Goal: Task Accomplishment & Management: Manage account settings

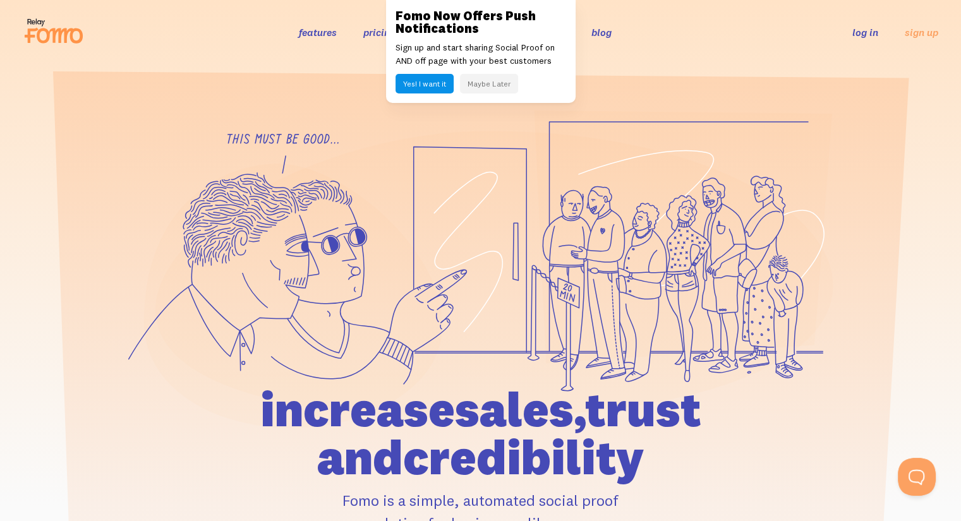
click at [499, 83] on button "Maybe Later" at bounding box center [489, 84] width 58 height 20
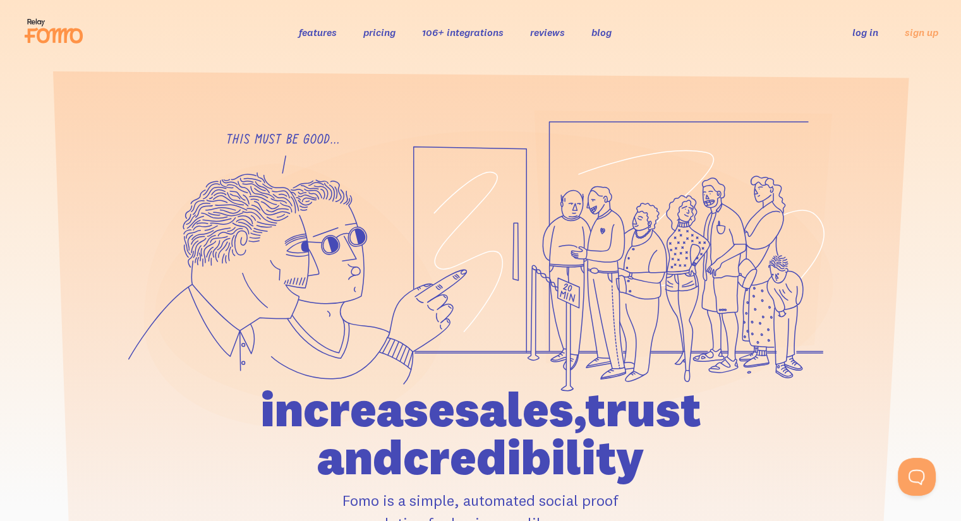
click at [872, 34] on link "log in" at bounding box center [865, 32] width 26 height 13
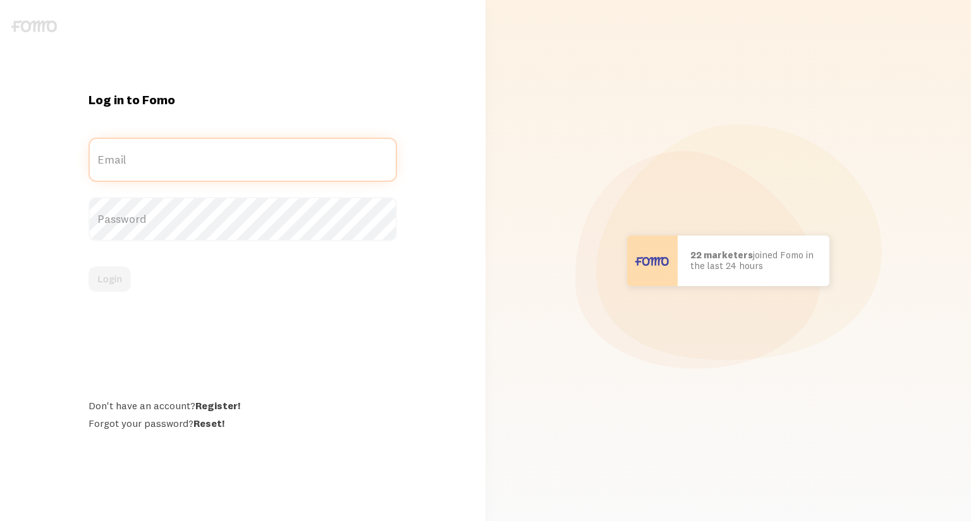
type input "[PERSON_NAME][EMAIL_ADDRESS][DOMAIN_NAME]"
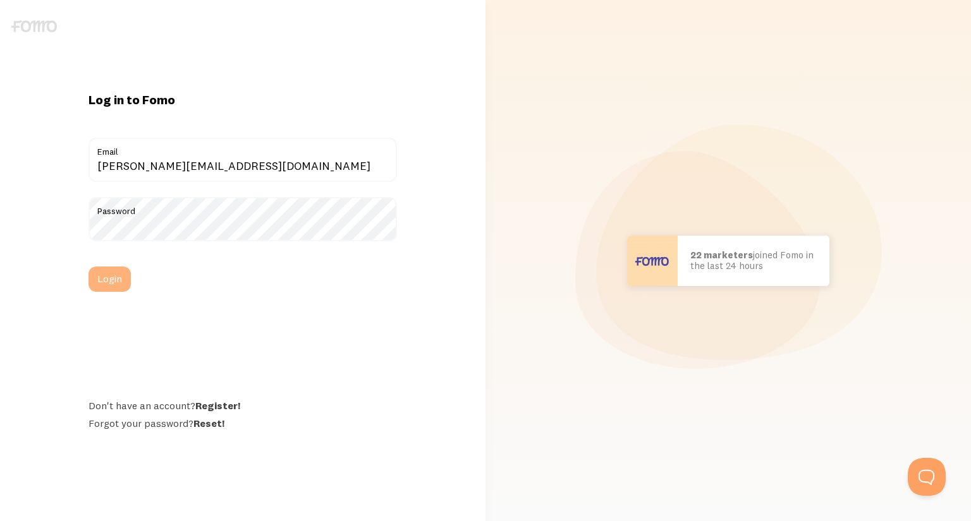
click at [125, 272] on button "Login" at bounding box center [109, 279] width 42 height 25
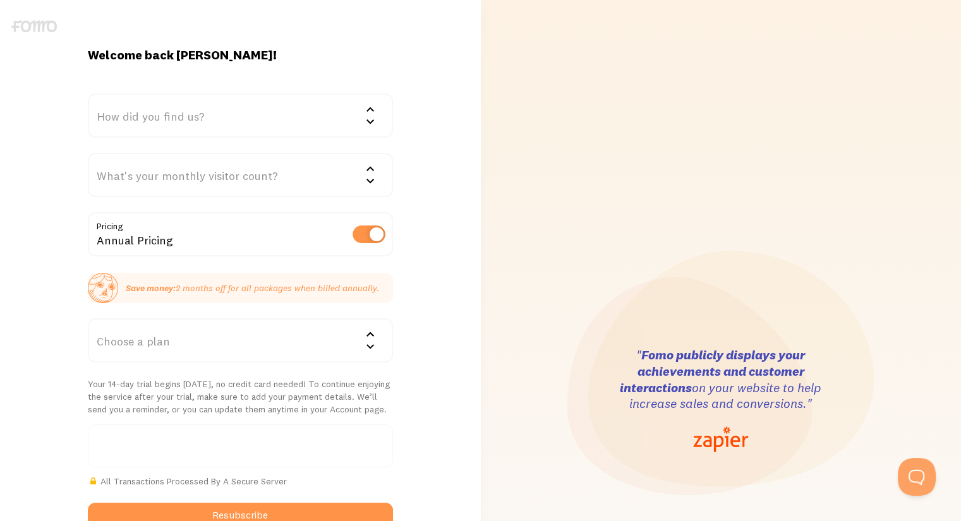
click at [226, 109] on div "How did you find us?" at bounding box center [240, 116] width 305 height 44
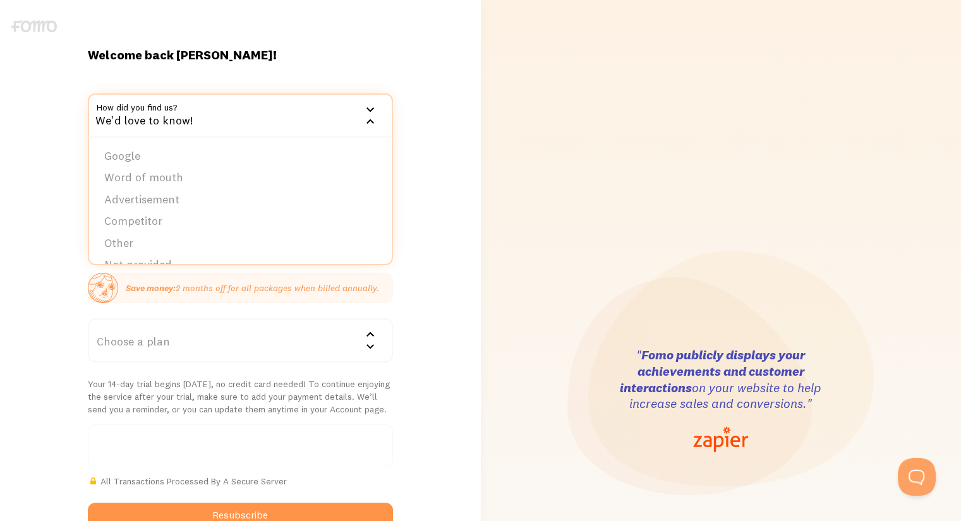
click at [35, 122] on div "Welcome back Charles! How did you find us? We'd love to know! Google Word of mo…" at bounding box center [240, 401] width 481 height 708
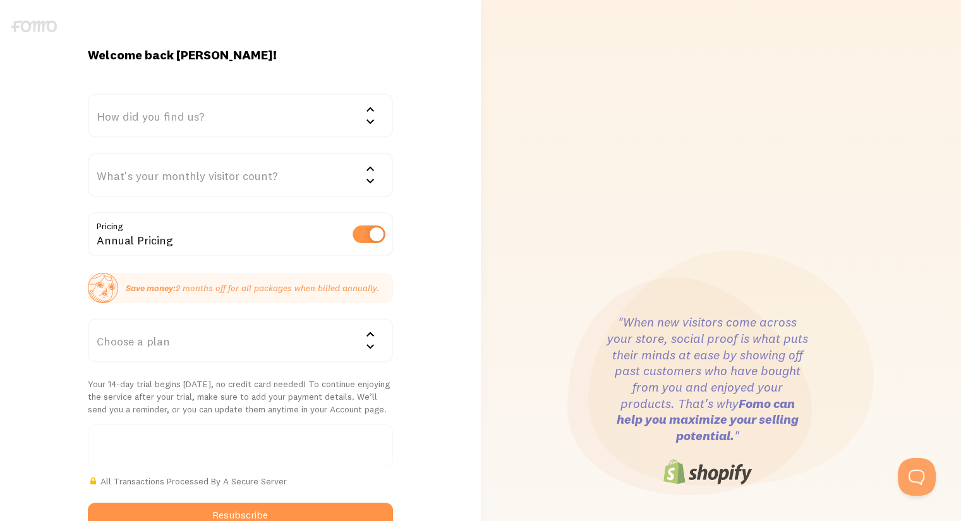
click at [319, 229] on div "Annual Pricing" at bounding box center [240, 235] width 305 height 46
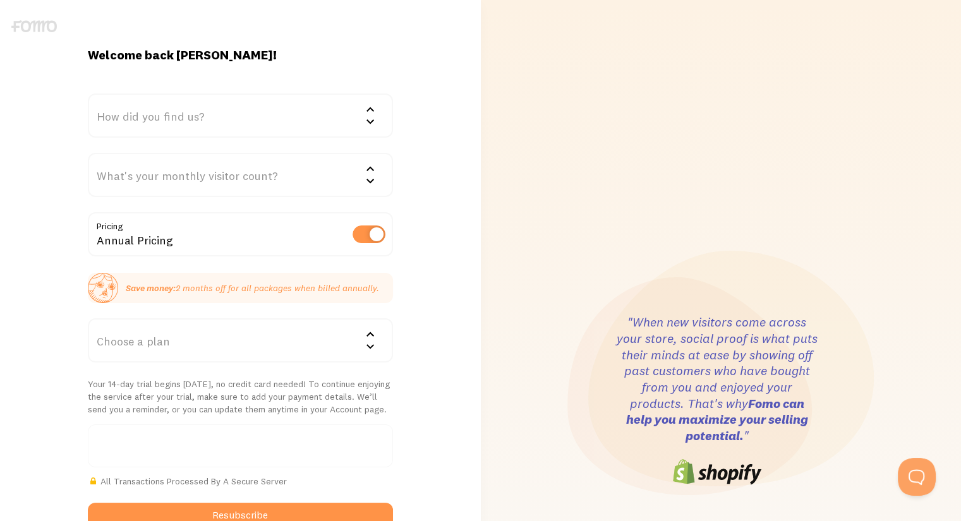
click at [362, 231] on label at bounding box center [369, 235] width 33 height 18
click at [362, 231] on input "checkbox" at bounding box center [369, 235] width 33 height 18
checkbox input "false"
click at [156, 121] on div "How did you find us?" at bounding box center [240, 116] width 305 height 44
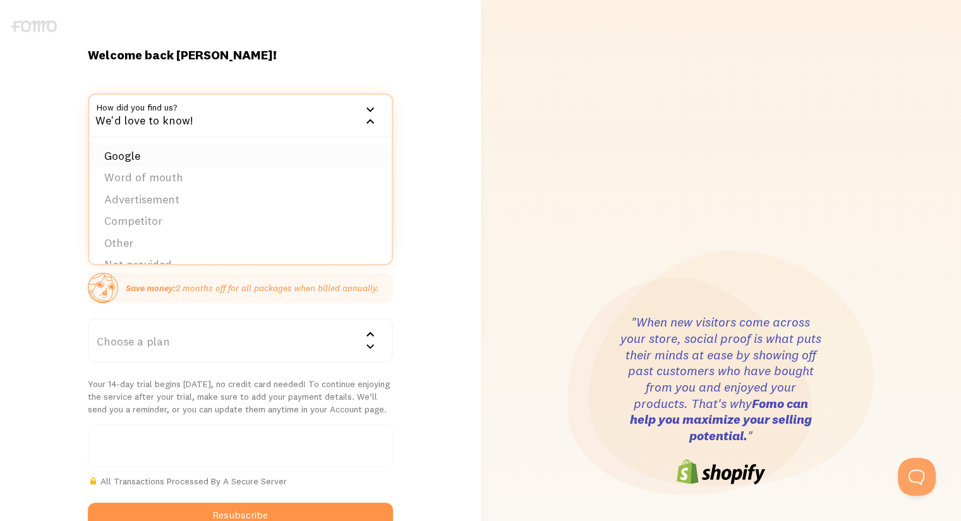
click at [124, 159] on li "Google" at bounding box center [240, 156] width 303 height 22
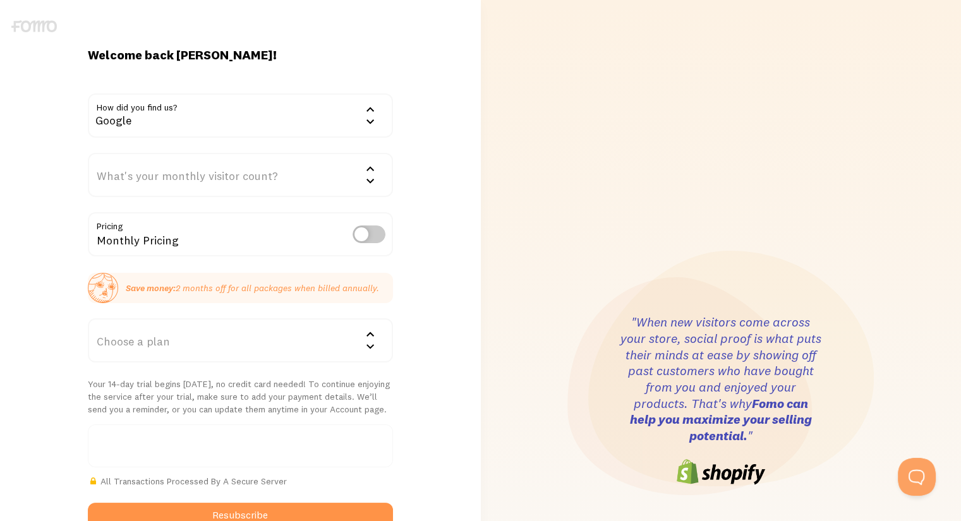
drag, startPoint x: 28, startPoint y: 152, endPoint x: 37, endPoint y: 157, distance: 10.0
click at [30, 154] on div "Welcome back Charles! How did you find us? Google Google Word of mouth Advertis…" at bounding box center [240, 401] width 481 height 708
click at [134, 169] on div "What's your monthly visitor count?" at bounding box center [240, 175] width 305 height 44
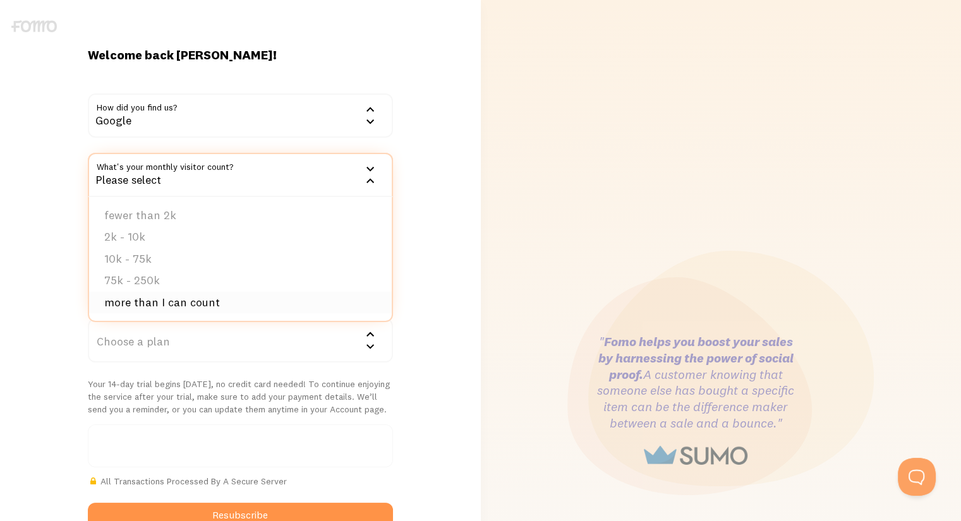
click at [144, 301] on li "more than I can count" at bounding box center [240, 303] width 303 height 22
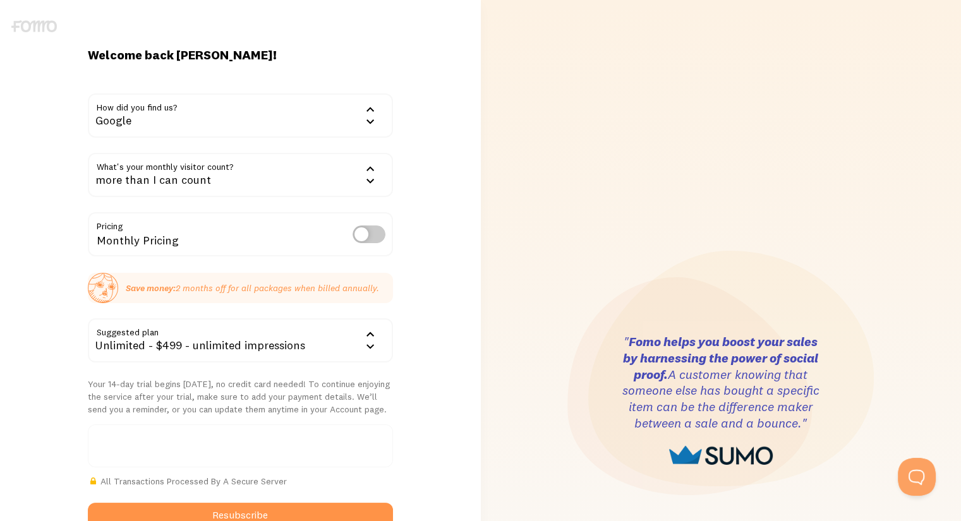
click at [140, 181] on div "more than I can count" at bounding box center [240, 175] width 305 height 44
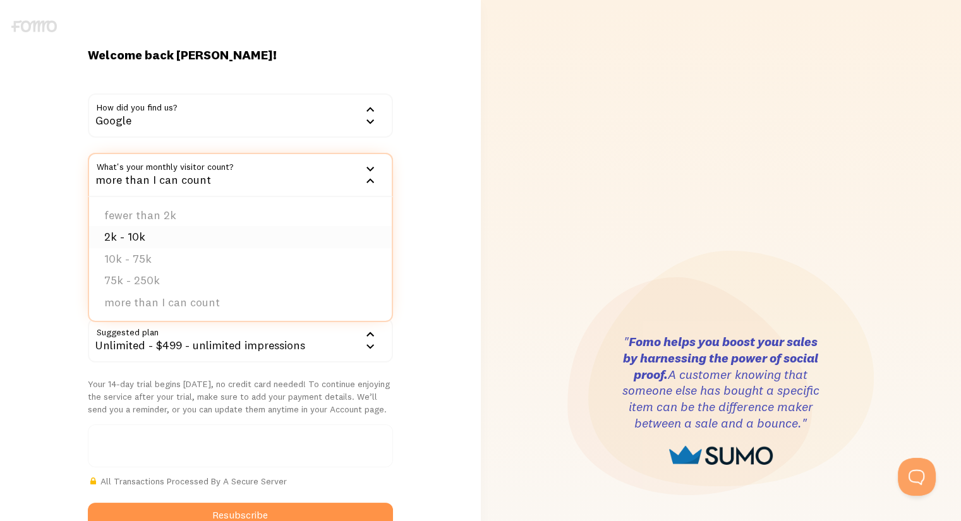
click at [132, 237] on li "2k - 10k" at bounding box center [240, 237] width 303 height 22
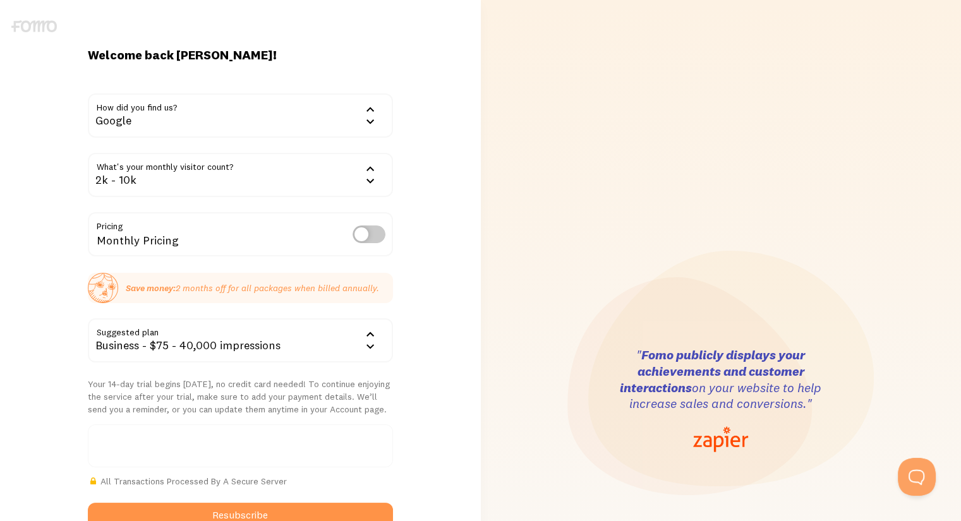
click at [162, 176] on div "2k - 10k" at bounding box center [240, 175] width 305 height 44
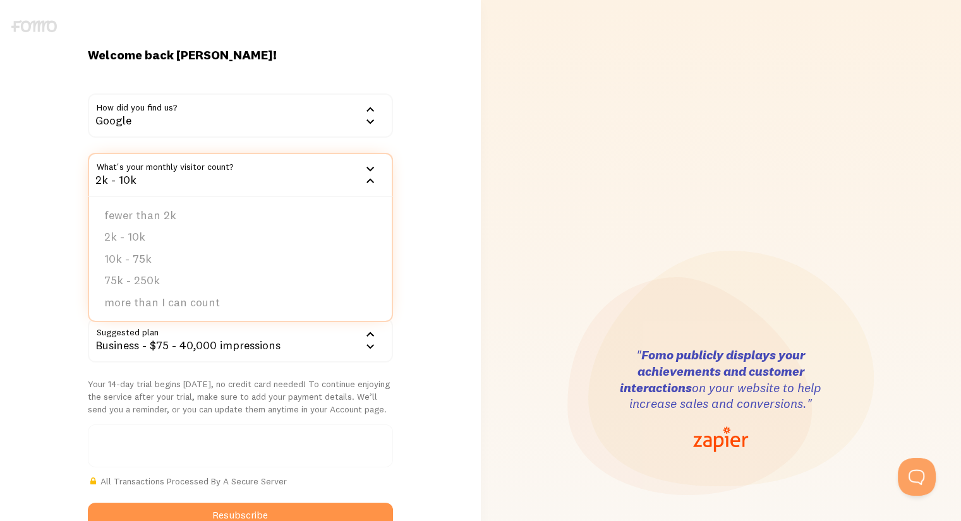
click at [66, 185] on div "Welcome back Charles! How did you find us? Google Google Word of mouth Advertis…" at bounding box center [240, 401] width 481 height 708
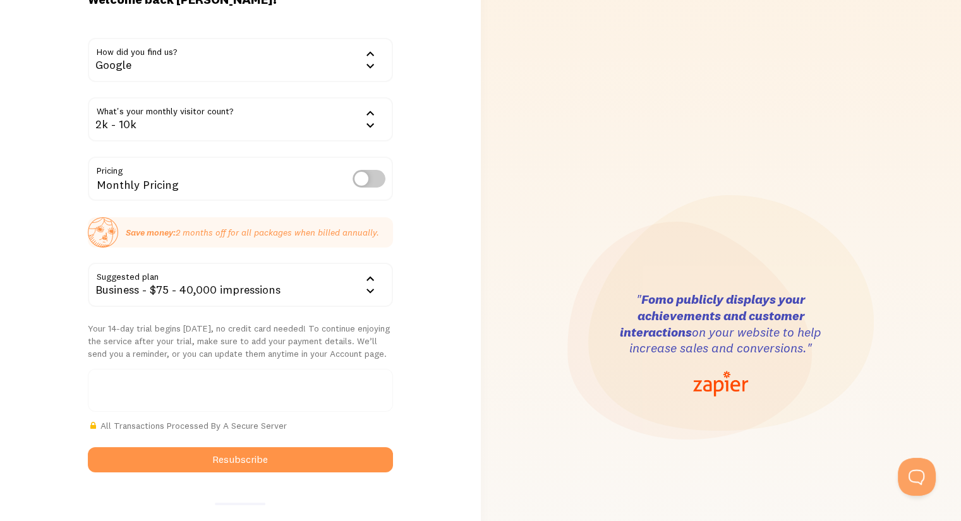
scroll to position [63, 0]
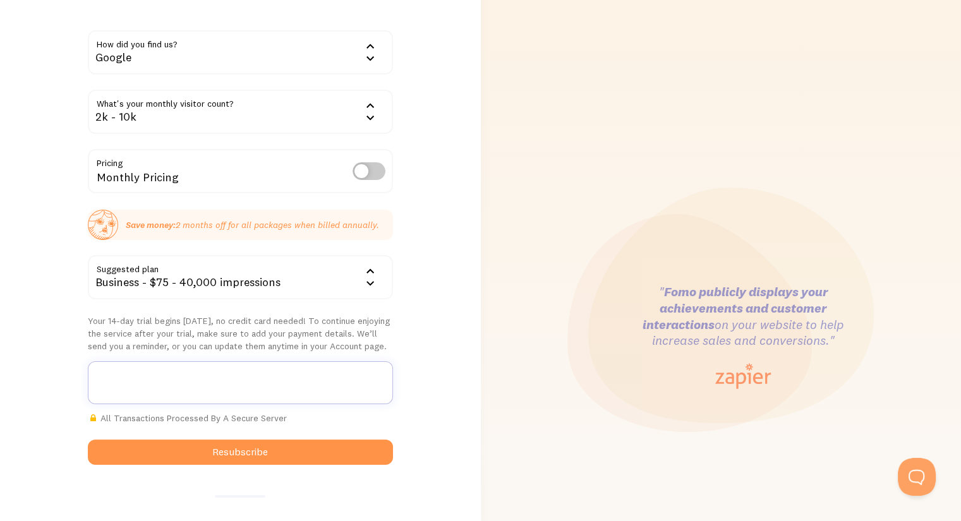
drag, startPoint x: 37, startPoint y: 315, endPoint x: 131, endPoint y: 177, distance: 167.0
click at [37, 315] on div "Welcome back Charles! How did you find us? Google Google Word of mouth Advertis…" at bounding box center [240, 338] width 481 height 708
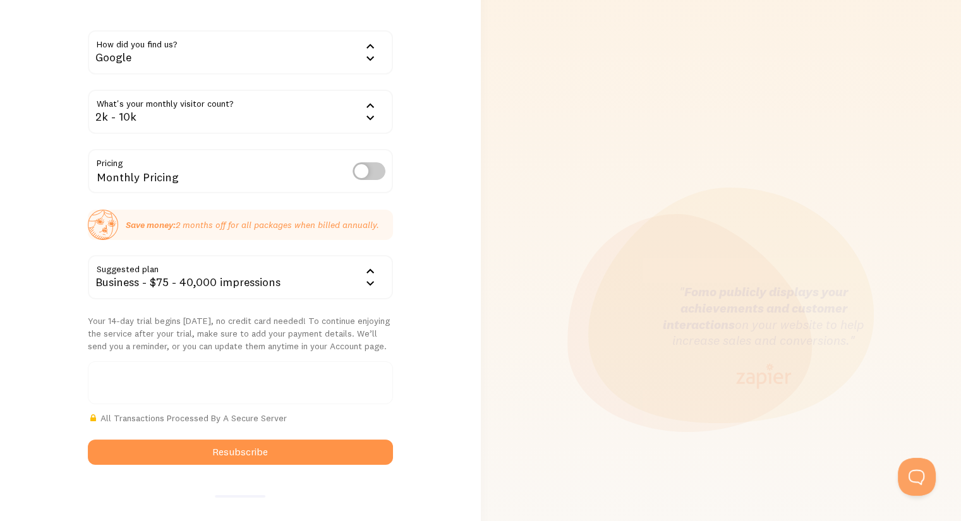
click at [143, 123] on div "2k - 10k" at bounding box center [240, 112] width 305 height 44
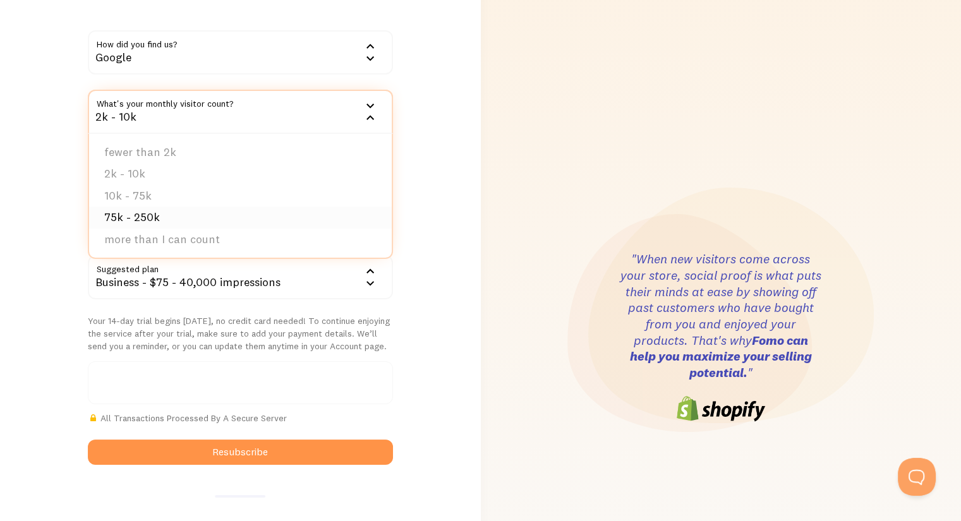
click at [119, 215] on li "75k - 250k" at bounding box center [240, 218] width 303 height 22
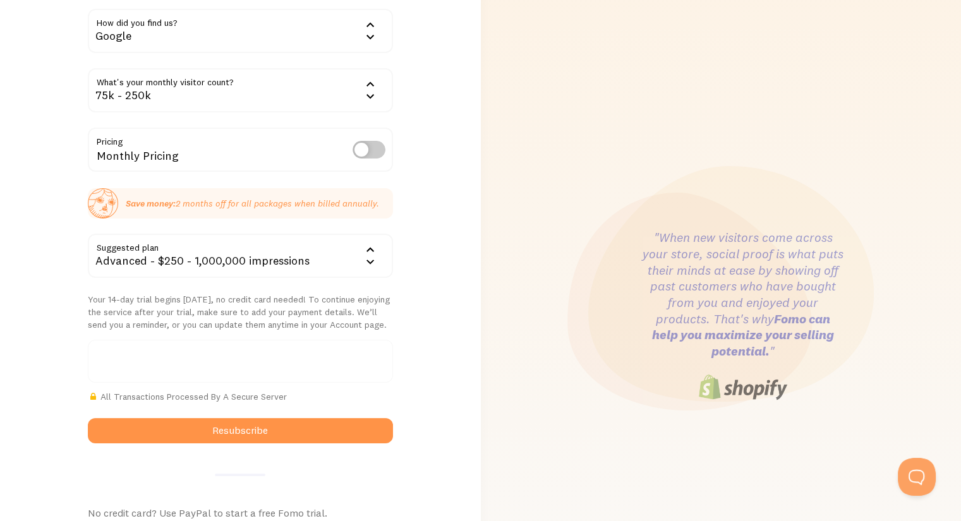
scroll to position [126, 0]
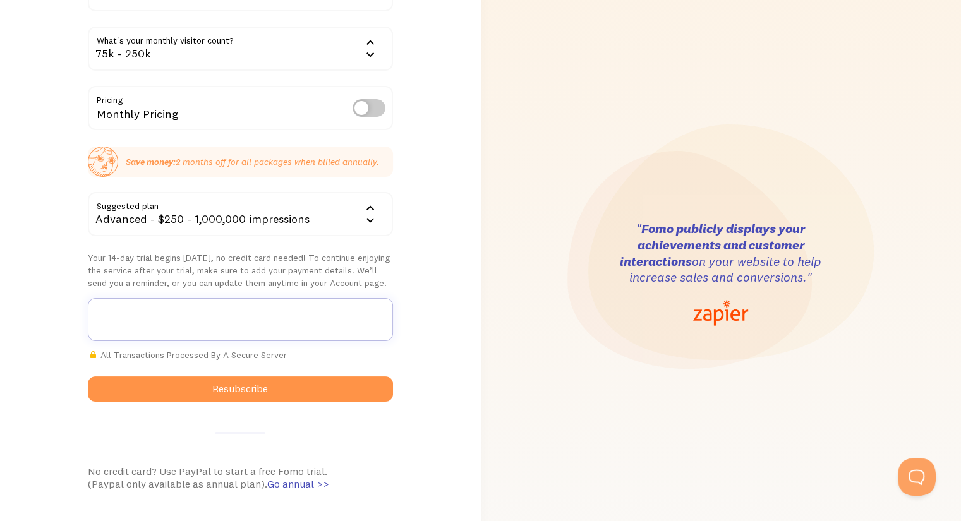
click at [478, 315] on div "Welcome back Charles! How did you find us? Google Google Word of mouth Advertis…" at bounding box center [240, 274] width 481 height 801
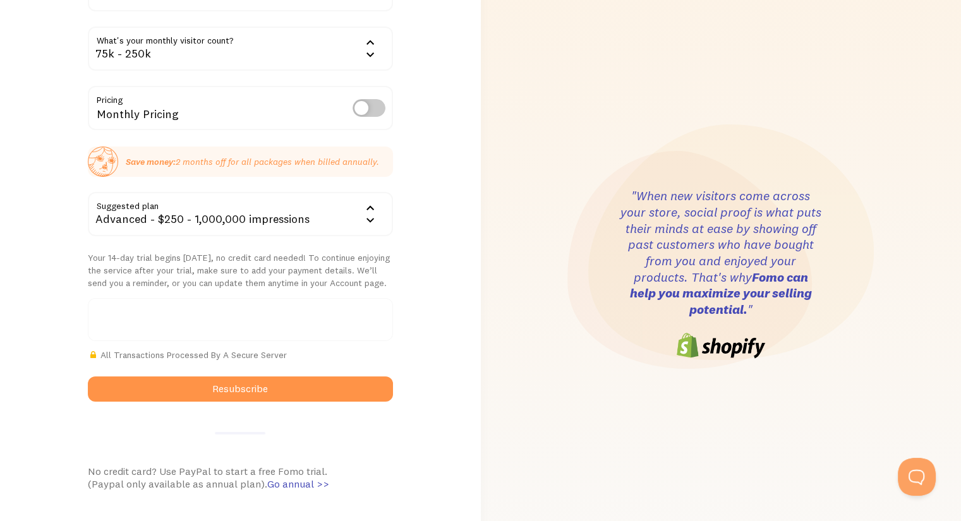
click at [260, 314] on iframe at bounding box center [240, 319] width 289 height 11
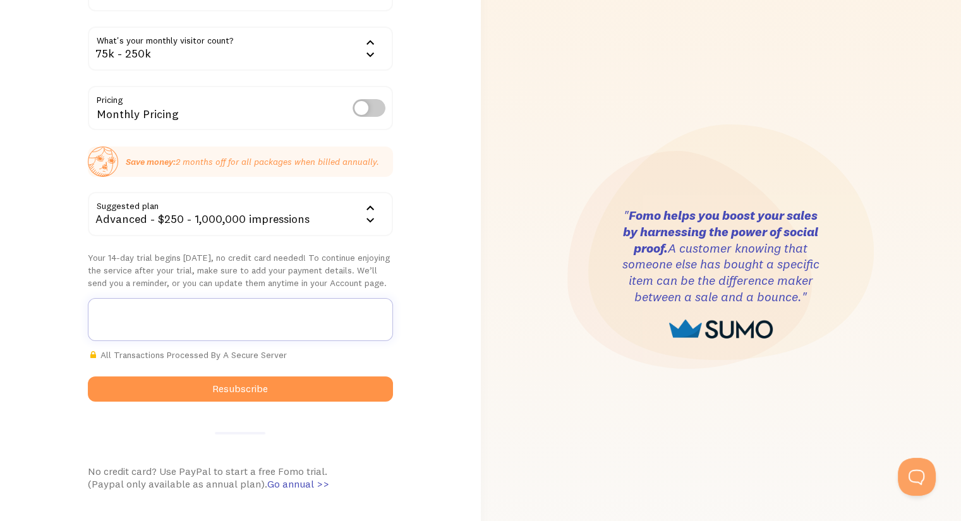
click at [538, 253] on div ""When new visitors come across your store, social proof is what puts their mind…" at bounding box center [721, 274] width 466 height 801
click at [46, 377] on div "Welcome back Charles! How did you find us? Google Google Word of mouth Advertis…" at bounding box center [240, 274] width 481 height 708
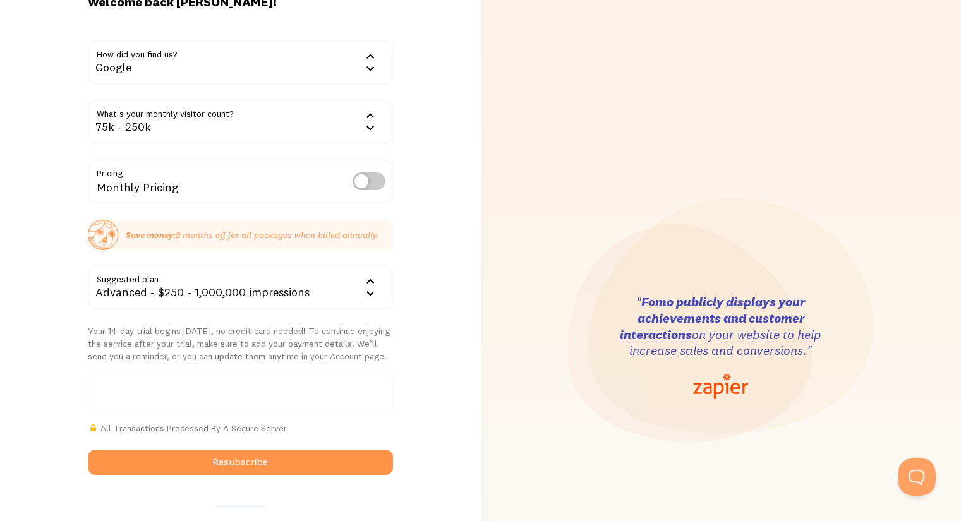
scroll to position [63, 0]
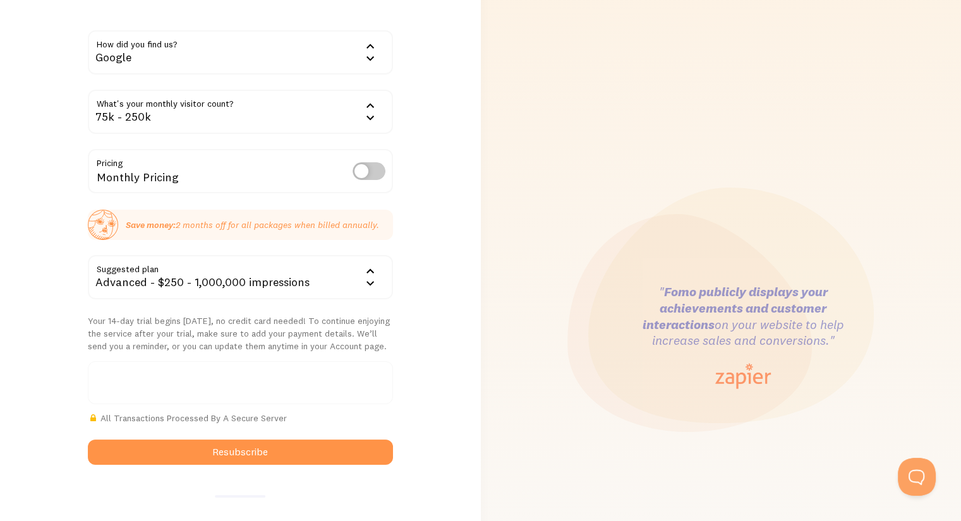
drag, startPoint x: 80, startPoint y: 321, endPoint x: 391, endPoint y: 346, distance: 311.9
click at [391, 346] on div "Welcome back Charles! How did you find us? Google Google Word of mouth Advertis…" at bounding box center [240, 338] width 320 height 708
click at [391, 346] on p "Your 14-day trial begins today, no credit card needed! To continue enjoying the…" at bounding box center [240, 334] width 305 height 38
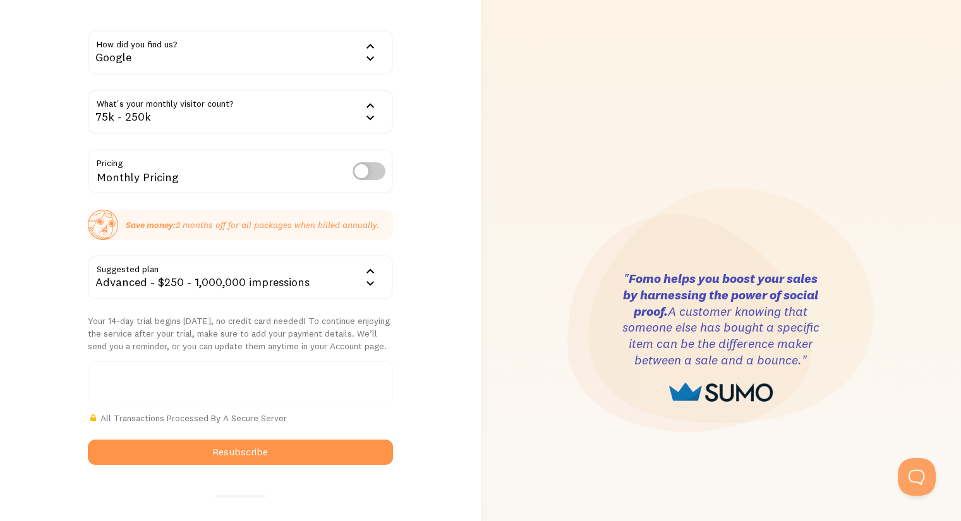
click at [593, 349] on h3 "" Fomo publicly displays your achievements and customer interactions on your we…" at bounding box center [674, 316] width 202 height 65
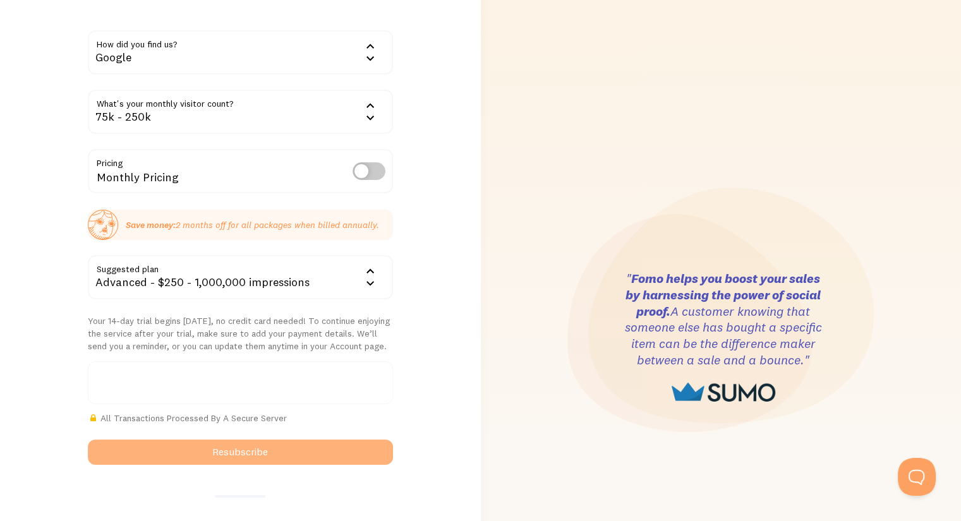
click at [306, 452] on button "Resubscribe" at bounding box center [240, 452] width 305 height 25
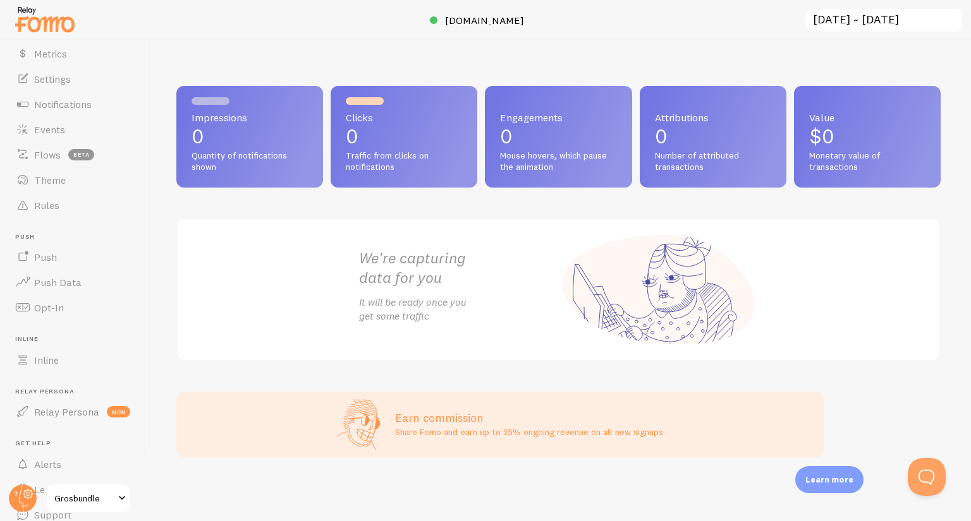
scroll to position [103, 0]
click at [67, 492] on span "Grosbundle" at bounding box center [84, 498] width 60 height 15
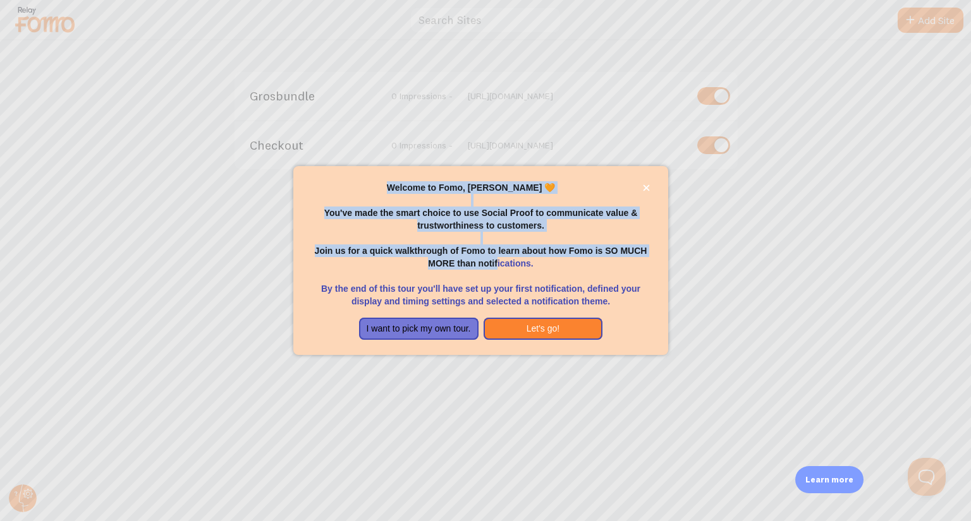
drag, startPoint x: 448, startPoint y: 229, endPoint x: 497, endPoint y: 261, distance: 58.4
click at [497, 261] on div "Welcome to Fomo, [PERSON_NAME] 🧡 You've made the smart choice to use Social Pro…" at bounding box center [480, 244] width 344 height 126
click at [497, 261] on p "Join us for a quick walkthrough of Fomo to learn about how Fomo is SO MUCH MORE…" at bounding box center [480, 251] width 344 height 38
drag, startPoint x: 555, startPoint y: 275, endPoint x: 425, endPoint y: 202, distance: 149.4
click at [425, 202] on div "Welcome to Fomo, Charles Davignon 🧡 You've made the smart choice to use Social …" at bounding box center [480, 244] width 344 height 126
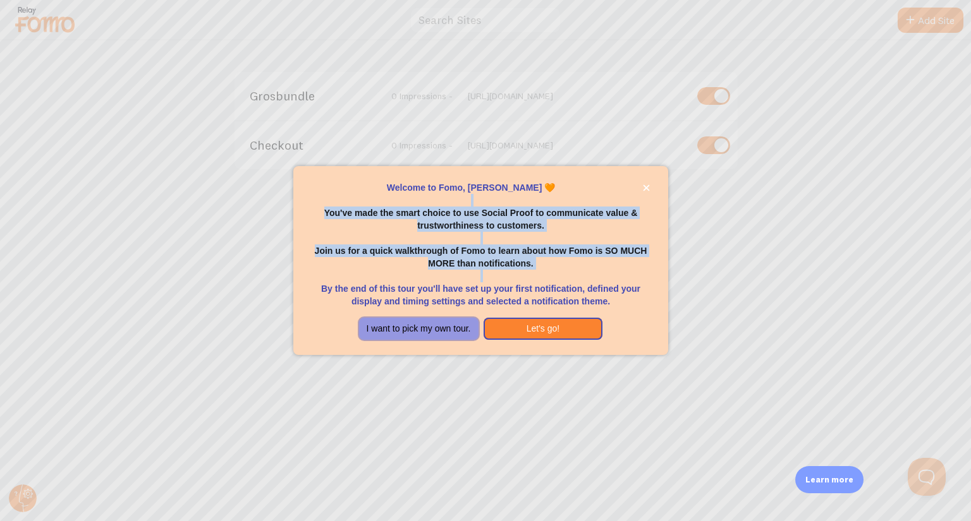
click at [435, 331] on button "I want to pick my own tour." at bounding box center [418, 329] width 119 height 23
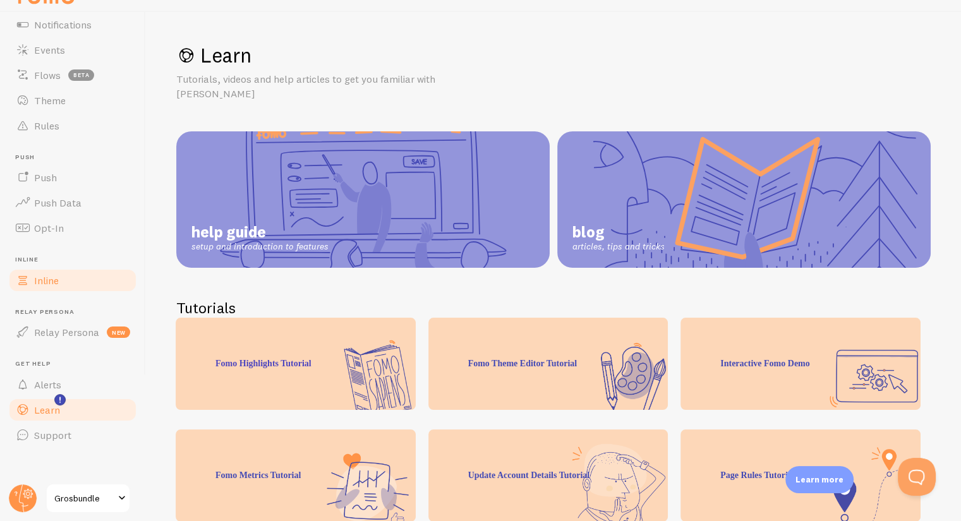
scroll to position [48, 0]
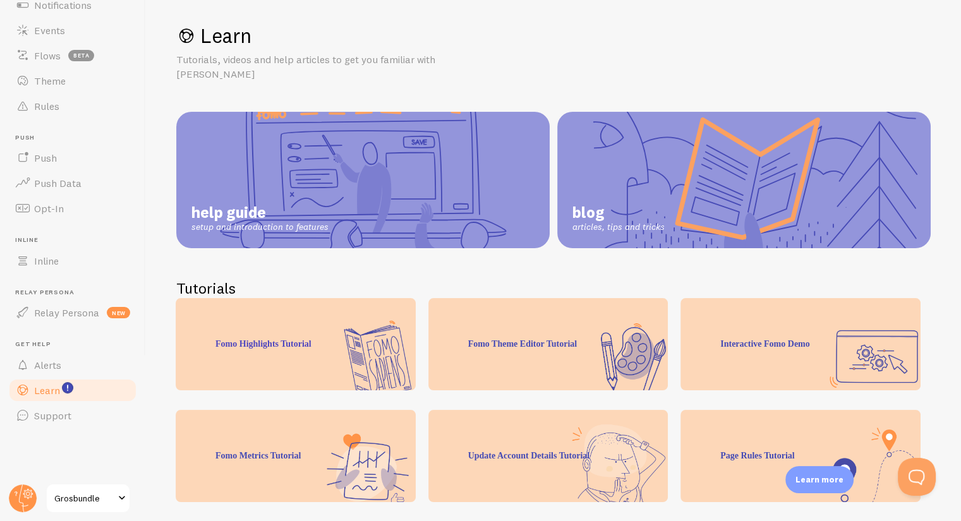
click at [88, 490] on link "Grosbundle" at bounding box center [87, 498] width 85 height 30
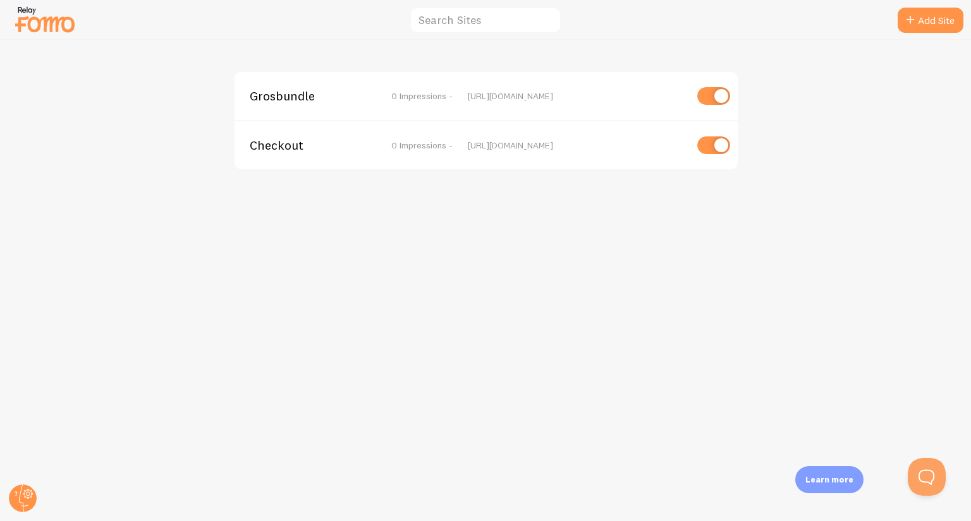
click at [418, 98] on span "0 Impressions -" at bounding box center [421, 95] width 61 height 11
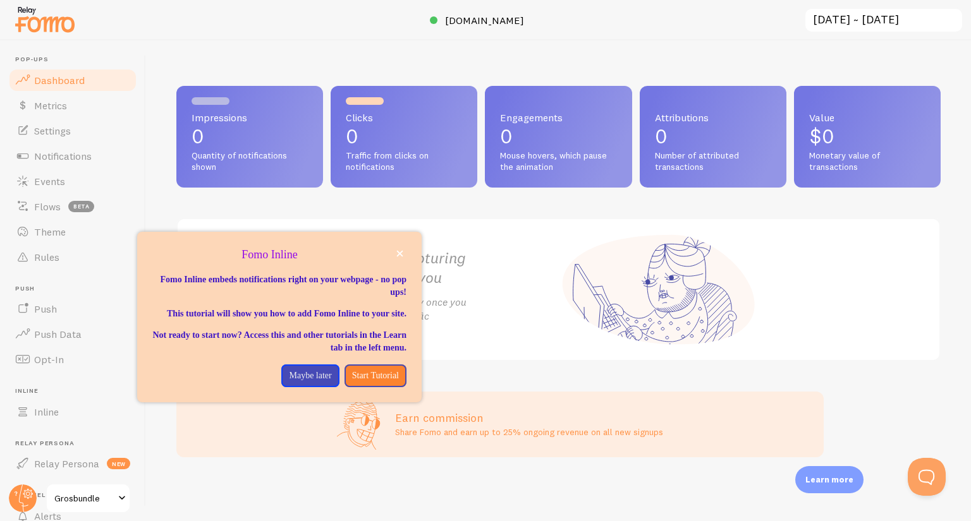
scroll to position [103, 0]
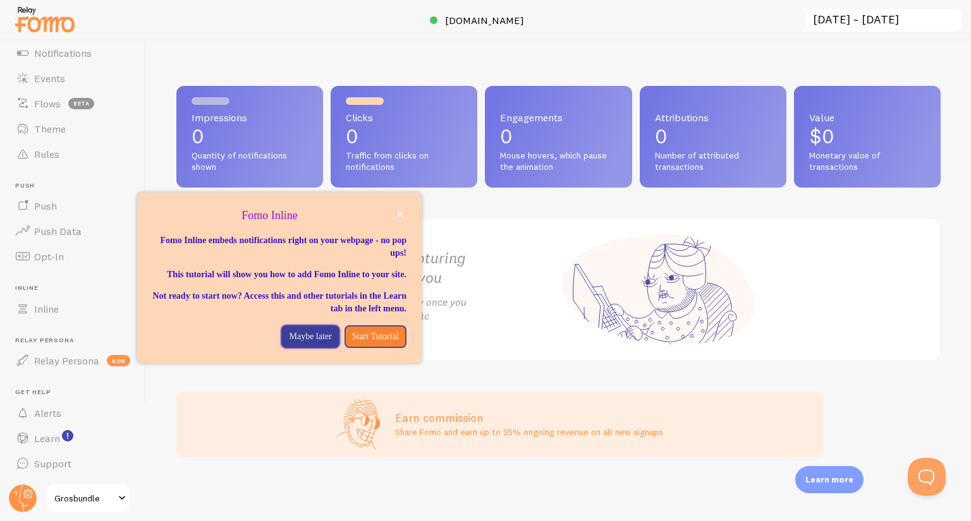
click at [303, 348] on button "Maybe later" at bounding box center [310, 336] width 58 height 23
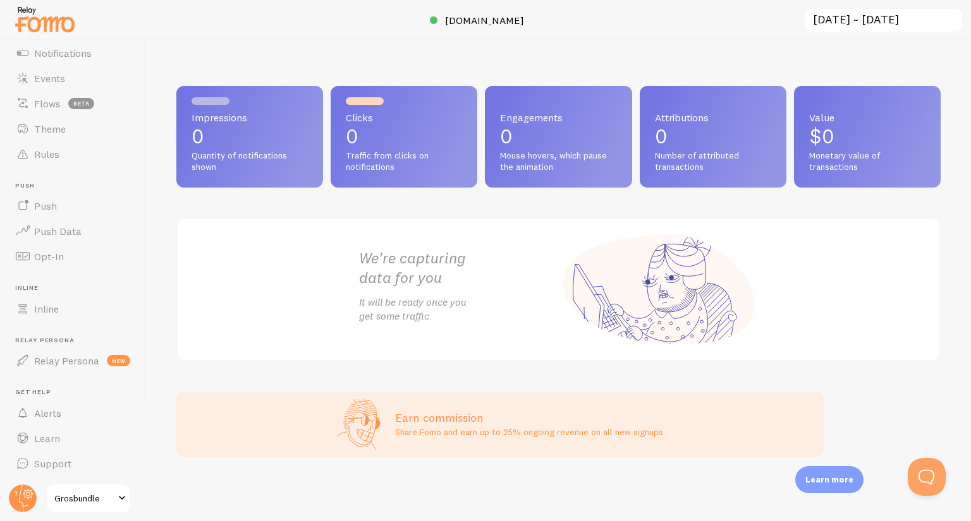
scroll to position [0, 0]
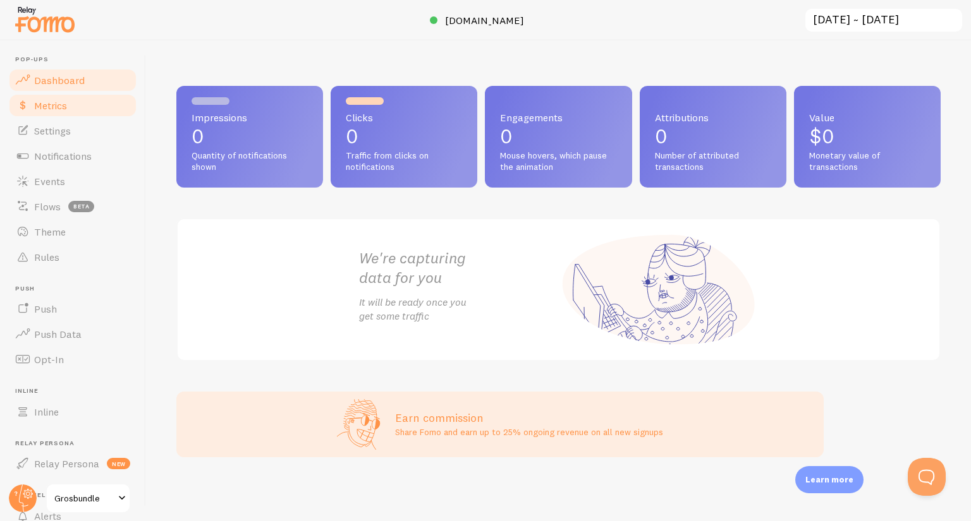
click at [47, 103] on span "Metrics" at bounding box center [50, 105] width 33 height 13
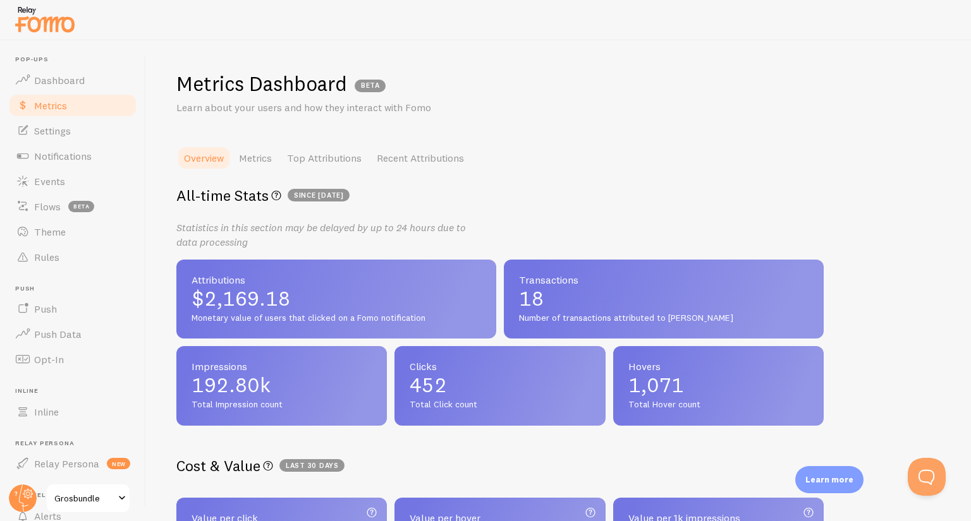
drag, startPoint x: 317, startPoint y: 300, endPoint x: 221, endPoint y: 295, distance: 96.8
click at [221, 295] on span "$2,169.18" at bounding box center [335, 299] width 289 height 20
drag, startPoint x: 197, startPoint y: 297, endPoint x: 313, endPoint y: 305, distance: 117.2
click at [313, 305] on div "Attributions $2,169.18 Monetary value of users that clicked on a Fomo notificat…" at bounding box center [336, 300] width 320 height 80
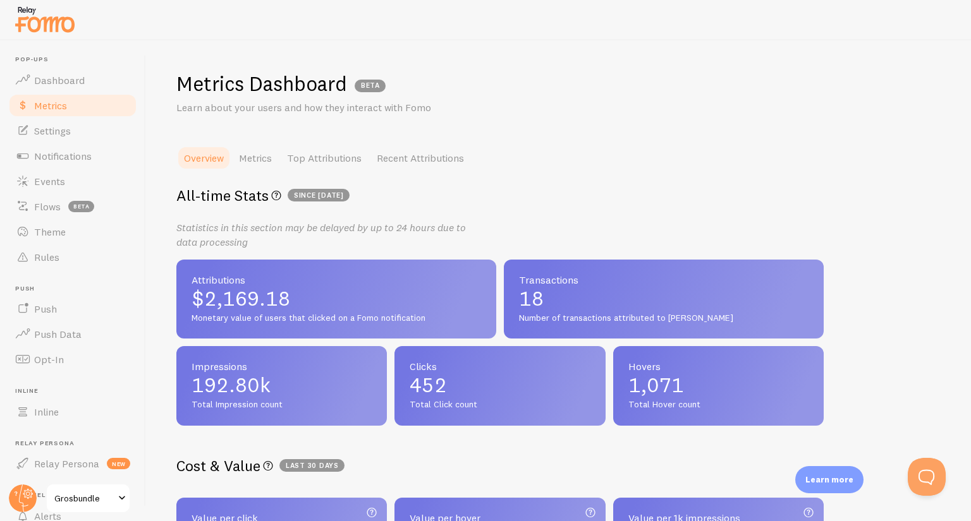
click at [313, 305] on span "$2,169.18" at bounding box center [335, 299] width 289 height 20
drag, startPoint x: 301, startPoint y: 317, endPoint x: 231, endPoint y: 276, distance: 80.4
click at [231, 276] on div "Attributions $2,169.18 Monetary value of users that clicked on a Fomo notificat…" at bounding box center [336, 300] width 320 height 80
click at [289, 244] on p "Statistics in this section may be delayed by up to 24 hours due to data process…" at bounding box center [327, 235] width 303 height 29
click at [274, 162] on link "Metrics" at bounding box center [255, 157] width 48 height 25
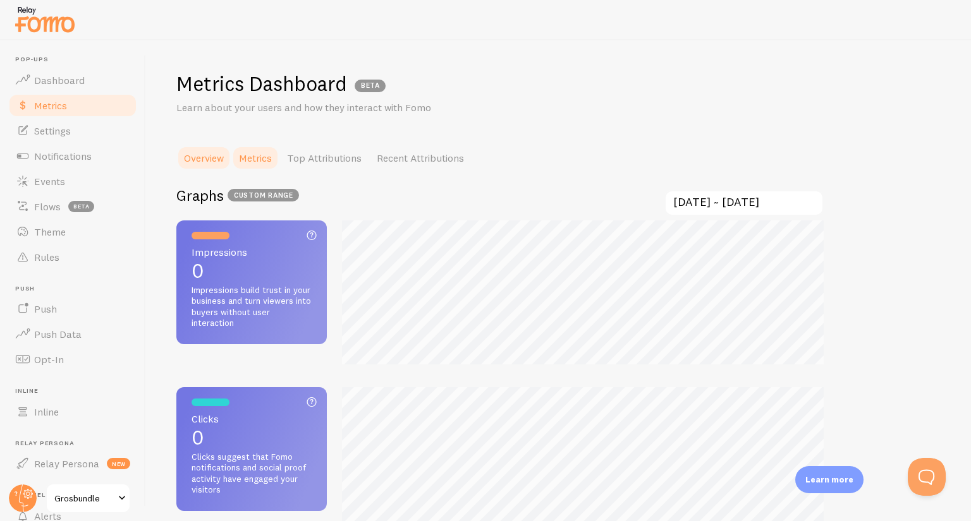
scroll to position [521, 971]
click at [200, 159] on link "Overview" at bounding box center [203, 157] width 55 height 25
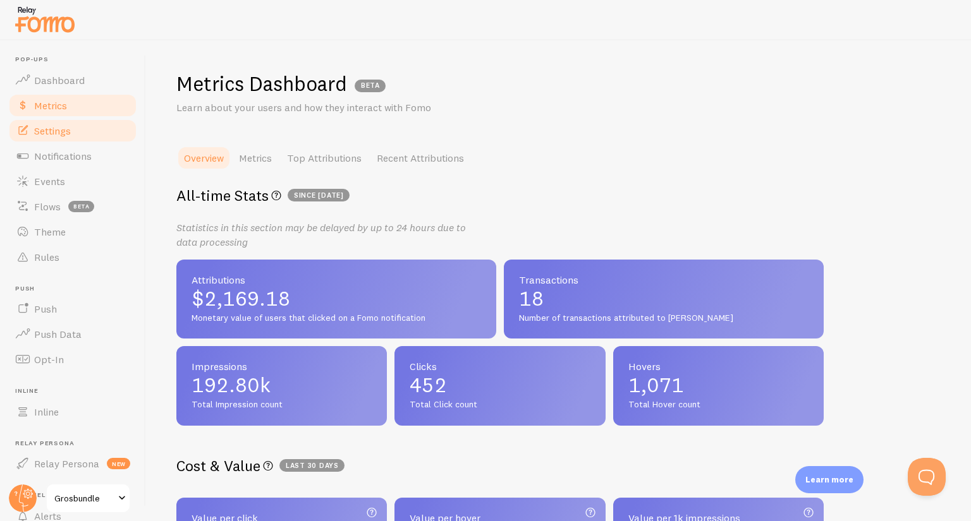
click at [80, 135] on link "Settings" at bounding box center [73, 130] width 130 height 25
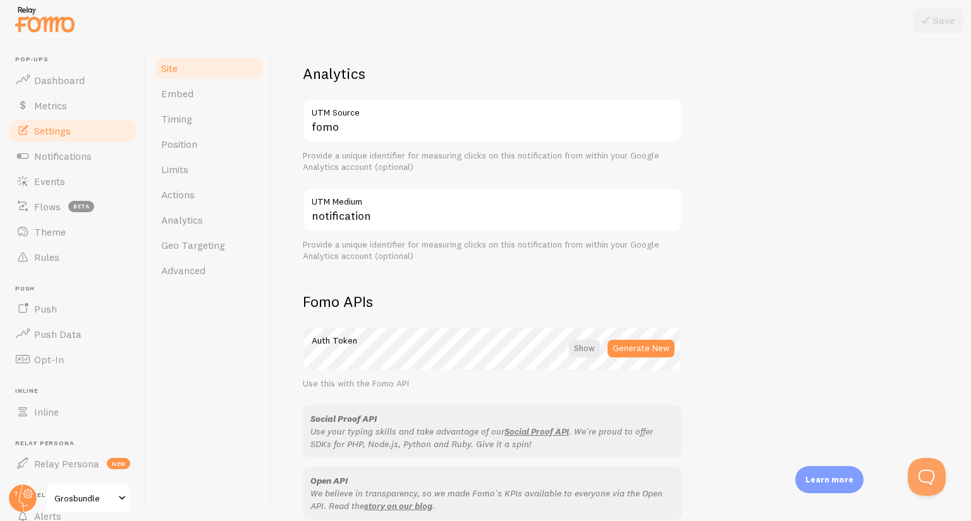
scroll to position [506, 0]
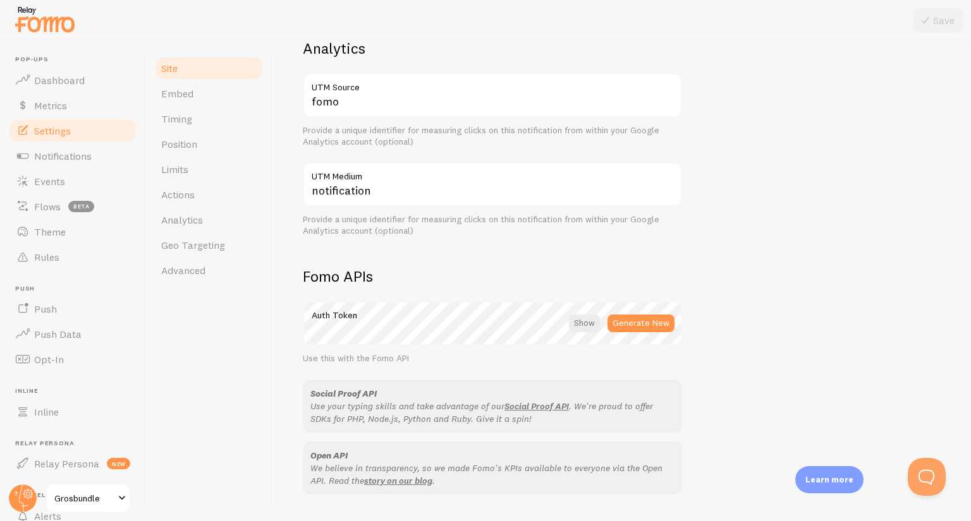
click at [739, 226] on div "Grosbundle Site Title Name used for this site across your Fomo interface https:…" at bounding box center [622, 67] width 638 height 855
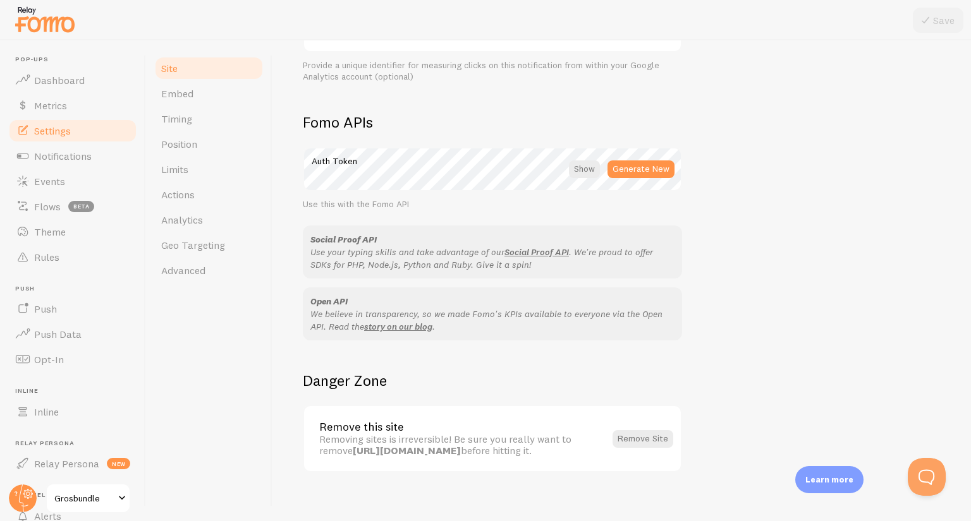
scroll to position [672, 0]
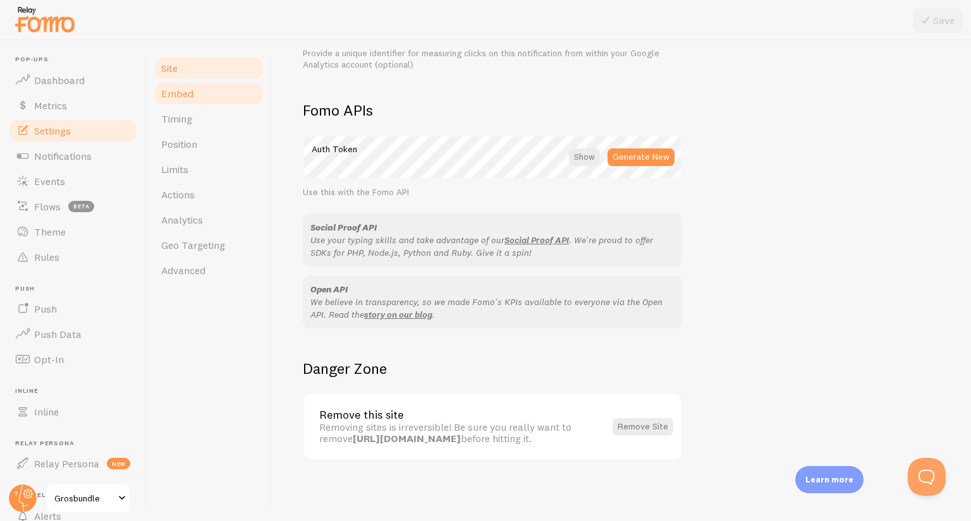
click at [181, 100] on link "Embed" at bounding box center [209, 93] width 111 height 25
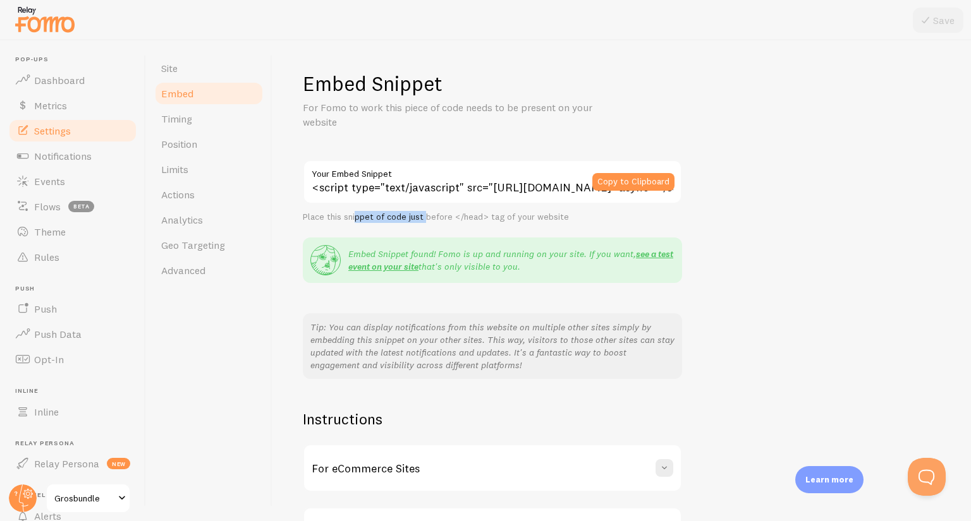
drag, startPoint x: 357, startPoint y: 218, endPoint x: 449, endPoint y: 219, distance: 92.3
click at [449, 219] on div "Place this snippet of code just before </head> tag of your website" at bounding box center [492, 217] width 379 height 11
drag, startPoint x: 313, startPoint y: 216, endPoint x: 470, endPoint y: 214, distance: 157.3
click at [470, 214] on div "Place this snippet of code just before </head> tag of your website" at bounding box center [492, 217] width 379 height 11
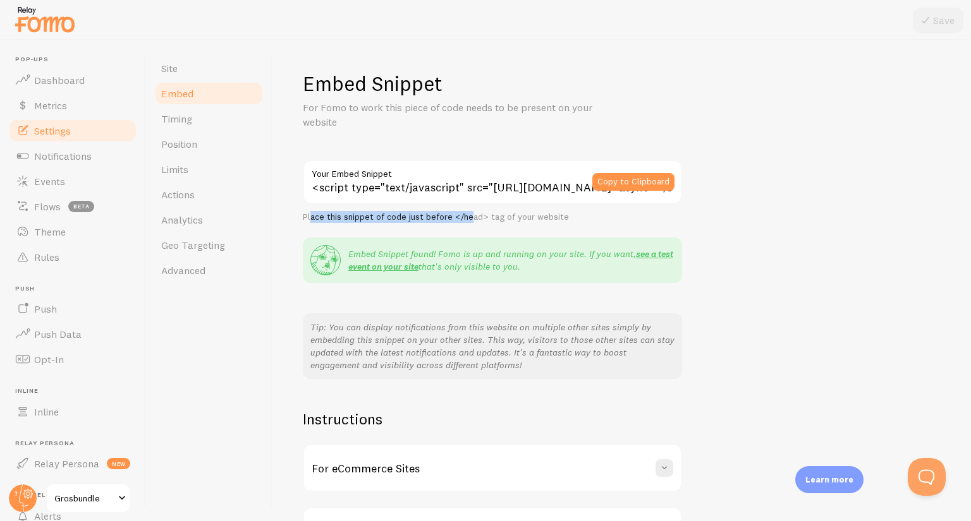
click at [470, 214] on div "Place this snippet of code just before </head> tag of your website" at bounding box center [492, 217] width 379 height 11
click at [622, 181] on button "Copy to Clipboard" at bounding box center [633, 182] width 82 height 18
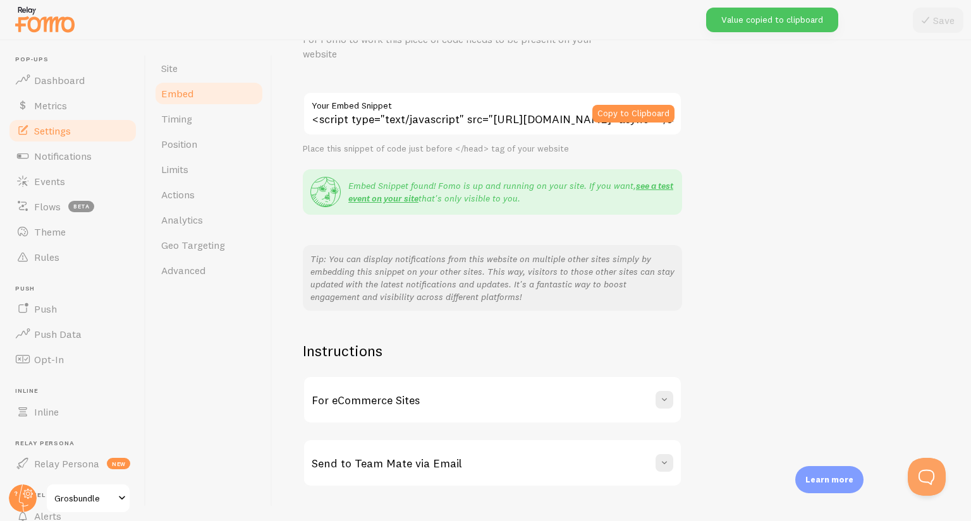
scroll to position [95, 0]
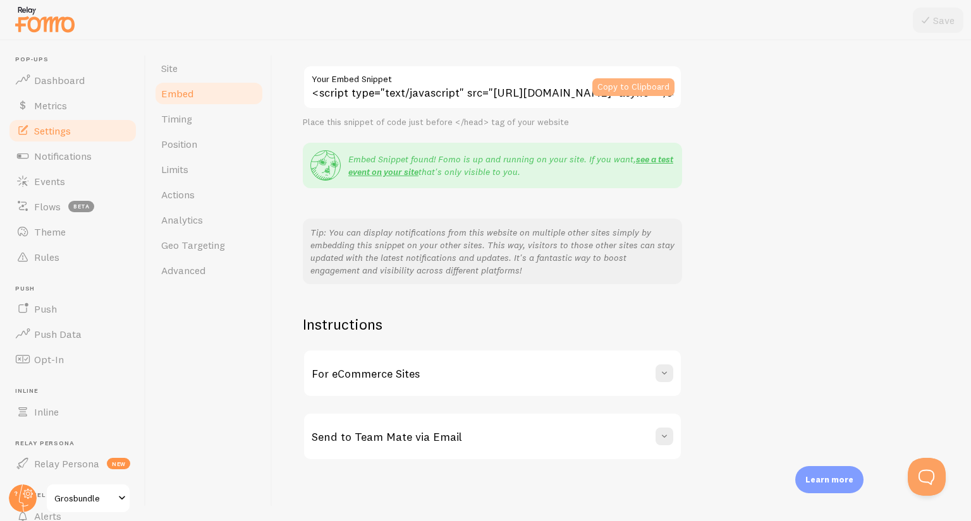
click at [619, 90] on button "Copy to Clipboard" at bounding box center [633, 87] width 82 height 18
click at [227, 122] on link "Timing" at bounding box center [209, 118] width 111 height 25
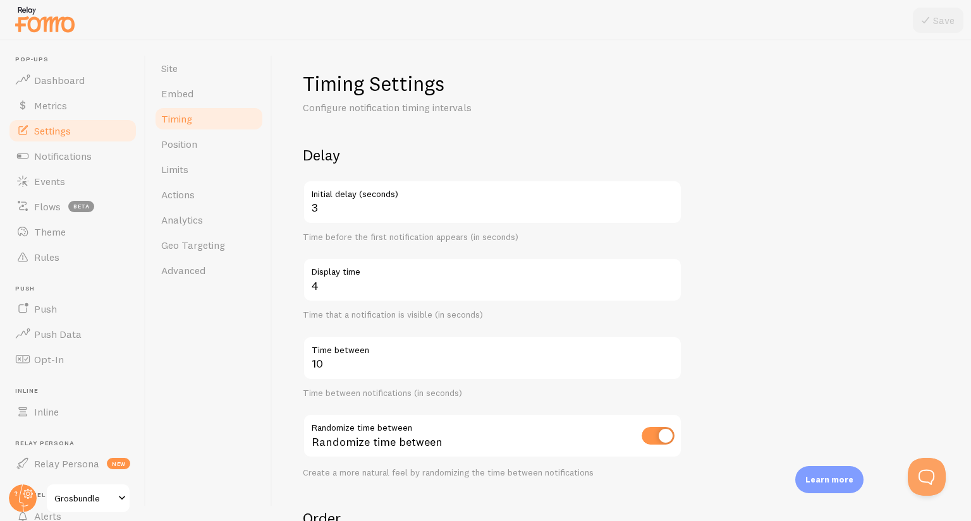
click at [526, 155] on h2 "Delay" at bounding box center [492, 155] width 379 height 20
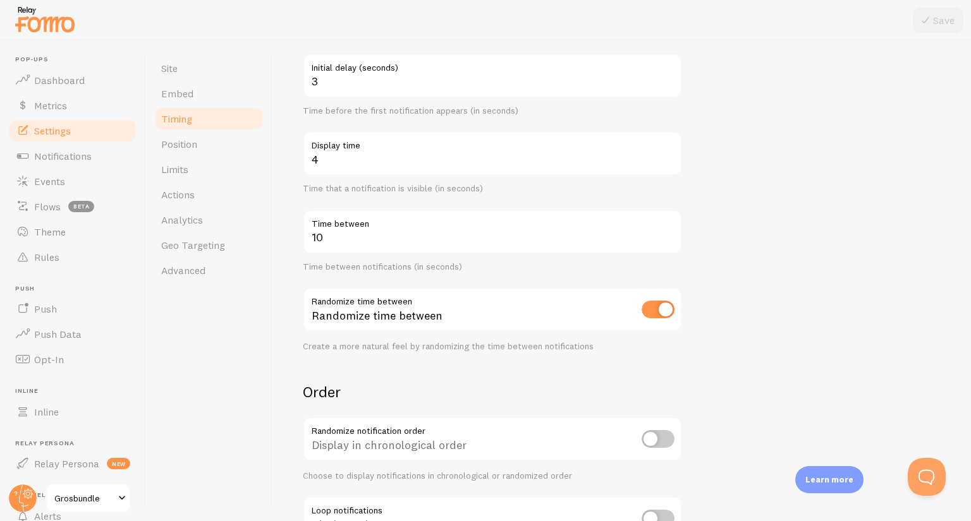
scroll to position [126, 0]
click at [291, 138] on div "Timing Settings Configure notification timing intervals Delay 3 Initial delay (…" at bounding box center [621, 280] width 698 height 481
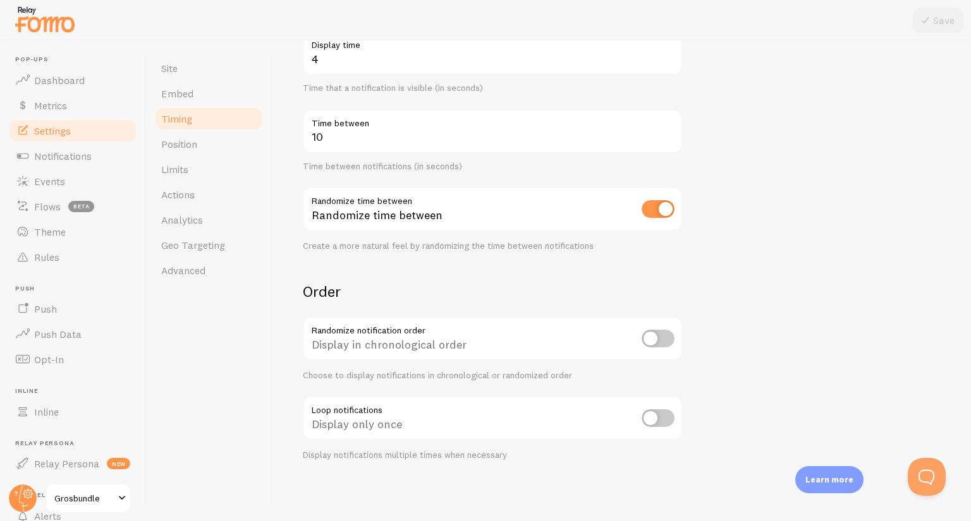
scroll to position [227, 0]
click at [209, 140] on link "Position" at bounding box center [209, 143] width 111 height 25
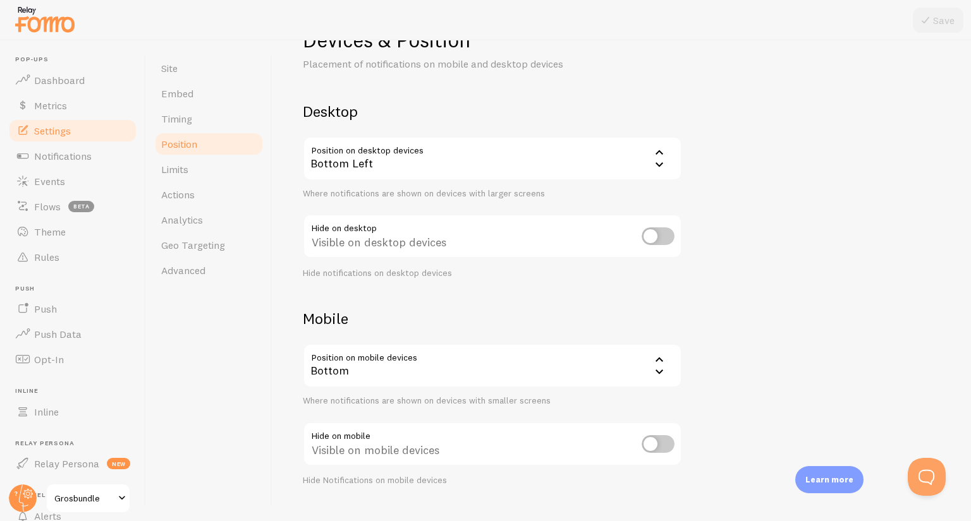
scroll to position [69, 0]
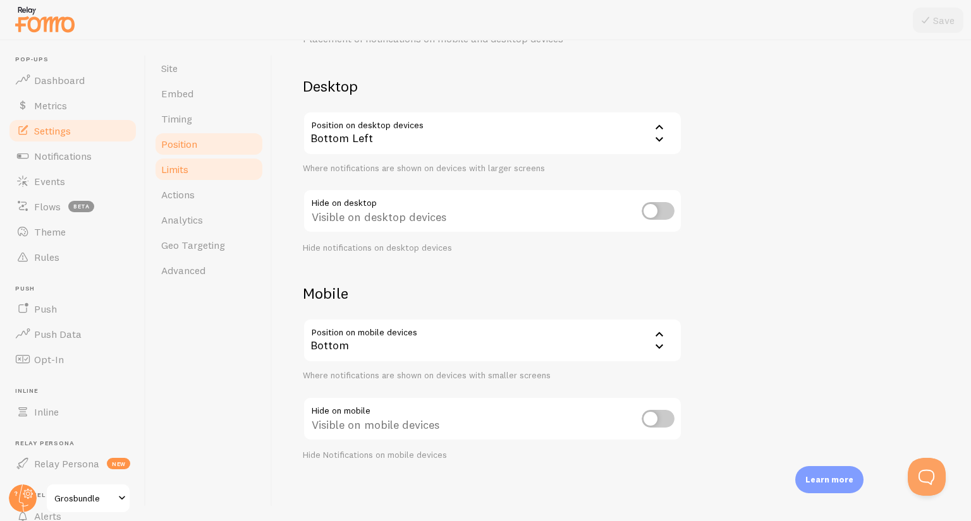
click at [210, 171] on link "Limits" at bounding box center [209, 169] width 111 height 25
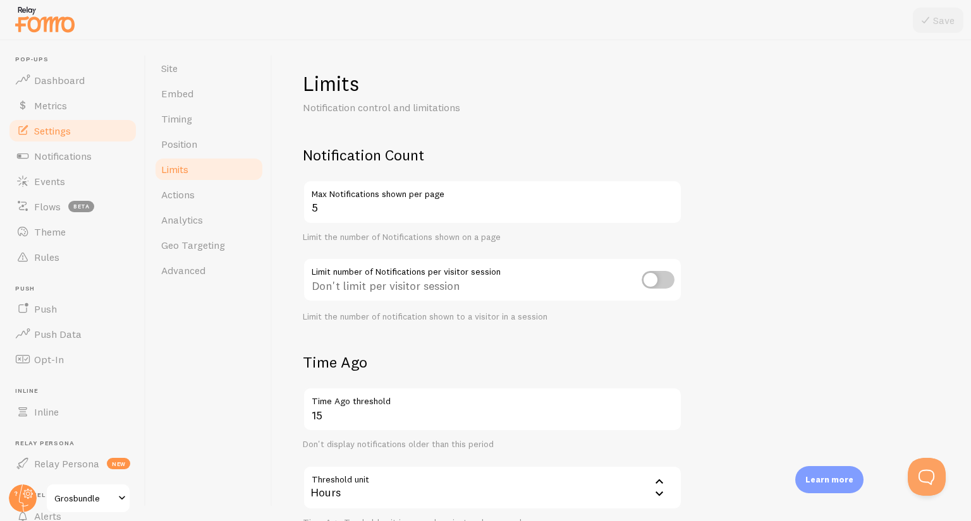
scroll to position [71, 0]
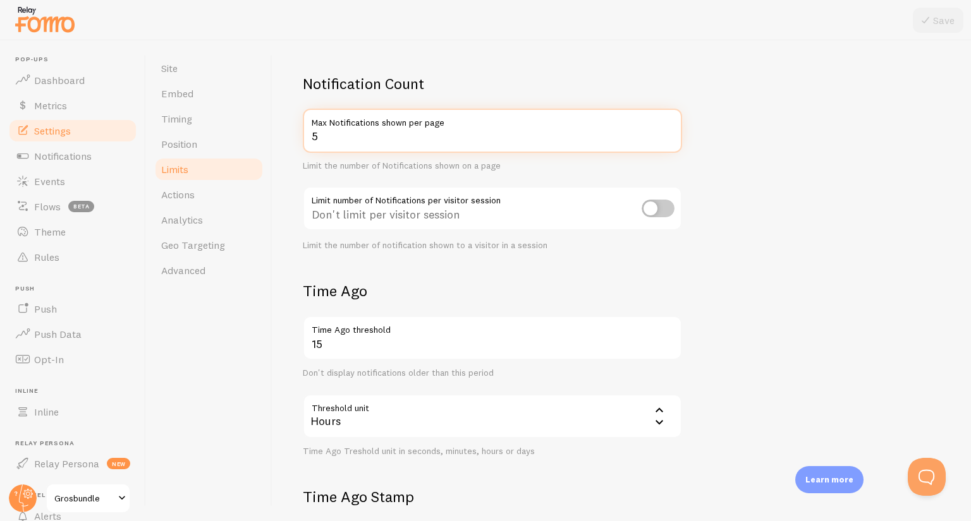
click at [329, 147] on input "5" at bounding box center [492, 131] width 379 height 44
type input "10"
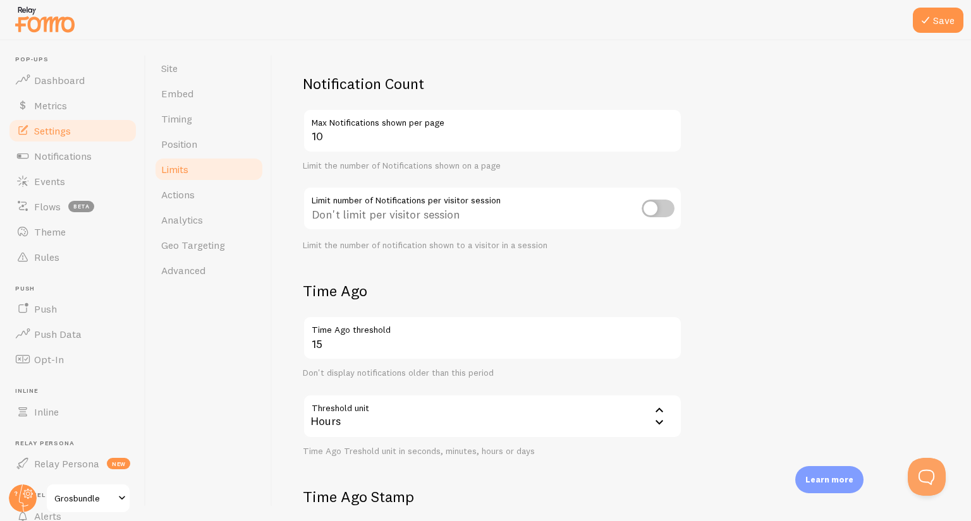
click at [504, 68] on div "Limits Notification control and limitations Notification Count 10 Max Notificat…" at bounding box center [622, 330] width 638 height 663
click at [536, 82] on h2 "Notification Count" at bounding box center [492, 84] width 379 height 20
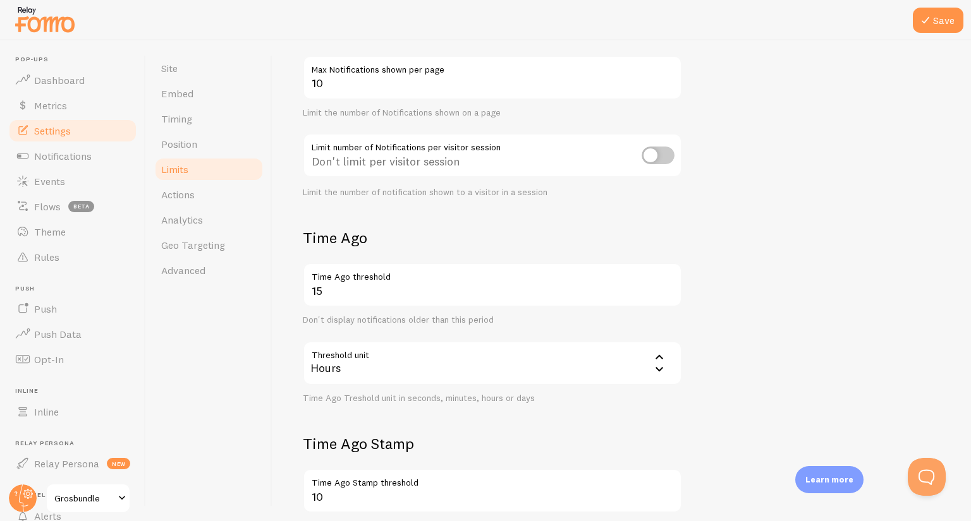
scroll to position [135, 0]
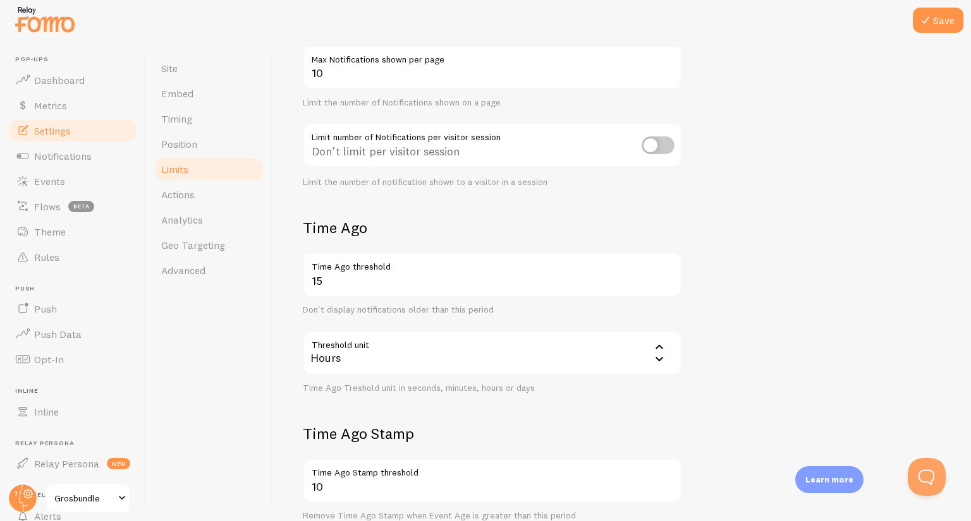
drag, startPoint x: 775, startPoint y: 312, endPoint x: 545, endPoint y: 300, distance: 229.7
click at [764, 312] on form "Notification Count 10 Max Notifications shown per page Limit the number of Noti…" at bounding box center [622, 305] width 638 height 589
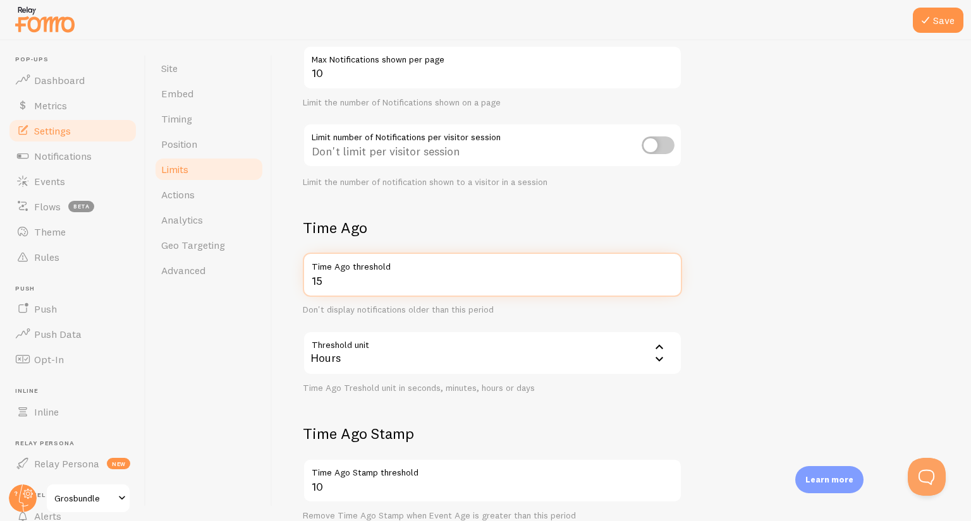
click at [398, 289] on input "15" at bounding box center [492, 275] width 379 height 44
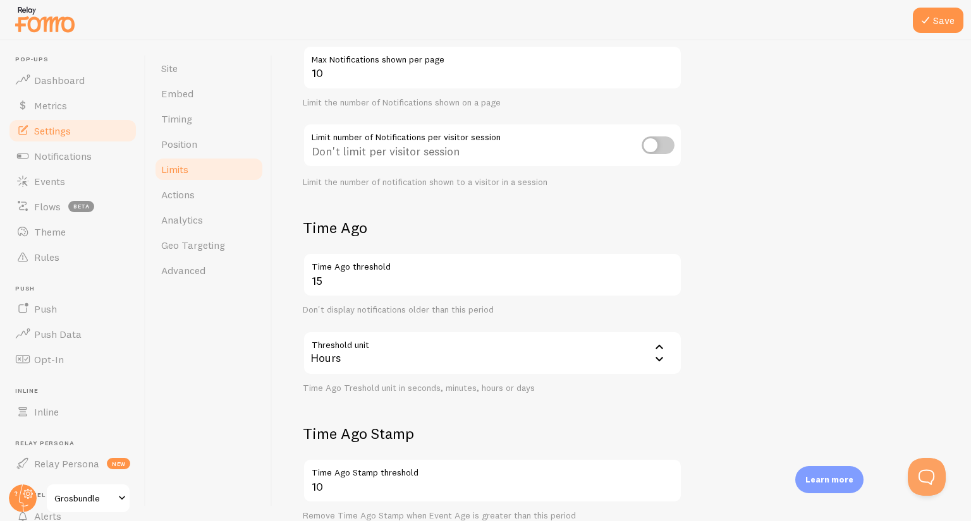
click at [881, 272] on form "Notification Count 10 Max Notifications shown per page Limit the number of Noti…" at bounding box center [622, 305] width 638 height 589
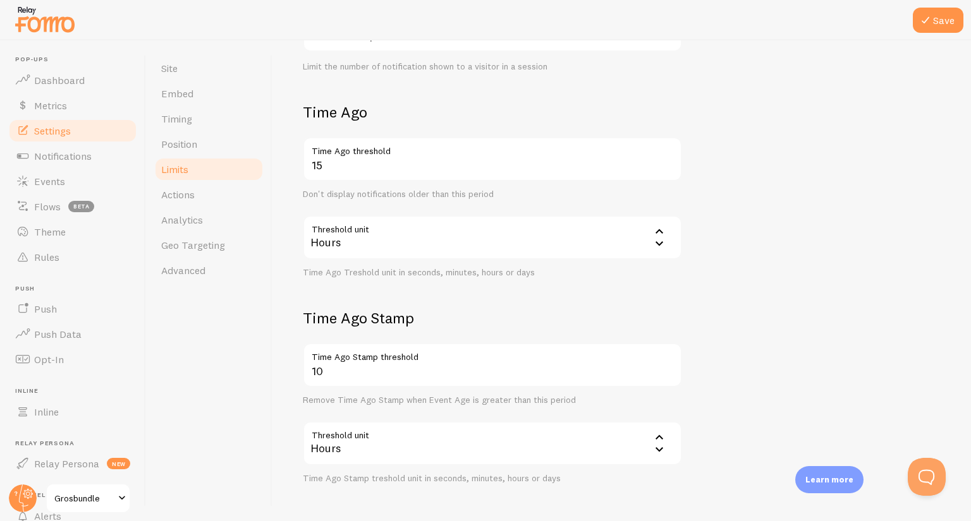
scroll to position [261, 0]
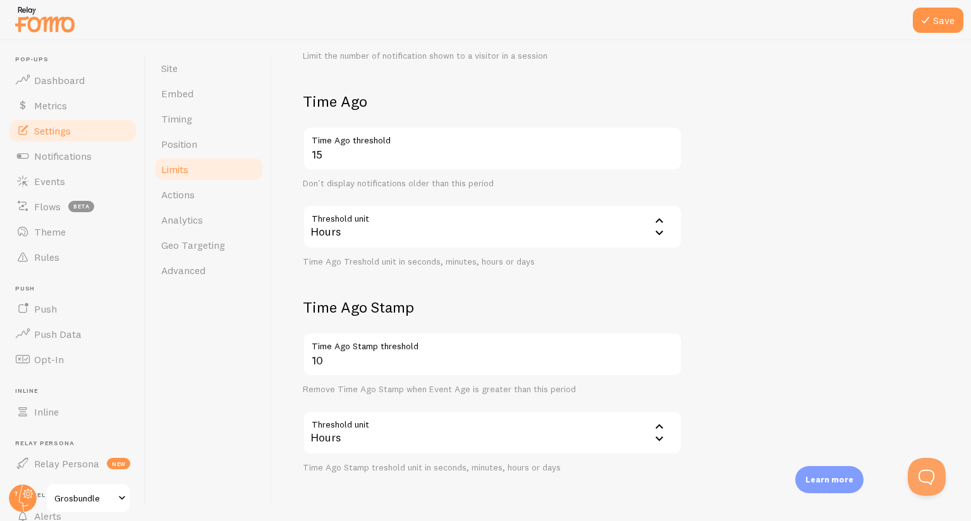
click at [423, 231] on div "Hours" at bounding box center [492, 227] width 379 height 44
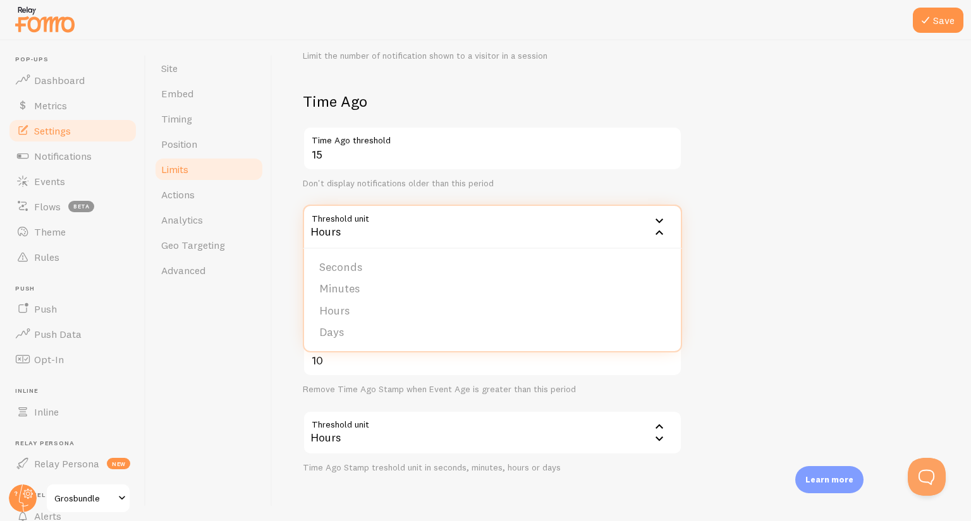
click at [777, 223] on form "Notification Count 10 Max Notifications shown per page Limit the number of Noti…" at bounding box center [622, 178] width 638 height 589
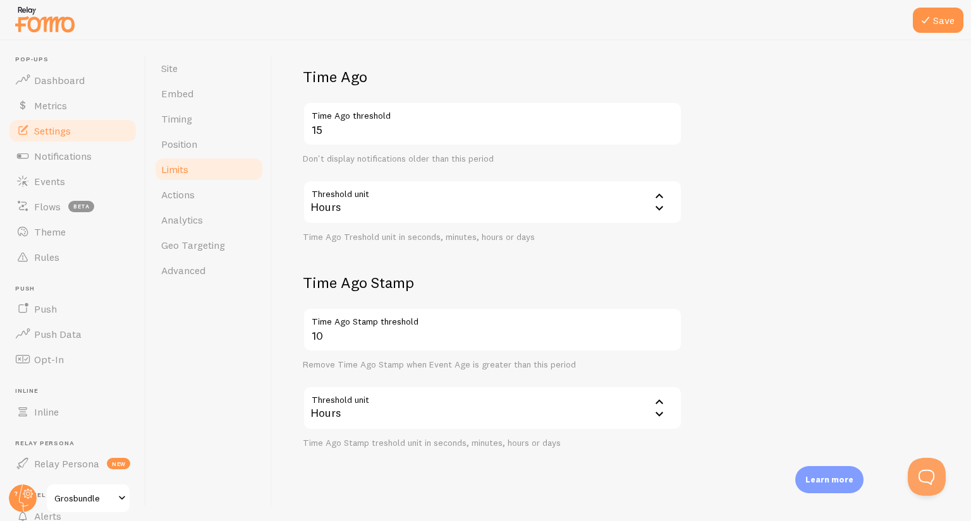
scroll to position [298, 0]
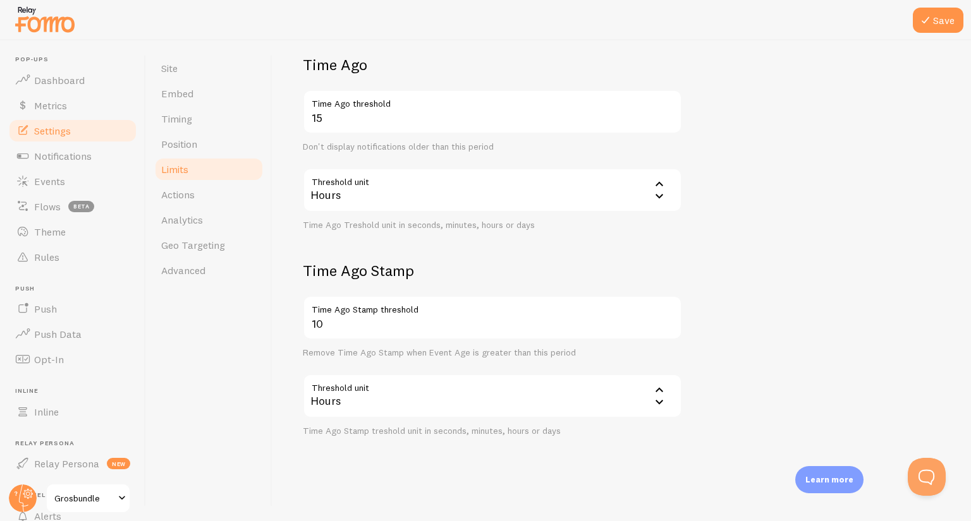
click at [760, 303] on form "Notification Count 10 Max Notifications shown per page Limit the number of Noti…" at bounding box center [622, 142] width 638 height 589
click at [185, 202] on link "Actions" at bounding box center [209, 194] width 111 height 25
click at [923, 18] on icon at bounding box center [924, 20] width 15 height 15
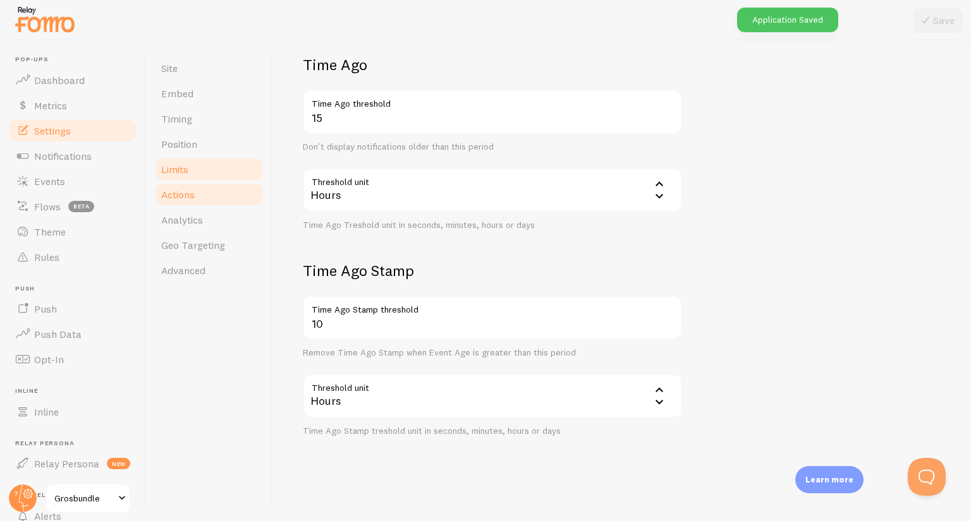
click at [176, 192] on span "Actions" at bounding box center [177, 194] width 33 height 13
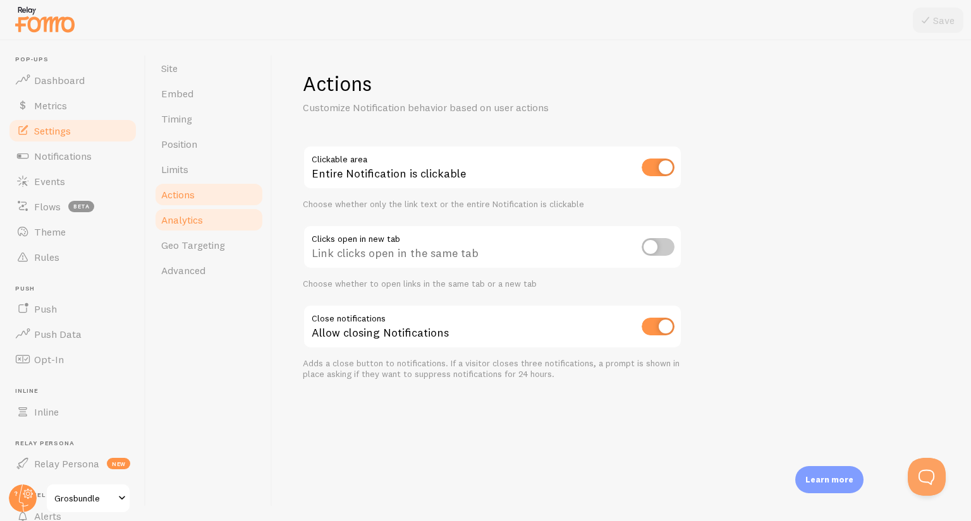
click at [172, 219] on span "Analytics" at bounding box center [182, 220] width 42 height 13
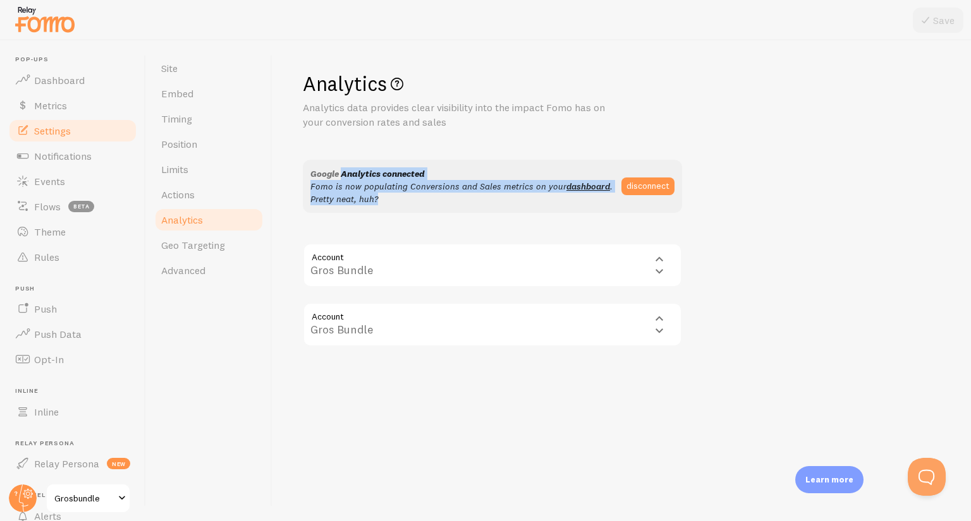
drag, startPoint x: 392, startPoint y: 198, endPoint x: 341, endPoint y: 179, distance: 54.8
click at [341, 179] on p "Google Analytics connected Fomo is now populating Conversions and Sales metrics…" at bounding box center [465, 186] width 311 height 38
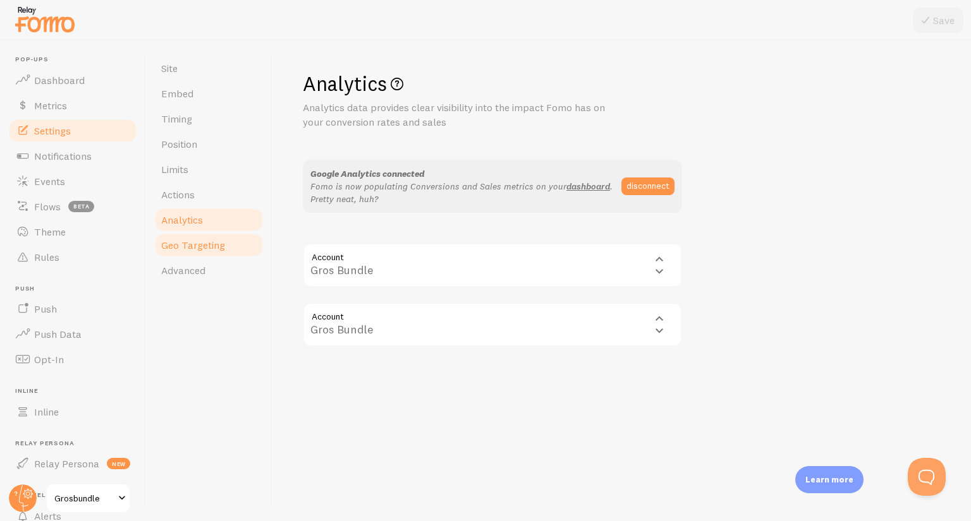
click at [222, 233] on link "Geo Targeting" at bounding box center [209, 245] width 111 height 25
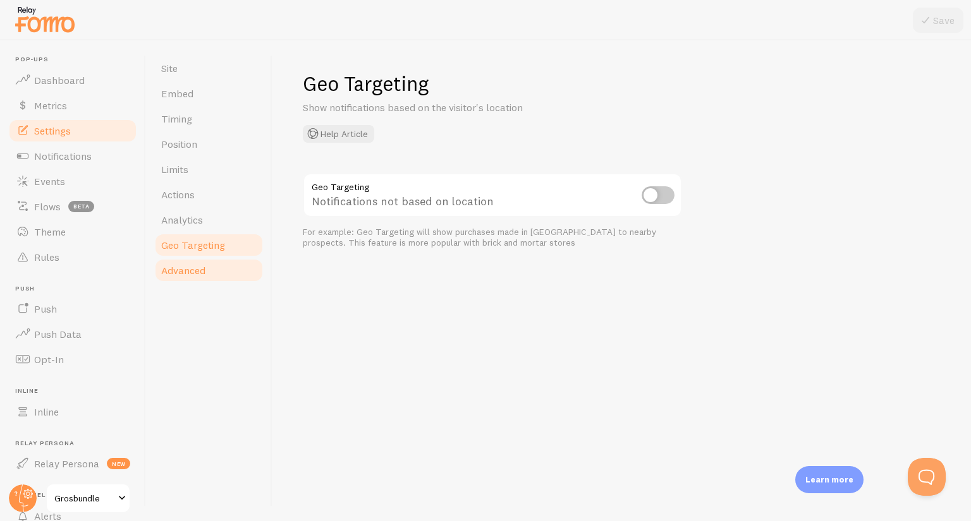
click at [228, 279] on link "Advanced" at bounding box center [209, 270] width 111 height 25
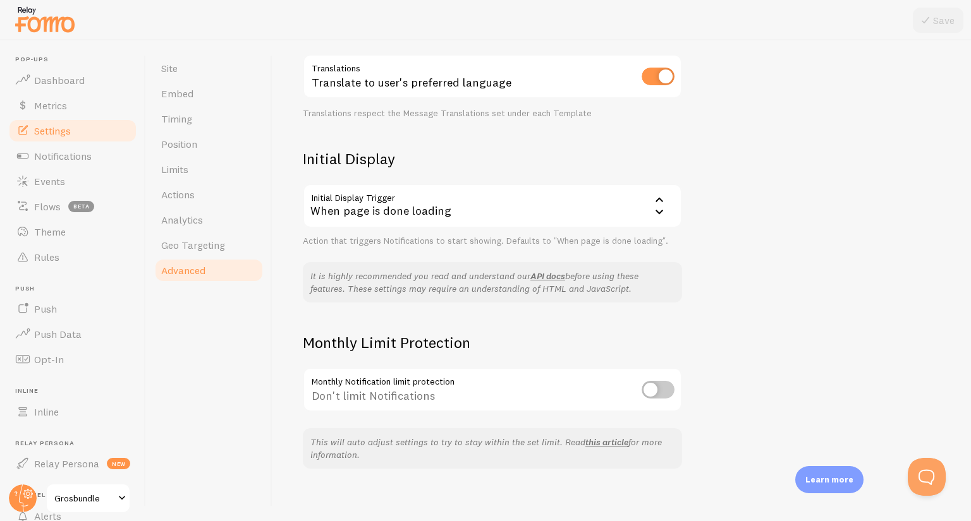
scroll to position [211, 0]
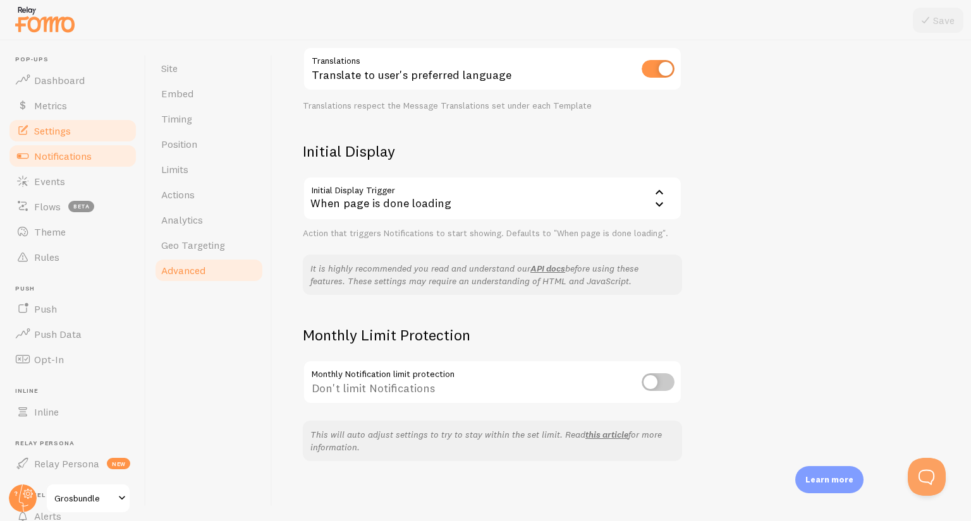
click at [21, 159] on span at bounding box center [22, 155] width 15 height 15
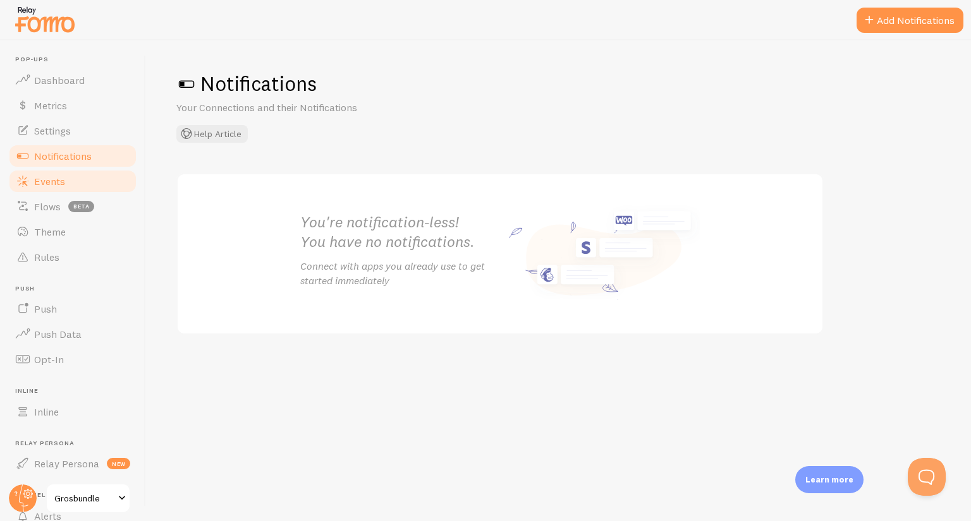
click at [30, 185] on link "Events" at bounding box center [73, 181] width 130 height 25
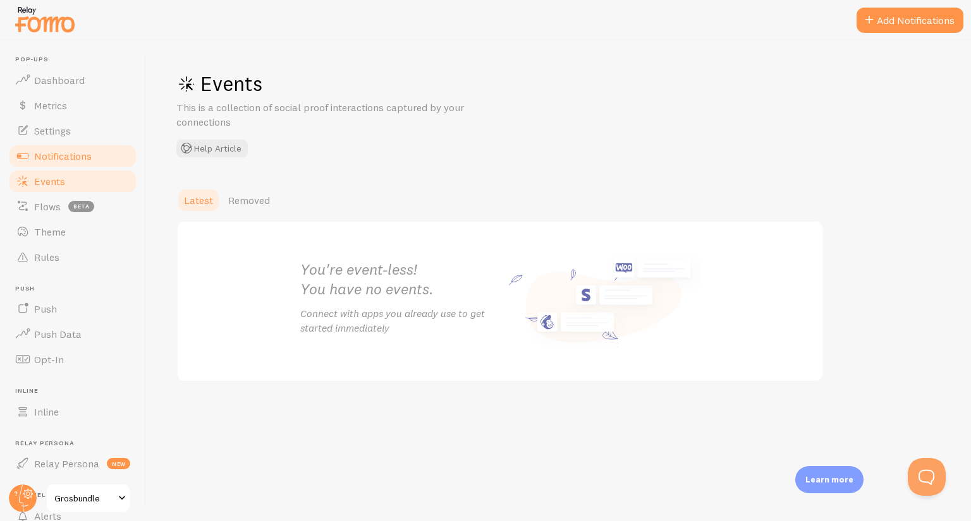
click at [41, 166] on link "Notifications" at bounding box center [73, 155] width 130 height 25
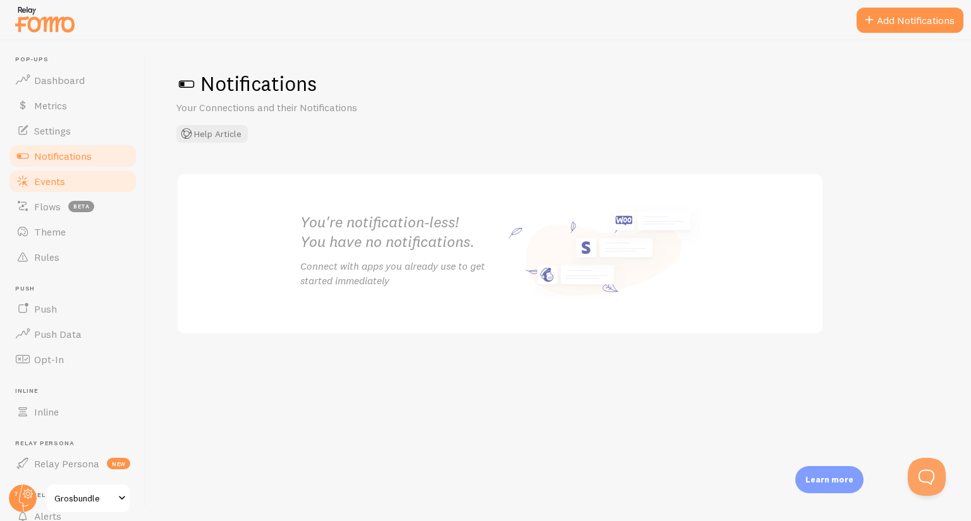
click at [44, 173] on link "Events" at bounding box center [73, 181] width 130 height 25
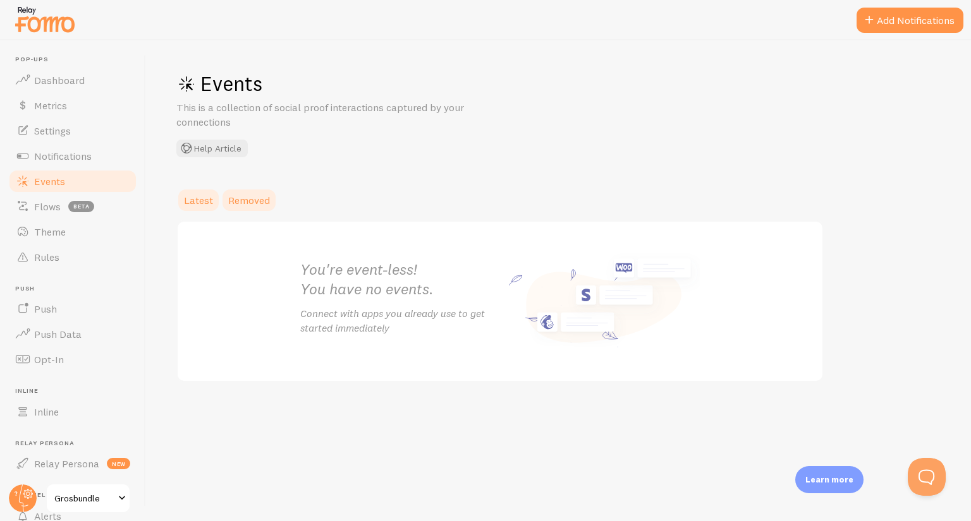
click at [269, 198] on span "Removed" at bounding box center [249, 200] width 42 height 13
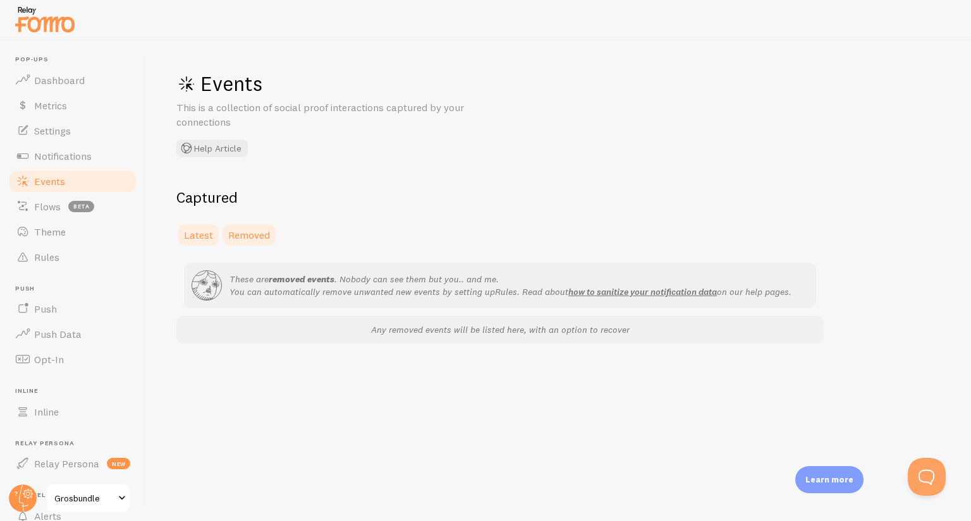
click at [193, 223] on link "Latest" at bounding box center [198, 234] width 44 height 25
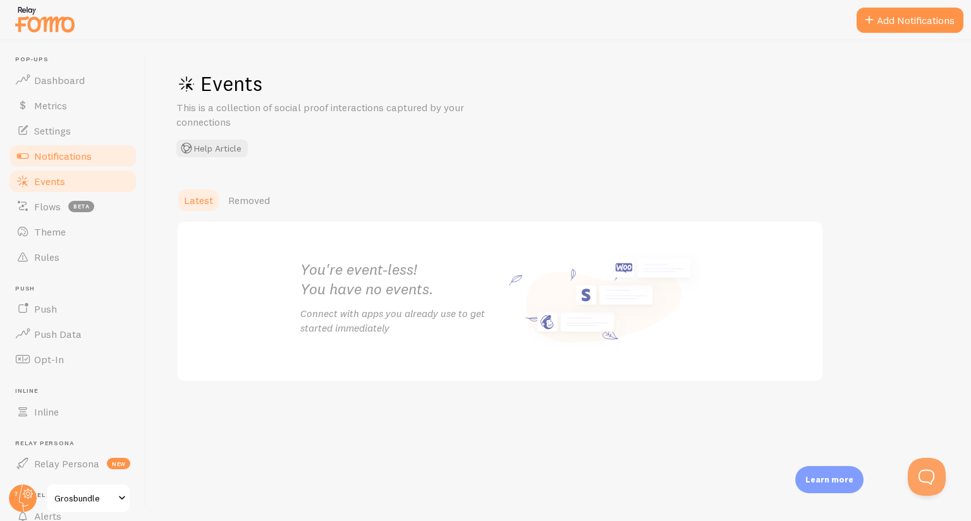
click at [39, 157] on span "Notifications" at bounding box center [63, 156] width 58 height 13
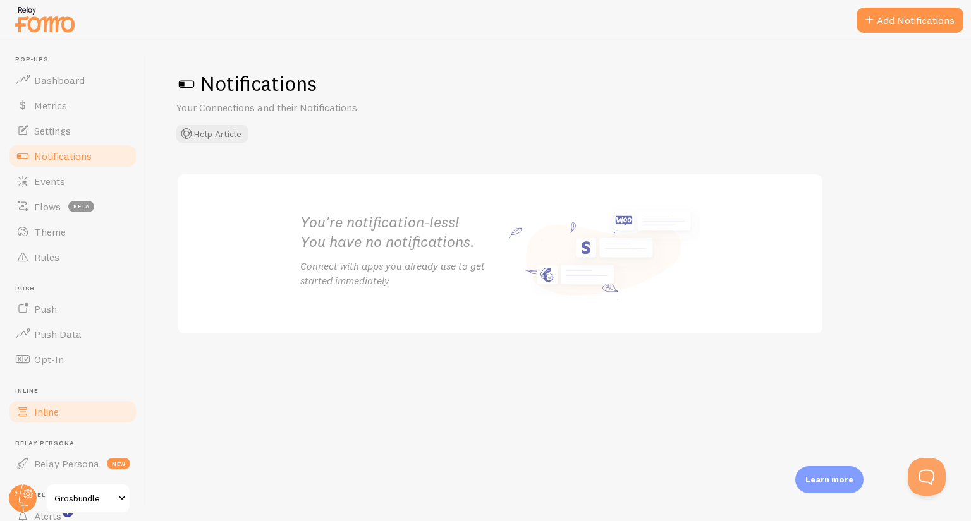
scroll to position [103, 0]
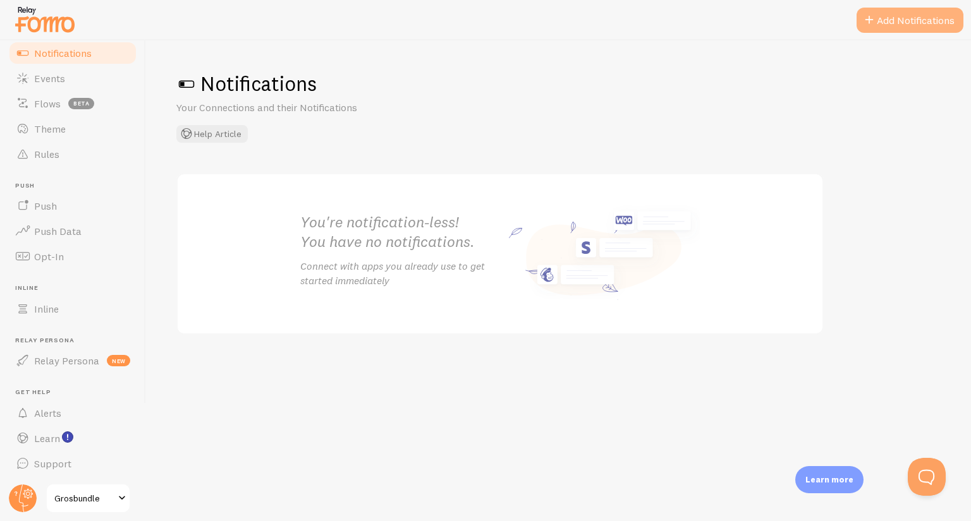
click at [923, 21] on button "Add Notifications" at bounding box center [909, 20] width 107 height 25
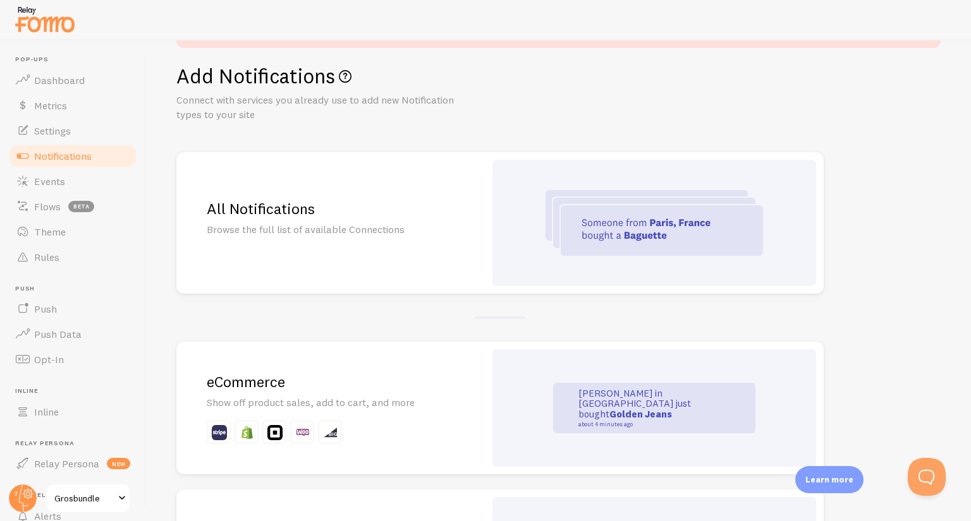
click at [376, 390] on h2 "eCommerce" at bounding box center [331, 382] width 248 height 20
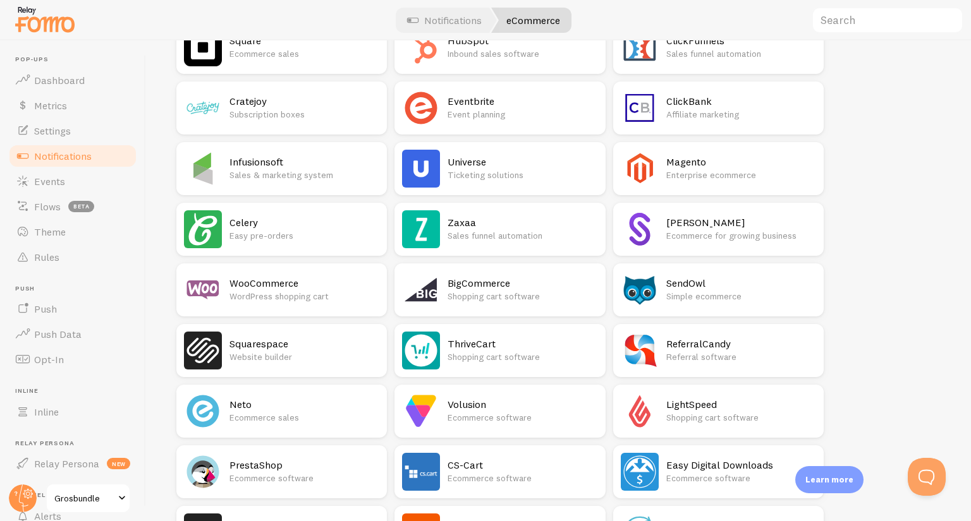
scroll to position [332, 0]
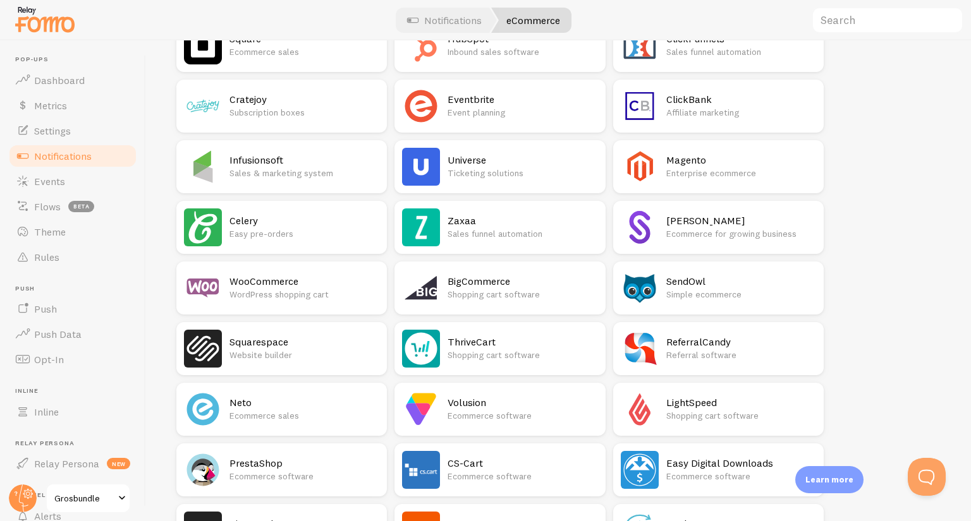
click at [495, 356] on p "Shopping cart software" at bounding box center [522, 355] width 150 height 13
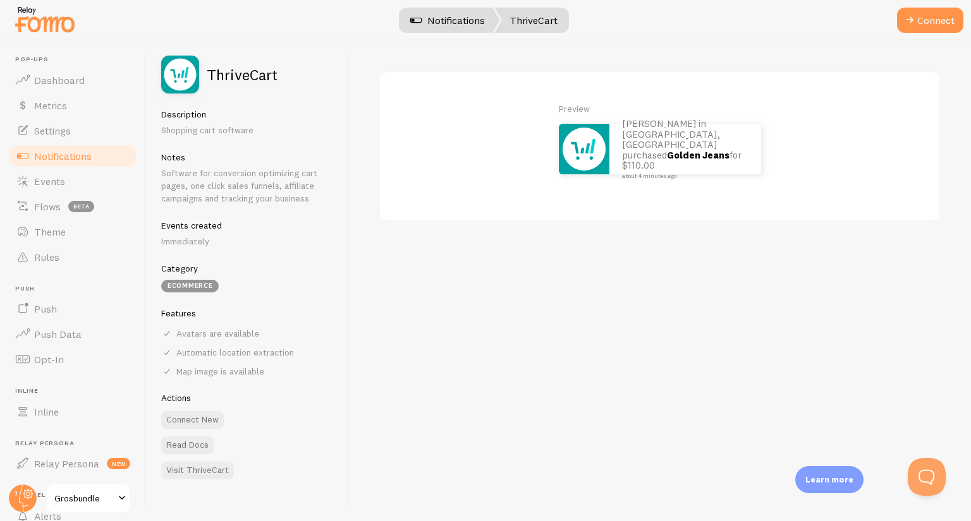
click at [434, 17] on link "Notifications" at bounding box center [447, 20] width 105 height 25
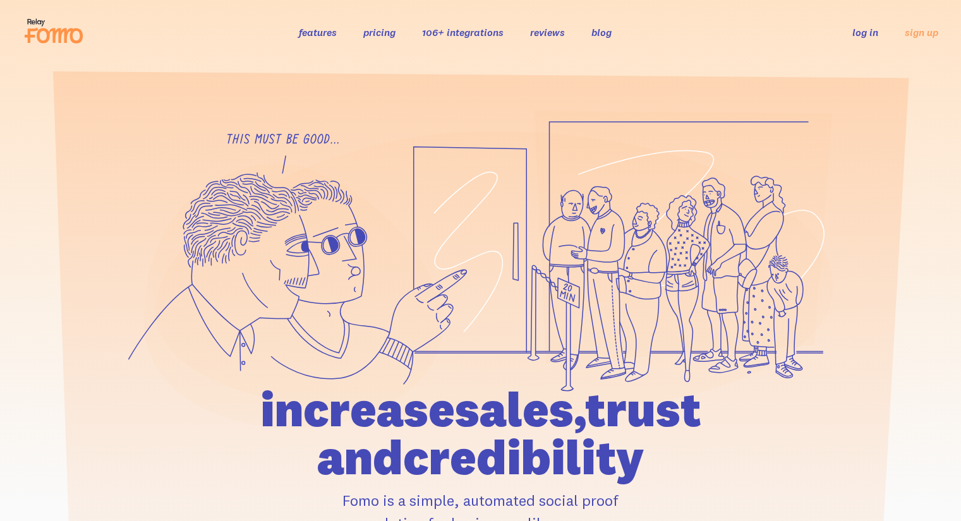
click at [863, 35] on link "log in" at bounding box center [865, 32] width 26 height 13
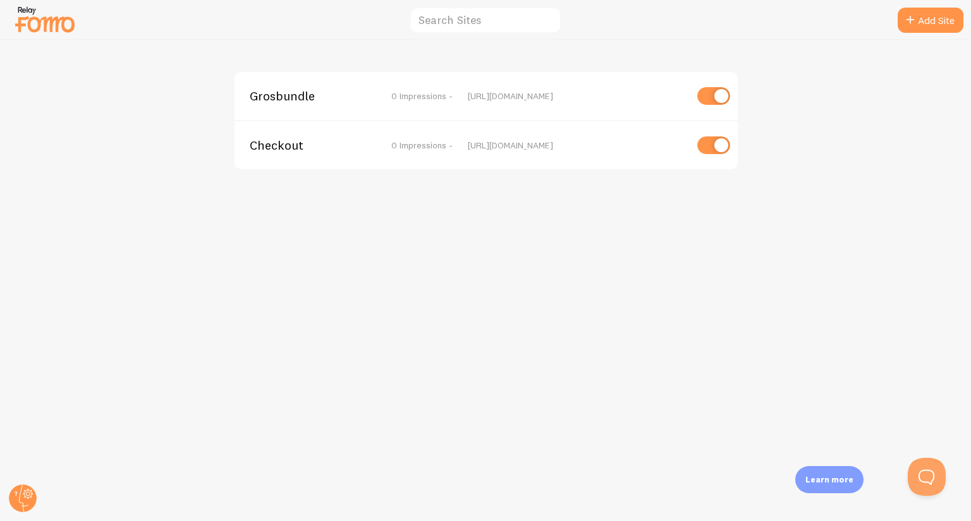
click at [270, 100] on span "Grosbundle" at bounding box center [301, 95] width 102 height 11
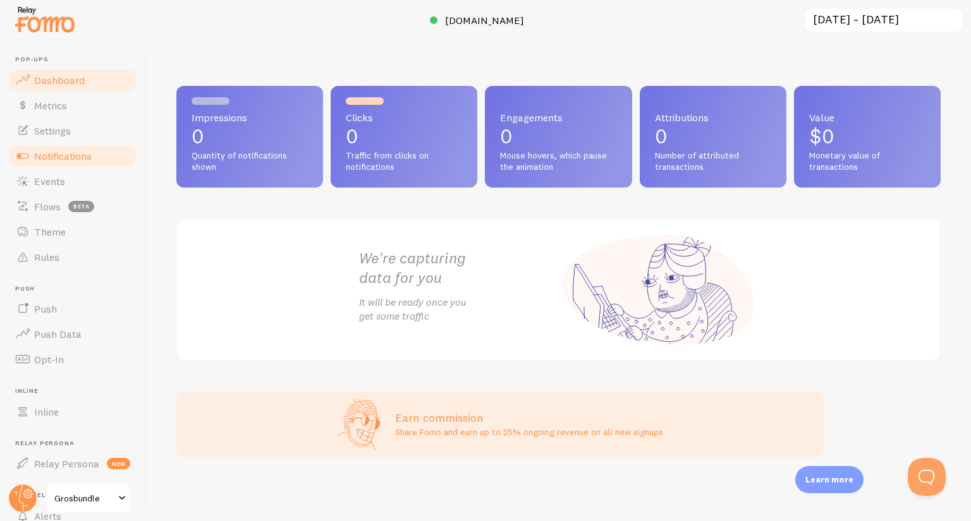
click at [45, 153] on span "Notifications" at bounding box center [63, 156] width 58 height 13
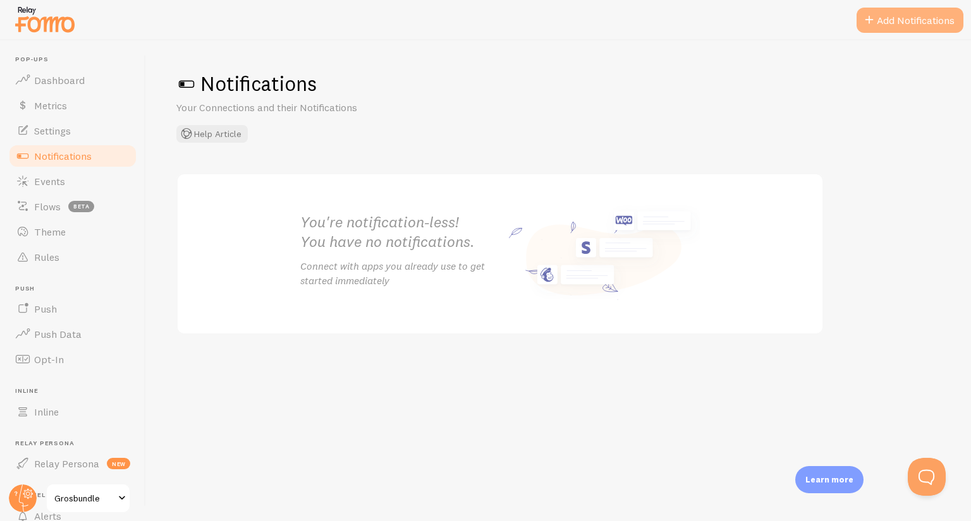
click at [887, 16] on button "Add Notifications" at bounding box center [909, 20] width 107 height 25
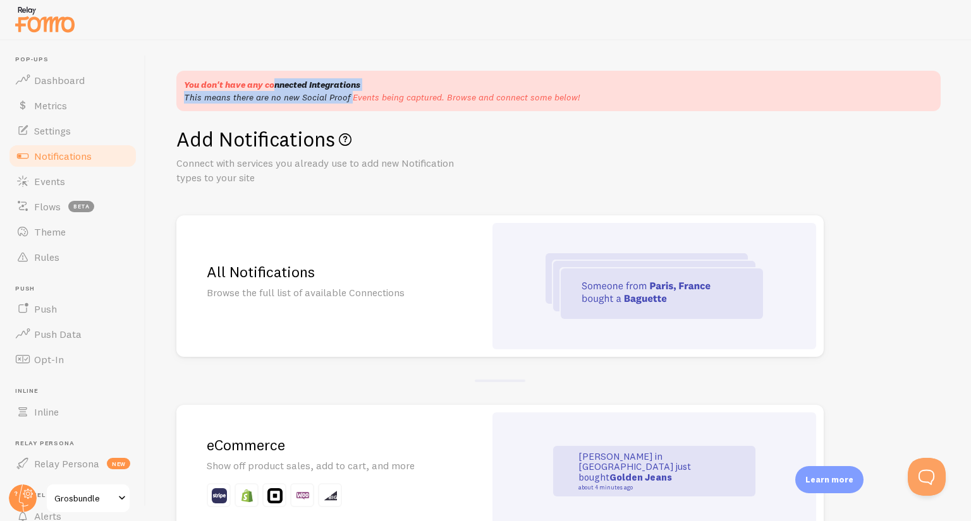
drag, startPoint x: 220, startPoint y: 87, endPoint x: 300, endPoint y: 100, distance: 80.7
click at [300, 100] on div "You don't have any connected Integrations This means there are no new Social Pr…" at bounding box center [558, 91] width 764 height 40
click at [300, 100] on p "This means there are no new Social Proof Events being captured. Browse and conn…" at bounding box center [558, 97] width 749 height 13
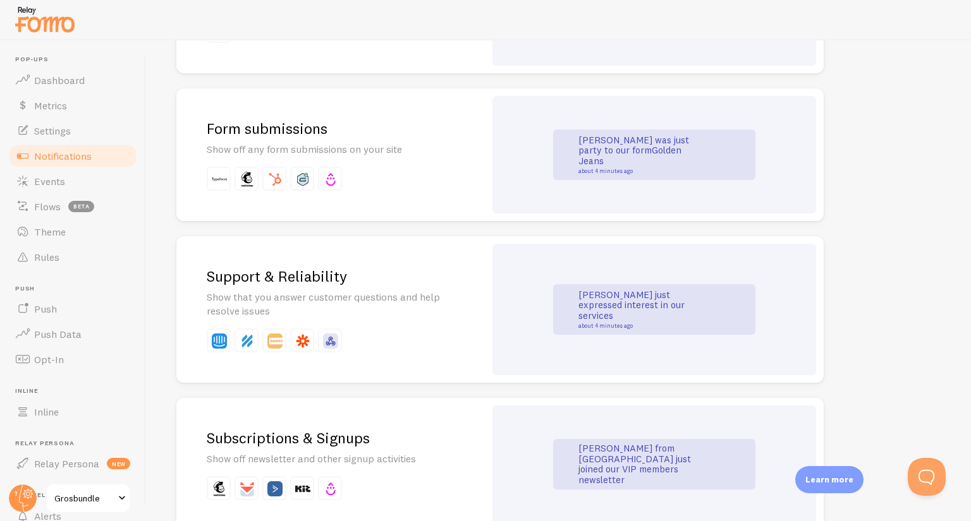
scroll to position [1227, 0]
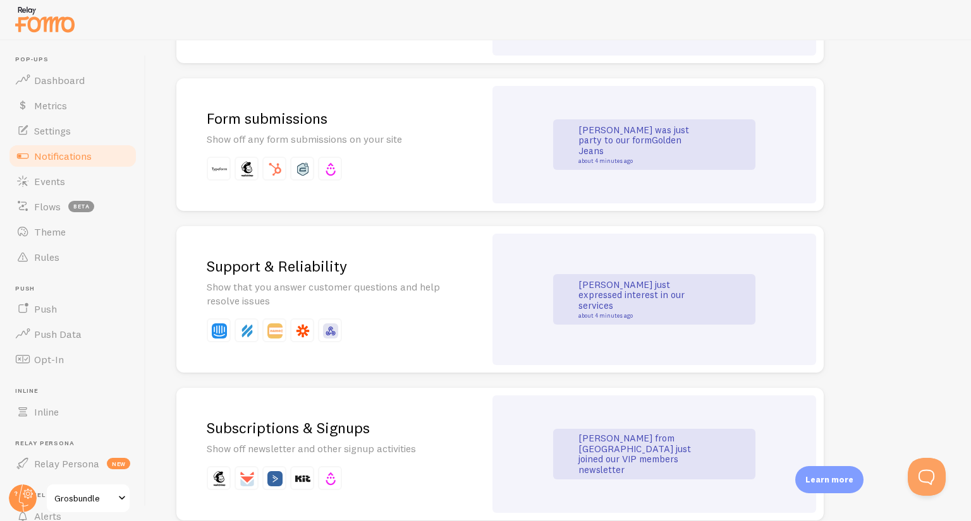
click at [436, 160] on p at bounding box center [331, 169] width 248 height 24
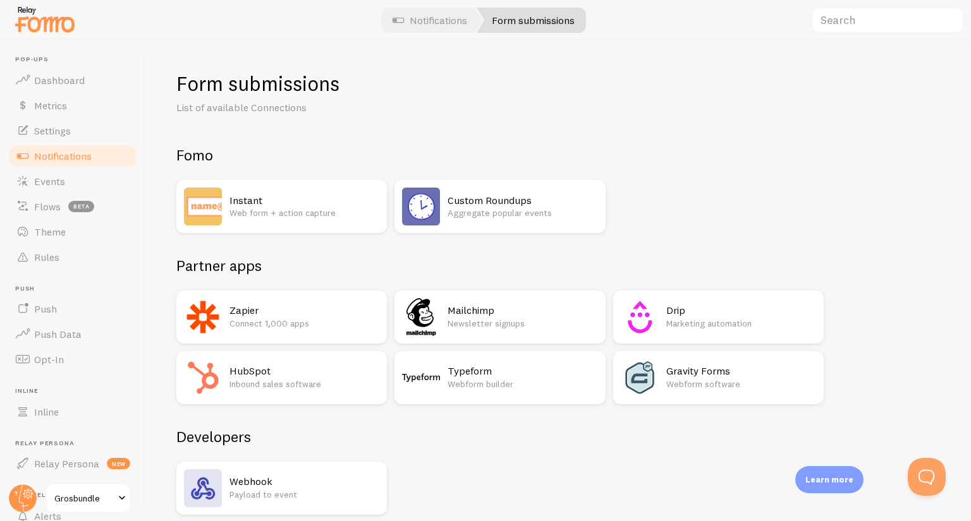
click at [286, 207] on p "Web form + action capture" at bounding box center [304, 213] width 150 height 13
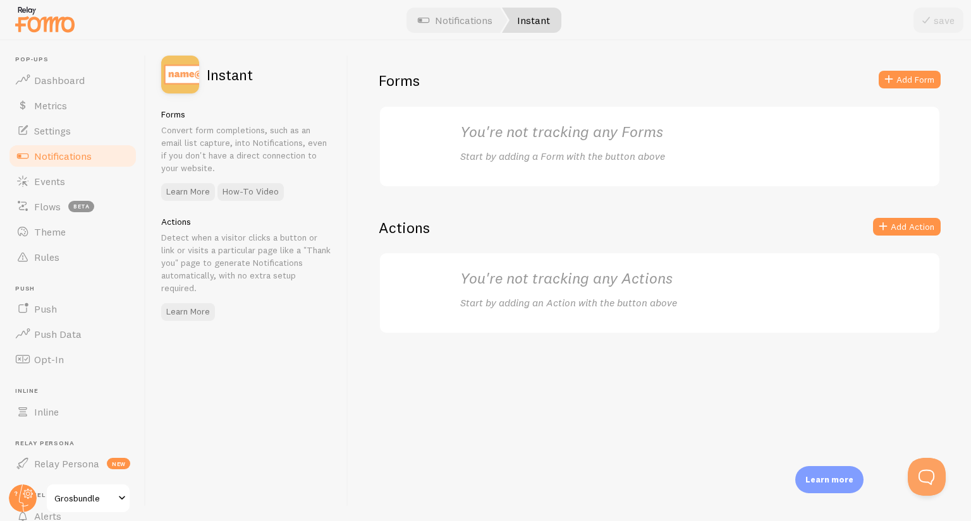
drag, startPoint x: 248, startPoint y: 283, endPoint x: 224, endPoint y: 253, distance: 38.3
click at [224, 253] on p "Detect when a visitor clicks a button or link or visits a particular page like …" at bounding box center [246, 262] width 171 height 63
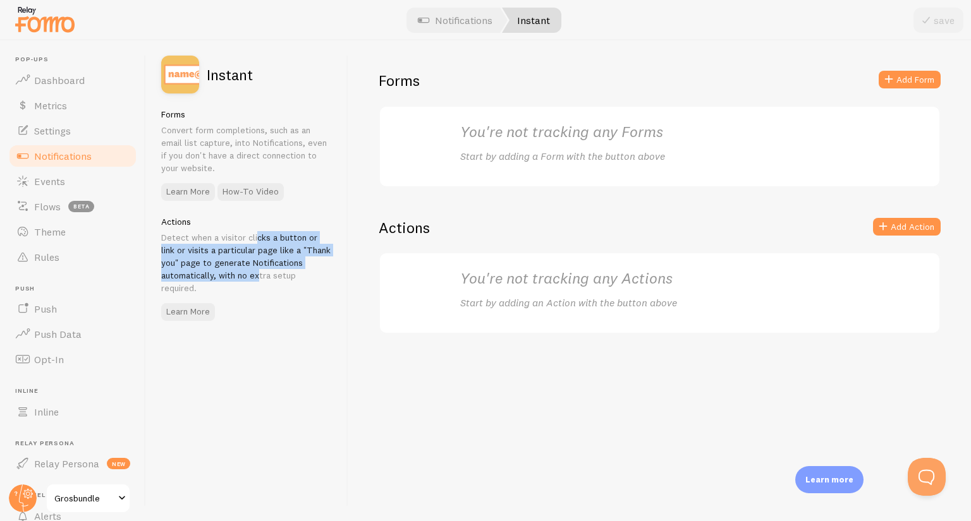
drag, startPoint x: 219, startPoint y: 253, endPoint x: 215, endPoint y: 277, distance: 24.2
click at [215, 277] on p "Detect when a visitor clicks a button or link or visits a particular page like …" at bounding box center [246, 262] width 171 height 63
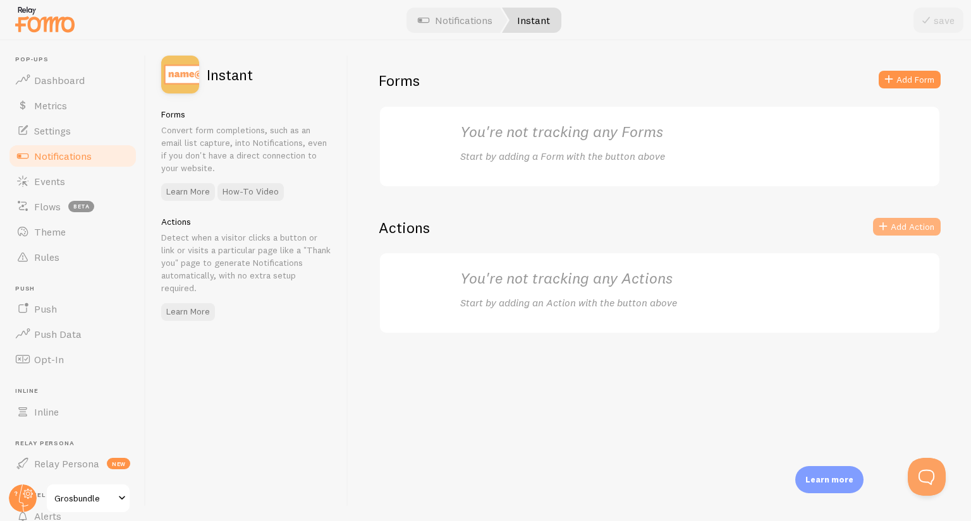
click at [923, 227] on button "Add Action" at bounding box center [907, 227] width 68 height 18
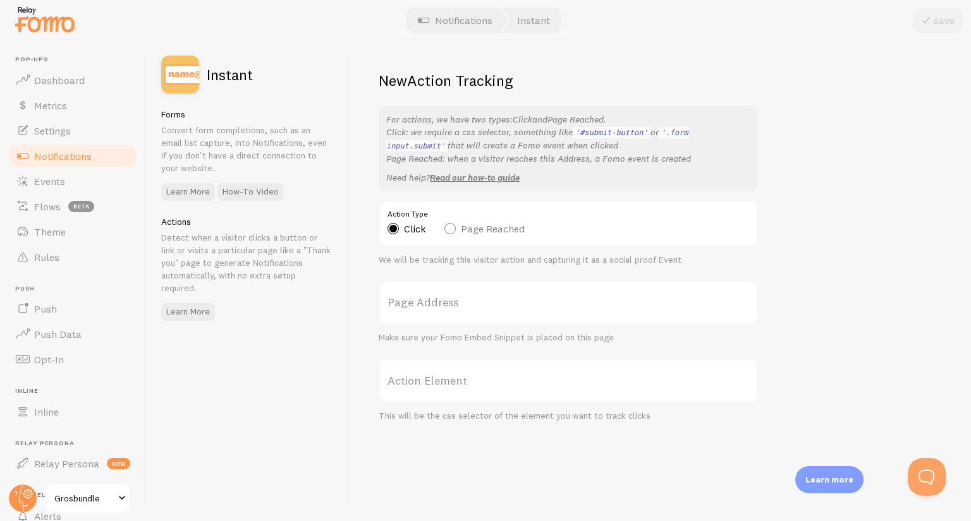
click at [443, 231] on div "Action Type Click Page Reached" at bounding box center [567, 223] width 379 height 47
click at [448, 225] on label "Page Reached" at bounding box center [484, 228] width 80 height 11
click at [448, 202] on input "Page Reached" at bounding box center [449, 196] width 11 height 11
radio input "true"
radio input "false"
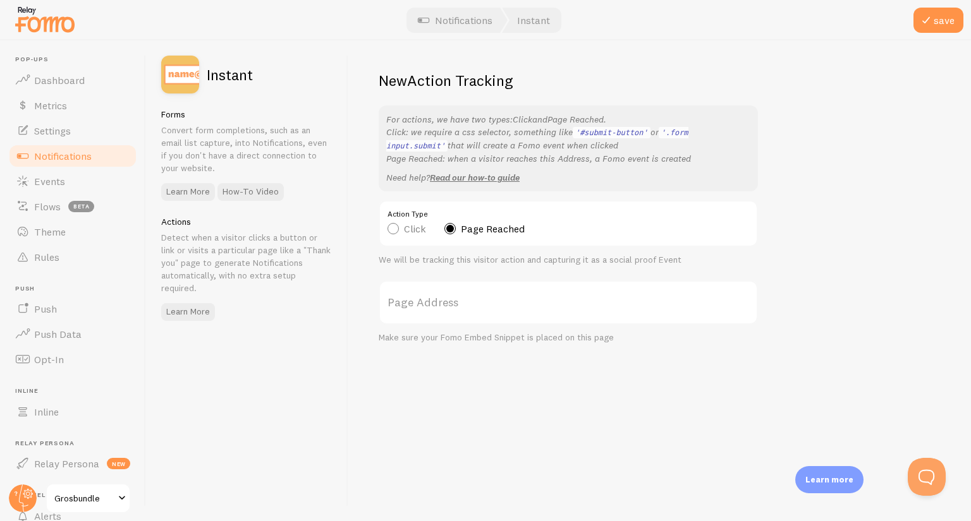
click at [444, 298] on label "Page Address" at bounding box center [567, 303] width 379 height 44
click at [444, 298] on input "Page Address" at bounding box center [567, 303] width 379 height 44
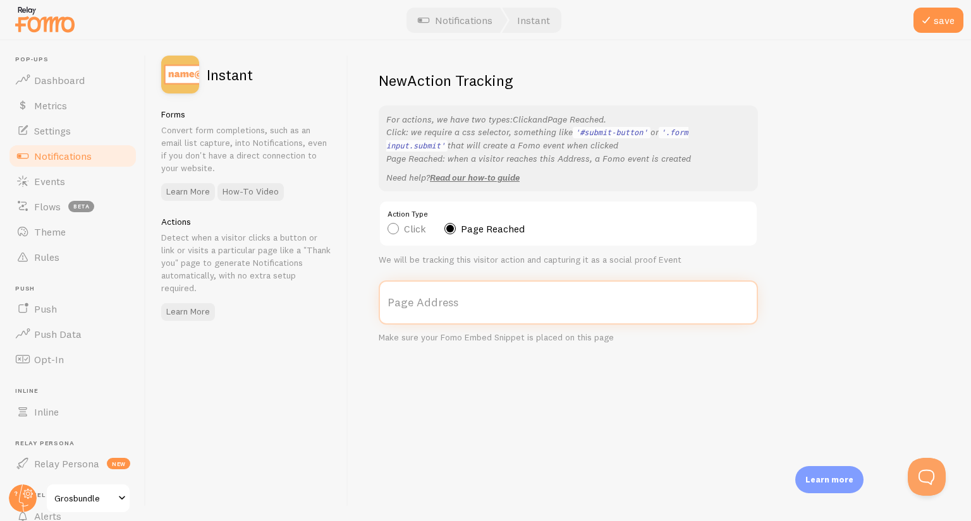
paste input "https://grosbundle.com/galerie-merci"
type input "https://grosbundle.com/galerie-merci"
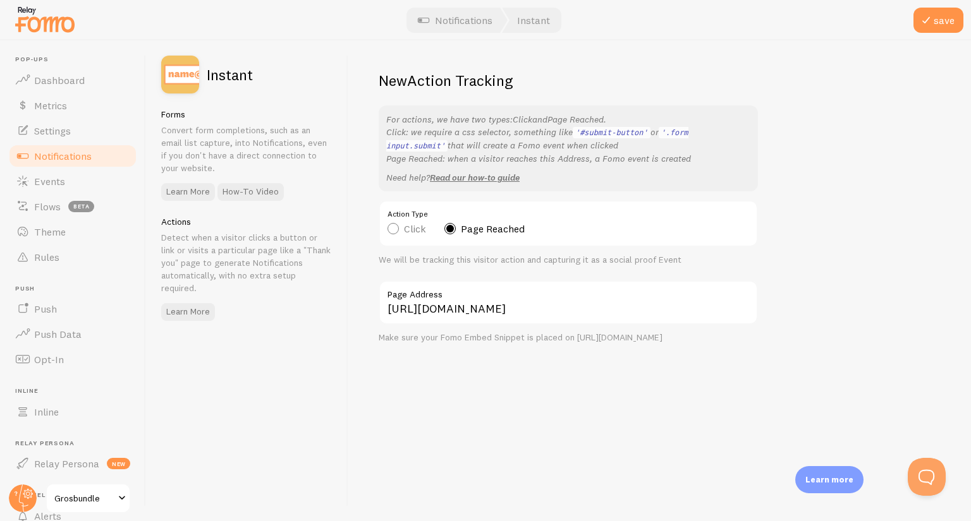
click at [810, 241] on div "New Action Tracking For actions, we have two types: Click and Page Reached . Cl…" at bounding box center [659, 280] width 622 height 481
click at [952, 25] on button "save" at bounding box center [938, 20] width 50 height 25
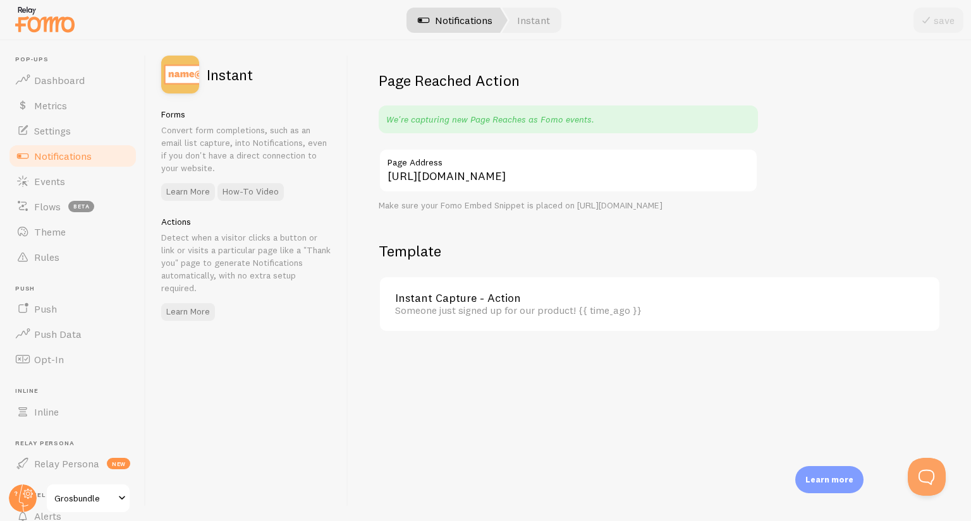
click at [444, 23] on link "Notifications" at bounding box center [455, 20] width 105 height 25
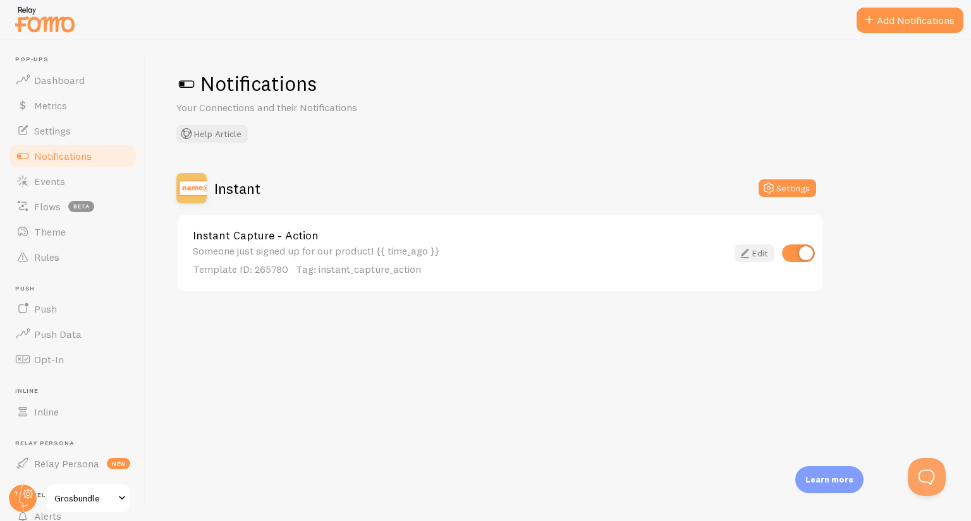
click at [761, 248] on link "Edit" at bounding box center [754, 254] width 40 height 18
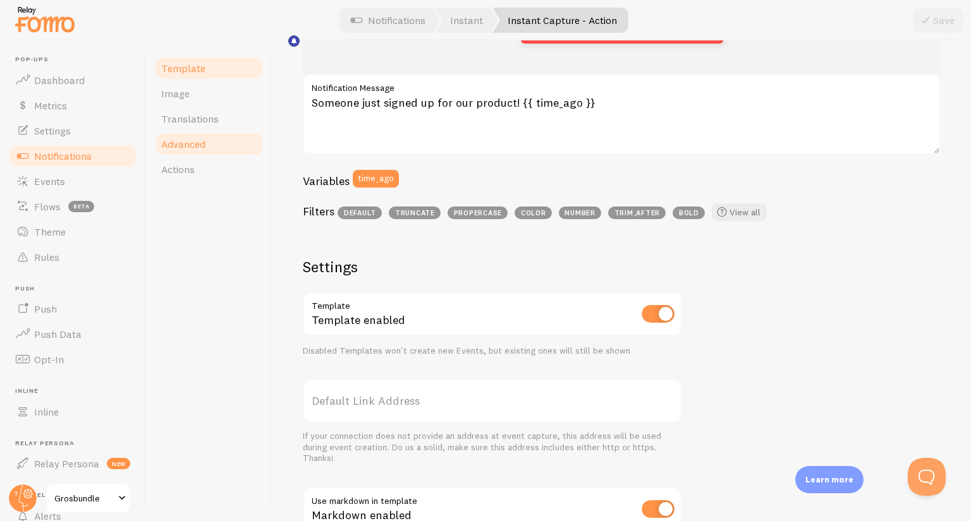
scroll to position [423, 0]
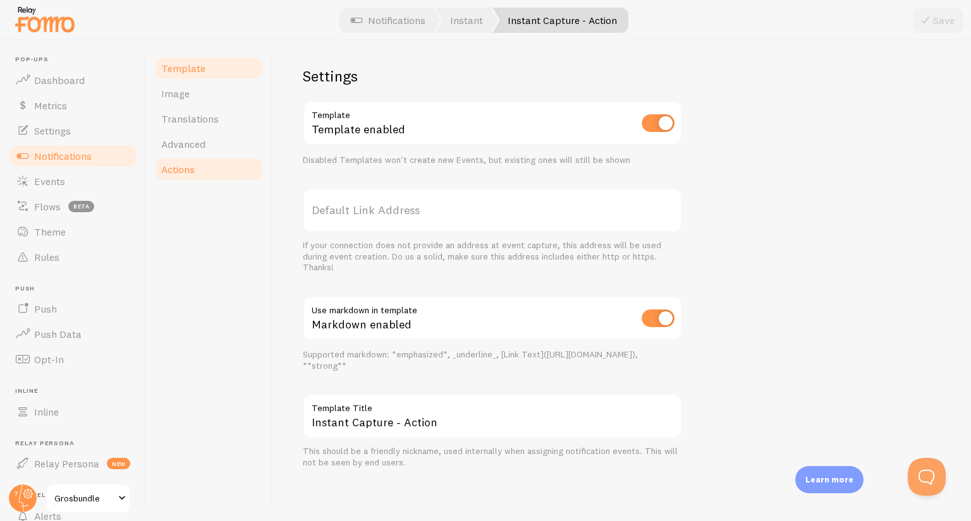
click at [188, 175] on span "Actions" at bounding box center [177, 169] width 33 height 13
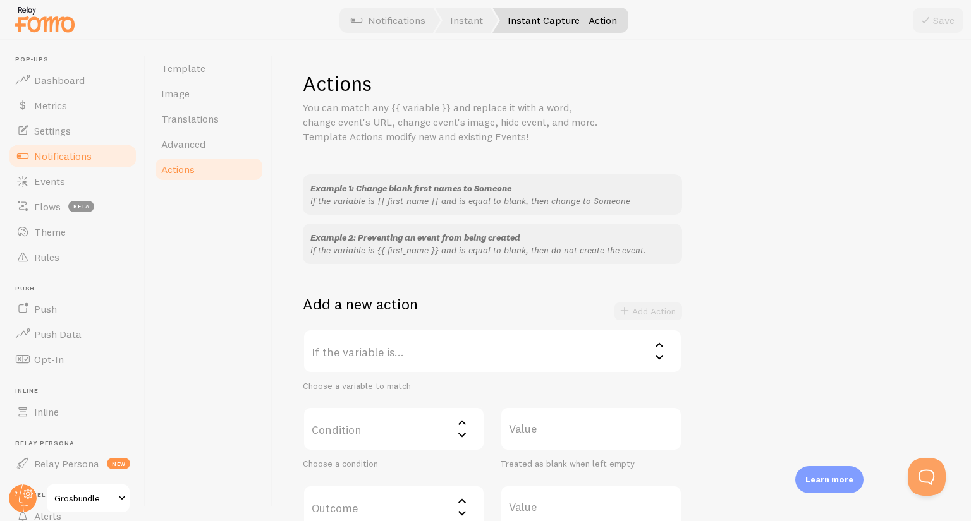
click at [105, 143] on link "Notifications" at bounding box center [73, 155] width 130 height 25
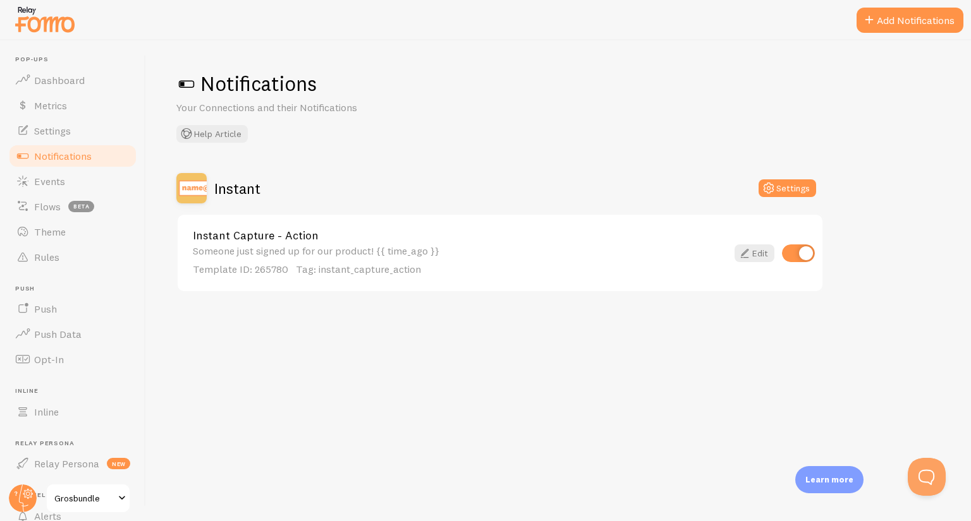
click at [794, 251] on input "checkbox" at bounding box center [798, 254] width 33 height 18
checkbox input "false"
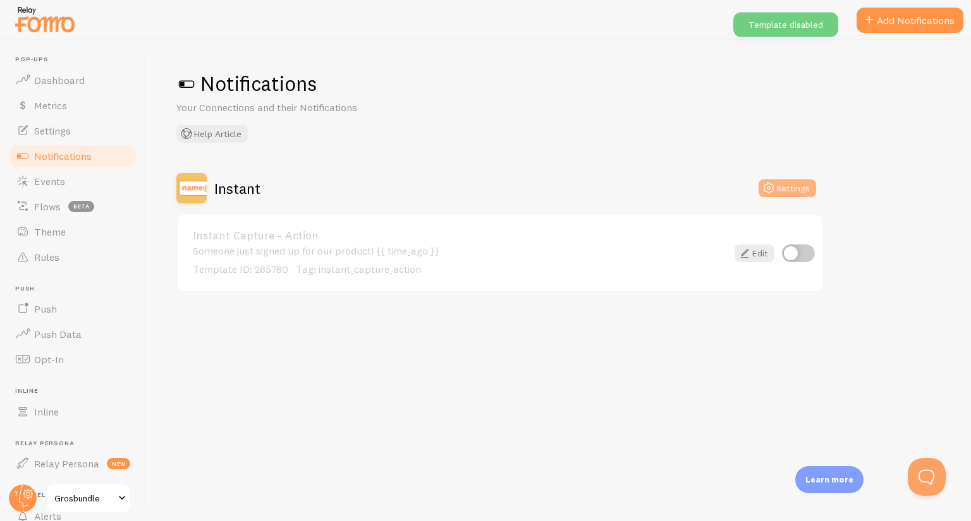
click at [785, 190] on button "Settings" at bounding box center [787, 188] width 58 height 18
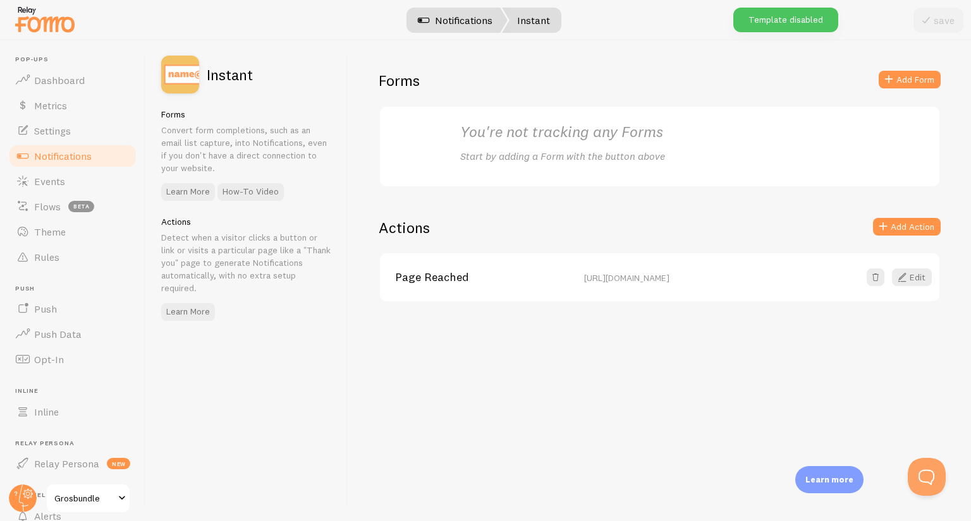
click at [447, 8] on link "Notifications" at bounding box center [455, 20] width 105 height 25
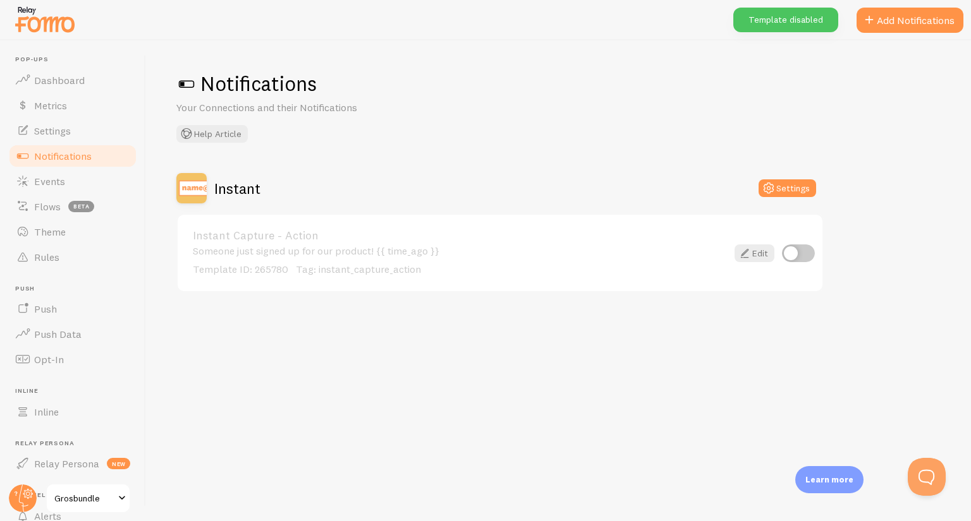
click at [95, 154] on link "Notifications" at bounding box center [73, 155] width 130 height 25
click at [648, 262] on p "Template ID: 265780 Tag: instant_capture_action" at bounding box center [460, 269] width 534 height 15
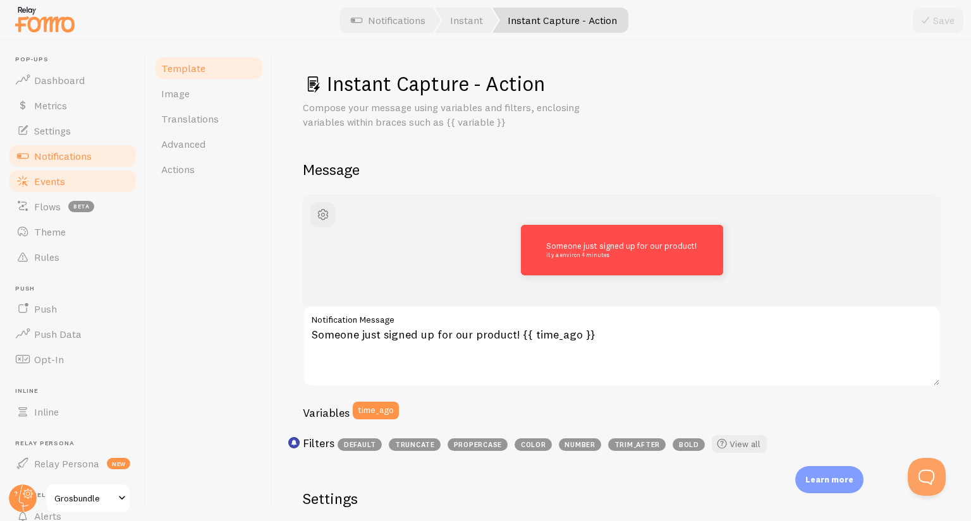
click at [68, 172] on link "Events" at bounding box center [73, 181] width 130 height 25
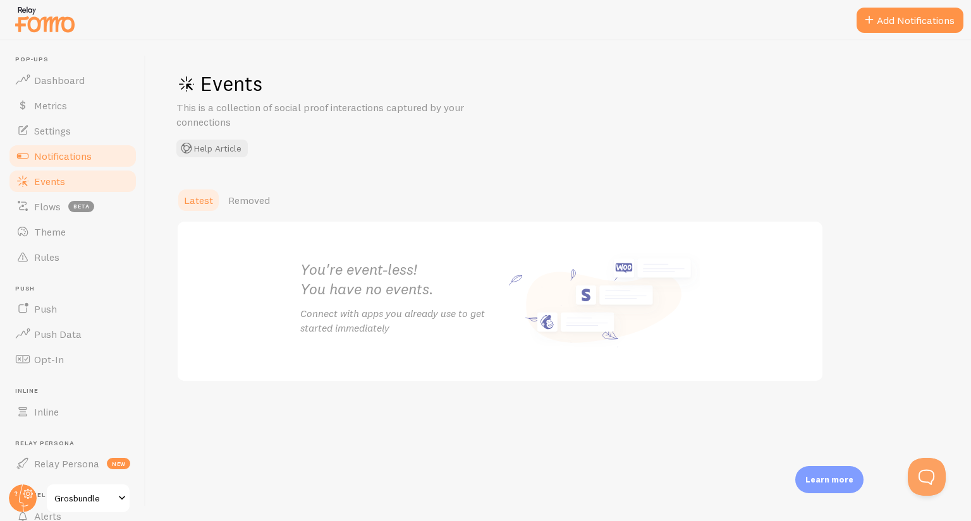
click at [81, 152] on span "Notifications" at bounding box center [63, 156] width 58 height 13
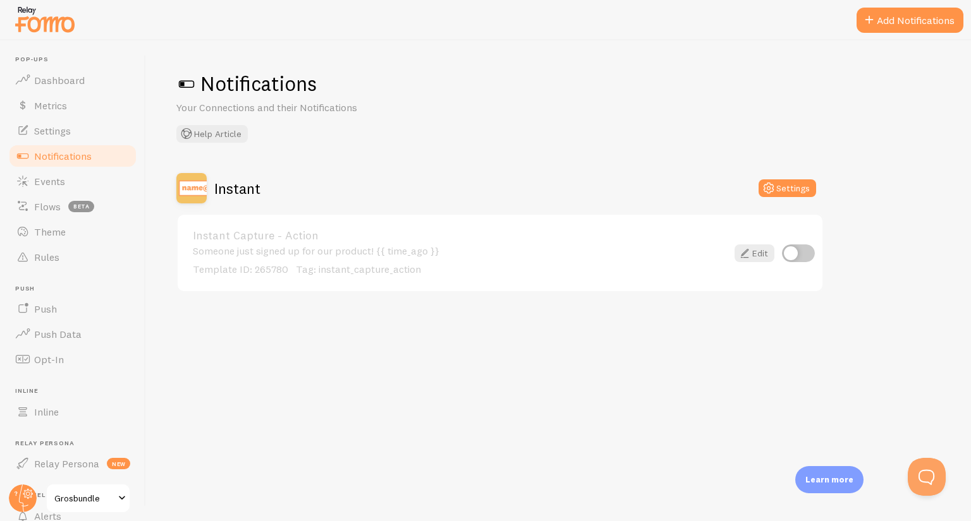
click at [565, 255] on div "Someone just signed up for our product! {{ time_ago }} Template ID: 265780 Tag:…" at bounding box center [460, 260] width 534 height 31
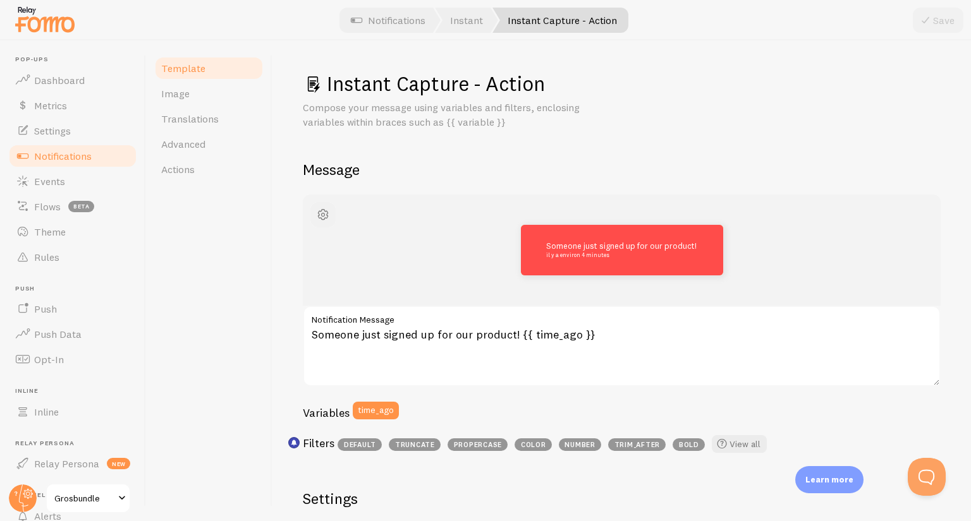
click at [313, 218] on button "button" at bounding box center [322, 214] width 25 height 25
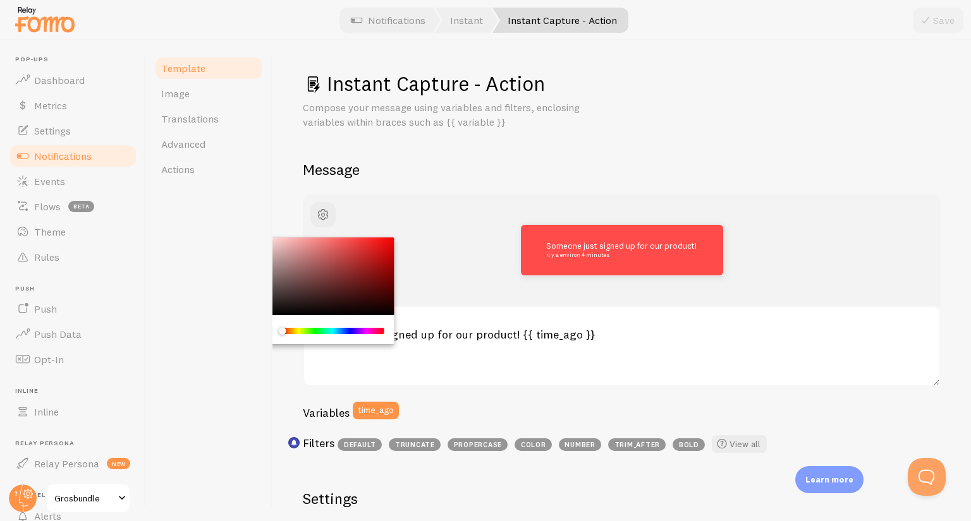
click at [217, 242] on div "Template Image Translations Advanced Actions" at bounding box center [209, 280] width 126 height 481
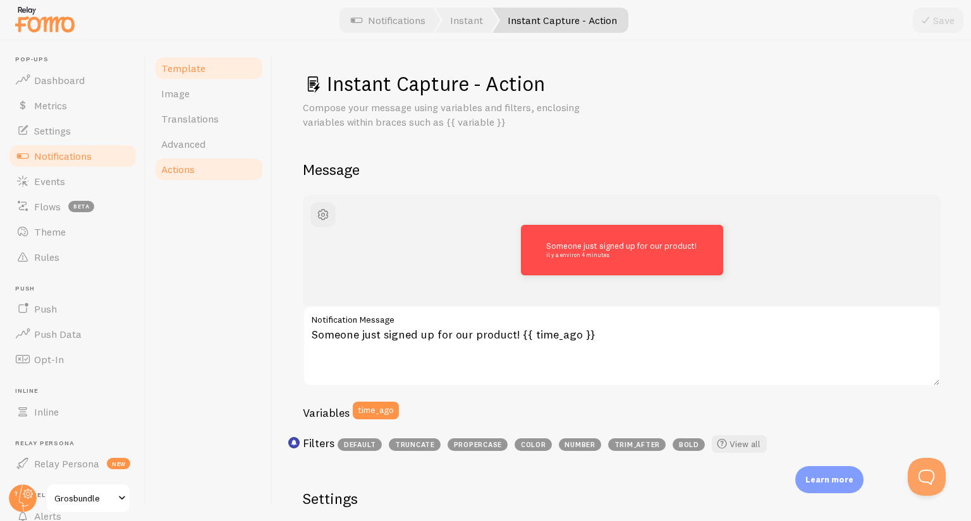
click at [198, 173] on link "Actions" at bounding box center [209, 169] width 111 height 25
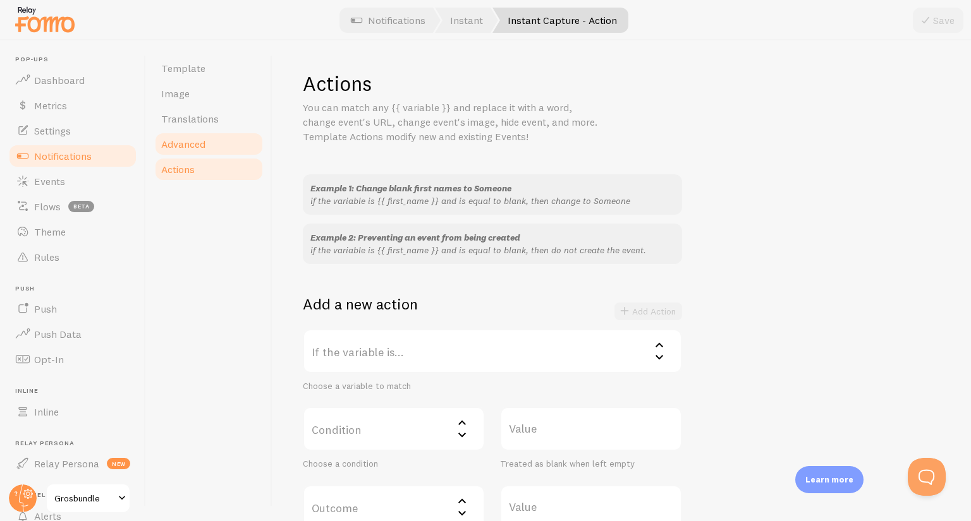
click at [196, 146] on span "Advanced" at bounding box center [183, 144] width 44 height 13
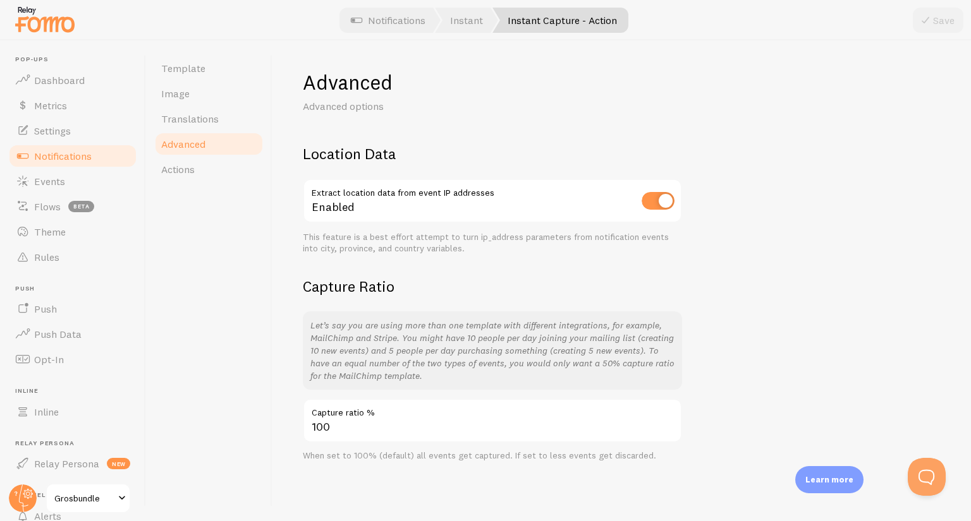
scroll to position [2, 0]
click at [237, 132] on link "Advanced" at bounding box center [209, 143] width 111 height 25
click at [231, 121] on link "Translations" at bounding box center [209, 118] width 111 height 25
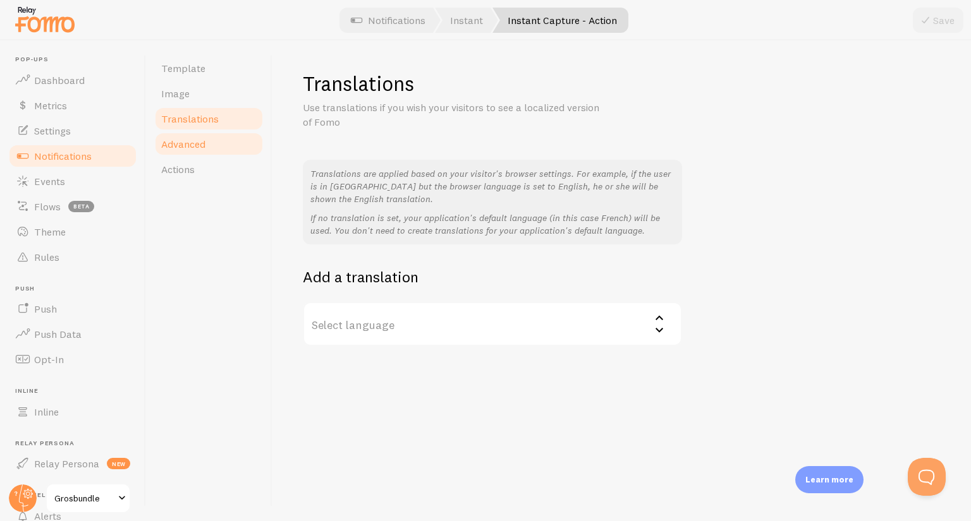
click at [211, 145] on link "Advanced" at bounding box center [209, 143] width 111 height 25
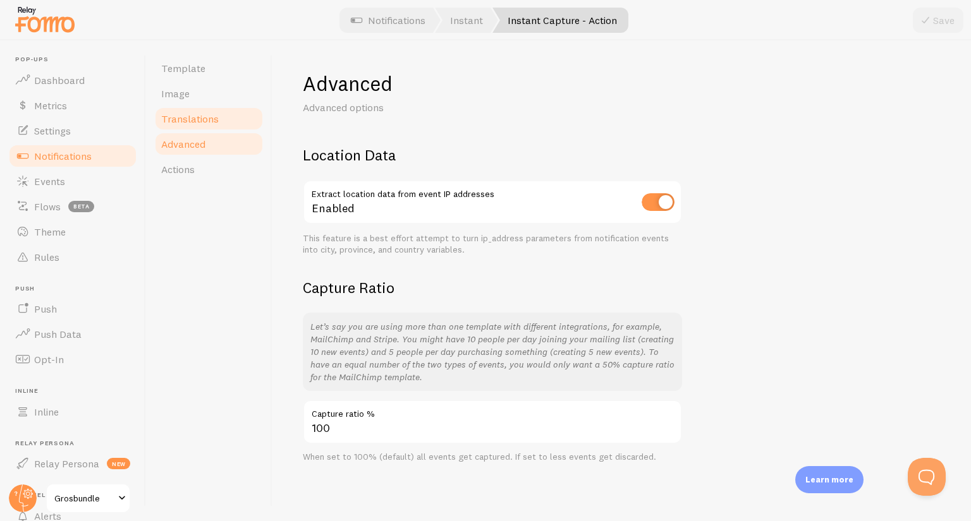
click at [197, 114] on span "Translations" at bounding box center [190, 118] width 58 height 13
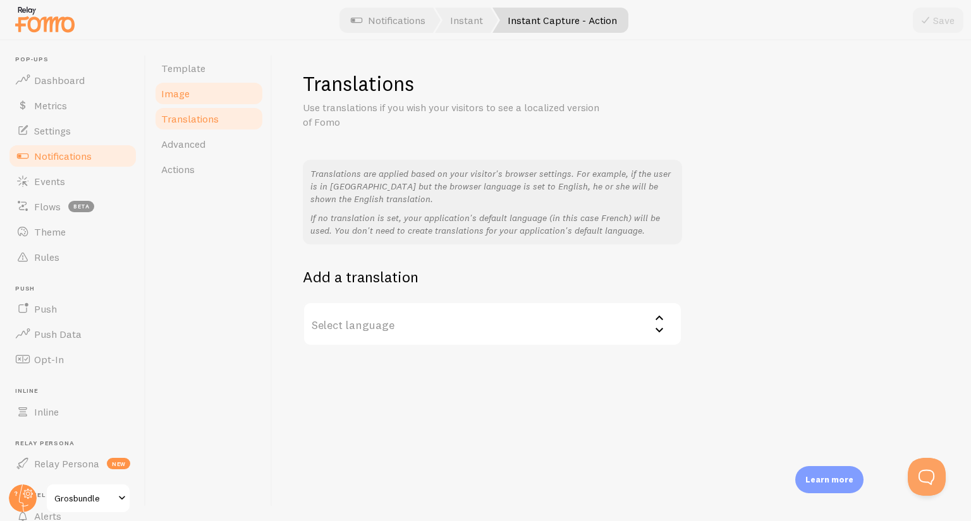
click at [180, 93] on span "Image" at bounding box center [175, 93] width 28 height 13
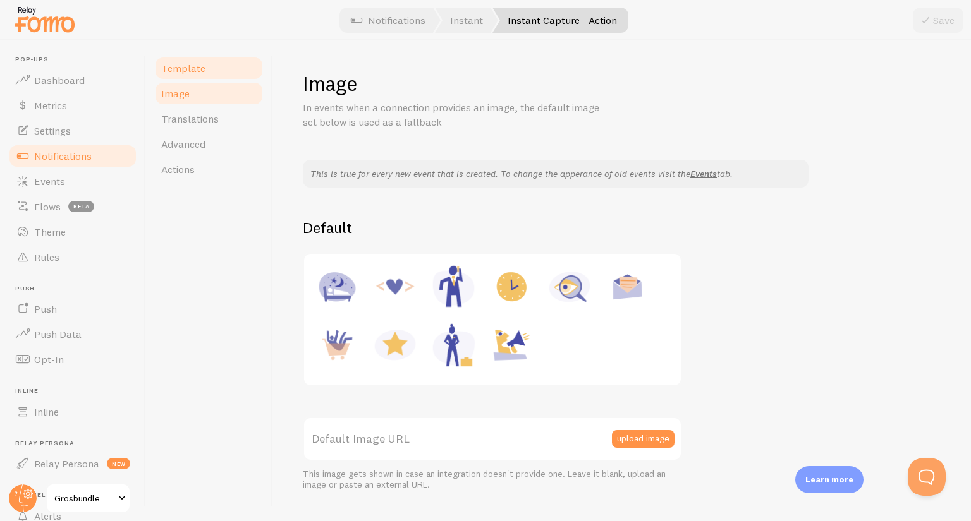
click at [177, 71] on span "Template" at bounding box center [183, 68] width 44 height 13
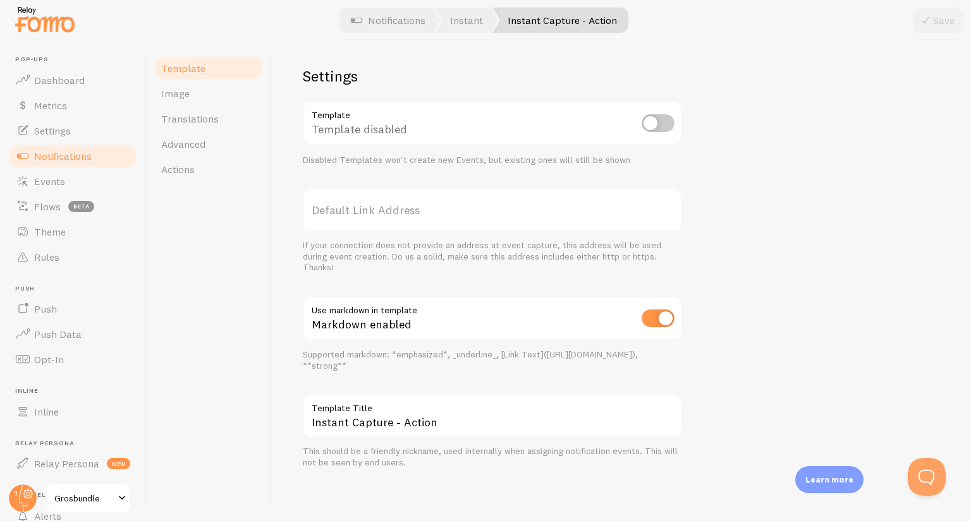
scroll to position [422, 0]
click at [34, 156] on span "Notifications" at bounding box center [63, 156] width 58 height 13
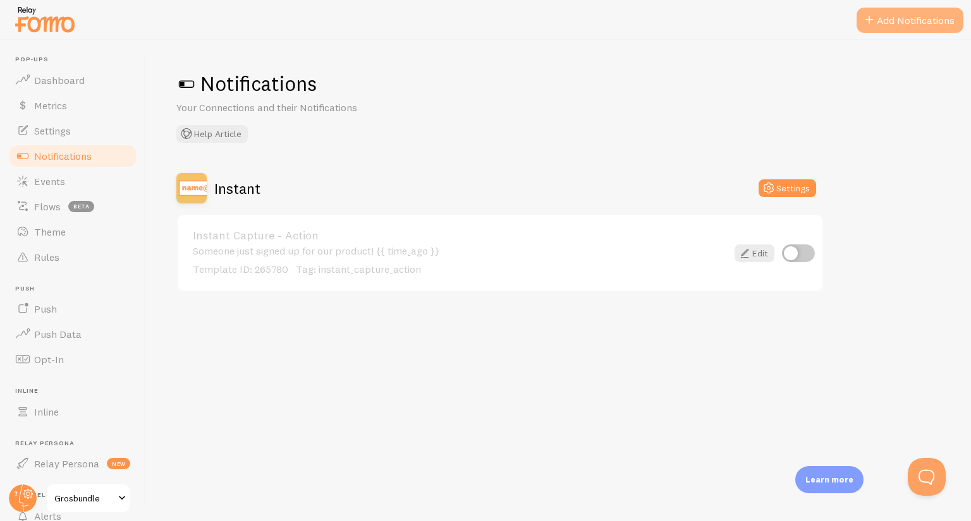
click at [873, 32] on button "Add Notifications" at bounding box center [909, 20] width 107 height 25
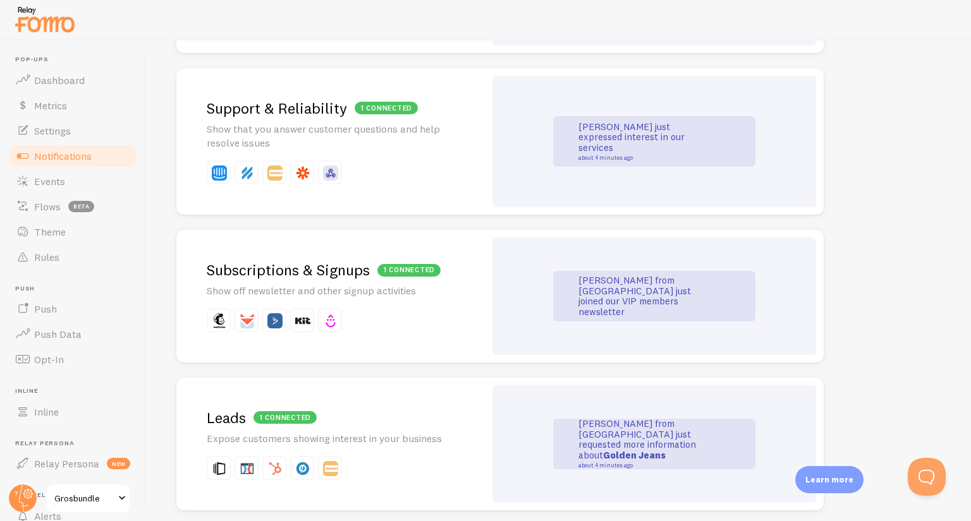
scroll to position [1506, 0]
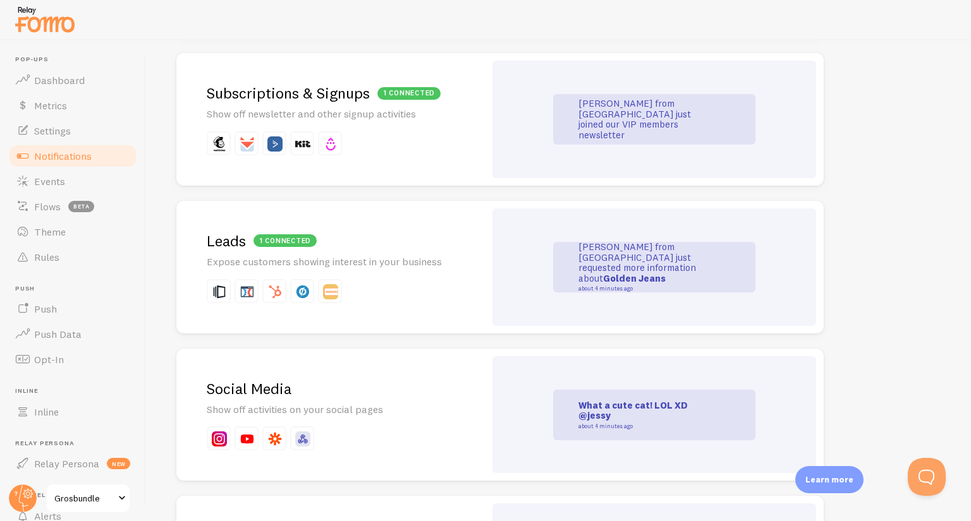
click at [395, 259] on p "Expose customers showing interest in your business" at bounding box center [331, 262] width 248 height 15
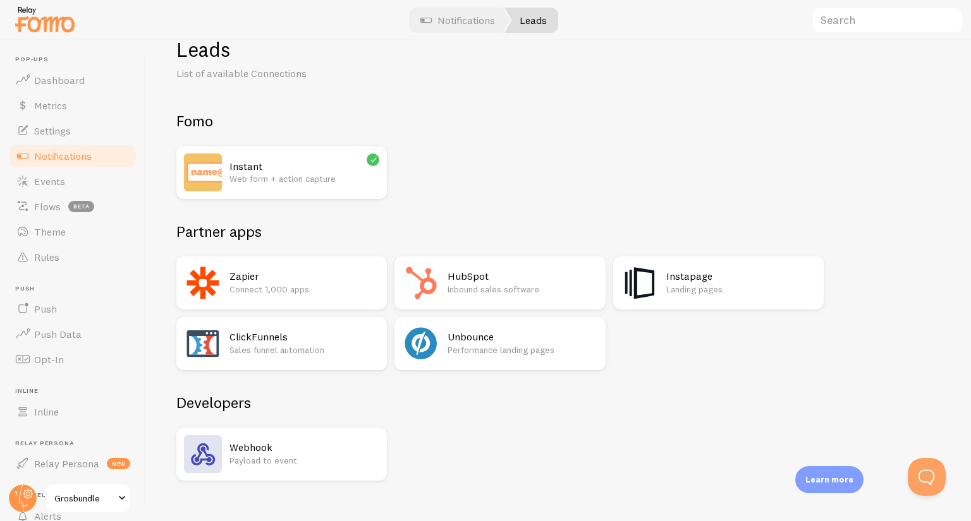
scroll to position [54, 0]
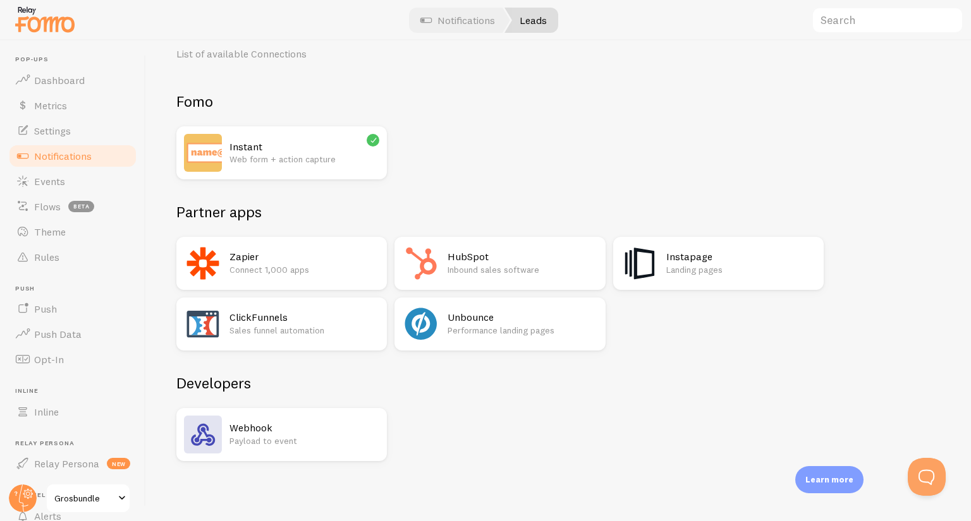
click at [296, 454] on div "Webhook Payload to event" at bounding box center [281, 434] width 210 height 53
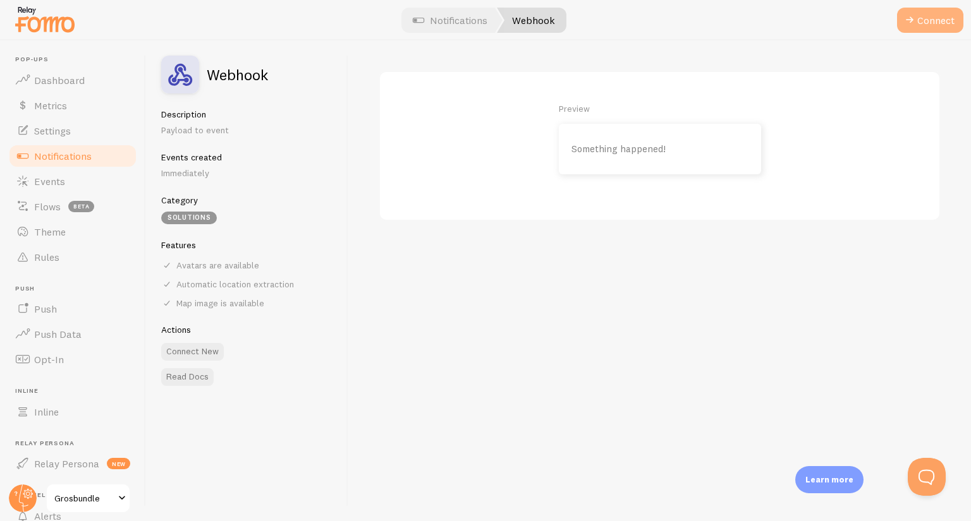
click at [924, 18] on button "Connect" at bounding box center [930, 20] width 66 height 25
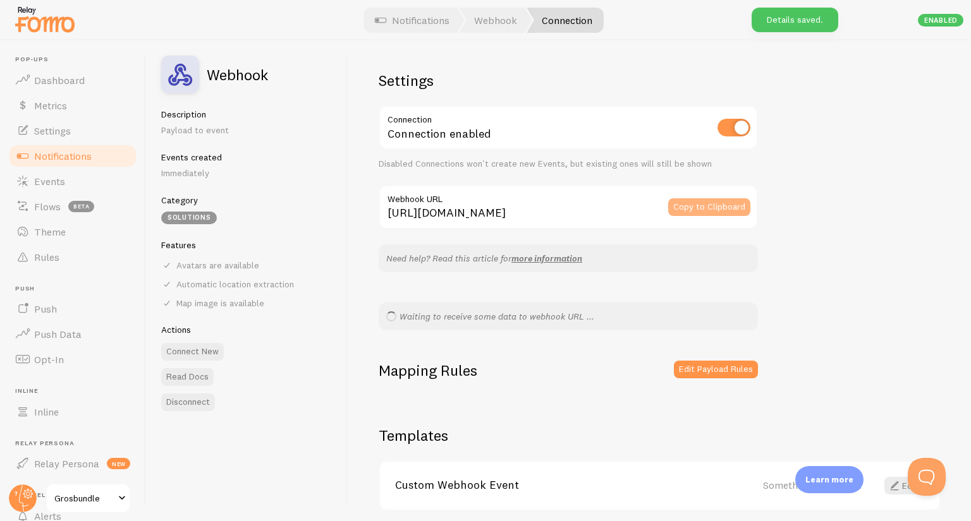
click at [695, 203] on button "Copy to Clipboard" at bounding box center [709, 207] width 82 height 18
click at [872, 272] on div "Settings Connection Connection enabled Disabled Connections won't create new Ev…" at bounding box center [659, 280] width 622 height 481
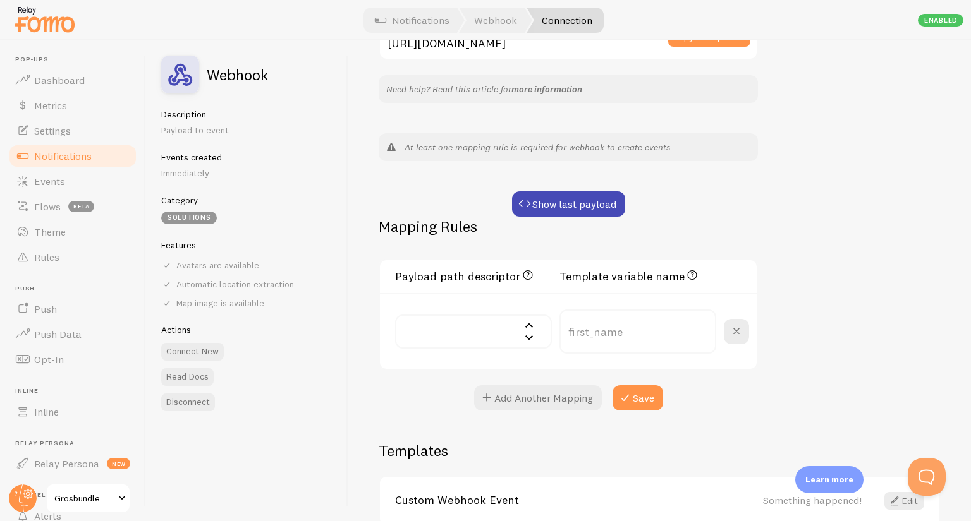
scroll to position [234, 0]
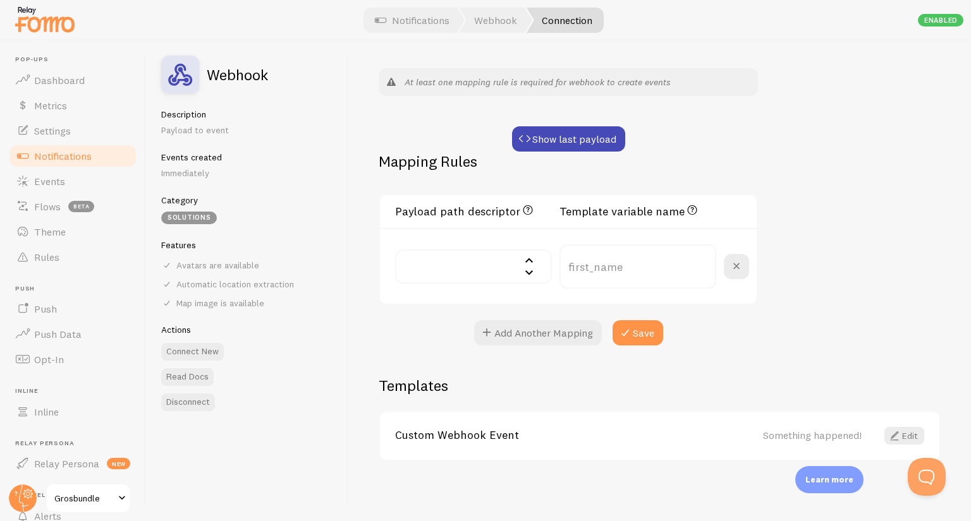
click at [454, 256] on input "text" at bounding box center [473, 267] width 157 height 34
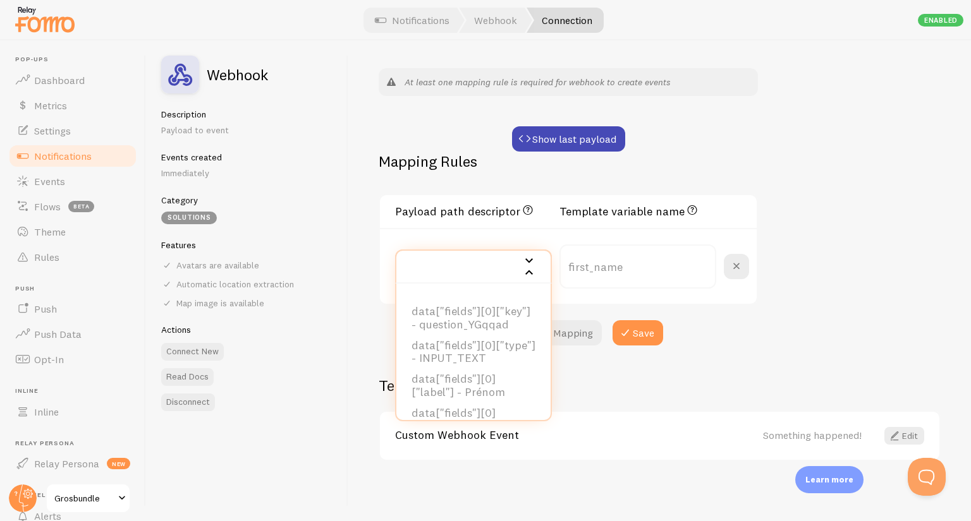
click at [417, 210] on h3 "Payload path descriptor JSON path to the value. E.g. data["user"]["first_name"]" at bounding box center [473, 211] width 157 height 16
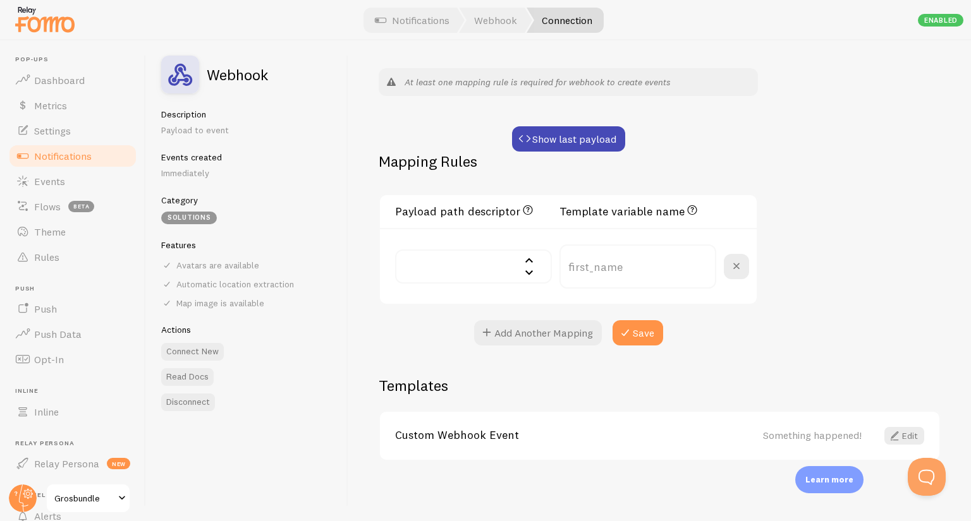
click at [528, 264] on input "text" at bounding box center [473, 267] width 157 height 34
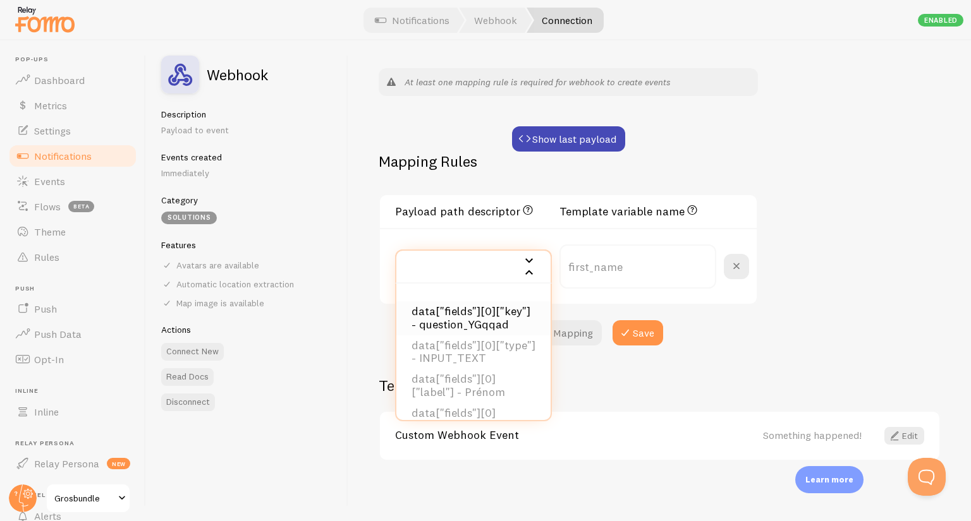
scroll to position [63, 0]
click at [484, 331] on li "data["fields"][0]["label"] - Prénom" at bounding box center [473, 323] width 154 height 34
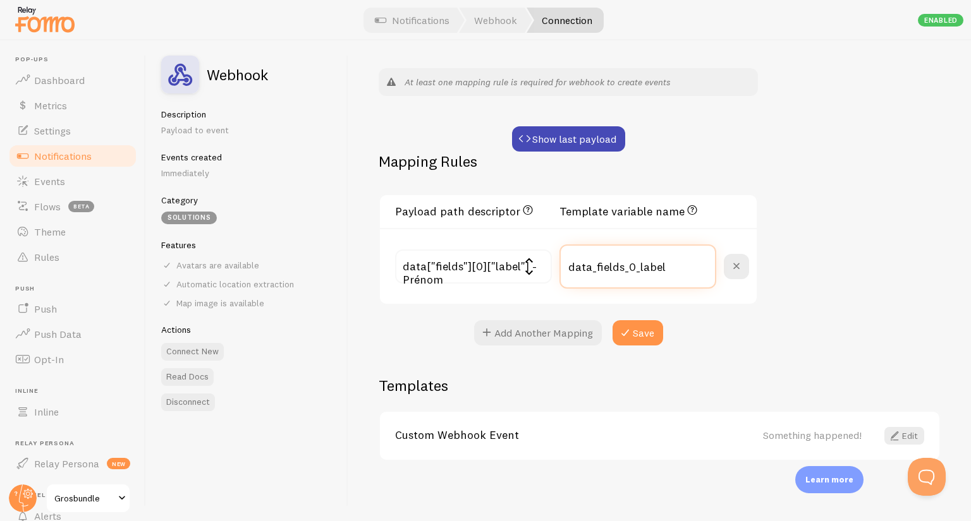
click at [675, 265] on input "data_fields_0_label" at bounding box center [637, 267] width 157 height 44
drag, startPoint x: 675, startPoint y: 265, endPoint x: 572, endPoint y: 269, distance: 103.7
click at [562, 269] on input "data_fields_0_label" at bounding box center [637, 267] width 157 height 44
type input "prenom"
click at [823, 201] on div "Settings Connection Connection enabled Disabled Connections won't create new Ev…" at bounding box center [659, 280] width 622 height 481
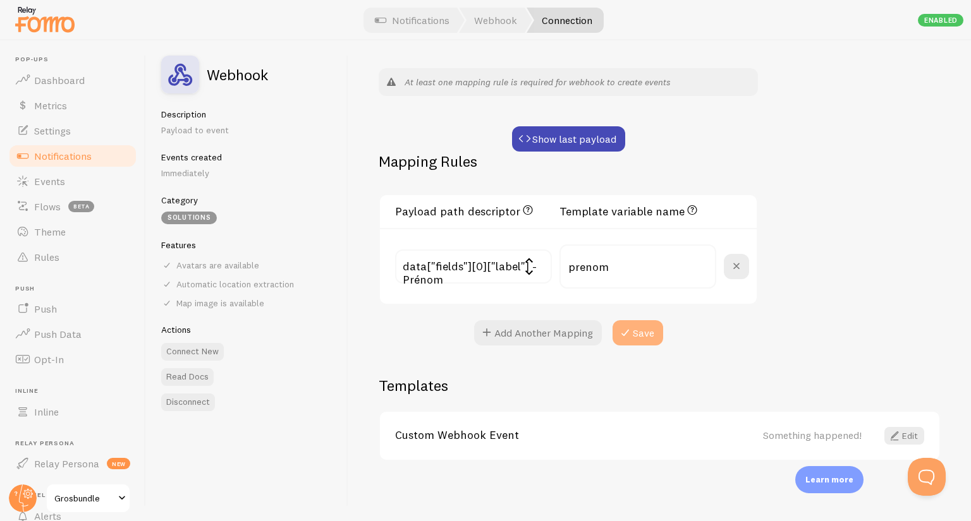
click at [634, 339] on button "Save" at bounding box center [637, 332] width 51 height 25
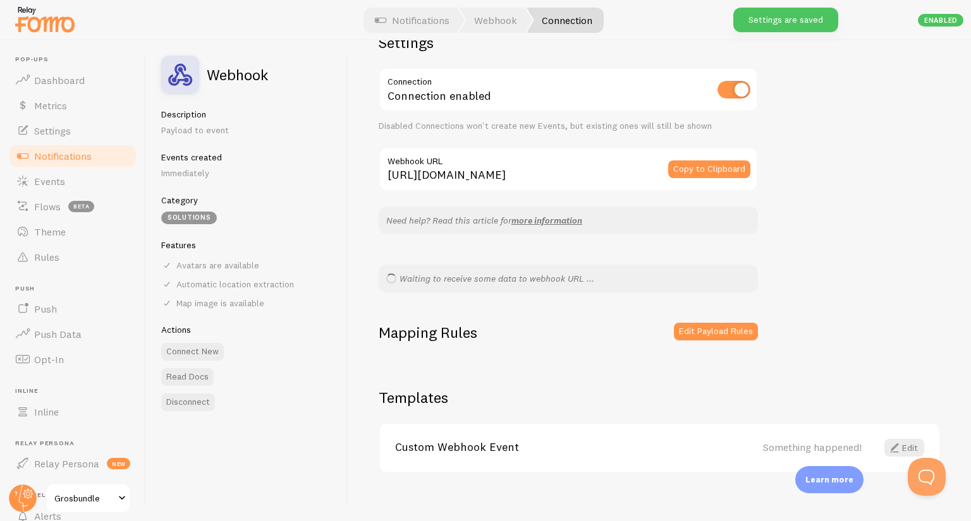
scroll to position [50, 0]
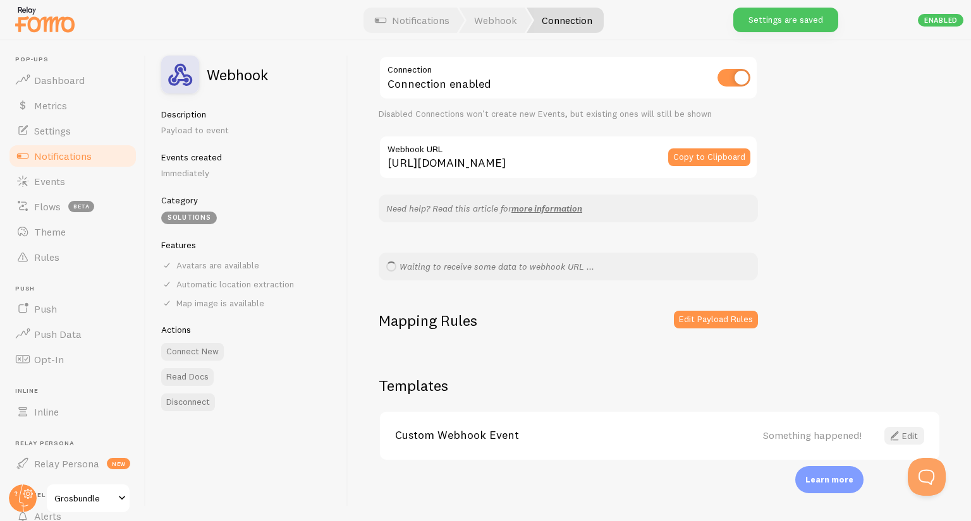
click at [887, 428] on span at bounding box center [894, 435] width 15 height 15
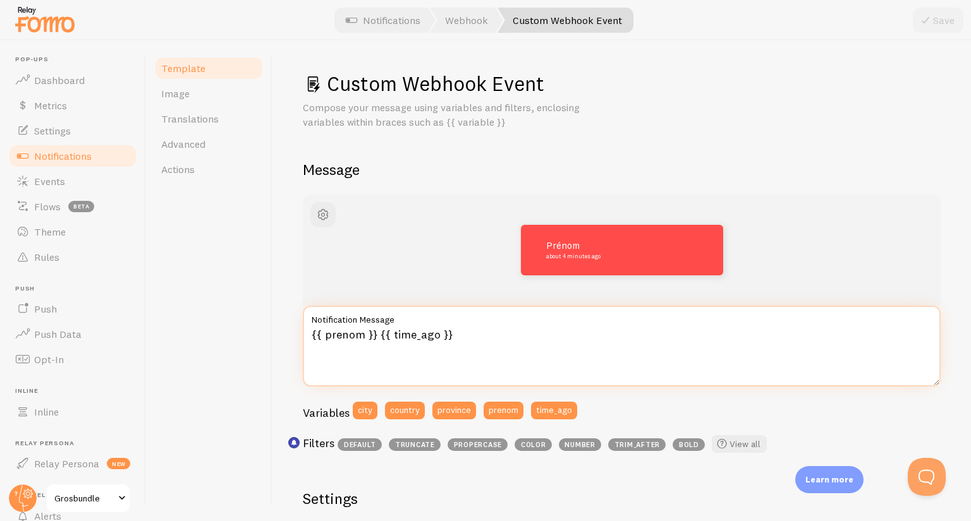
click at [378, 336] on textarea "{{ prenom }} {{ time_ago }}" at bounding box center [622, 346] width 638 height 81
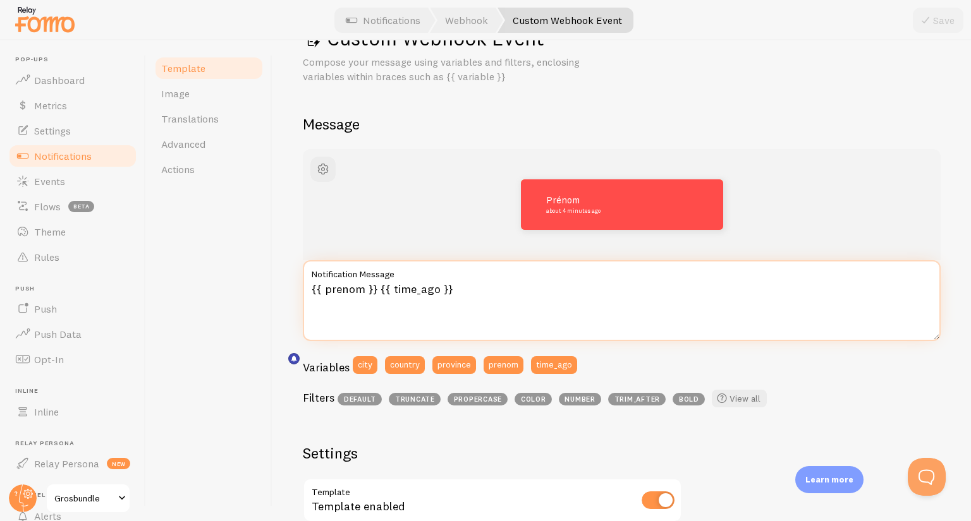
scroll to position [44, 0]
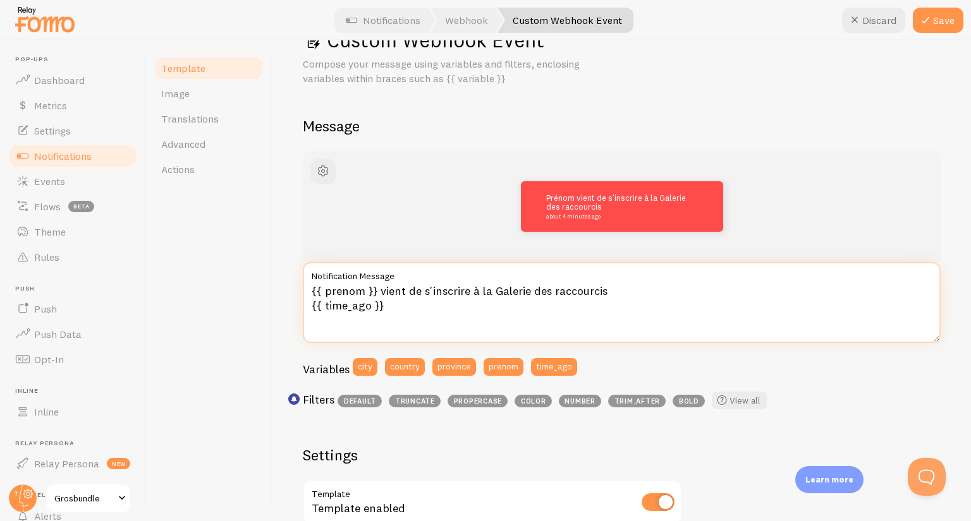
type textarea "{{ prenom }} vient de s'inscrire à la Galerie des raccourcis {{ time_ago }}"
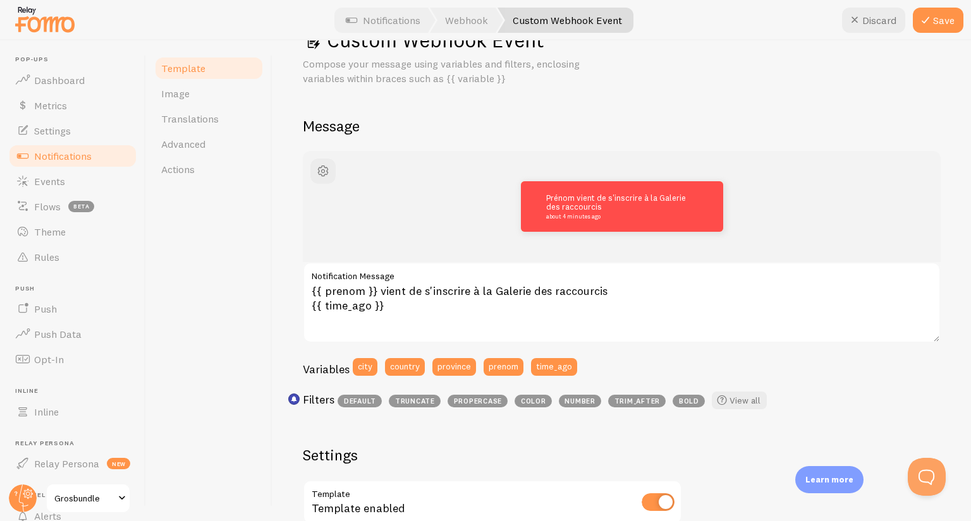
click at [245, 300] on div "Template Image Translations Advanced Actions" at bounding box center [209, 280] width 126 height 481
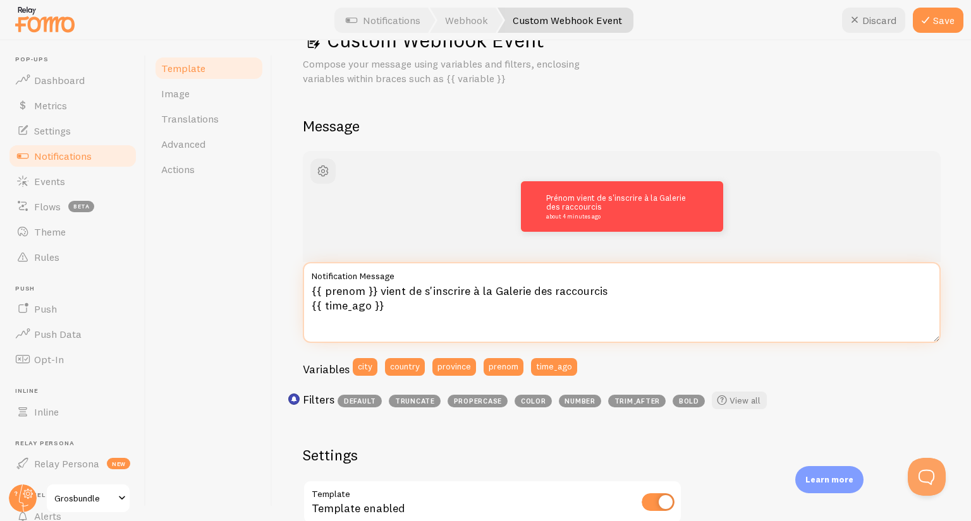
click at [421, 293] on textarea "{{ prenom }} vient de s'inscrire à la Galerie des raccourcis {{ time_ago }}" at bounding box center [622, 302] width 638 height 81
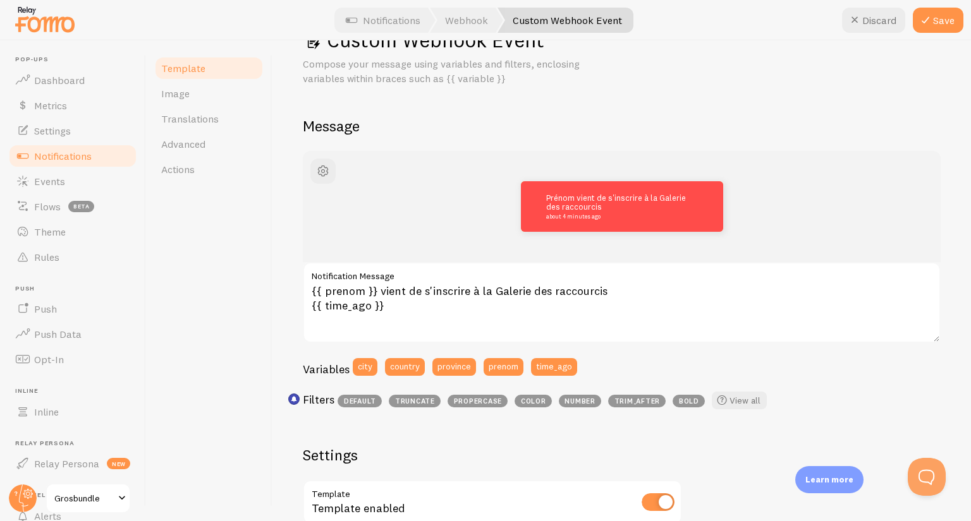
click at [293, 264] on div "Custom Webhook Event Compose your message using variables and filters, enclosin…" at bounding box center [621, 280] width 698 height 481
click at [312, 173] on button "button" at bounding box center [322, 171] width 25 height 25
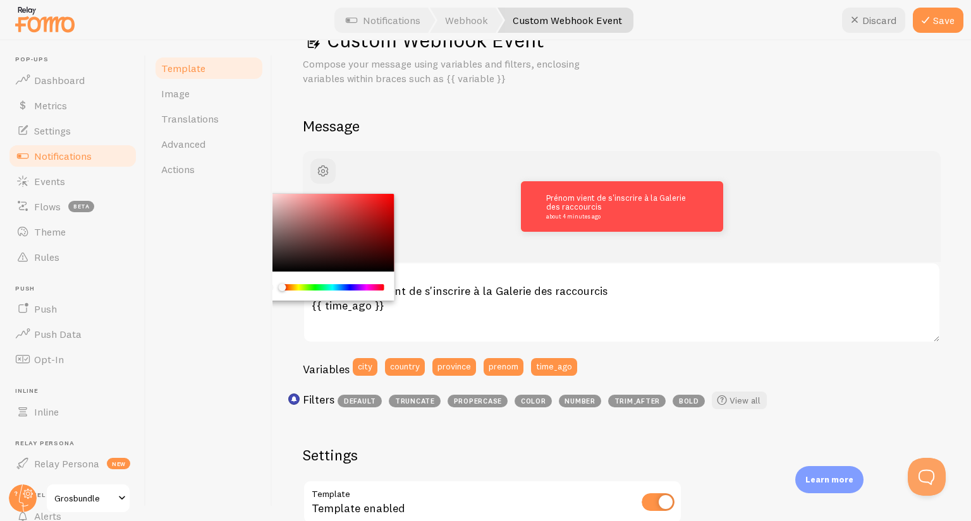
click at [243, 287] on div "Template Image Translations Advanced Actions" at bounding box center [209, 280] width 126 height 481
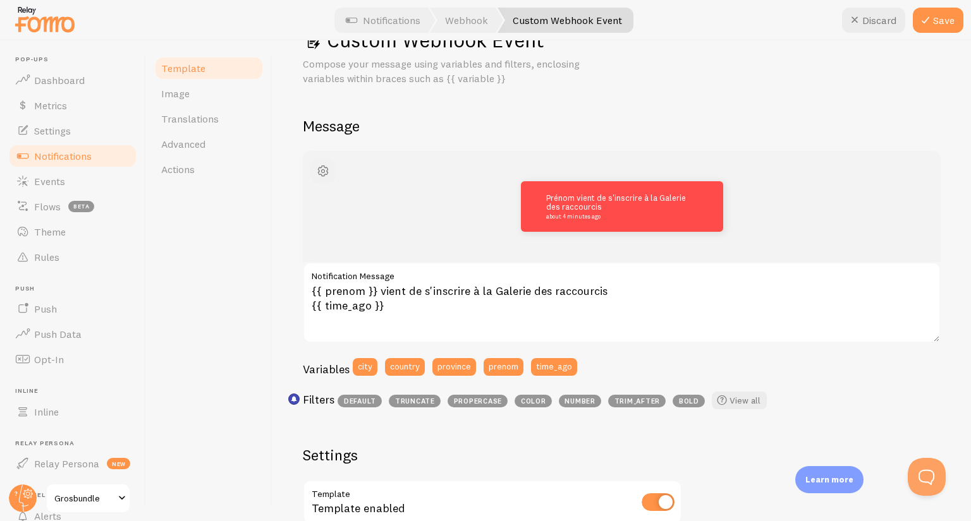
click at [320, 176] on span "button" at bounding box center [322, 171] width 15 height 15
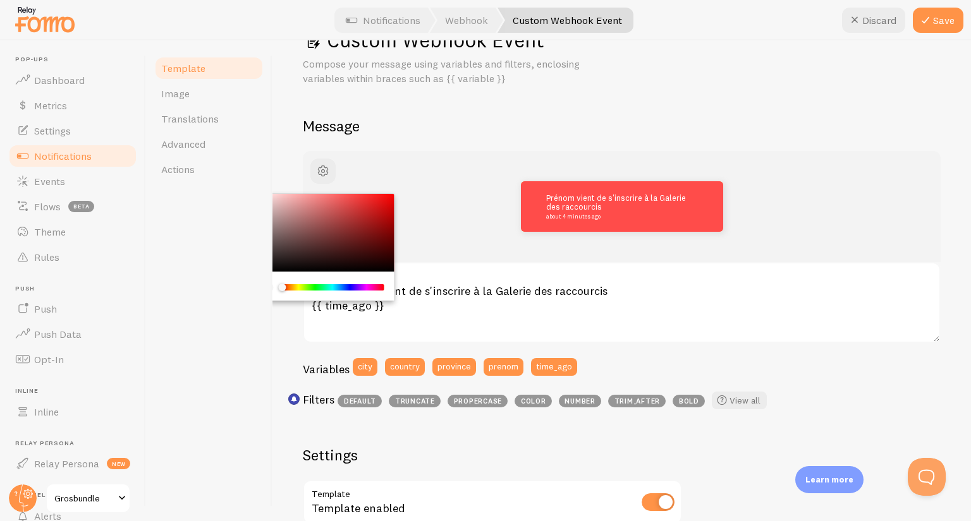
click at [275, 286] on div "Chrome color picker" at bounding box center [271, 287] width 19 height 11
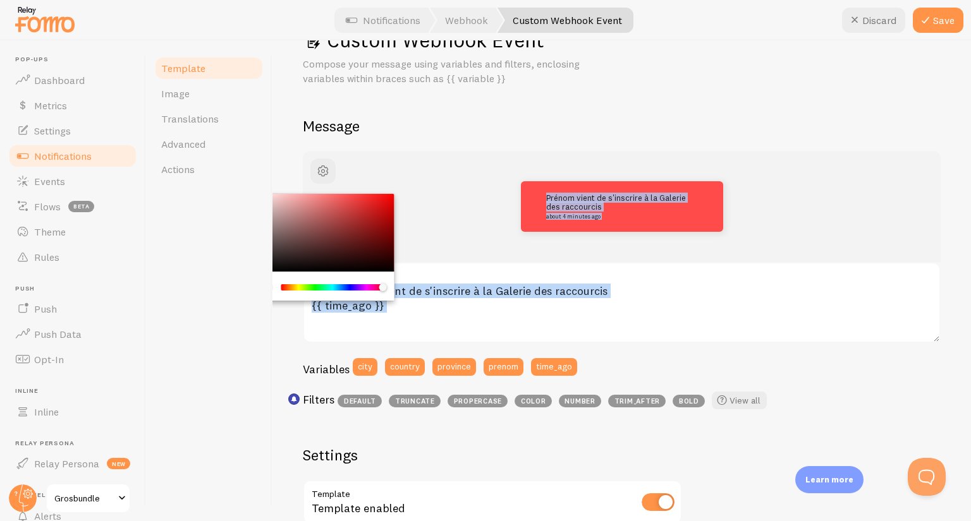
drag, startPoint x: 279, startPoint y: 288, endPoint x: 403, endPoint y: 279, distance: 124.2
click at [403, 279] on div "Prénom vient de s'inscrire à la Galerie des raccourcis about 4 minutes ago {{ p…" at bounding box center [622, 283] width 638 height 265
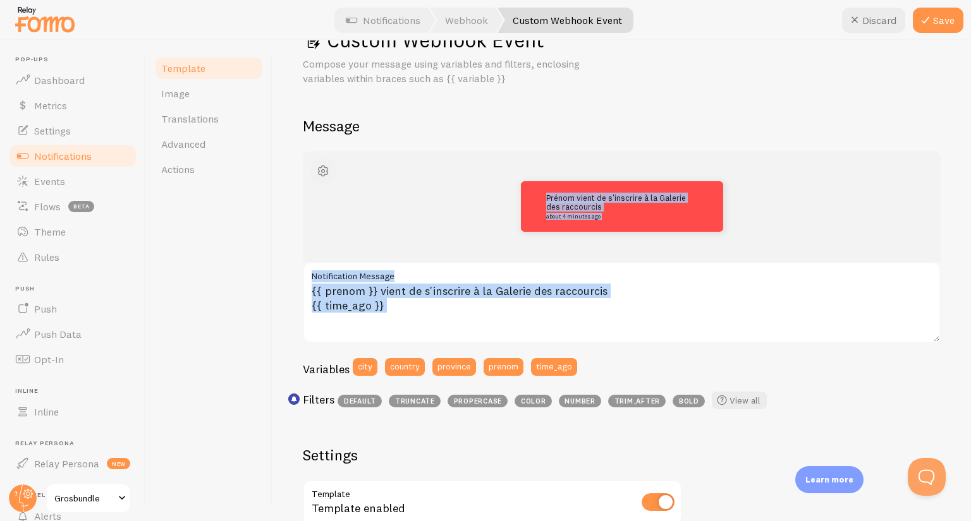
click at [318, 167] on span "button" at bounding box center [322, 171] width 15 height 15
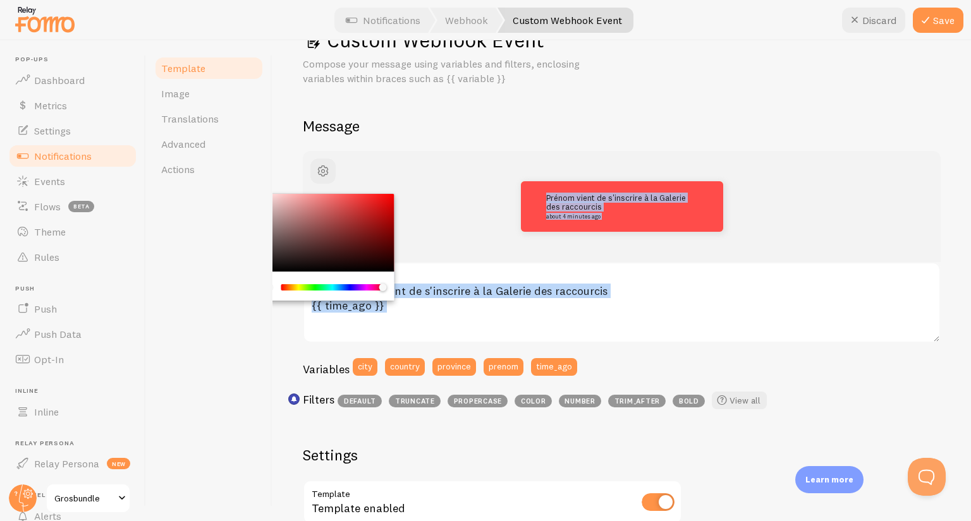
click at [325, 233] on div "Chrome color picker" at bounding box center [323, 233] width 142 height 78
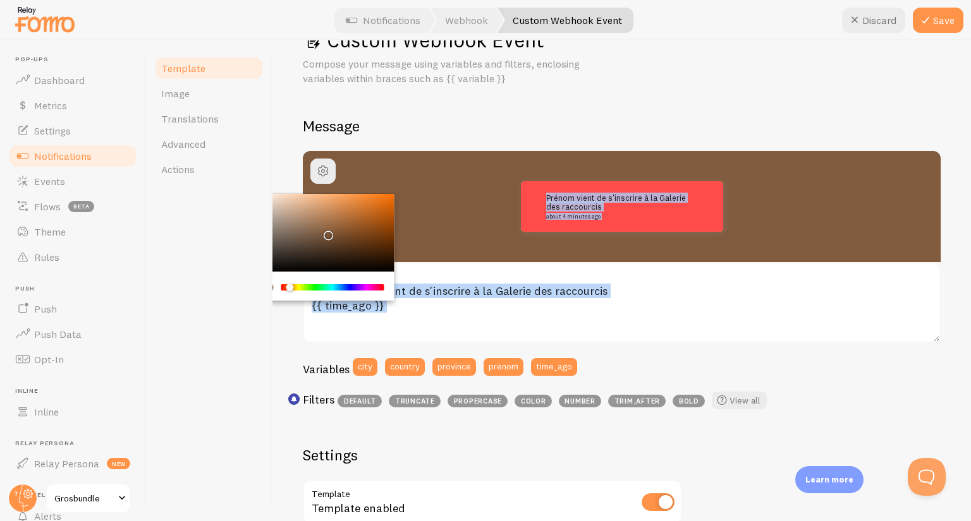
click at [289, 243] on div "Chrome color picker" at bounding box center [323, 233] width 142 height 78
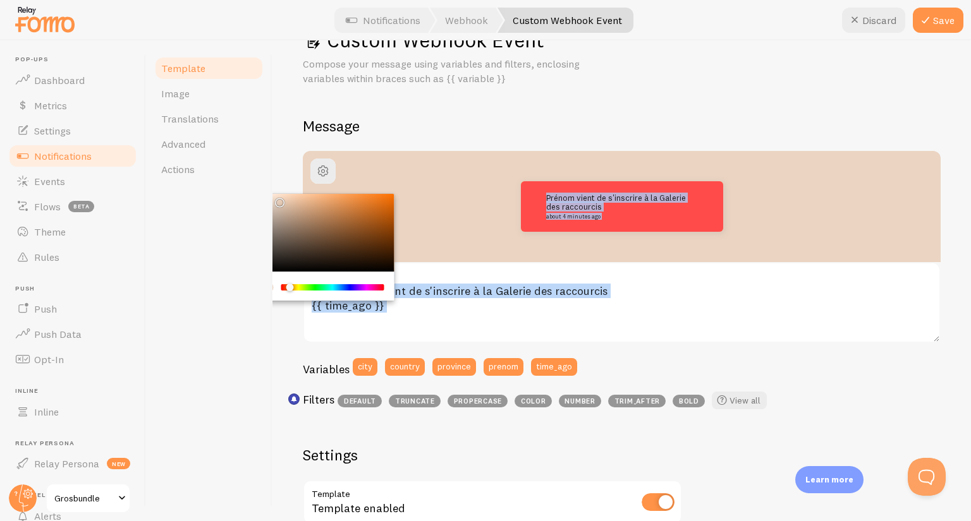
click at [277, 200] on div "Chrome color picker" at bounding box center [279, 203] width 8 height 8
click at [273, 195] on div "Chrome color picker" at bounding box center [323, 233] width 142 height 78
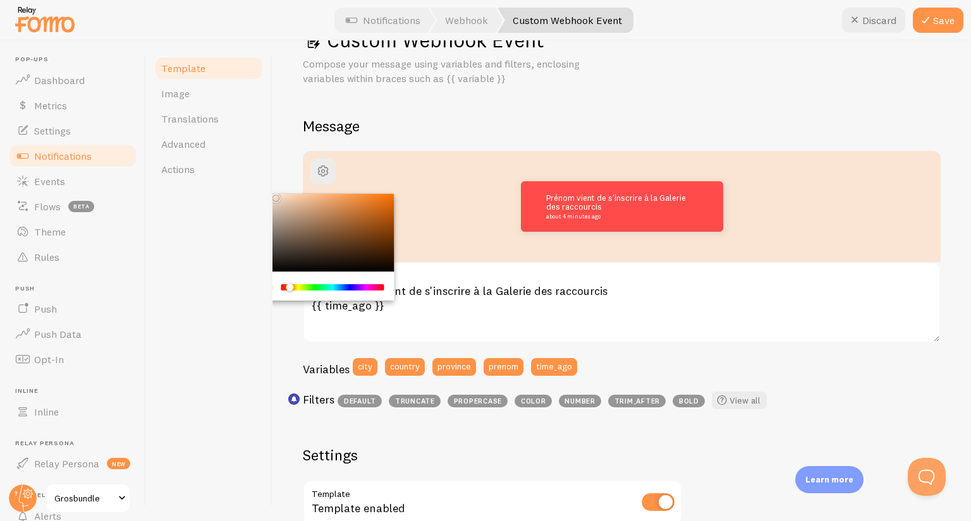
click at [270, 195] on div "Template Image Translations Advanced Actions" at bounding box center [209, 280] width 126 height 481
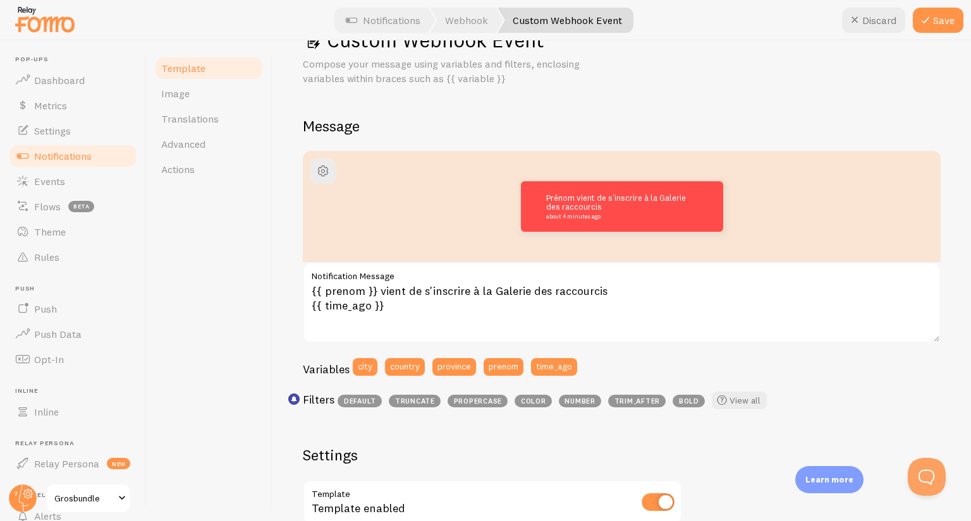
click at [274, 197] on div "Chrome color picker" at bounding box center [276, 199] width 8 height 8
click at [320, 176] on span "button" at bounding box center [322, 171] width 15 height 15
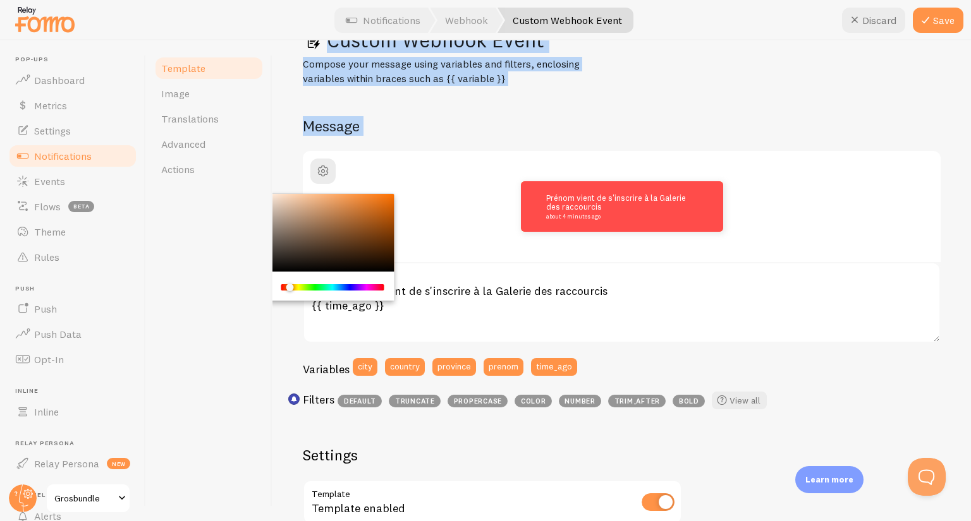
drag, startPoint x: 281, startPoint y: 213, endPoint x: 241, endPoint y: 184, distance: 48.8
click at [241, 184] on div "Template Image Translations Advanced Actions Custom Webhook Event Compose your …" at bounding box center [558, 280] width 825 height 481
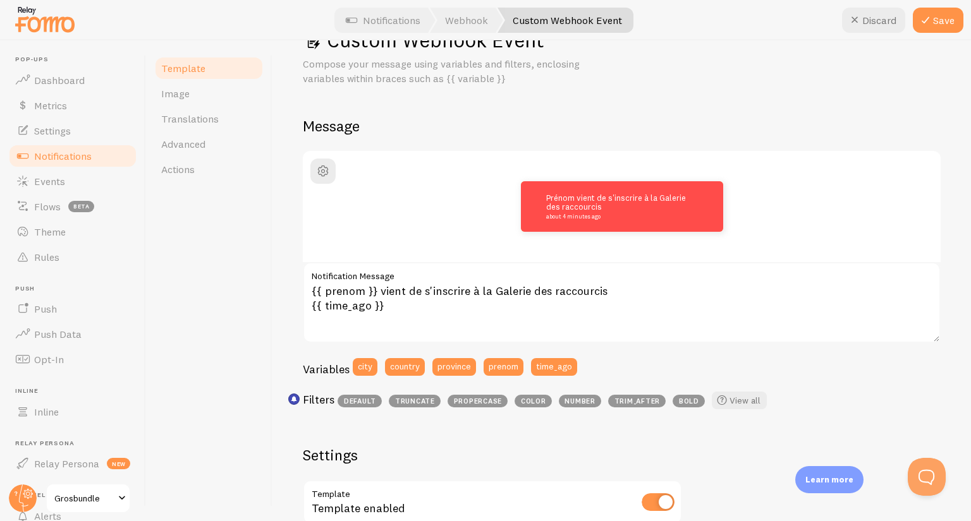
click at [222, 251] on div "Template Image Translations Advanced Actions" at bounding box center [209, 280] width 126 height 481
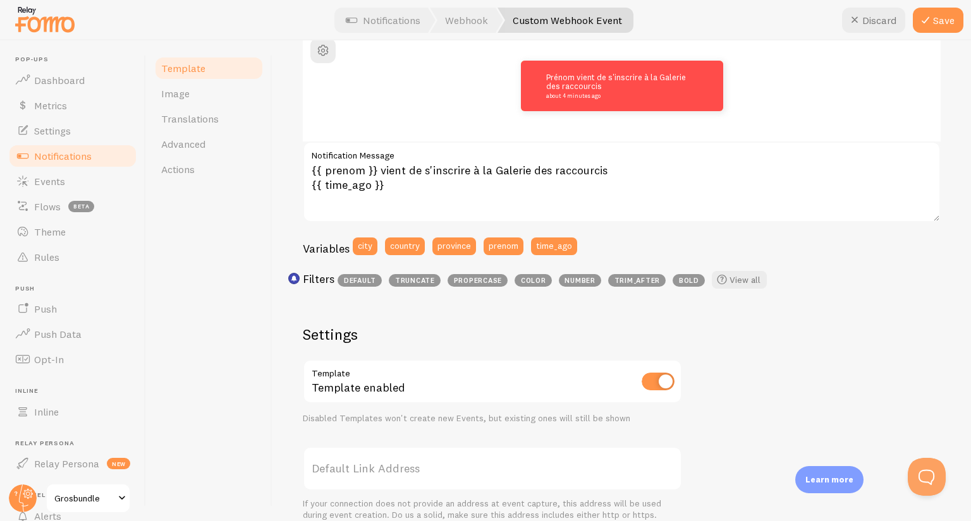
scroll to position [170, 0]
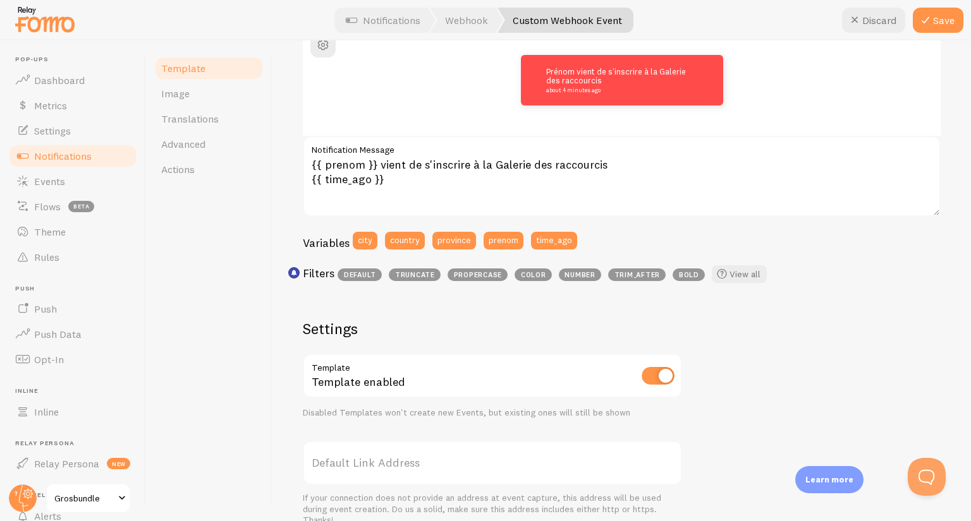
click at [263, 423] on div "Template Image Translations Advanced Actions" at bounding box center [209, 280] width 126 height 481
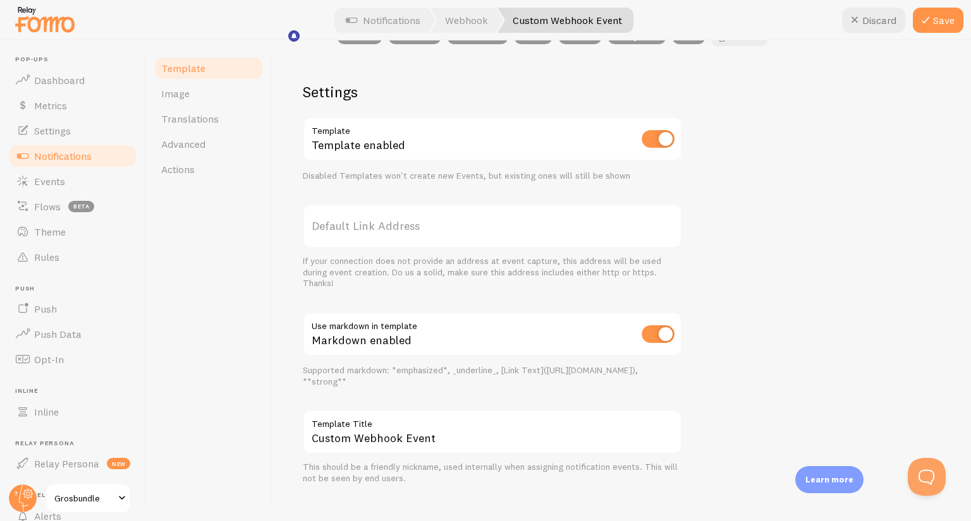
scroll to position [423, 0]
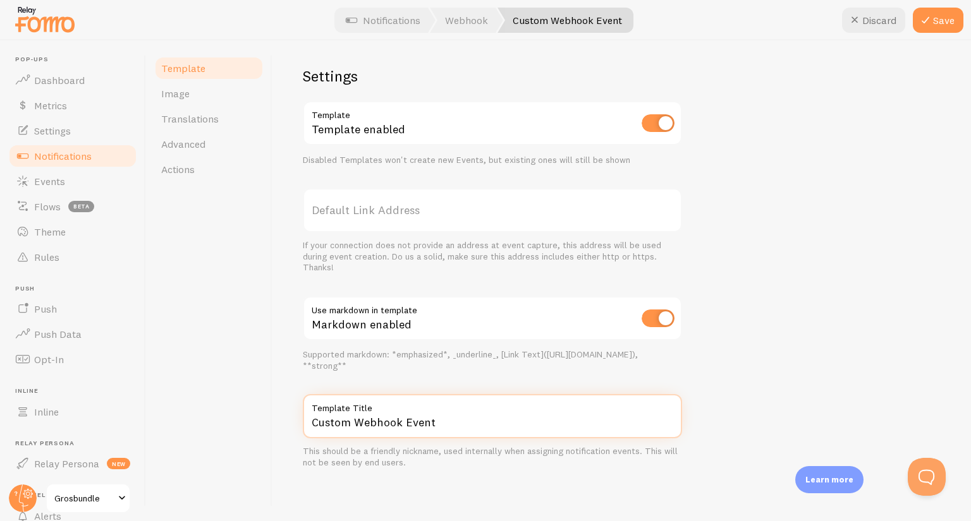
drag, startPoint x: 415, startPoint y: 427, endPoint x: 301, endPoint y: 432, distance: 114.5
click at [301, 432] on div "Custom Webhook Event Compose your message using variables and filters, enclosin…" at bounding box center [621, 280] width 698 height 481
type input "Inscriptions Galerie"
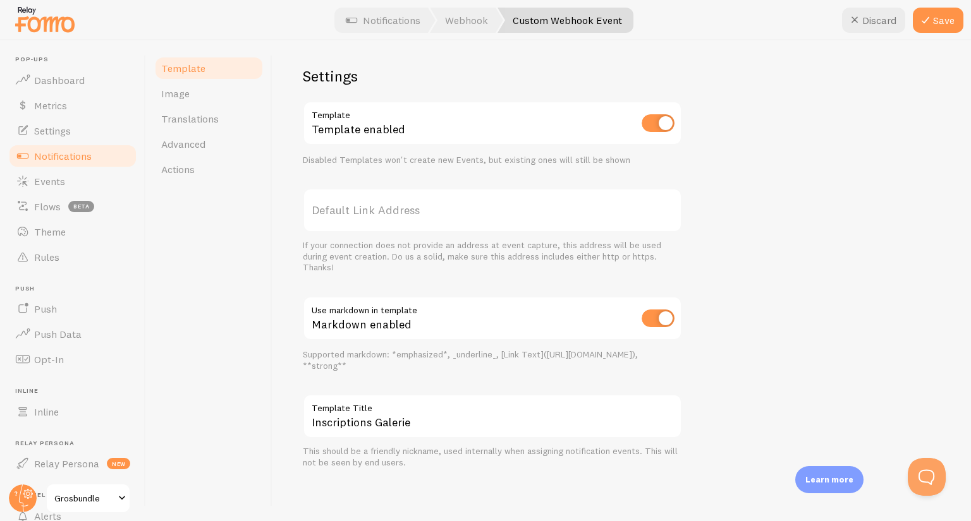
click at [278, 406] on div "Inscriptions Galerie Compose your message using variables and filters, enclosin…" at bounding box center [621, 280] width 698 height 481
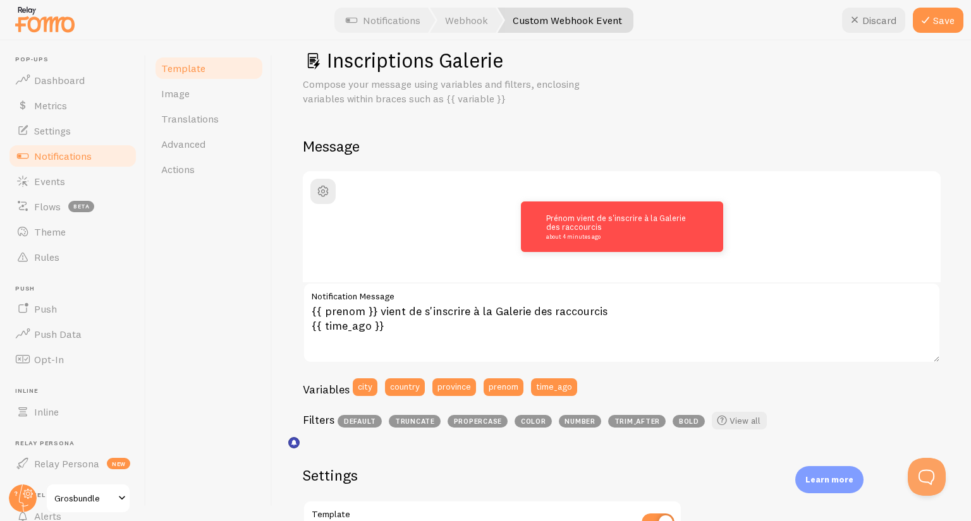
scroll to position [0, 0]
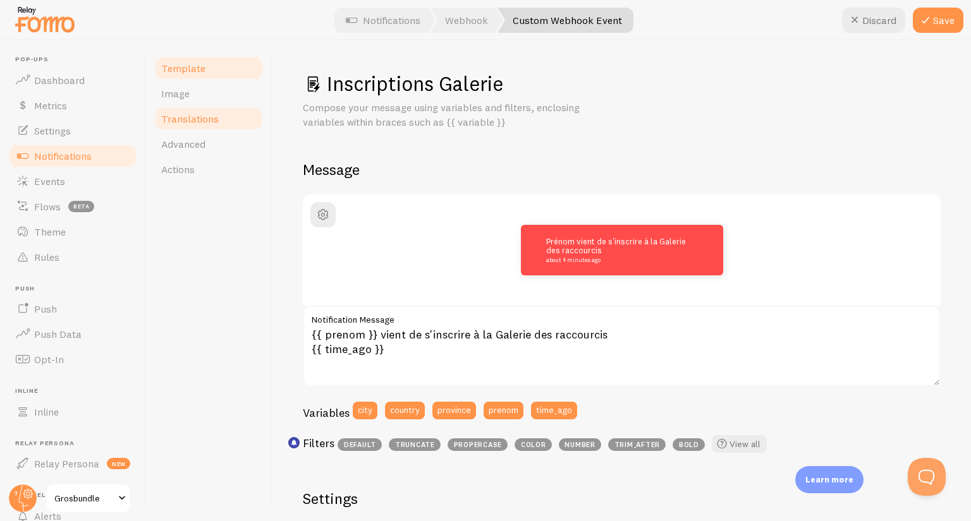
click at [196, 122] on span "Translations" at bounding box center [190, 118] width 58 height 13
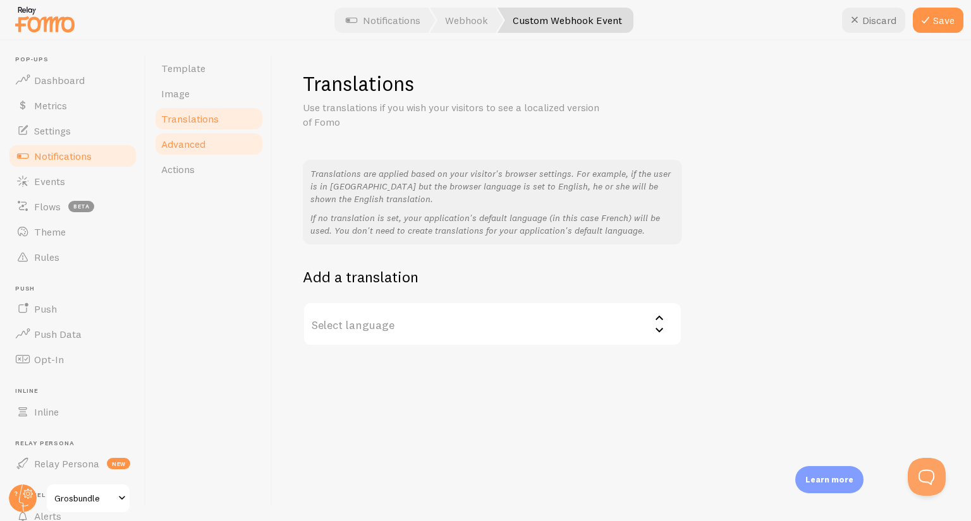
click at [195, 139] on span "Advanced" at bounding box center [183, 144] width 44 height 13
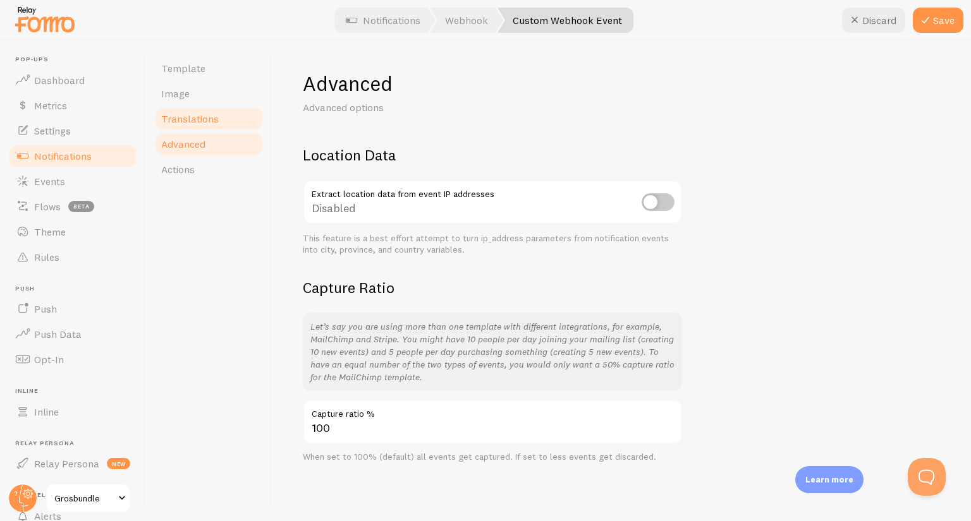
click at [195, 114] on span "Translations" at bounding box center [190, 118] width 58 height 13
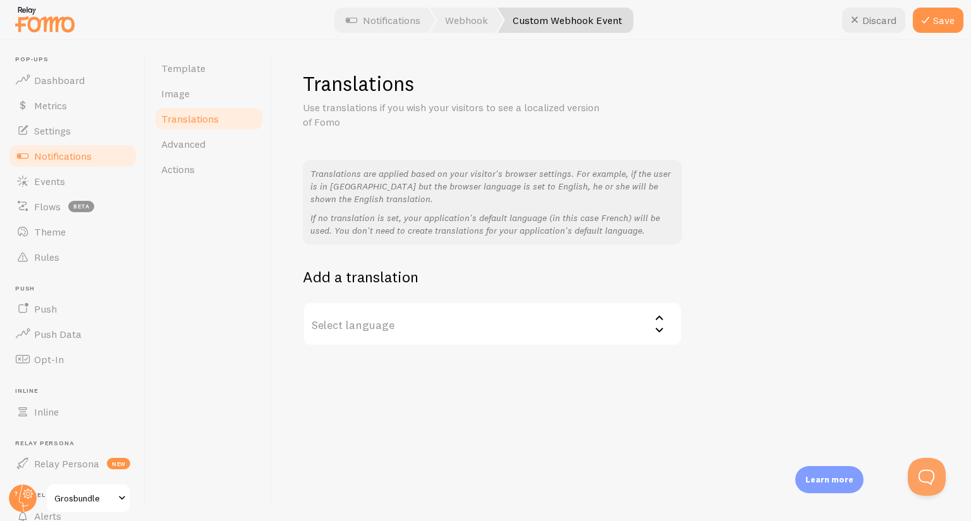
click at [372, 330] on label "Select language" at bounding box center [492, 324] width 379 height 44
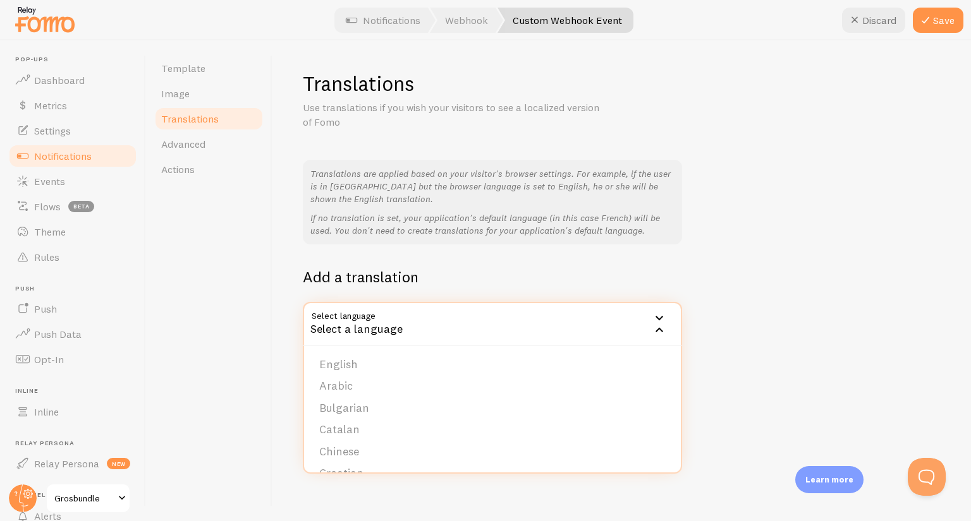
drag, startPoint x: 254, startPoint y: 287, endPoint x: 207, endPoint y: 162, distance: 133.0
click at [254, 286] on div "Template Image Translations Advanced Actions" at bounding box center [209, 280] width 126 height 481
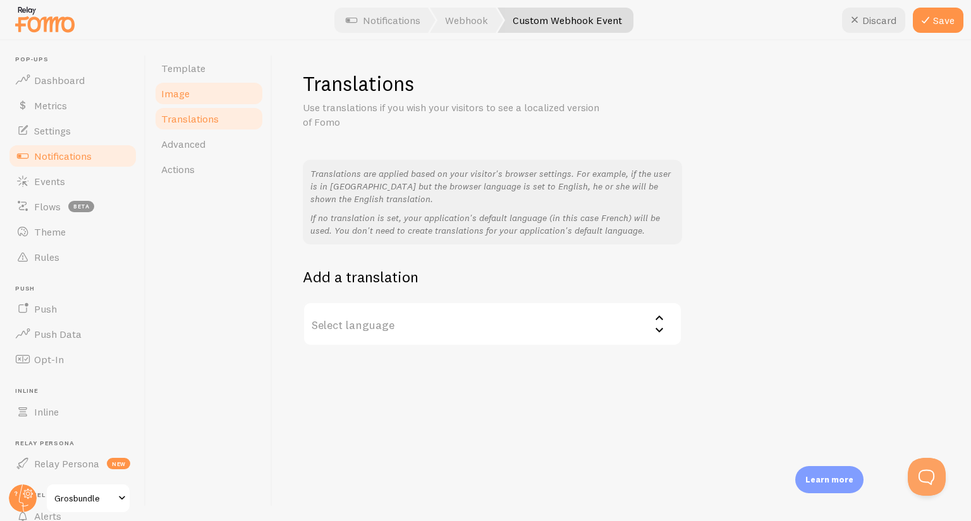
click at [201, 95] on link "Image" at bounding box center [209, 93] width 111 height 25
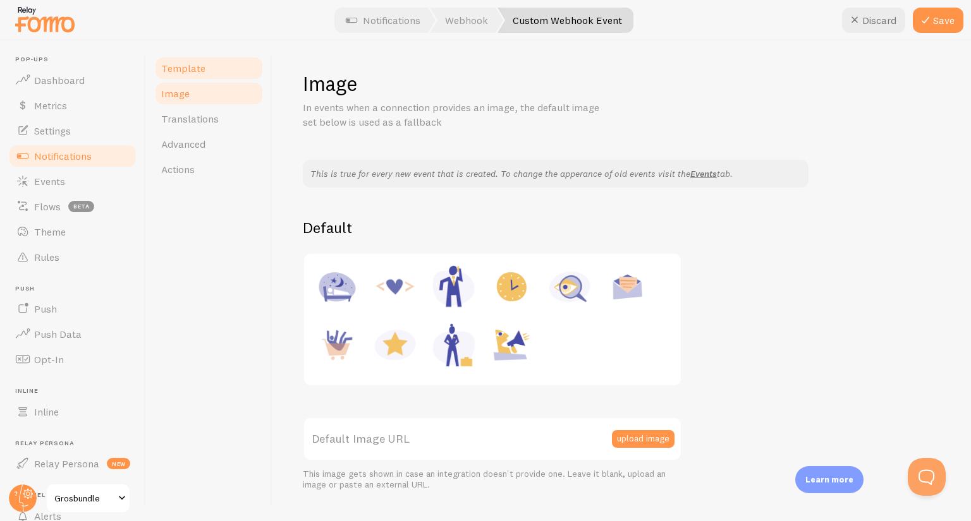
click at [188, 70] on span "Template" at bounding box center [183, 68] width 44 height 13
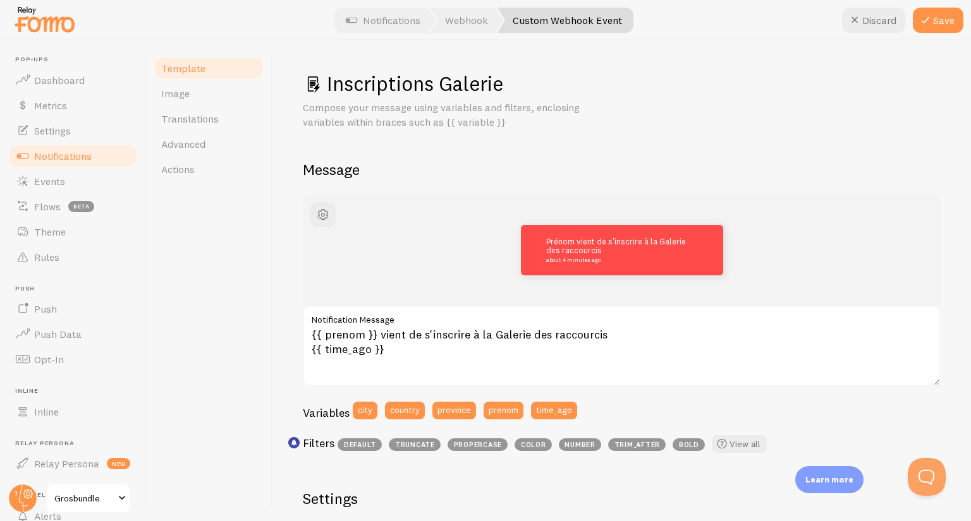
click at [192, 251] on div "Template Image Translations Advanced Actions" at bounding box center [209, 280] width 126 height 481
click at [190, 163] on span "Actions" at bounding box center [177, 169] width 33 height 13
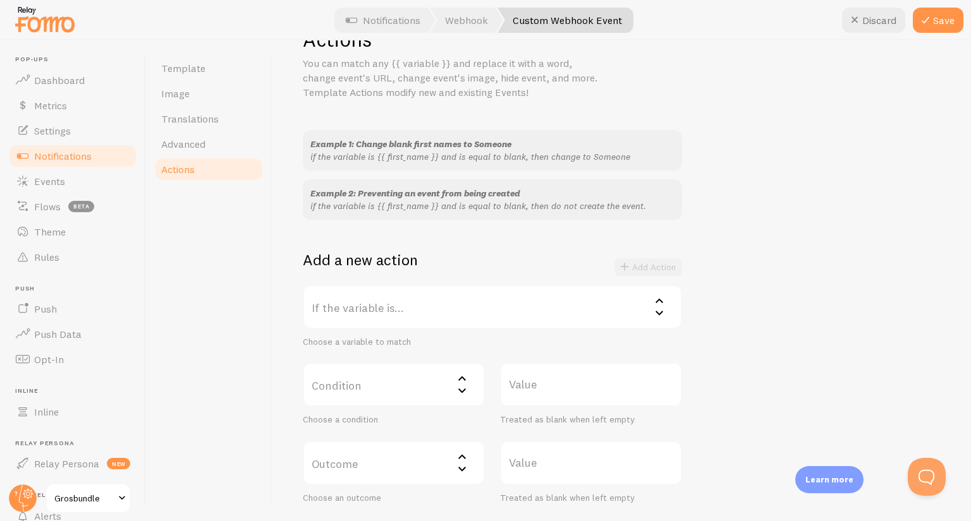
scroll to position [63, 0]
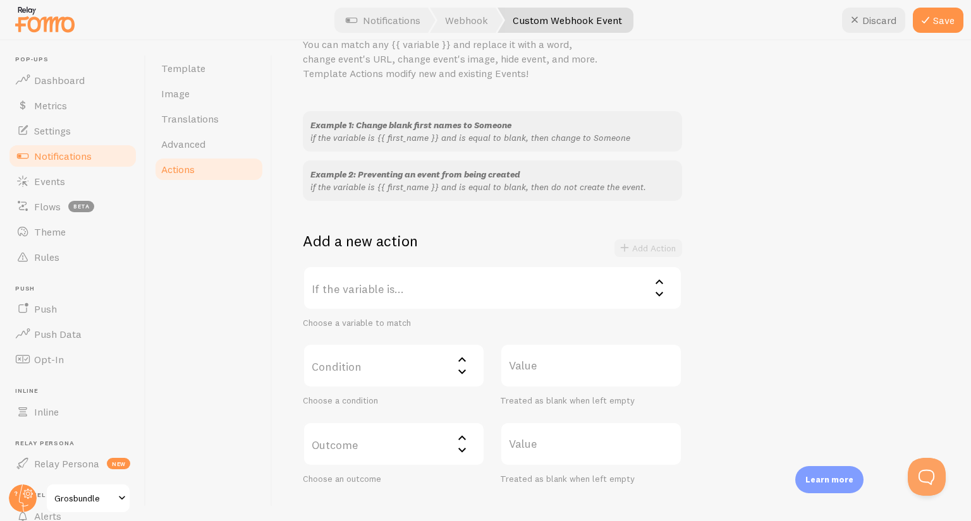
click at [396, 274] on label "If the variable is..." at bounding box center [492, 288] width 379 height 44
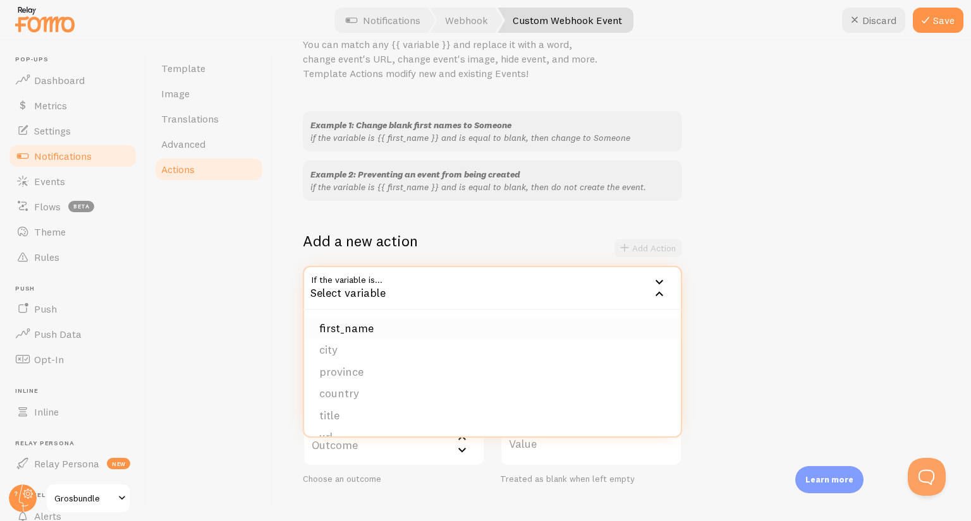
click at [324, 330] on li "first_name" at bounding box center [492, 329] width 377 height 22
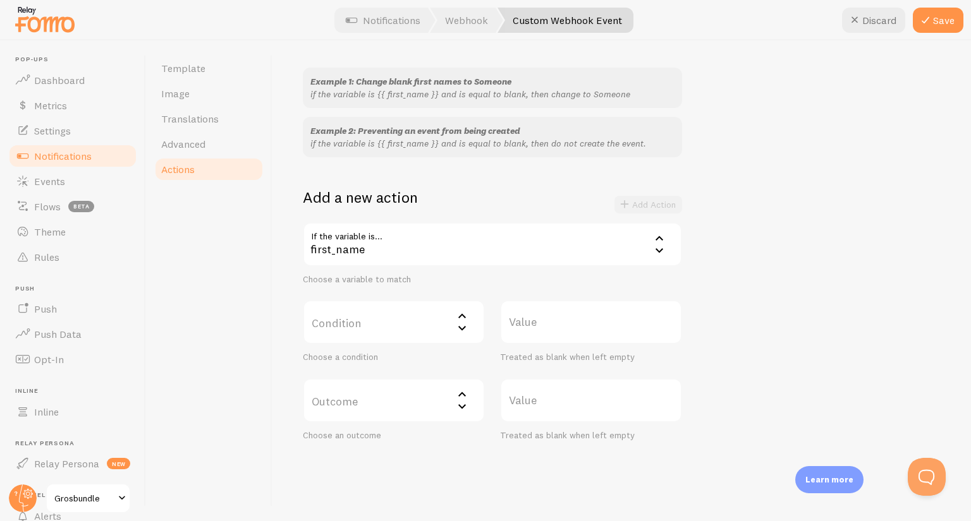
scroll to position [126, 0]
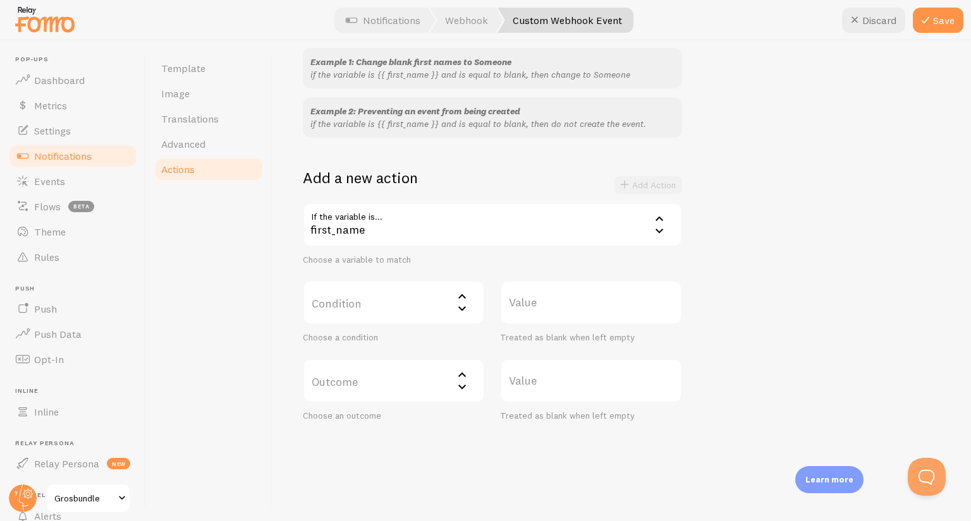
click at [361, 312] on label "Condition" at bounding box center [394, 303] width 182 height 44
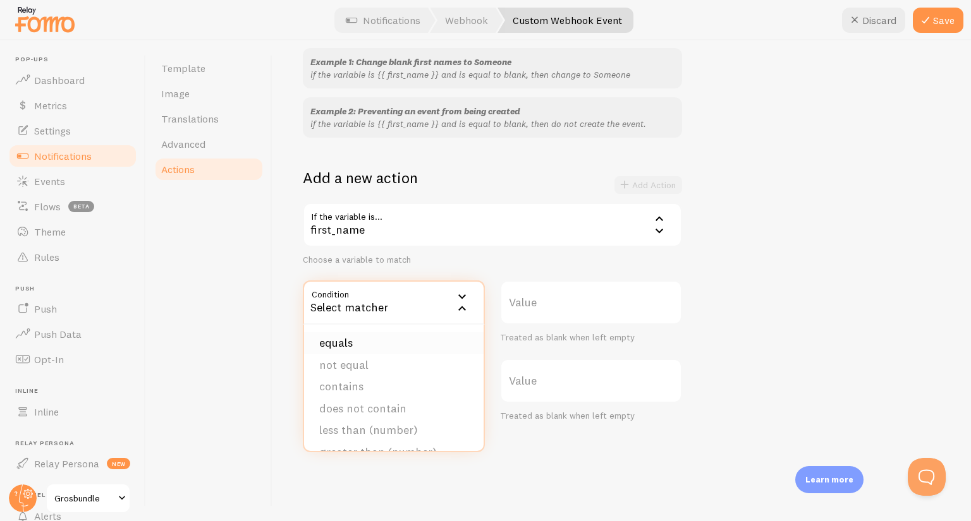
drag, startPoint x: 356, startPoint y: 339, endPoint x: 448, endPoint y: 321, distance: 93.4
click at [357, 339] on li "equals" at bounding box center [393, 343] width 179 height 22
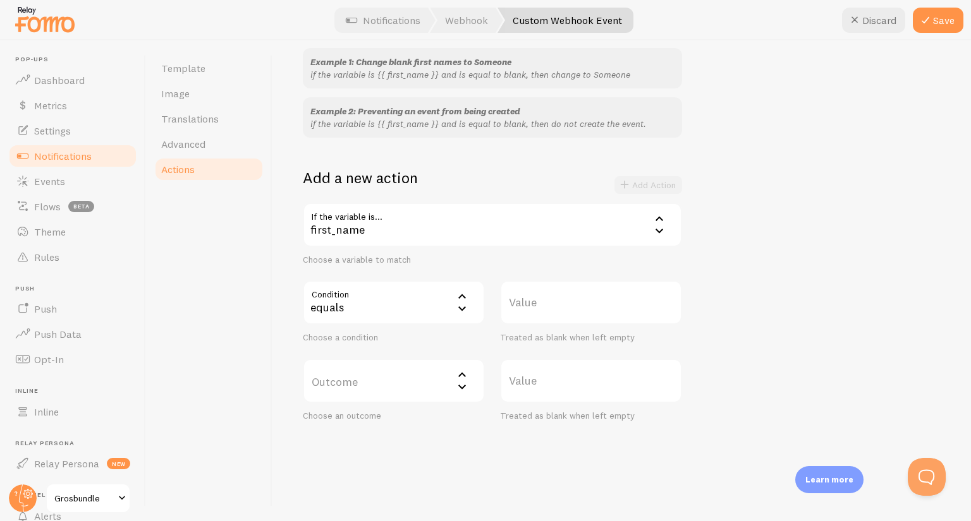
click at [539, 306] on label "Value" at bounding box center [591, 303] width 182 height 44
click at [539, 306] on input "Value" at bounding box center [591, 303] width 182 height 44
click at [729, 306] on div "Example 1: Change blank first names to Someone if the variable is {{ first_name…" at bounding box center [622, 234] width 638 height 373
click at [360, 371] on label "Outcome" at bounding box center [394, 381] width 182 height 44
click at [578, 376] on label "Value" at bounding box center [591, 381] width 182 height 44
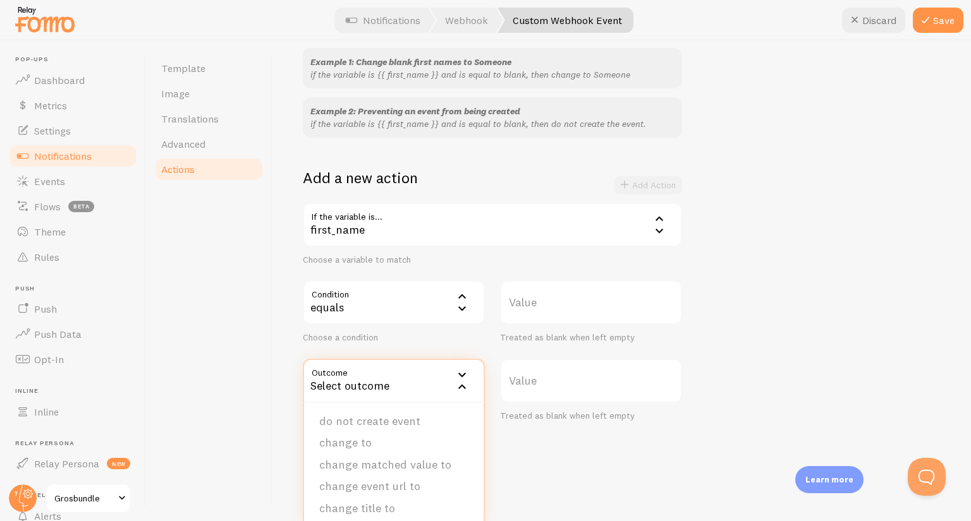
click at [578, 376] on input "Value" at bounding box center [591, 381] width 182 height 44
click at [394, 380] on label "Outcome" at bounding box center [394, 381] width 182 height 44
click at [621, 379] on label "Value" at bounding box center [591, 381] width 182 height 44
click at [621, 379] on input "Value" at bounding box center [591, 381] width 182 height 44
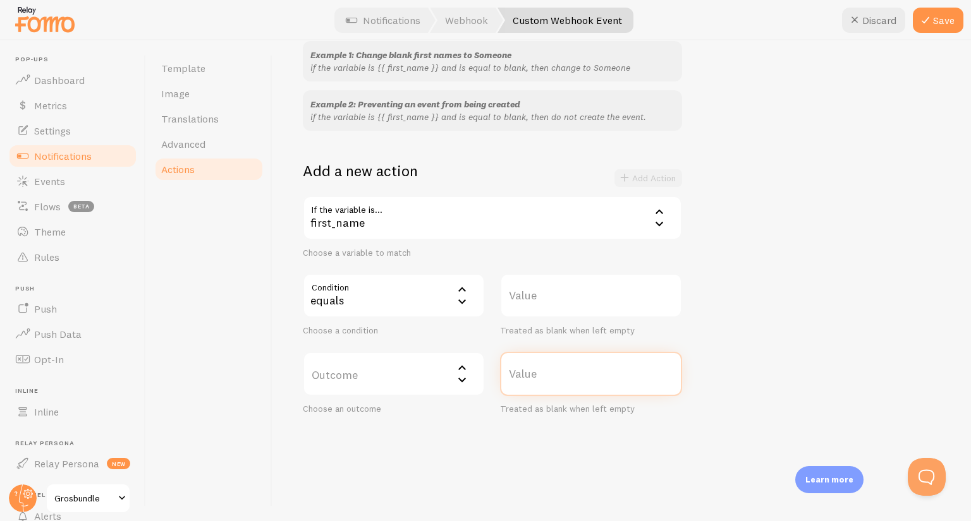
scroll to position [135, 0]
click at [363, 346] on div "If the variable is... first_name first_name first_name city province country ti…" at bounding box center [492, 303] width 379 height 219
click at [361, 364] on label "Outcome" at bounding box center [394, 372] width 182 height 44
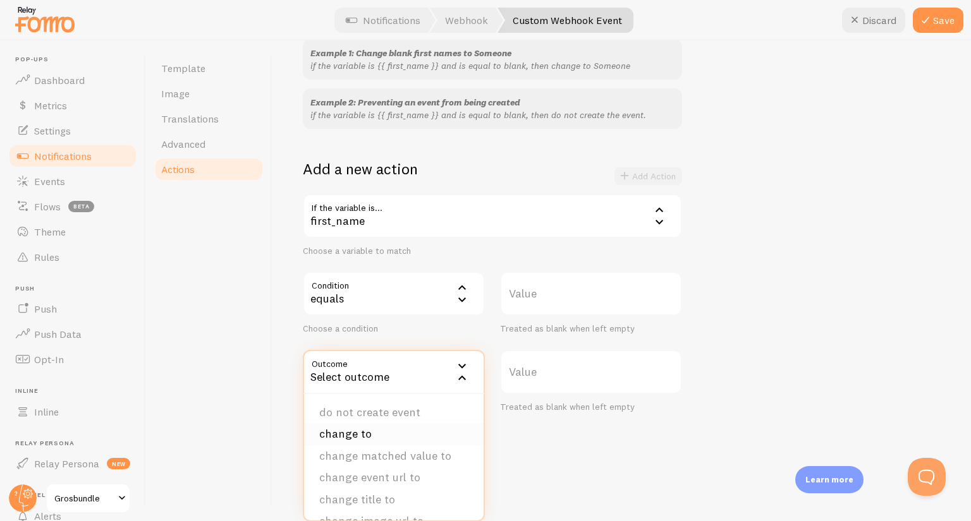
click at [364, 432] on li "change to" at bounding box center [393, 434] width 179 height 22
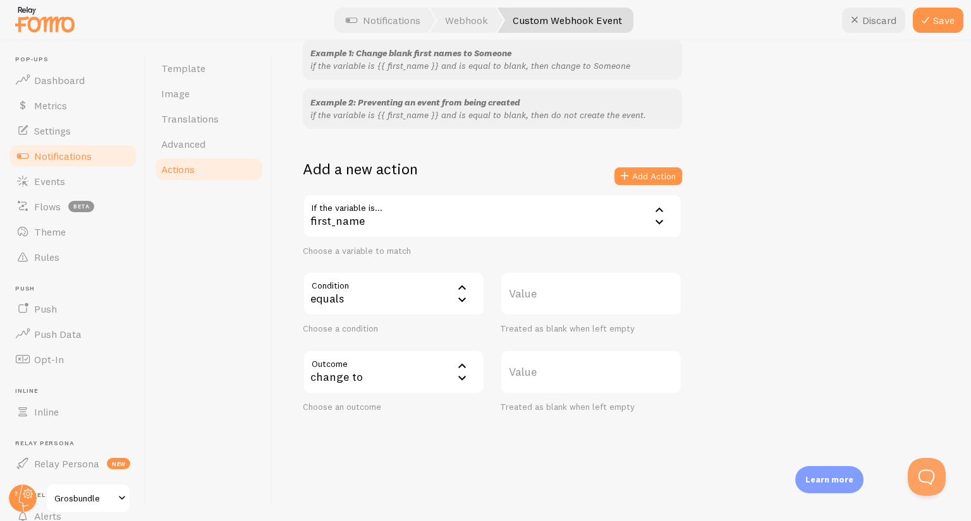
click at [531, 388] on label "Value" at bounding box center [591, 372] width 182 height 44
click at [531, 388] on input "Value" at bounding box center [591, 372] width 182 height 44
click at [536, 378] on label "Value" at bounding box center [591, 372] width 182 height 44
click at [536, 378] on input "Value" at bounding box center [591, 372] width 182 height 44
type input "Quelqu'un"
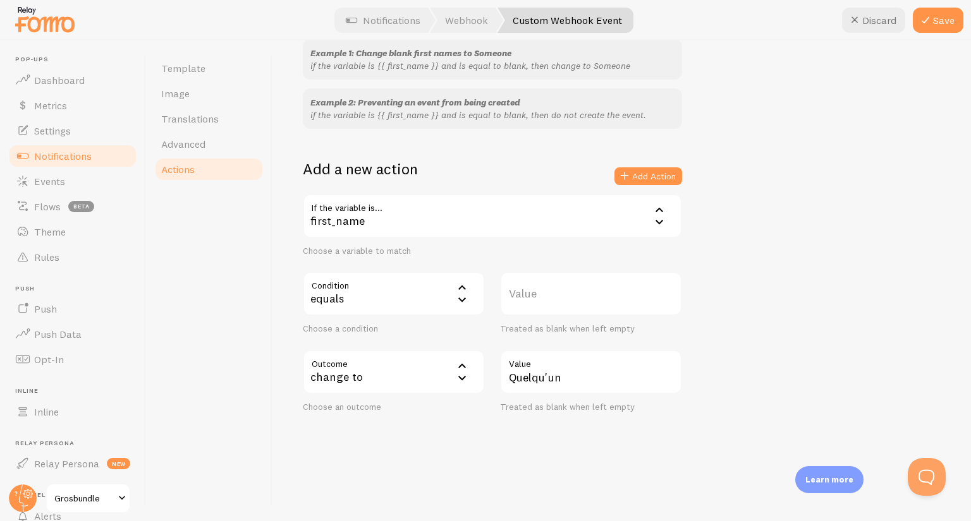
click at [737, 365] on div "Example 1: Change blank first names to Someone if the variable is {{ first_name…" at bounding box center [622, 225] width 638 height 373
click at [929, 18] on icon at bounding box center [924, 20] width 15 height 15
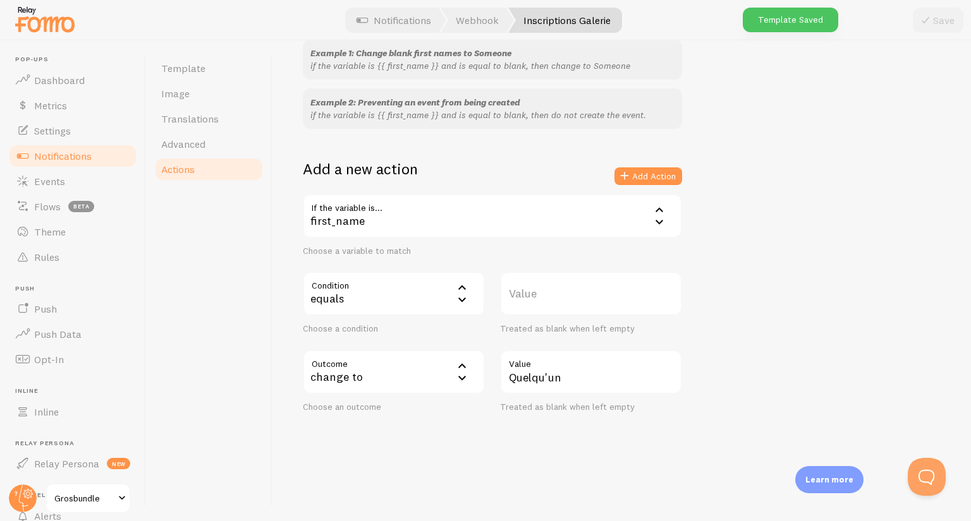
scroll to position [0, 0]
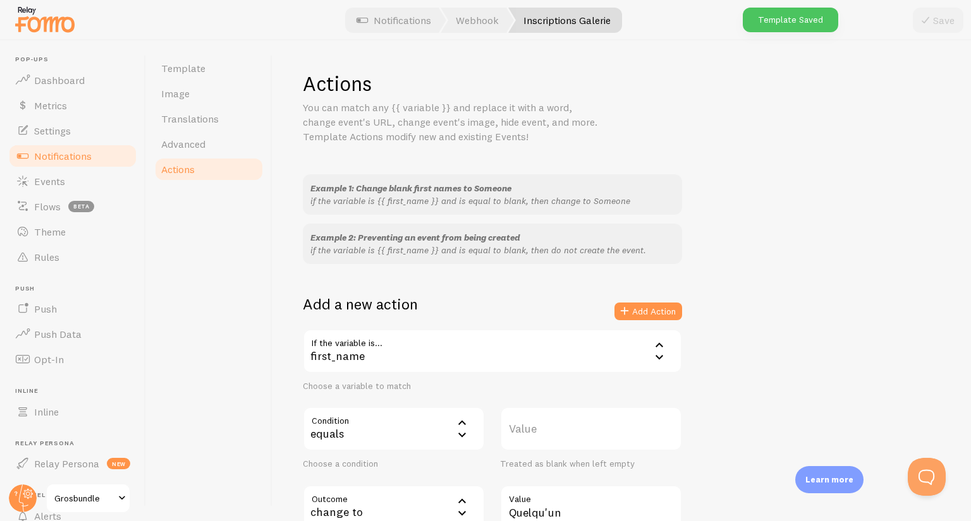
click at [83, 157] on span "Notifications" at bounding box center [63, 156] width 58 height 13
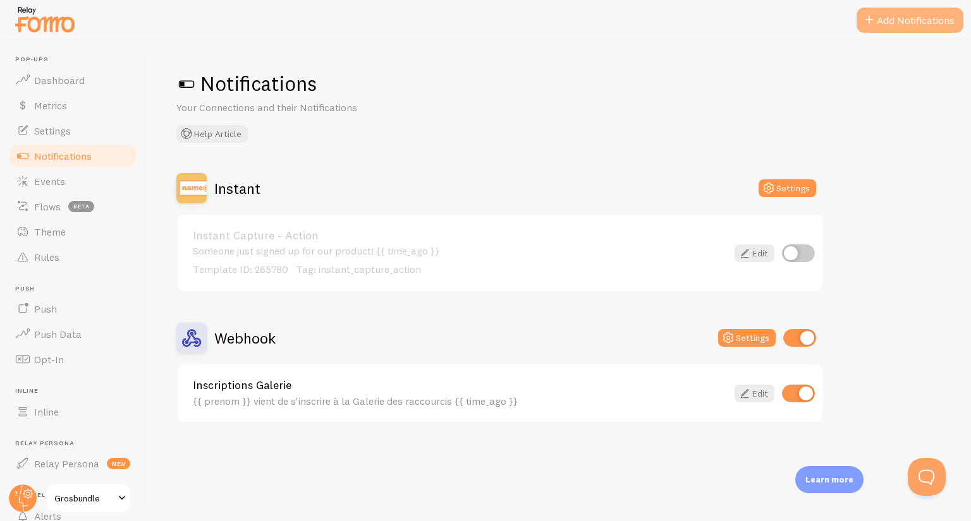
click at [898, 29] on button "Add Notifications" at bounding box center [909, 20] width 107 height 25
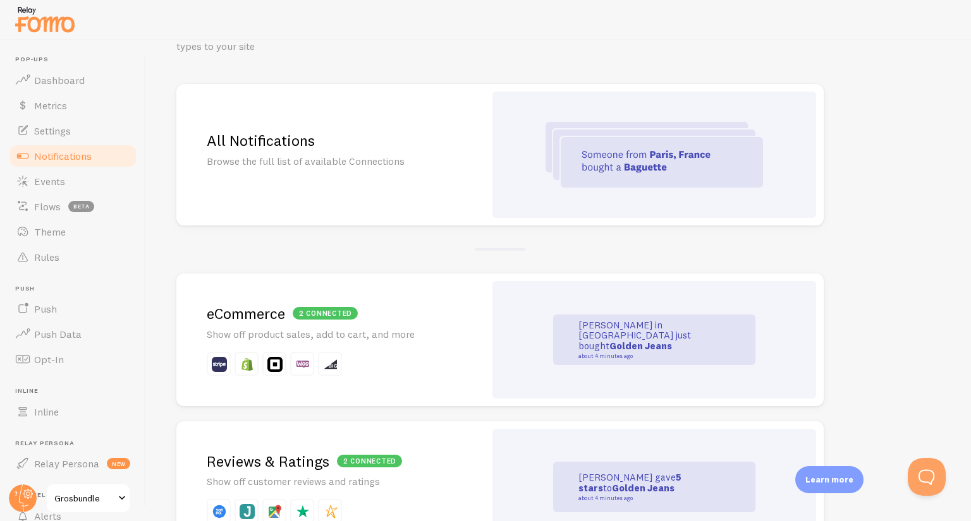
scroll to position [126, 0]
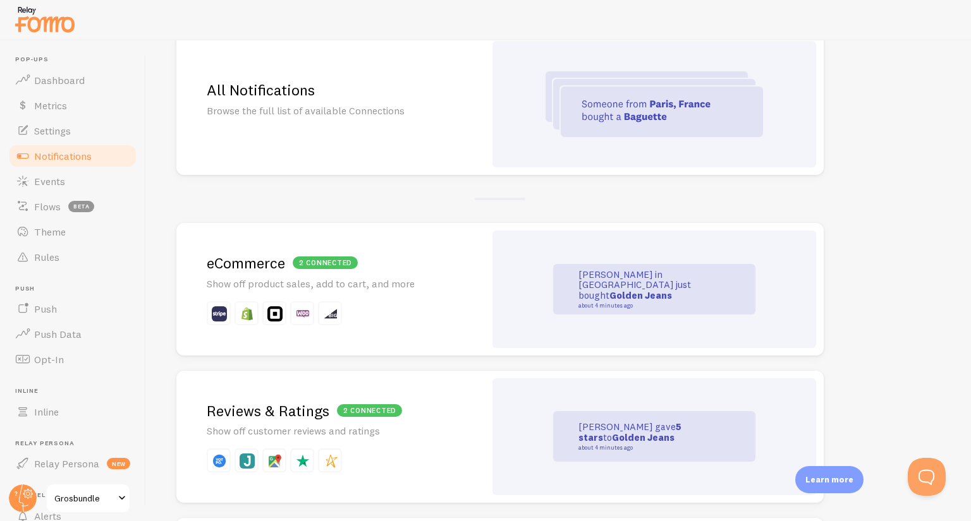
click at [401, 258] on h2 "2 connected eCommerce" at bounding box center [331, 263] width 248 height 20
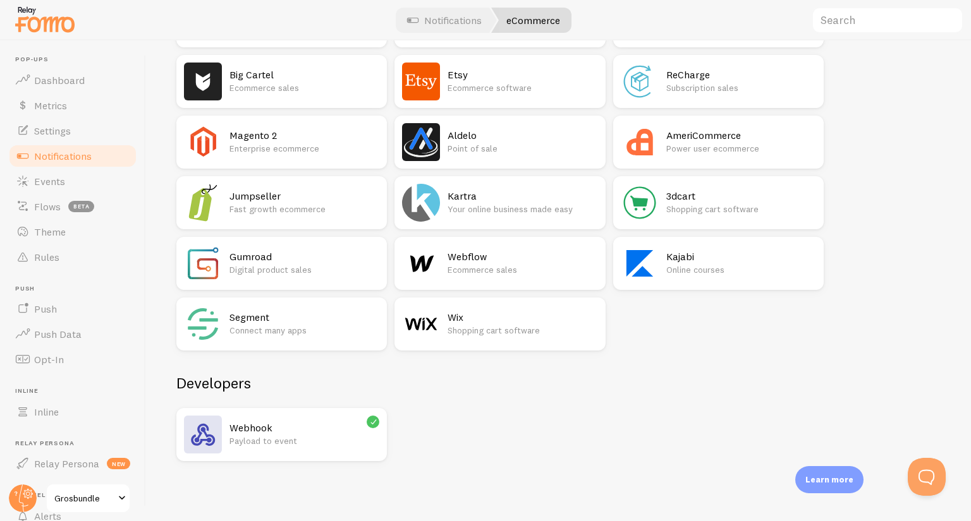
scroll to position [529, 0]
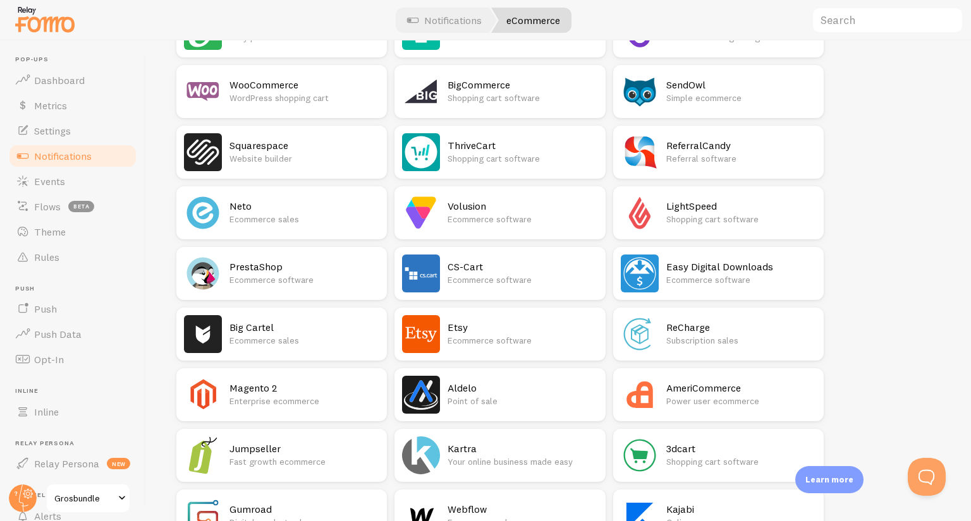
click at [481, 150] on h2 "ThriveCart" at bounding box center [522, 145] width 150 height 13
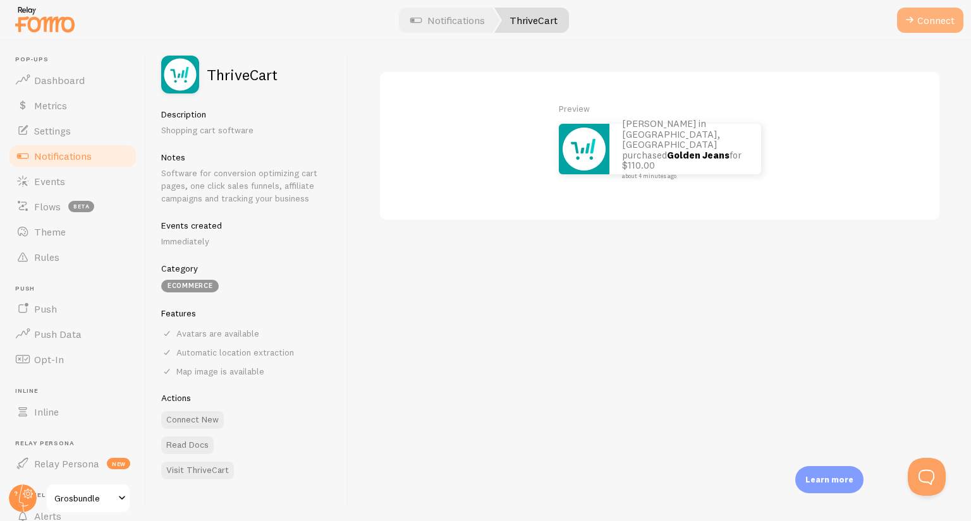
click at [915, 20] on span at bounding box center [909, 20] width 15 height 15
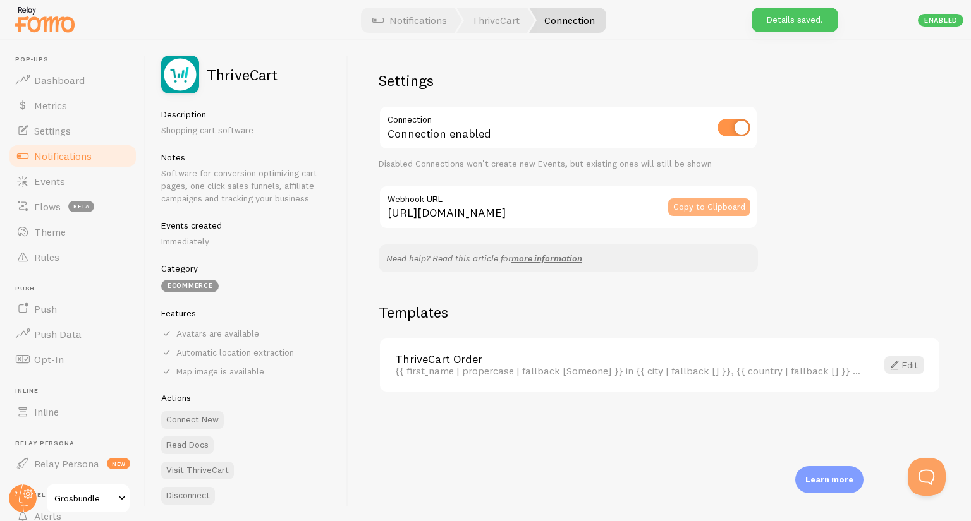
click at [698, 198] on button "Copy to Clipboard" at bounding box center [709, 207] width 82 height 18
click at [876, 245] on div "Settings Connection Connection enabled Disabled Connections won't create new Ev…" at bounding box center [659, 280] width 622 height 481
click at [896, 366] on span at bounding box center [894, 365] width 15 height 15
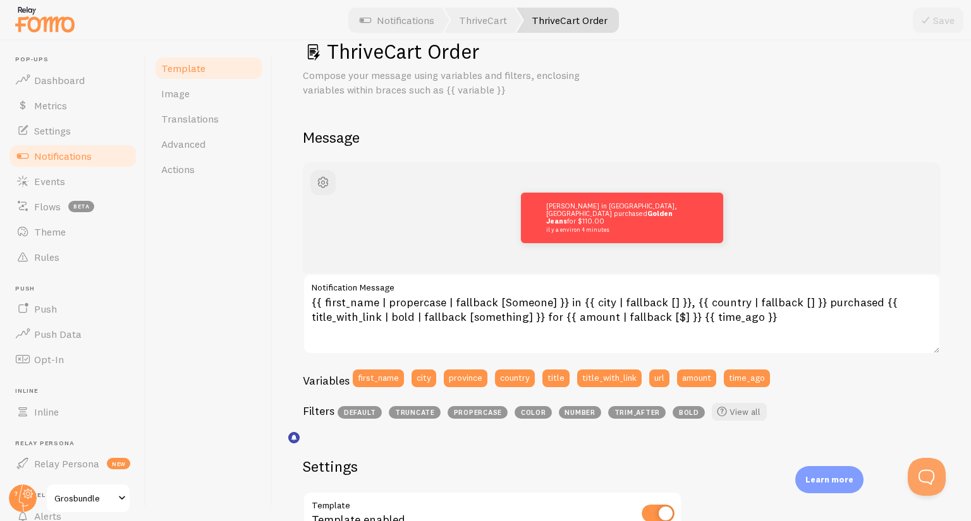
scroll to position [63, 0]
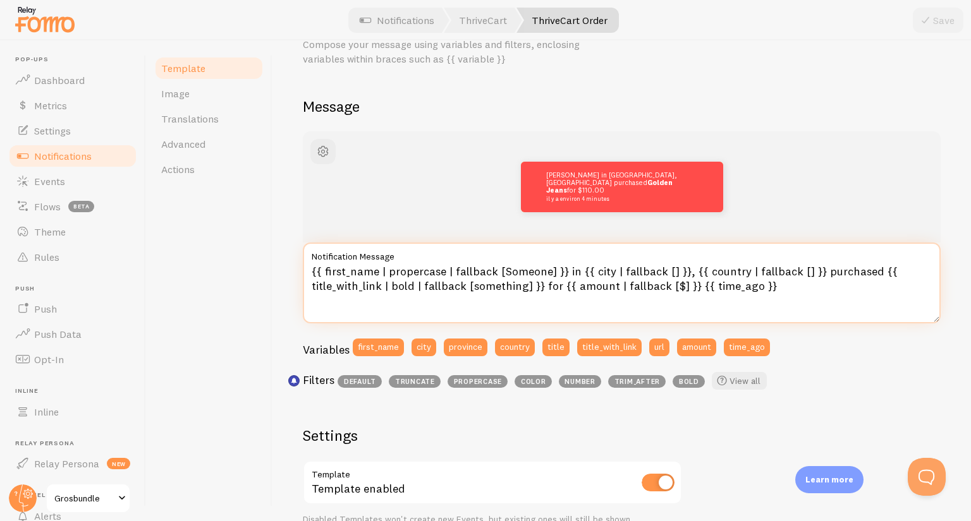
click at [509, 270] on textarea "{{ first_name | propercase | fallback [Someone] }} in {{ city | fallback [] }},…" at bounding box center [622, 283] width 638 height 81
click at [569, 270] on textarea "{{ first_name | propercase | fallback [Quelqu'un] }} in {{ city | fallback [] }…" at bounding box center [622, 283] width 638 height 81
click at [674, 289] on textarea "{{ first_name | propercase | fallback [Quelqu'un] }} in {{ city | fallback [] }…" at bounding box center [622, 283] width 638 height 81
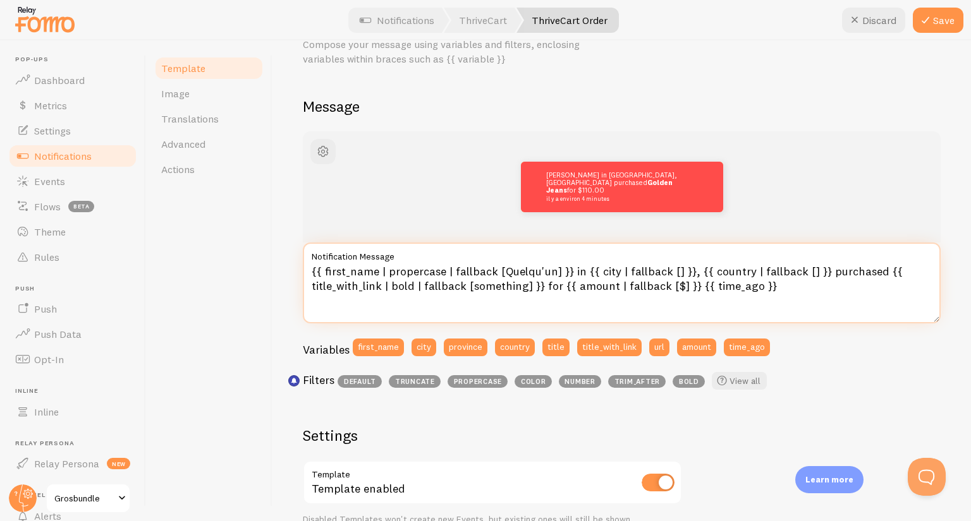
click at [573, 271] on textarea "{{ first_name | propercase | fallback [Quelqu'un] }} in {{ city | fallback [] }…" at bounding box center [622, 283] width 638 height 81
drag, startPoint x: 584, startPoint y: 273, endPoint x: 638, endPoint y: 277, distance: 54.5
click at [638, 277] on textarea "{{ first_name | propercase | fallback [Quelqu'un] }} en {{ city | fallback [] }…" at bounding box center [622, 283] width 638 height 81
click at [576, 271] on textarea "{{ first_name | propercase | fallback [Quelqu'un] }} en {{ city | fallback [] }…" at bounding box center [622, 283] width 638 height 81
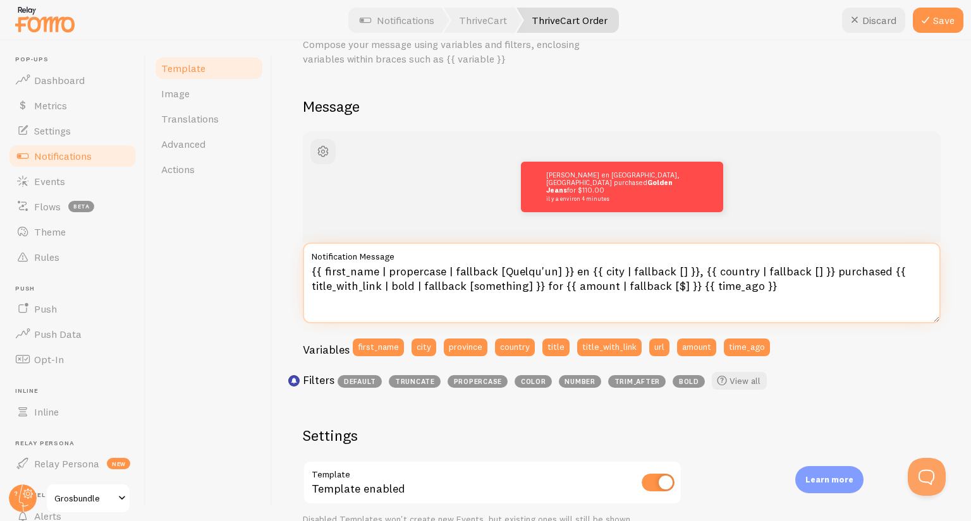
click at [576, 271] on textarea "{{ first_name | propercase | fallback [Quelqu'un] }} en {{ city | fallback [] }…" at bounding box center [622, 283] width 638 height 81
drag, startPoint x: 583, startPoint y: 269, endPoint x: 691, endPoint y: 271, distance: 108.7
click at [691, 271] on textarea "{{ first_name | propercase | fallback [Quelqu'un] }} de {{ city | fallback [] }…" at bounding box center [622, 283] width 638 height 81
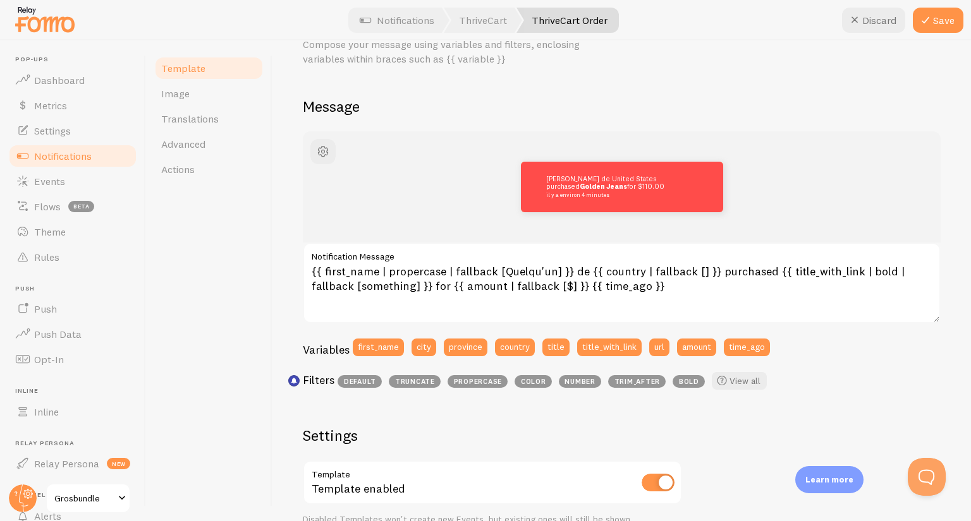
click at [866, 377] on div "Filters default truncate propercase color number trim_after bold View all" at bounding box center [622, 383] width 638 height 23
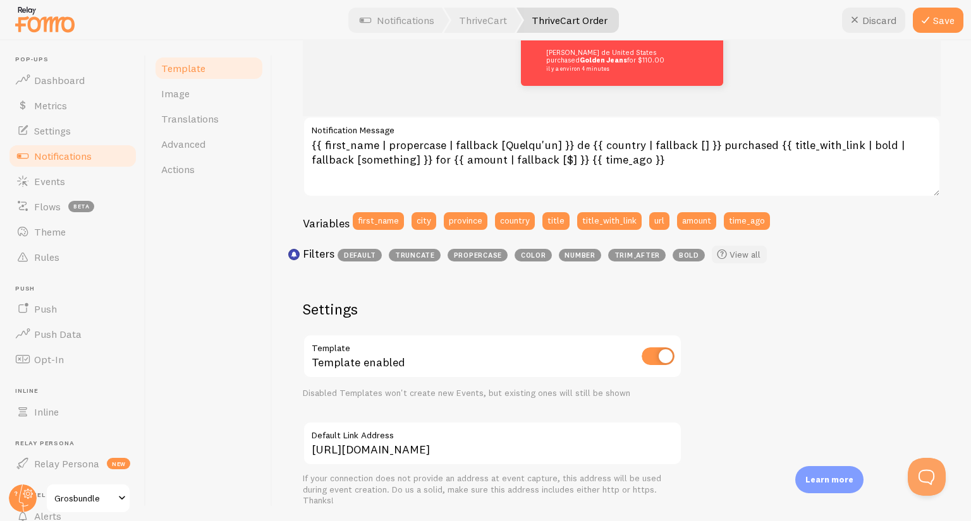
click at [742, 253] on link "View all" at bounding box center [738, 255] width 55 height 18
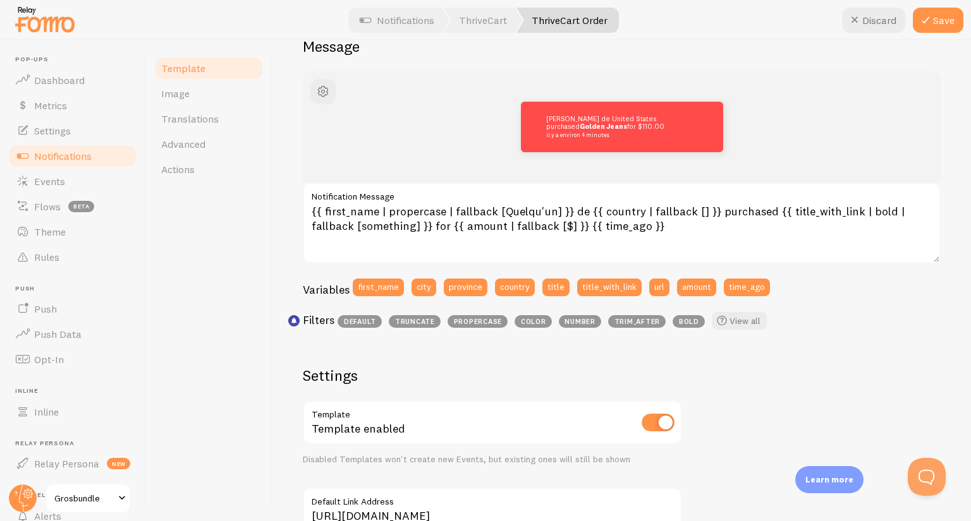
scroll to position [121, 0]
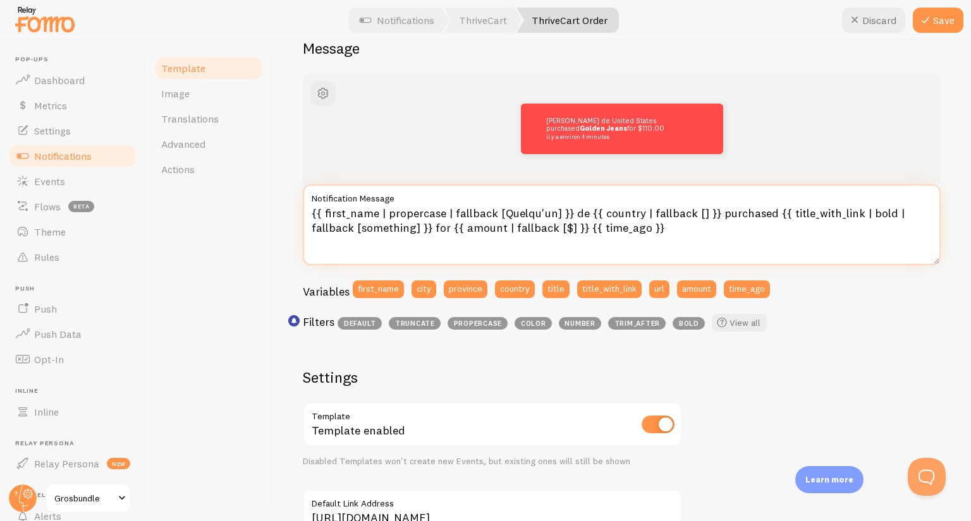
drag, startPoint x: 637, startPoint y: 212, endPoint x: 694, endPoint y: 210, distance: 56.9
click at [694, 210] on textarea "{{ first_name | propercase | fallback [Quelqu'un] }} de {{ country | fallback […" at bounding box center [622, 225] width 638 height 81
click at [697, 232] on textarea "{{ first_name | propercase | fallback [Quelqu'un] }} de {{ country | fallback […" at bounding box center [622, 225] width 638 height 81
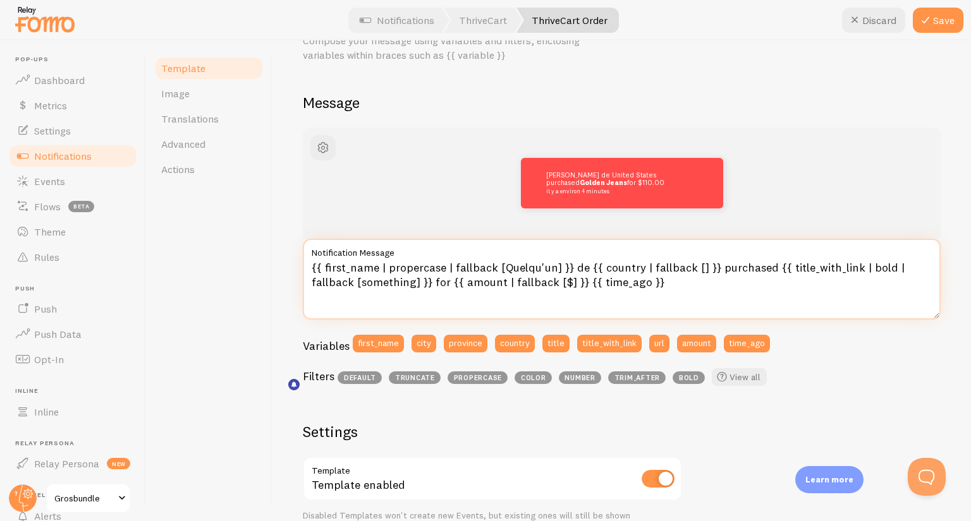
scroll to position [58, 0]
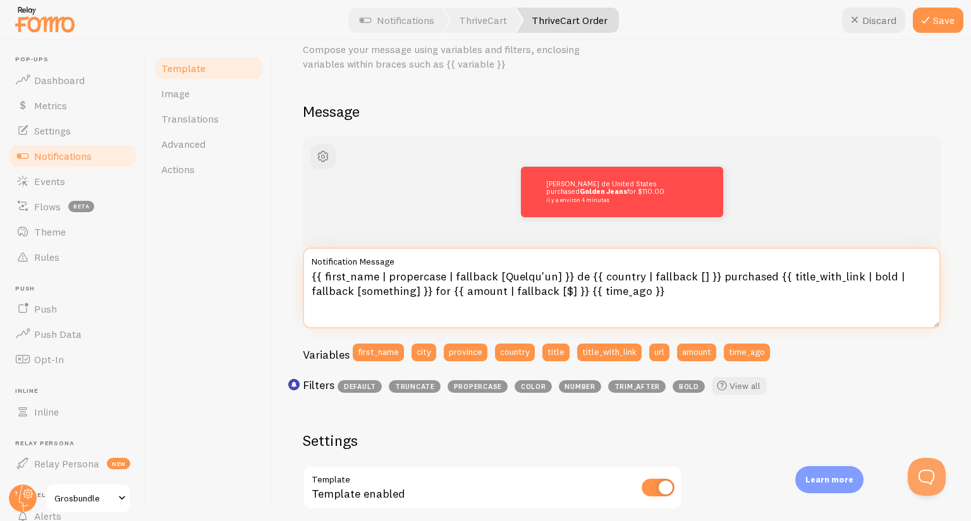
click at [724, 277] on textarea "{{ first_name | propercase | fallback [Quelqu'un] }} de {{ country | fallback […" at bounding box center [622, 288] width 638 height 81
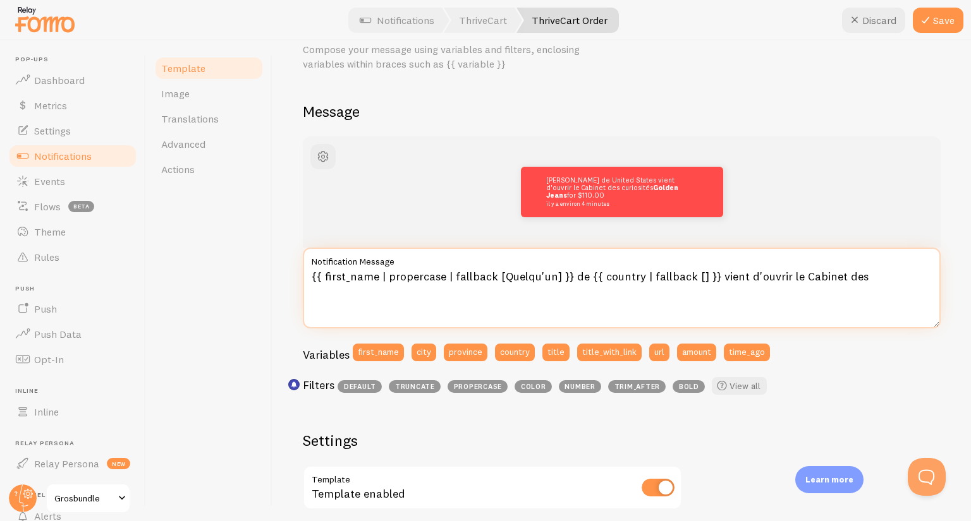
drag, startPoint x: 778, startPoint y: 290, endPoint x: 904, endPoint y: 273, distance: 126.3
click at [904, 273] on textarea "{{ first_name | propercase | fallback [Quelqu'un] }} de {{ country | fallback […" at bounding box center [622, 288] width 638 height 81
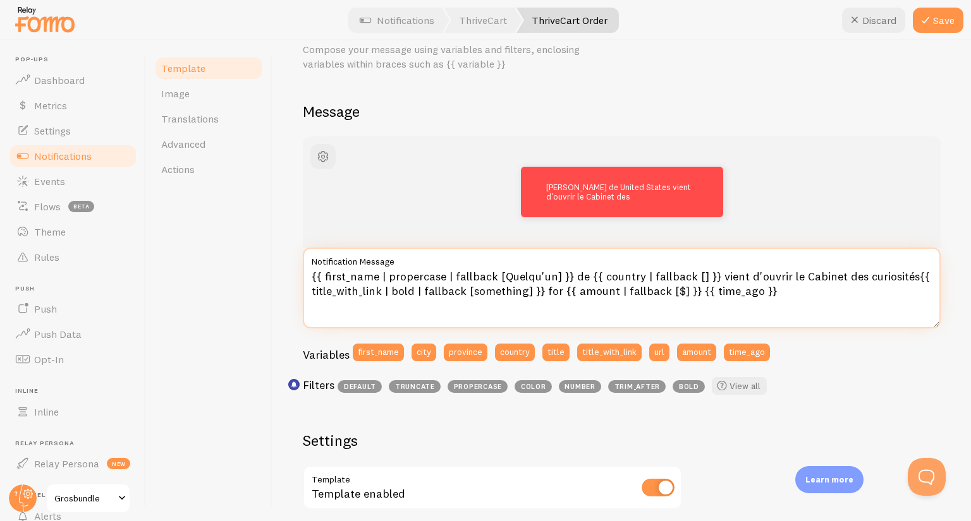
drag, startPoint x: 855, startPoint y: 293, endPoint x: 778, endPoint y: 298, distance: 76.7
click at [855, 293] on textarea "{{ first_name | propercase | fallback [Quelqu'un] }} de {{ country | fallback […" at bounding box center [622, 288] width 638 height 81
click at [713, 297] on textarea "{{ first_name | propercase | fallback [Quelqu'un] }} de {{ country | fallback […" at bounding box center [622, 288] width 638 height 81
drag, startPoint x: 690, startPoint y: 290, endPoint x: 902, endPoint y: 276, distance: 212.1
click at [902, 276] on textarea "{{ first_name | propercase | fallback [Quelqu'un] }} de {{ country | fallback […" at bounding box center [622, 288] width 638 height 81
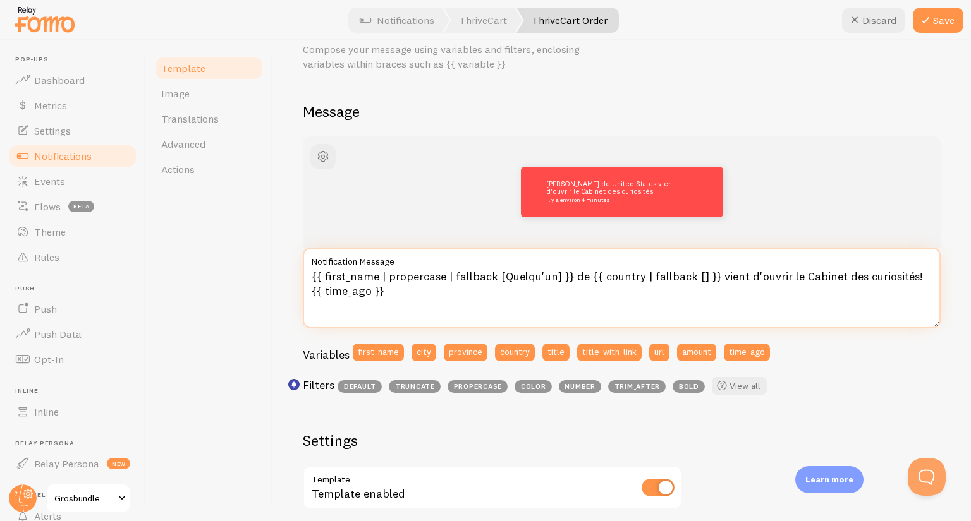
type textarea "{{ first_name | propercase | fallback [Quelqu'un] }} de {{ country | fallback […"
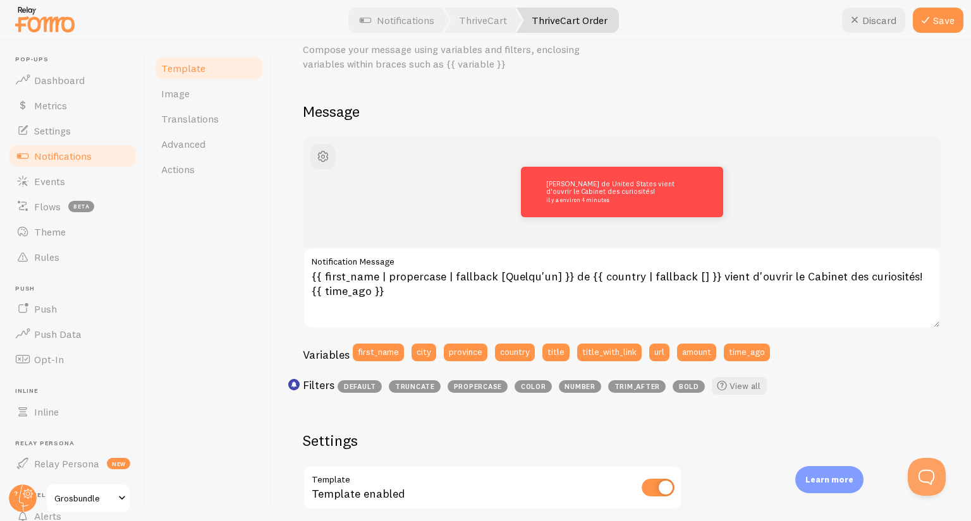
click at [245, 218] on div "Template Image Translations Advanced Actions" at bounding box center [209, 280] width 126 height 481
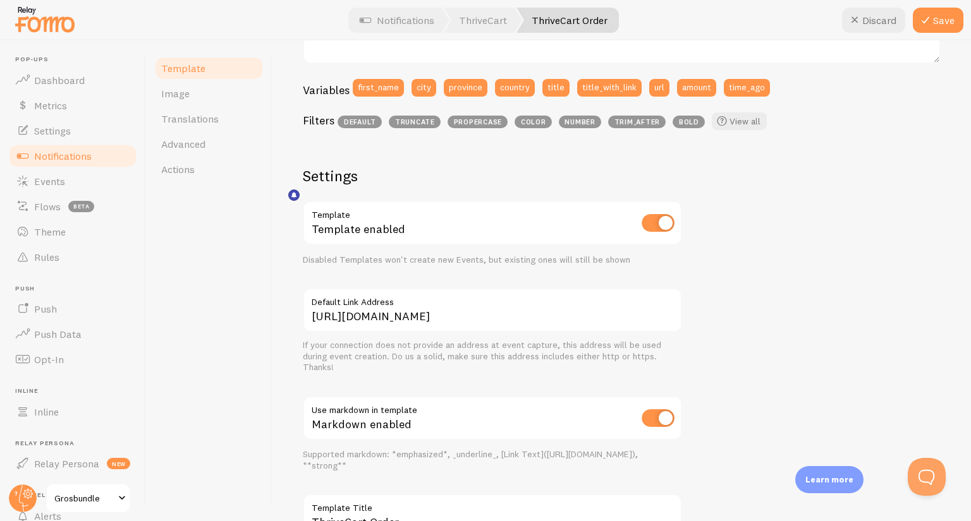
scroll to position [374, 0]
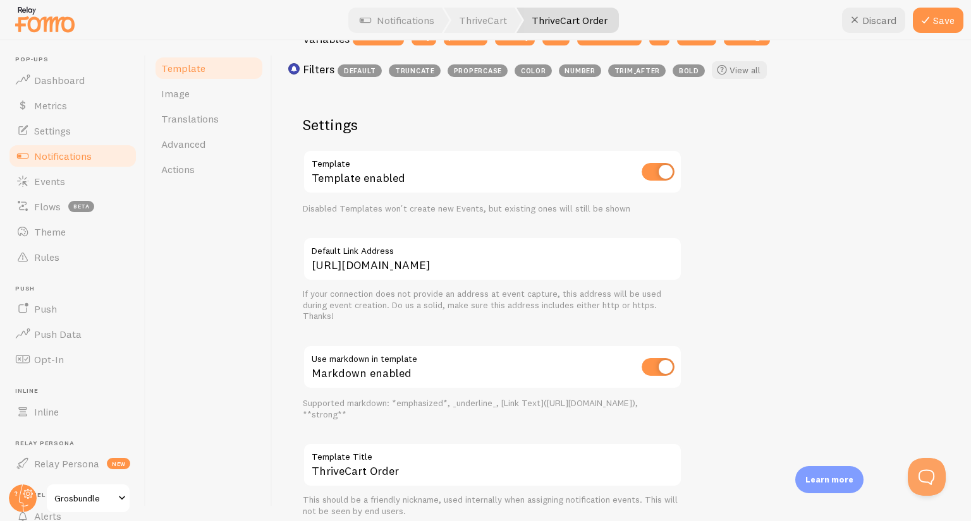
click at [305, 285] on div "https://grosbundle.com Default Link Address If your connection does not provide…" at bounding box center [492, 279] width 379 height 85
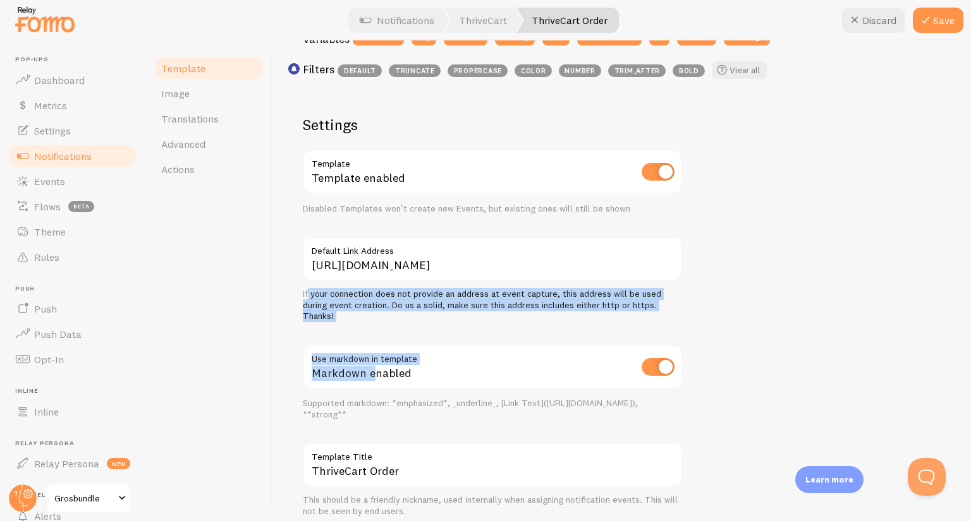
drag, startPoint x: 368, startPoint y: 327, endPoint x: 307, endPoint y: 296, distance: 68.1
click at [307, 296] on div "Settings Template Template enabled Disabled Templates won't create new Events, …" at bounding box center [492, 316] width 379 height 402
click at [307, 296] on div "If your connection does not provide an address at event capture, this address w…" at bounding box center [492, 305] width 379 height 33
drag, startPoint x: 369, startPoint y: 318, endPoint x: 300, endPoint y: 299, distance: 71.4
click at [300, 299] on div "ThriveCart Order Compose your message using variables and filters, enclosing va…" at bounding box center [621, 280] width 698 height 481
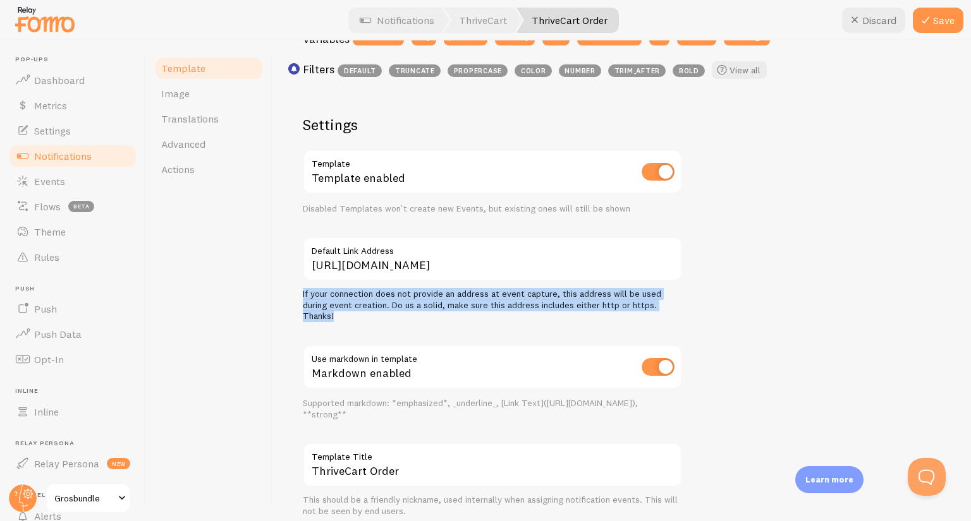
click at [300, 299] on div "ThriveCart Order Compose your message using variables and filters, enclosing va…" at bounding box center [621, 280] width 698 height 481
drag, startPoint x: 345, startPoint y: 313, endPoint x: 292, endPoint y: 292, distance: 57.0
click at [292, 292] on div "ThriveCart Order Compose your message using variables and filters, enclosing va…" at bounding box center [621, 280] width 698 height 481
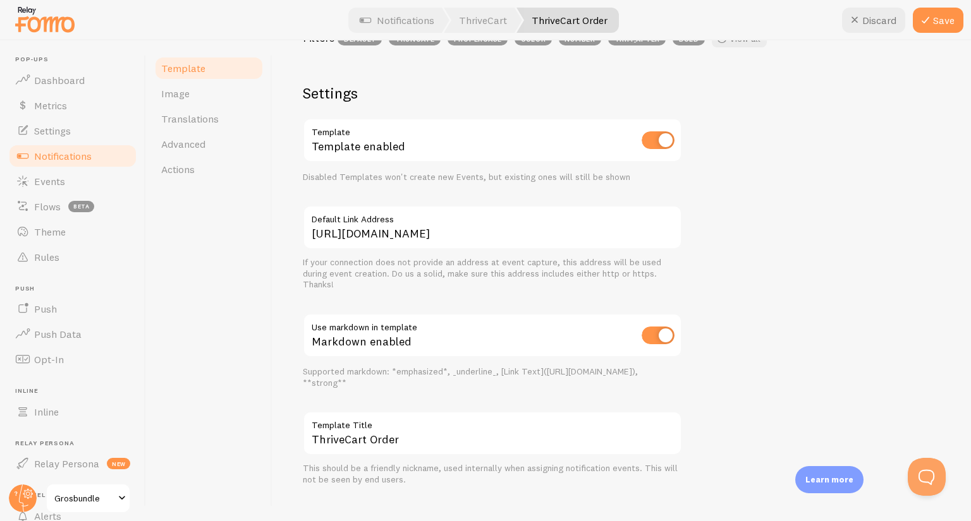
scroll to position [423, 0]
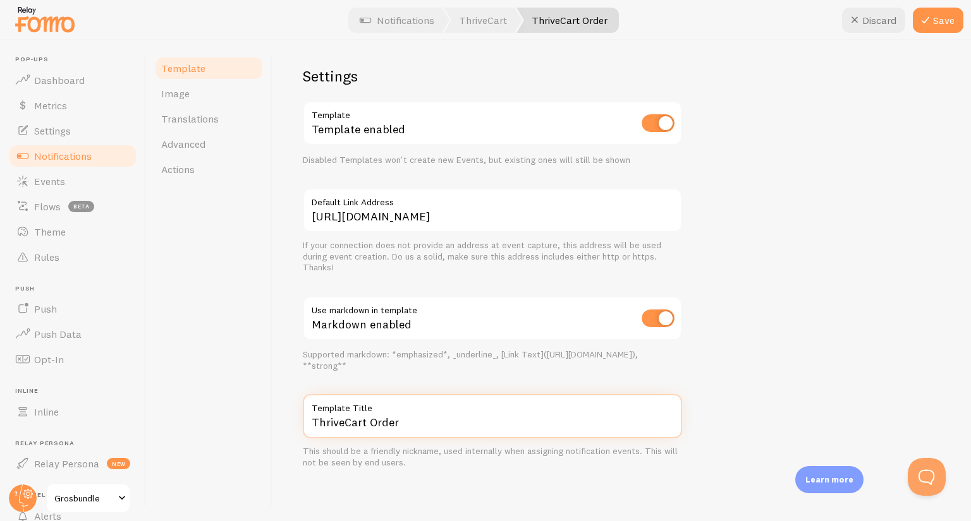
drag, startPoint x: 394, startPoint y: 424, endPoint x: 282, endPoint y: 420, distance: 112.5
click at [282, 420] on div "ThriveCart Order Compose your message using variables and filters, enclosing va…" at bounding box center [621, 280] width 698 height 481
type input "C"
type input "Achat Thrivecart"
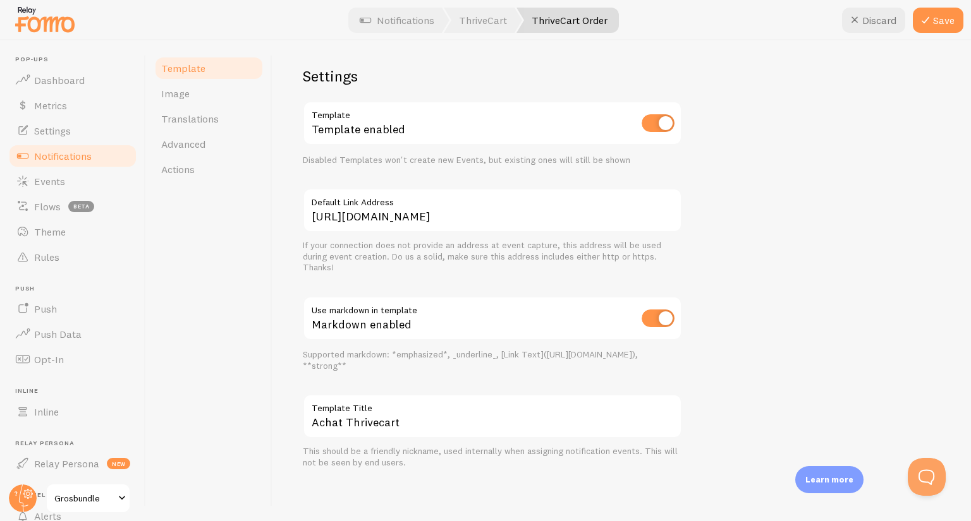
click at [265, 357] on div "Template Image Translations Advanced Actions" at bounding box center [209, 280] width 126 height 481
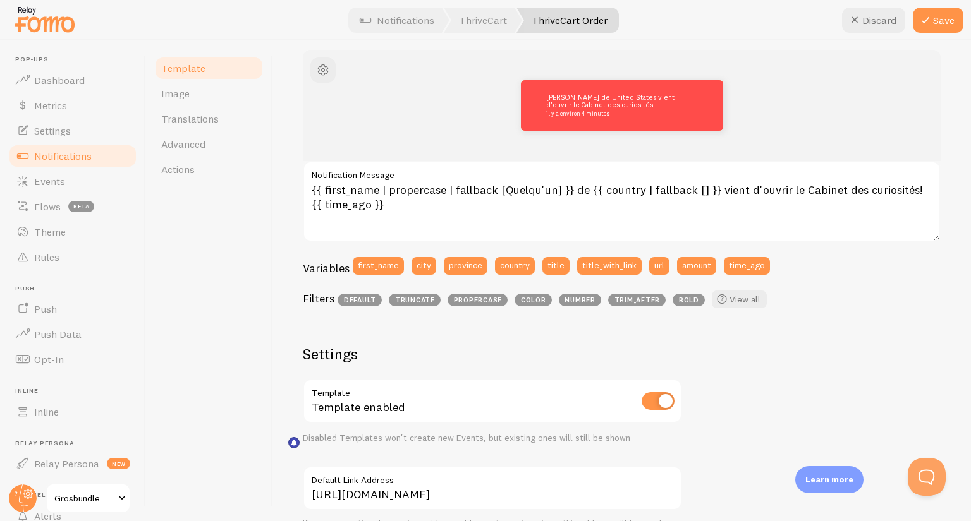
scroll to position [0, 0]
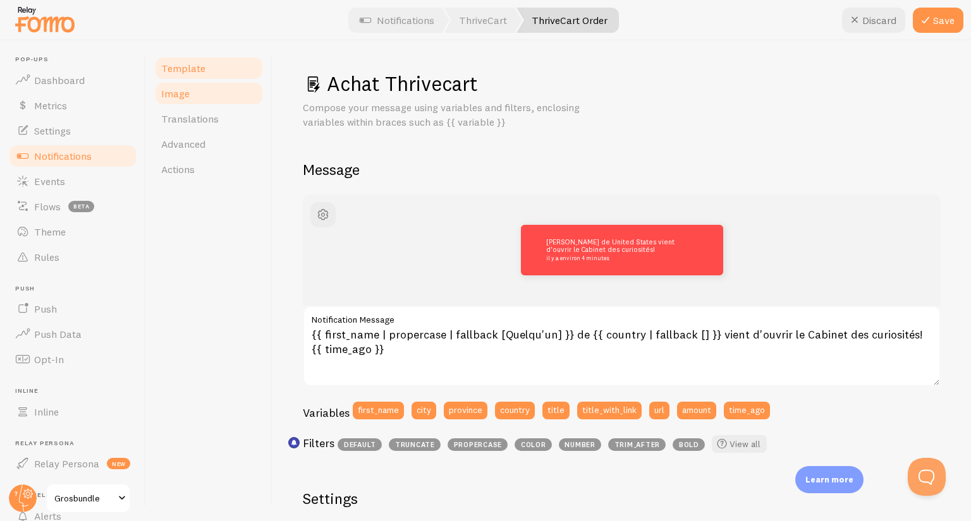
click at [229, 105] on link "Image" at bounding box center [209, 93] width 111 height 25
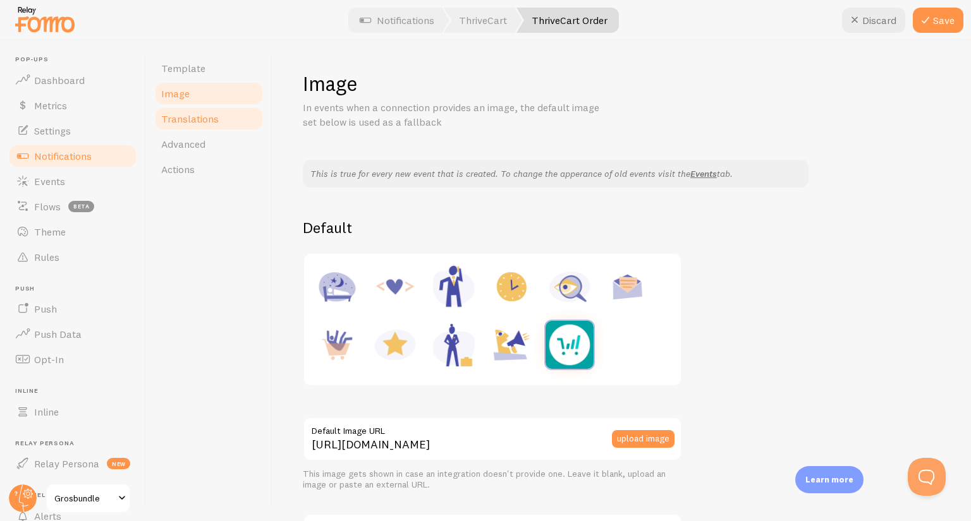
click at [227, 114] on link "Translations" at bounding box center [209, 118] width 111 height 25
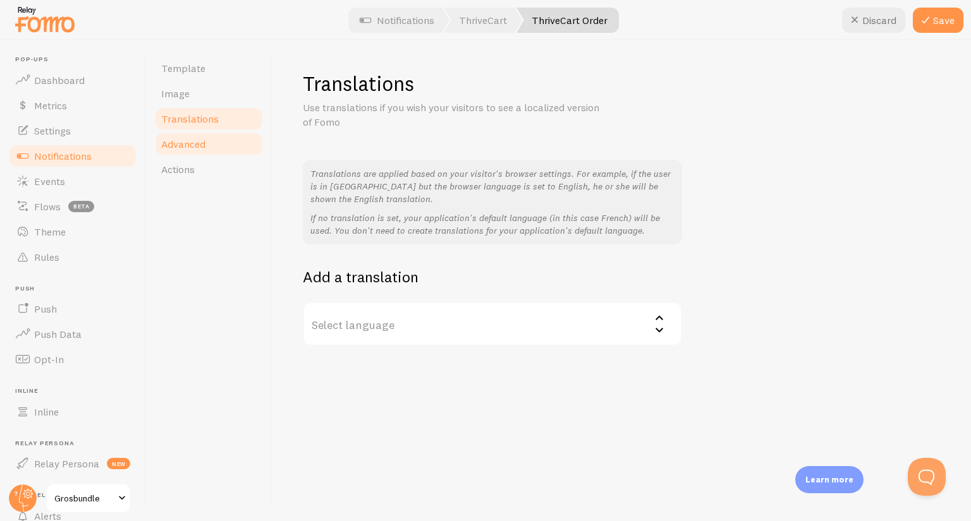
click at [207, 145] on link "Advanced" at bounding box center [209, 143] width 111 height 25
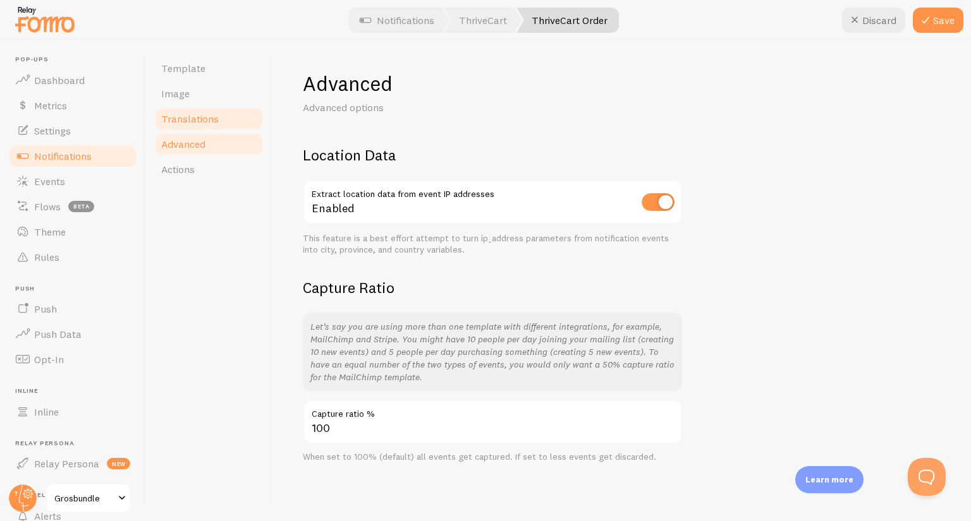
click at [211, 117] on span "Translations" at bounding box center [190, 118] width 58 height 13
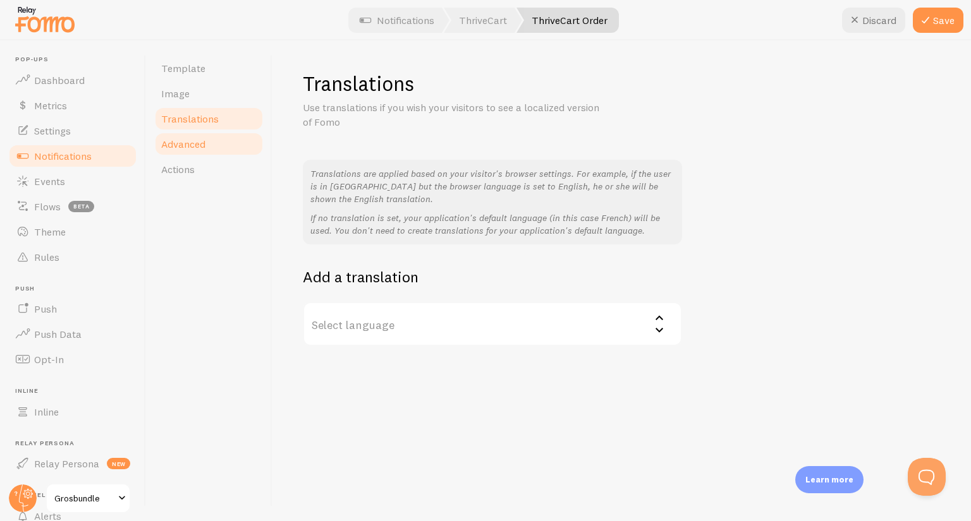
click at [204, 140] on span "Advanced" at bounding box center [183, 144] width 44 height 13
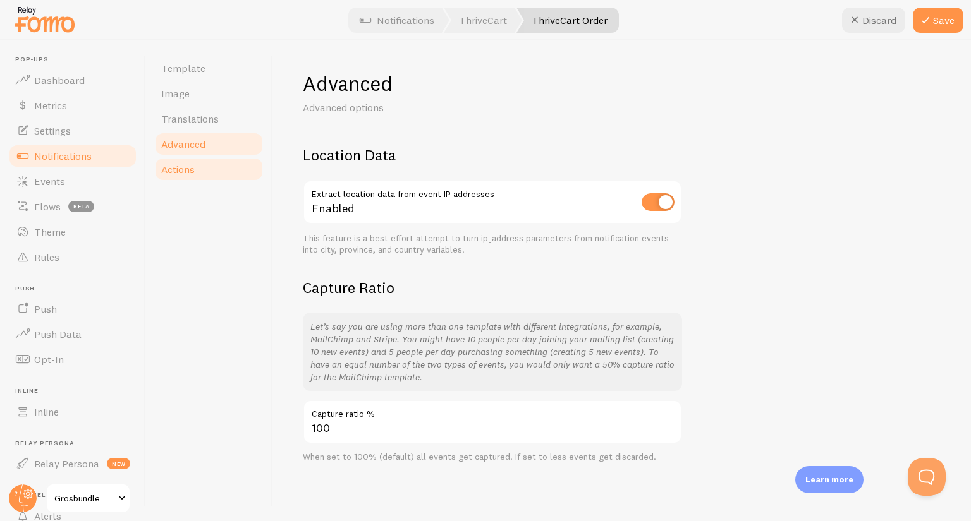
click at [198, 167] on link "Actions" at bounding box center [209, 169] width 111 height 25
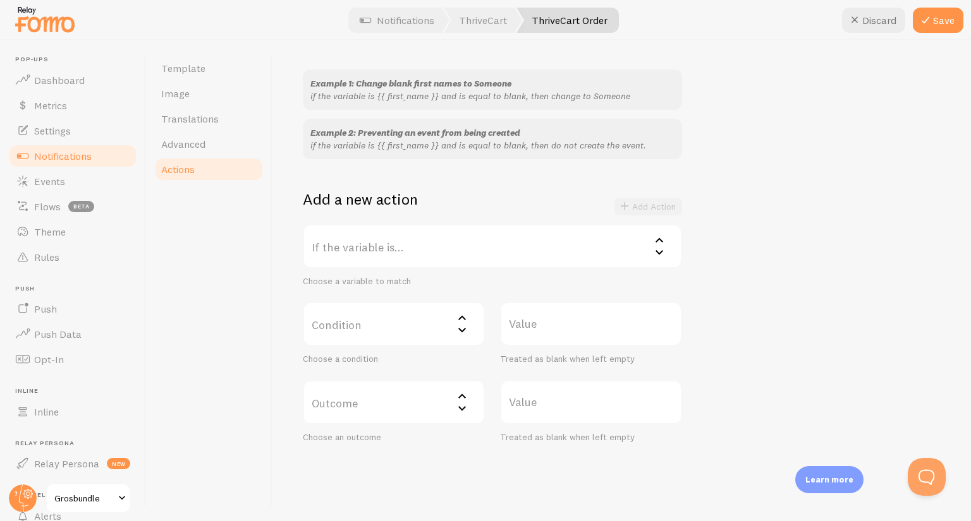
scroll to position [126, 0]
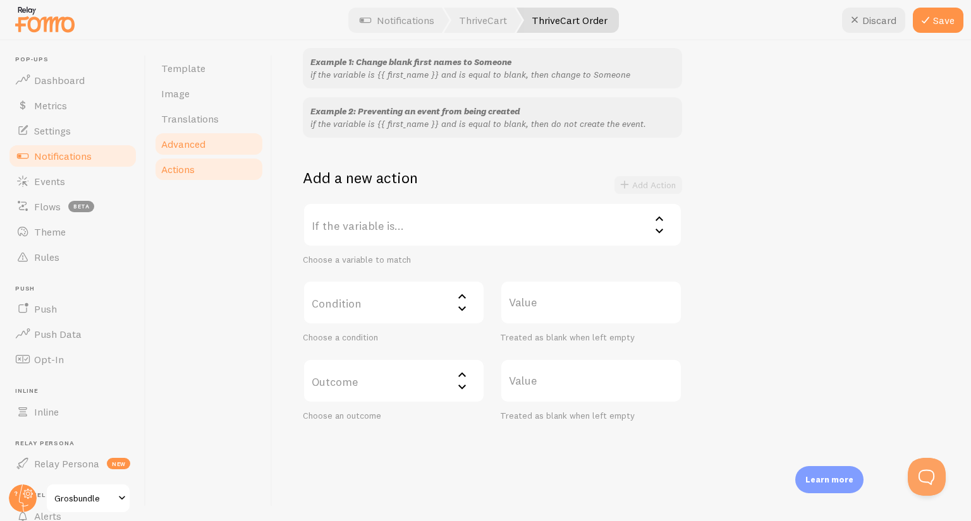
click at [217, 148] on link "Advanced" at bounding box center [209, 143] width 111 height 25
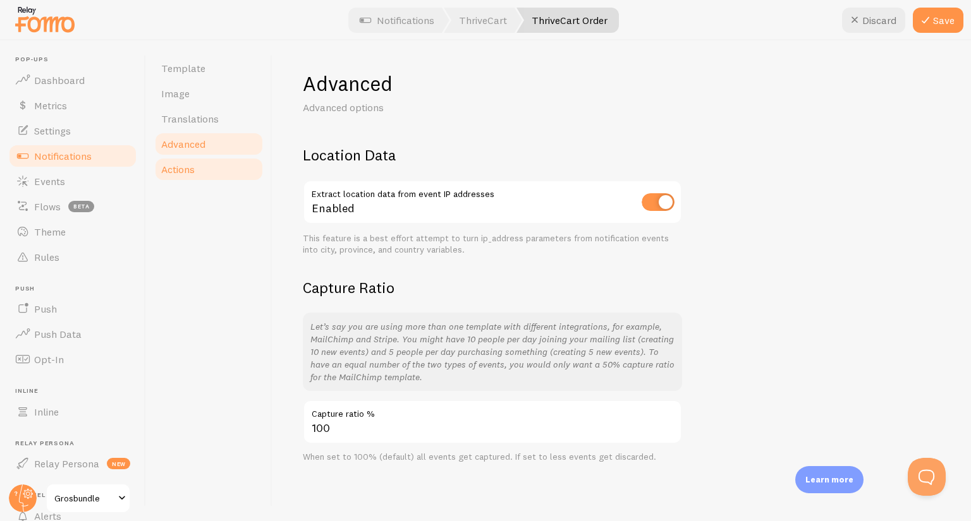
click at [211, 160] on link "Actions" at bounding box center [209, 169] width 111 height 25
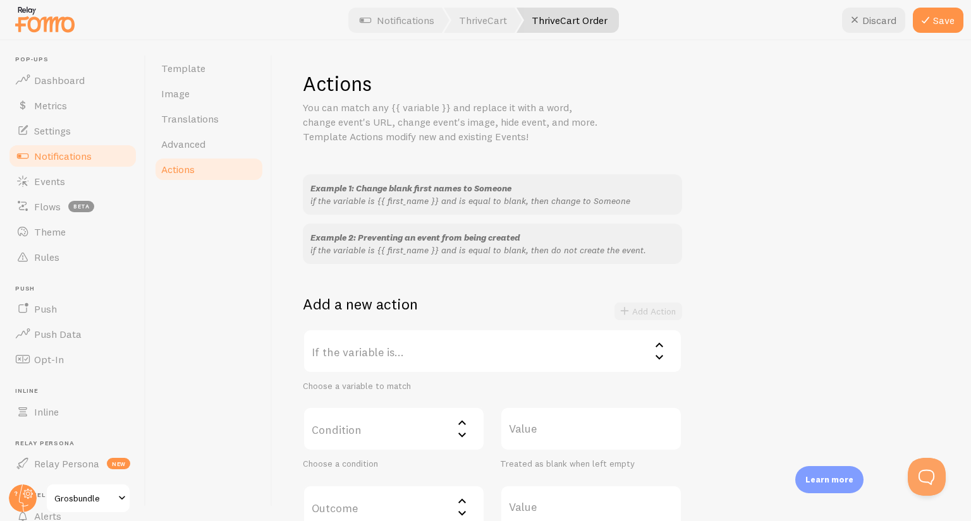
click at [258, 273] on div "Template Image Translations Advanced Actions" at bounding box center [209, 280] width 126 height 481
click at [197, 114] on span "Translations" at bounding box center [190, 118] width 58 height 13
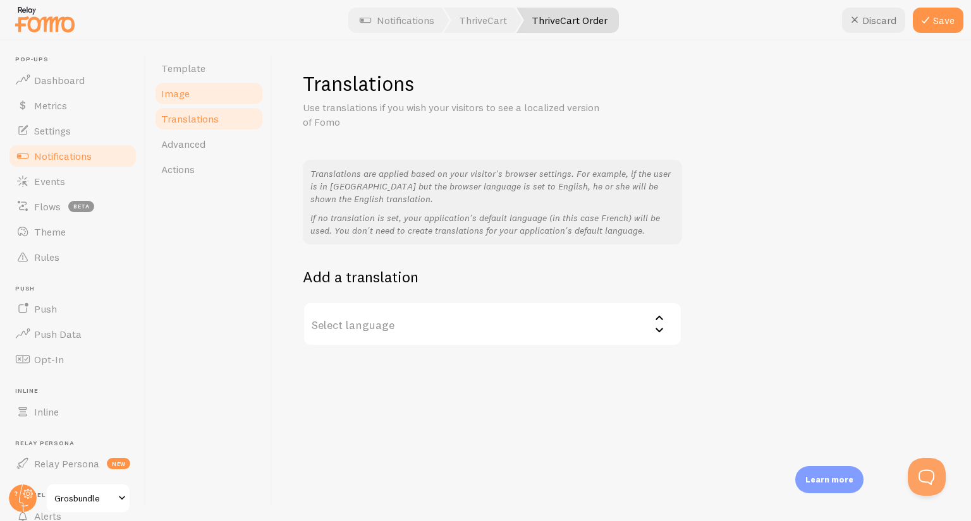
click at [197, 103] on link "Image" at bounding box center [209, 93] width 111 height 25
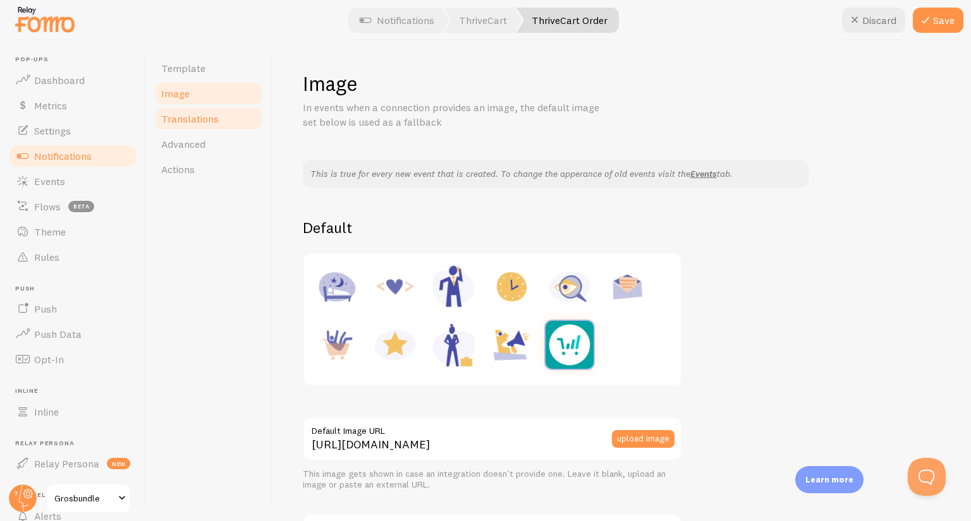
click at [199, 110] on link "Translations" at bounding box center [209, 118] width 111 height 25
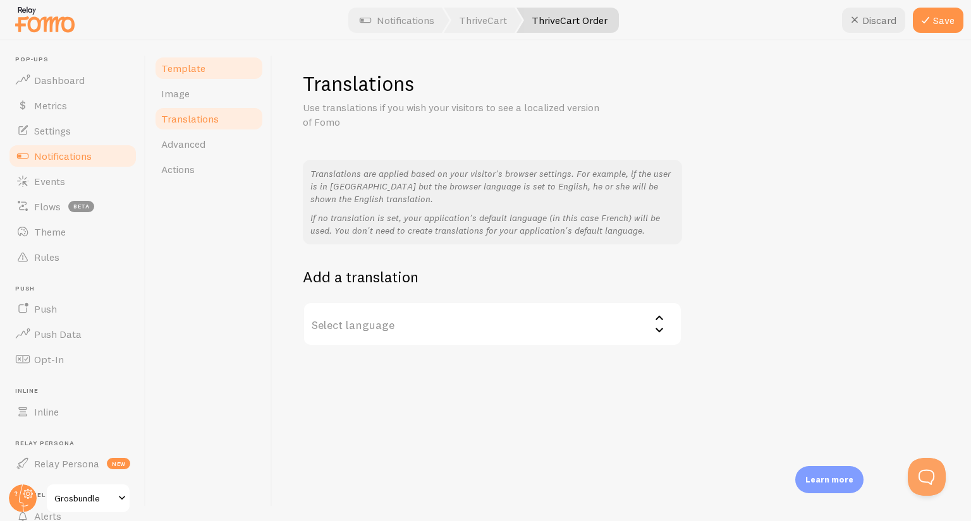
click at [203, 77] on link "Template" at bounding box center [209, 68] width 111 height 25
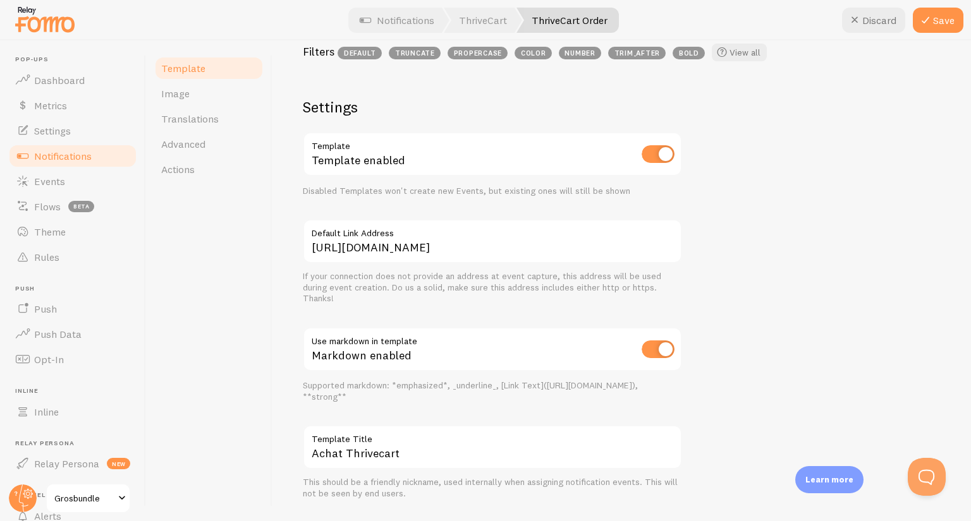
scroll to position [423, 0]
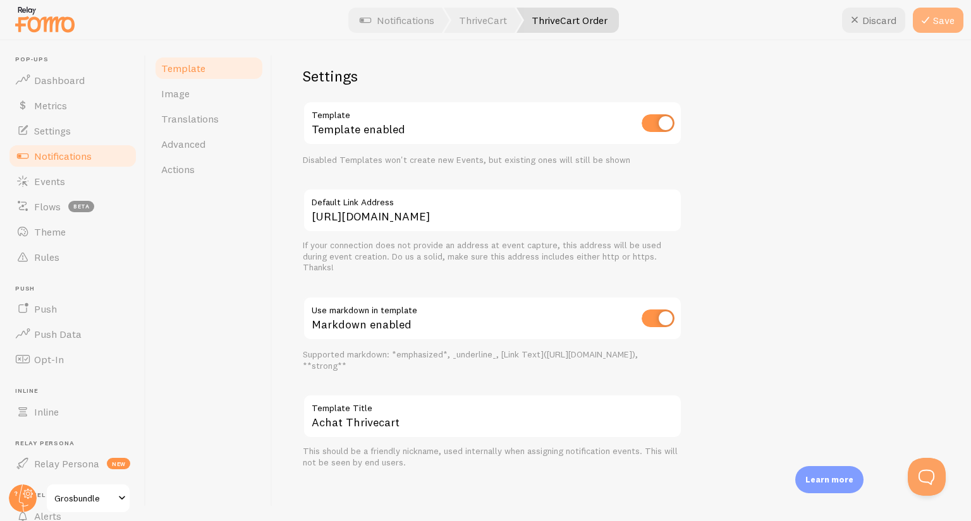
click at [933, 16] on icon at bounding box center [924, 20] width 15 height 15
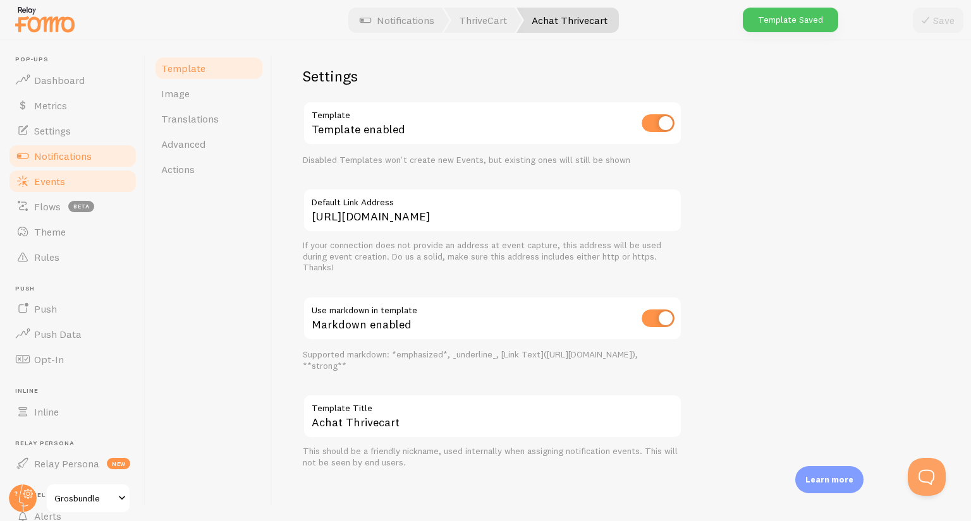
click at [80, 180] on link "Events" at bounding box center [73, 181] width 130 height 25
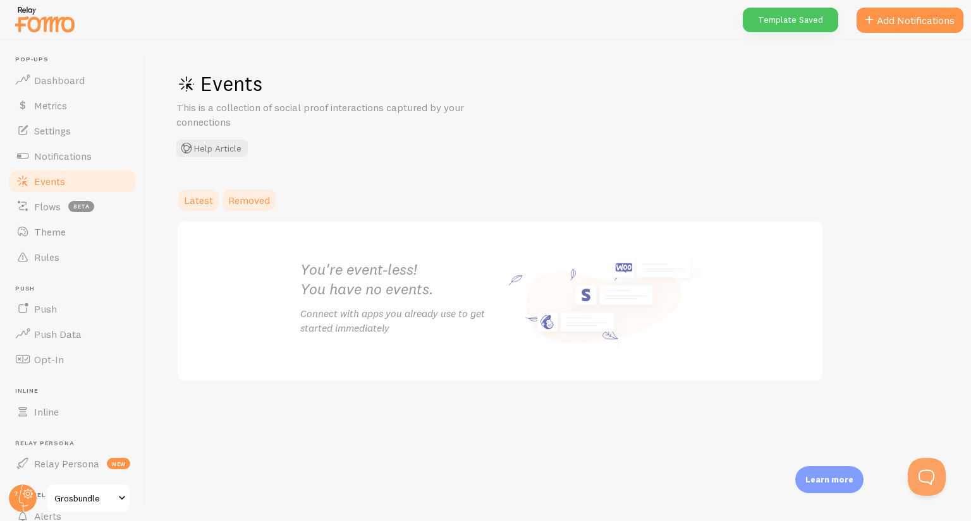
click at [268, 204] on span "Removed" at bounding box center [249, 200] width 42 height 13
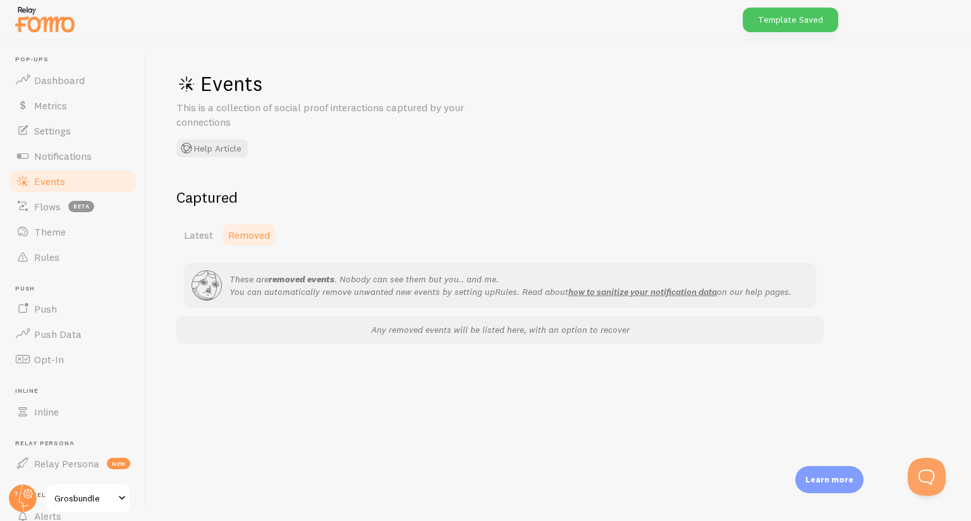
click at [200, 222] on link "Latest" at bounding box center [198, 234] width 44 height 25
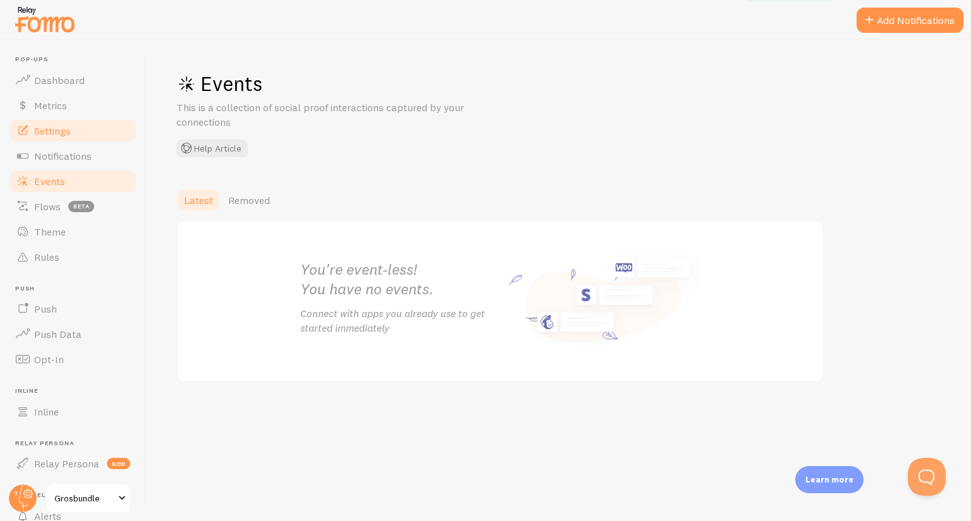
click at [72, 142] on link "Settings" at bounding box center [73, 130] width 130 height 25
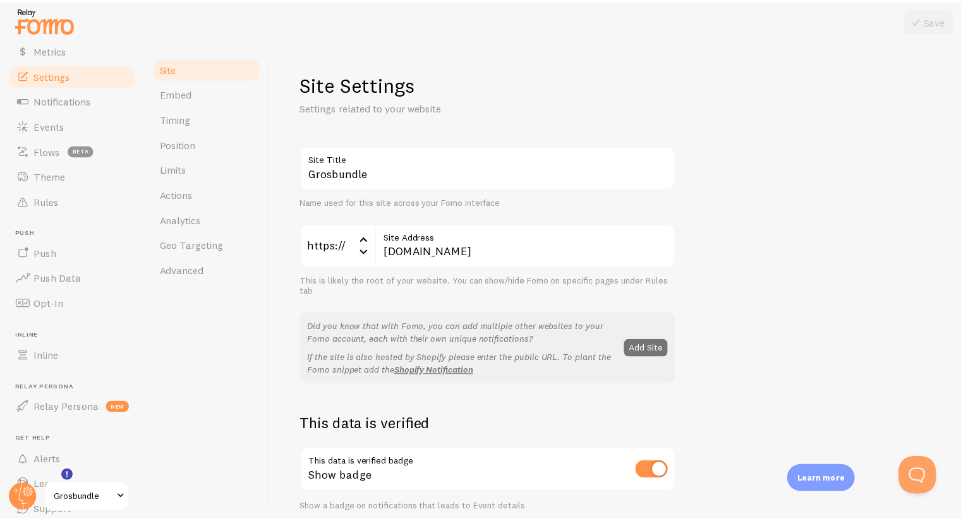
scroll to position [63, 0]
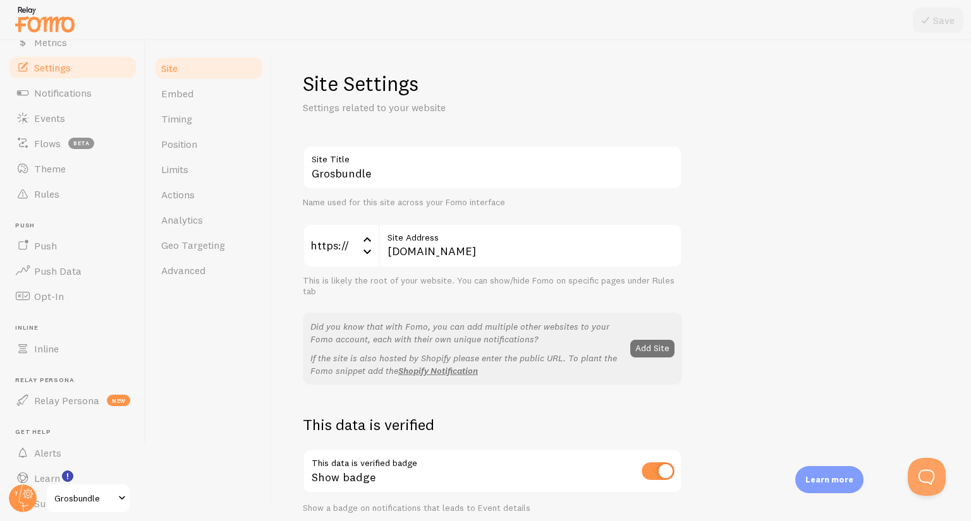
click at [101, 496] on span "Grosbundle" at bounding box center [84, 498] width 60 height 15
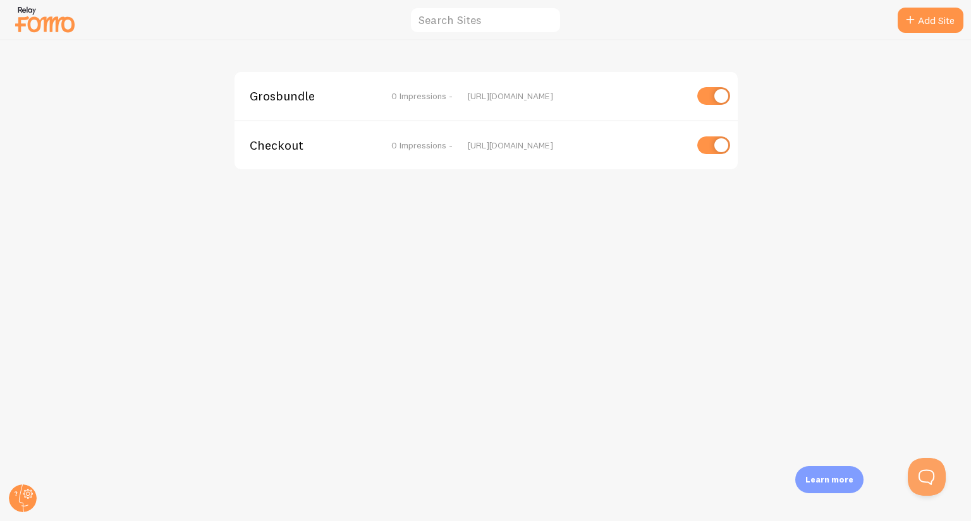
click at [282, 142] on span "Checkout" at bounding box center [301, 145] width 102 height 11
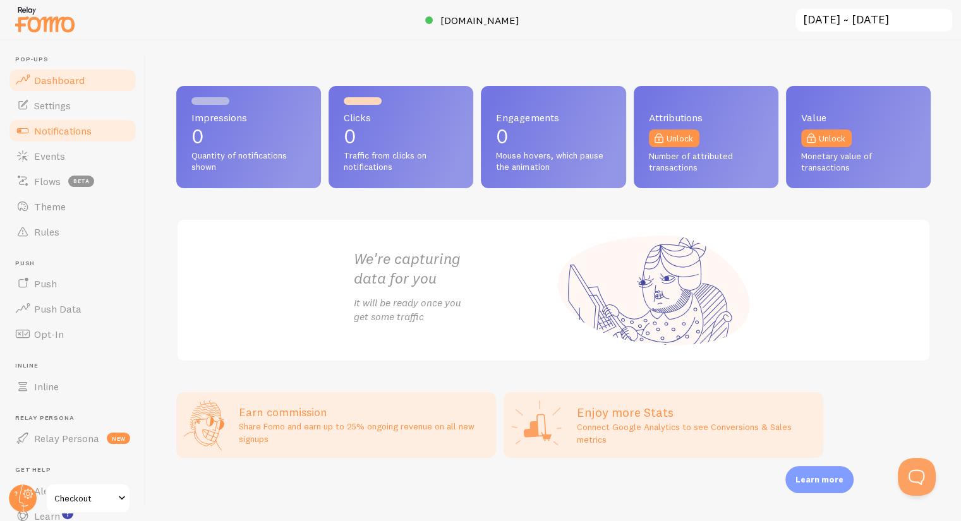
click at [47, 130] on span "Notifications" at bounding box center [63, 130] width 58 height 13
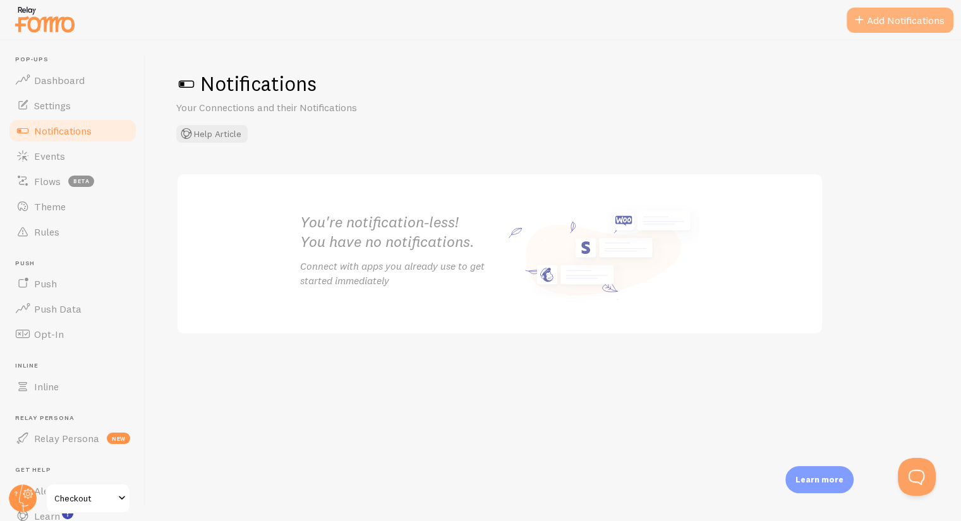
click at [920, 23] on button "Add Notifications" at bounding box center [900, 20] width 107 height 25
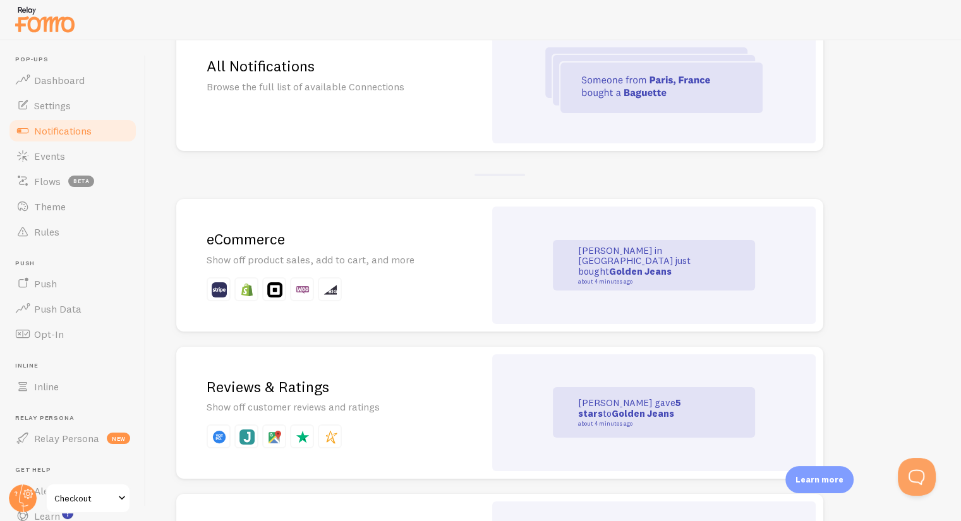
scroll to position [253, 0]
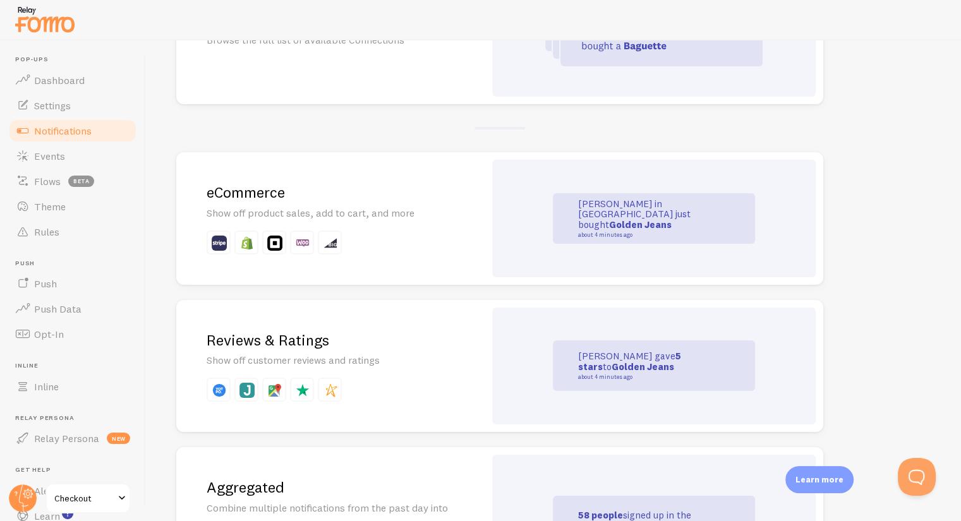
click at [370, 200] on h2 "eCommerce" at bounding box center [331, 193] width 248 height 20
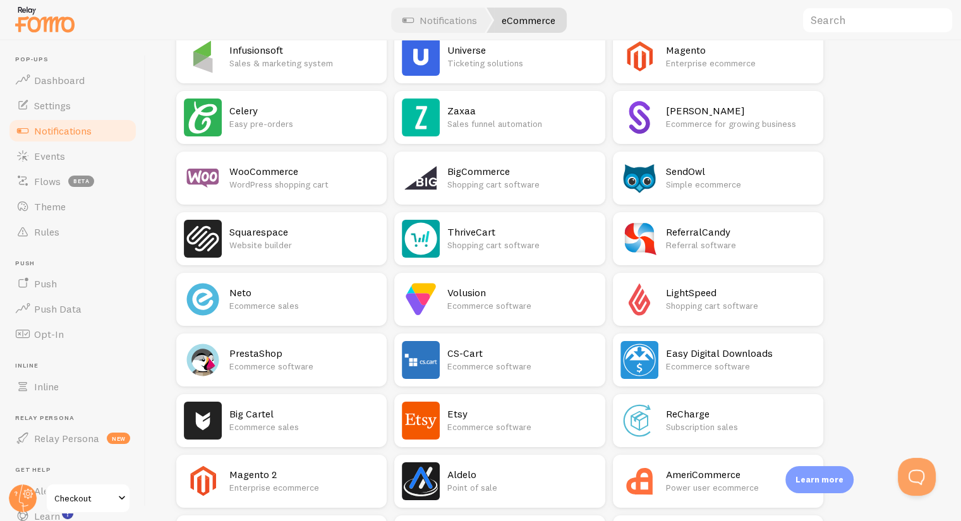
scroll to position [569, 0]
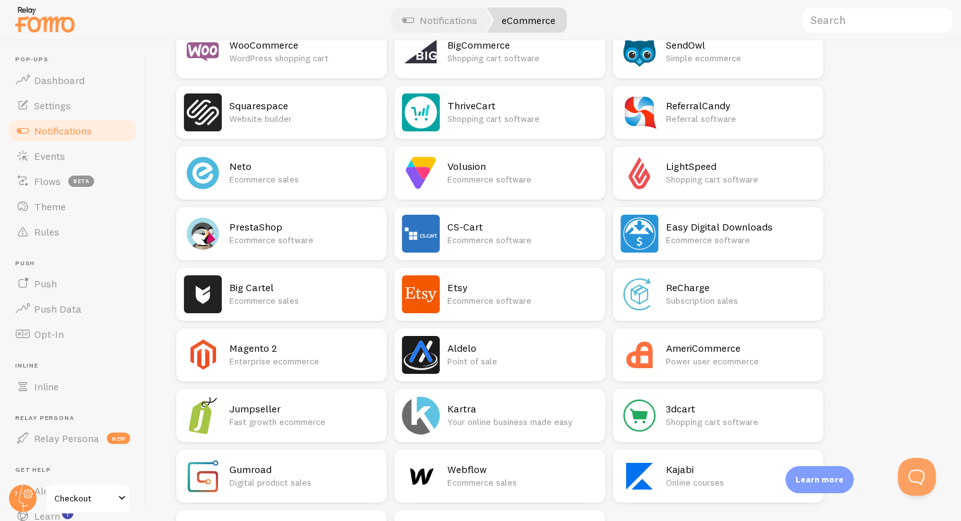
click at [480, 112] on h2 "ThriveCart" at bounding box center [522, 105] width 150 height 13
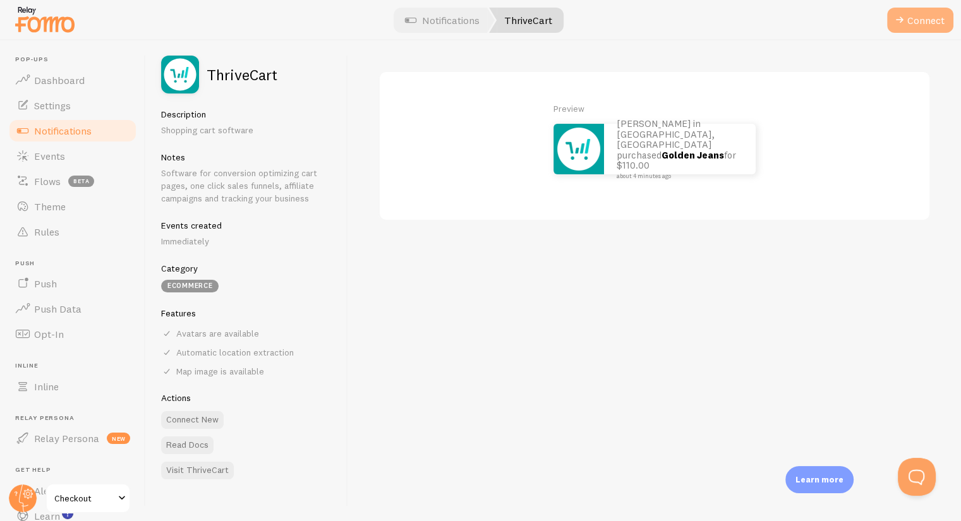
click at [907, 17] on button "Connect" at bounding box center [920, 20] width 66 height 25
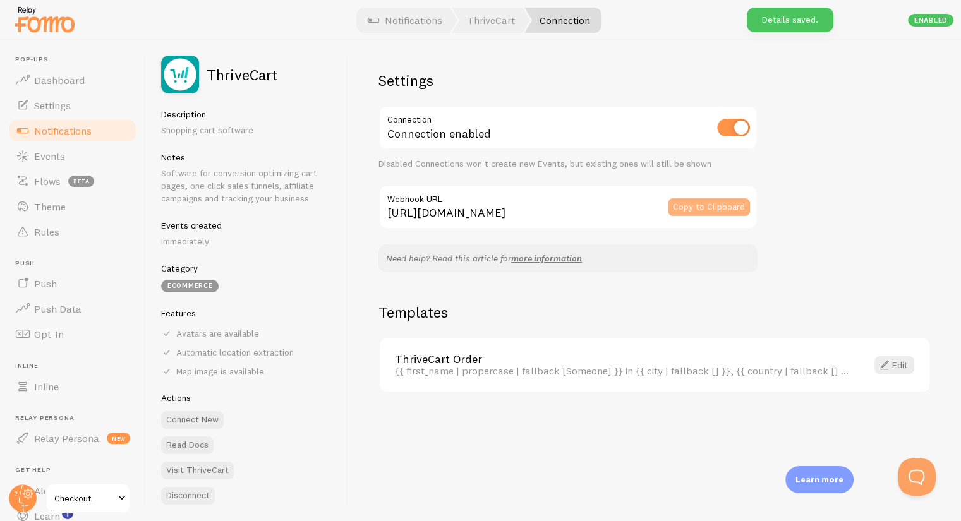
click at [687, 200] on button "Copy to Clipboard" at bounding box center [709, 207] width 82 height 18
click at [904, 360] on link "Edit" at bounding box center [895, 365] width 40 height 18
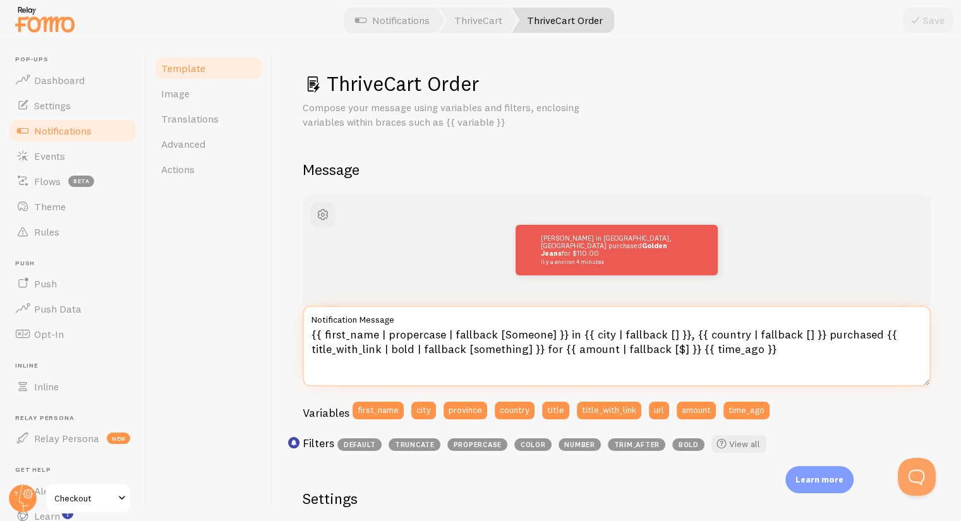
click at [394, 339] on textarea "{{ first_name | propercase | fallback [Someone] }} in {{ city | fallback [] }},…" at bounding box center [617, 346] width 628 height 81
click at [361, 337] on textarea "{{ first_name | propercase | fallback [Someone] }} in {{ city | fallback [] }},…" at bounding box center [617, 346] width 628 height 81
click at [394, 334] on textarea "{{ first_name | propercase | fallback [Someone] }} in {{ city | fallback [] }},…" at bounding box center [617, 346] width 628 height 81
click at [509, 334] on textarea "{{ first_name | propercase | fallback [Someone] }} in {{ city | fallback [] }},…" at bounding box center [617, 346] width 628 height 81
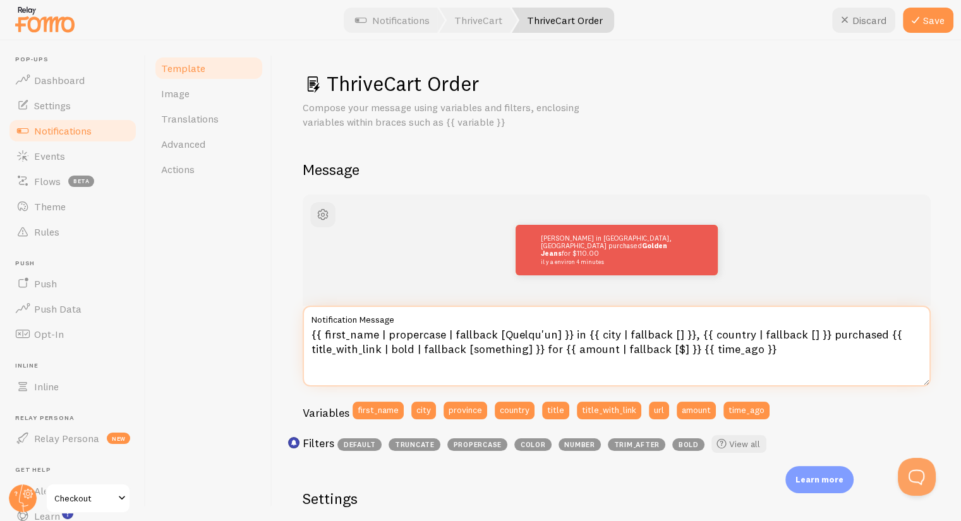
click at [569, 336] on textarea "{{ first_name | propercase | fallback [Quelqu'un] }} in {{ city | fallback [] }…" at bounding box center [617, 346] width 628 height 81
drag, startPoint x: 585, startPoint y: 332, endPoint x: 691, endPoint y: 336, distance: 106.2
click at [691, 336] on textarea "{{ first_name | propercase | fallback [Quelqu'un] }} de {{ city | fallback [] }…" at bounding box center [617, 346] width 628 height 81
click at [653, 342] on textarea "{{ first_name | propercase | fallback [Quelqu'un] }} de {{ country | fallback […" at bounding box center [617, 346] width 628 height 81
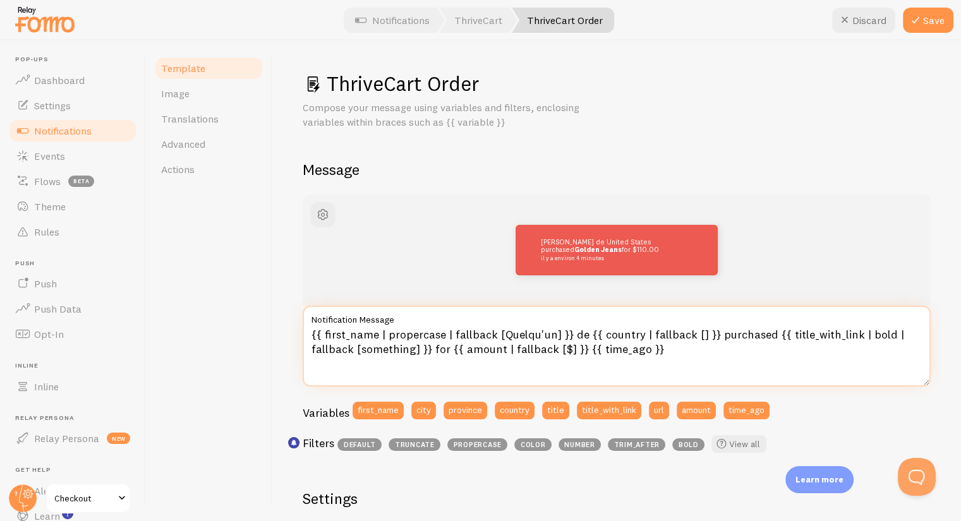
click at [672, 353] on textarea "{{ first_name | propercase | fallback [Quelqu'un] }} de {{ country | fallback […" at bounding box center [617, 346] width 628 height 81
click at [681, 333] on textarea "{{ first_name | propercase | fallback [Quelqu'un] }} de {{ country | fallback […" at bounding box center [617, 346] width 628 height 81
drag, startPoint x: 697, startPoint y: 334, endPoint x: 639, endPoint y: 337, distance: 57.6
click at [639, 337] on textarea "{{ first_name | propercase | fallback [Quelqu'un] }} de {{ country | fallback […" at bounding box center [617, 346] width 628 height 81
click at [657, 350] on textarea "{{ first_name | propercase | fallback [Quelqu'un] }} de {{ country | fallback […" at bounding box center [617, 346] width 628 height 81
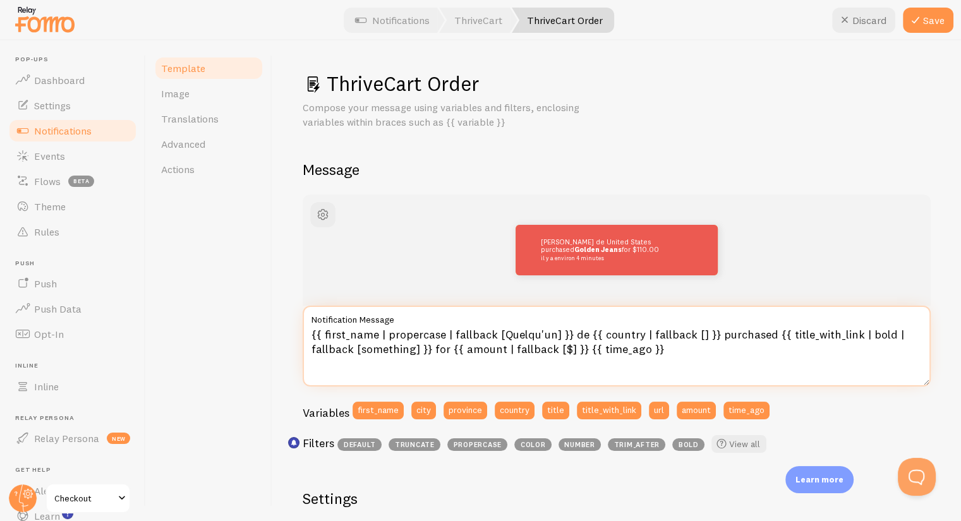
click at [713, 332] on textarea "{{ first_name | propercase | fallback [Quelqu'un] }} de {{ country | fallback […" at bounding box center [617, 346] width 628 height 81
drag, startPoint x: 702, startPoint y: 351, endPoint x: 284, endPoint y: 351, distance: 417.7
click at [284, 351] on div "ThriveCart Order Compose your message using variables and filters, enclosing va…" at bounding box center [616, 280] width 689 height 481
type textarea "{{ first_name | propercase | fallback [Quelqu'un] }} de {{ country | fallback […"
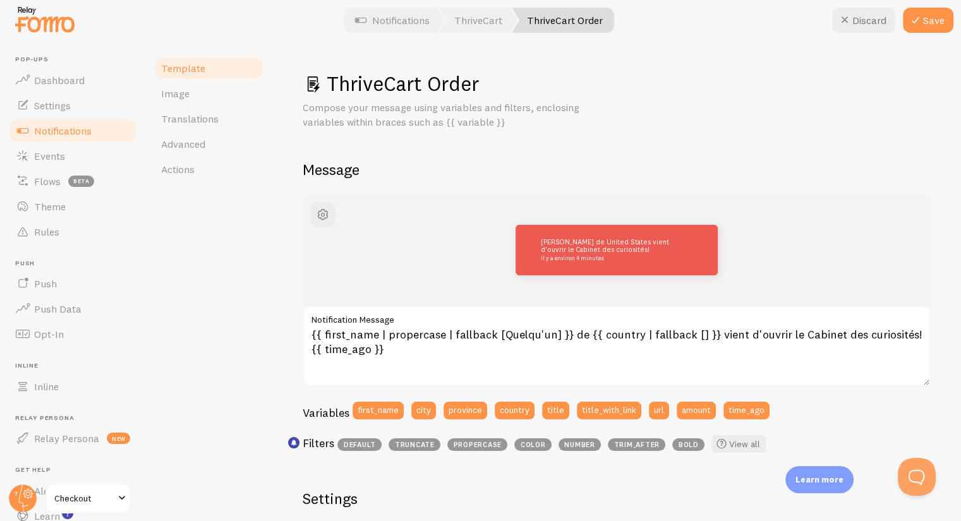
click at [288, 351] on div "ThriveCart Order Compose your message using variables and filters, enclosing va…" at bounding box center [616, 280] width 689 height 481
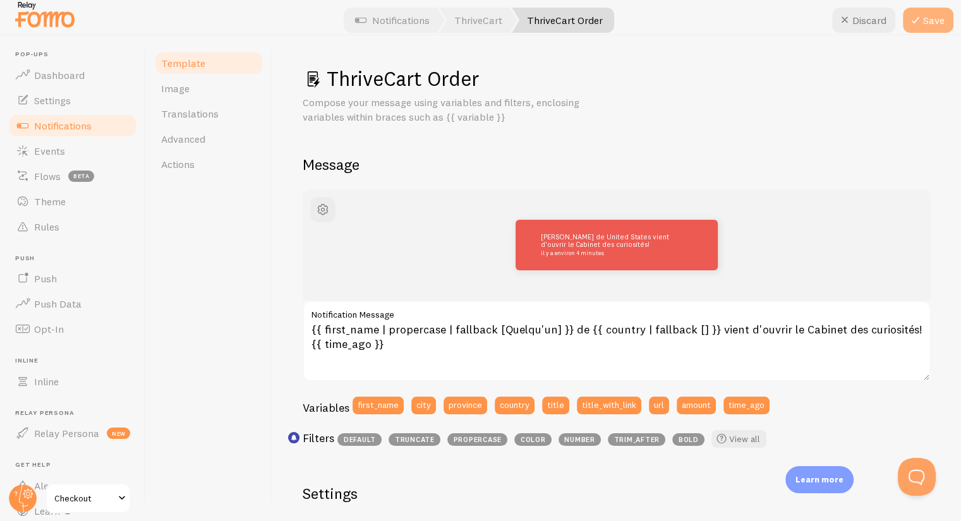
click at [928, 24] on button "Save" at bounding box center [928, 20] width 51 height 25
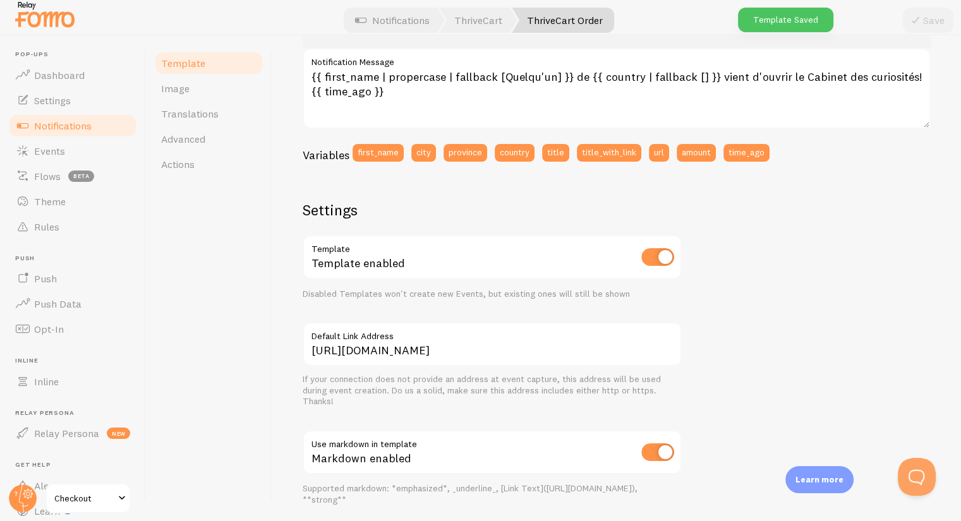
scroll to position [392, 0]
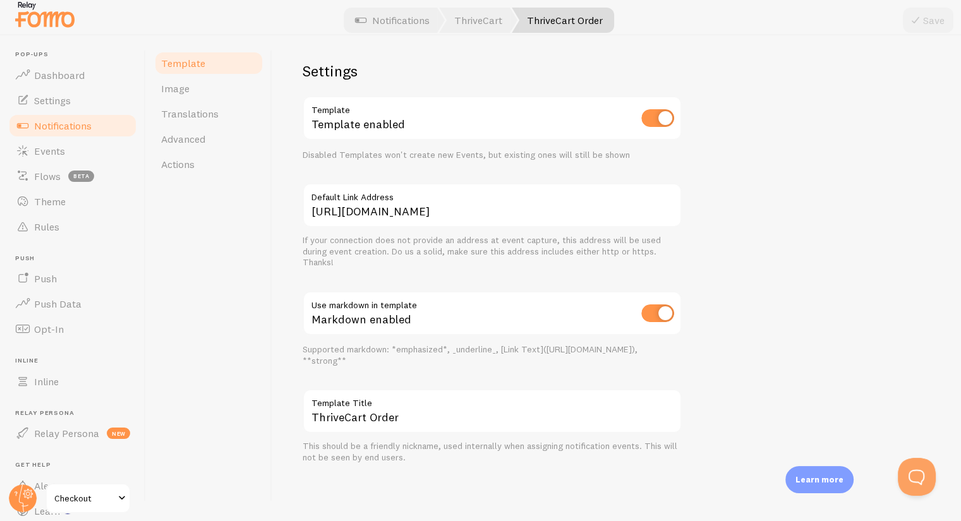
click at [762, 244] on div "John de United States vient d'ouvrir le Cabinet des curiosités! il y a environ …" at bounding box center [617, 131] width 628 height 666
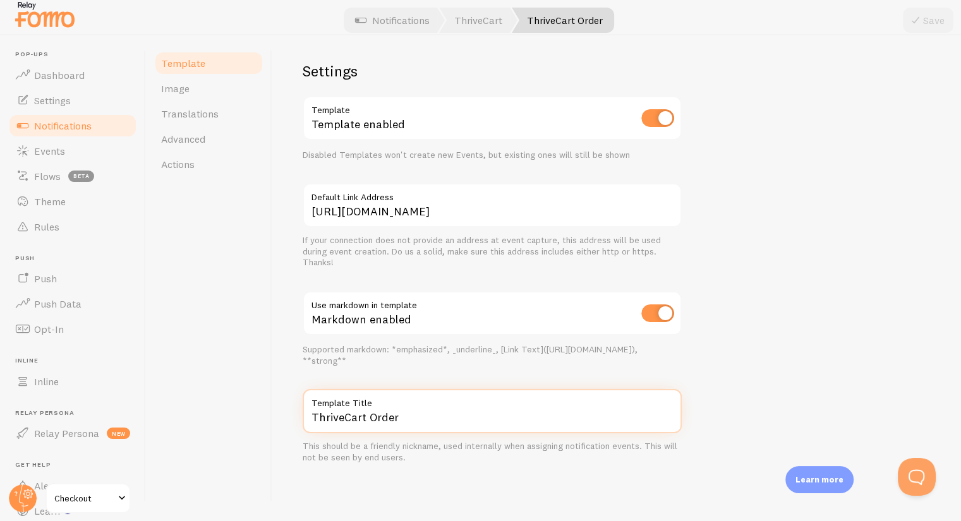
drag, startPoint x: 407, startPoint y: 415, endPoint x: 267, endPoint y: 420, distance: 139.7
click at [267, 420] on div "Template Image Translations Advanced Actions ThriveCart Order Compose your mess…" at bounding box center [553, 275] width 815 height 481
type input "Command"
type input "Achat"
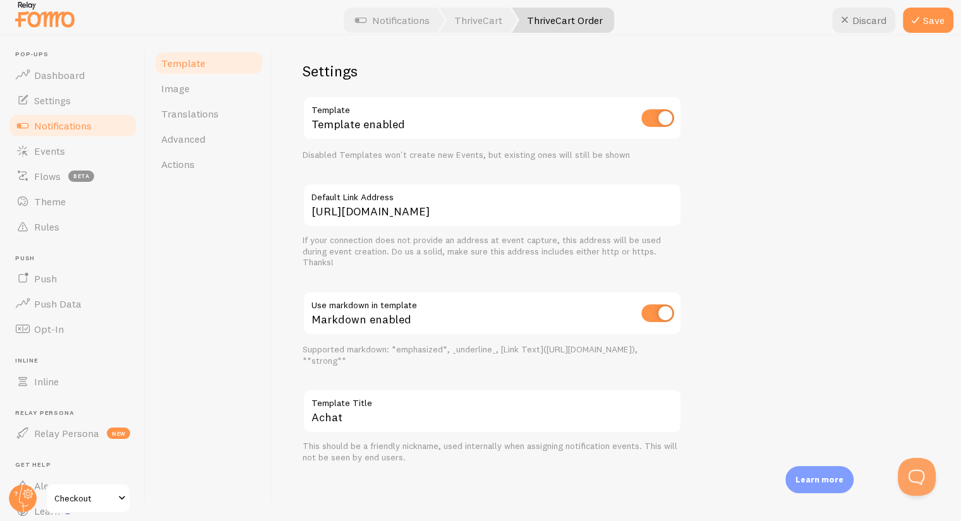
click at [276, 341] on div "Achat Compose your message using variables, enclosing variables within braces s…" at bounding box center [616, 275] width 689 height 481
click at [193, 159] on span "Actions" at bounding box center [177, 164] width 33 height 13
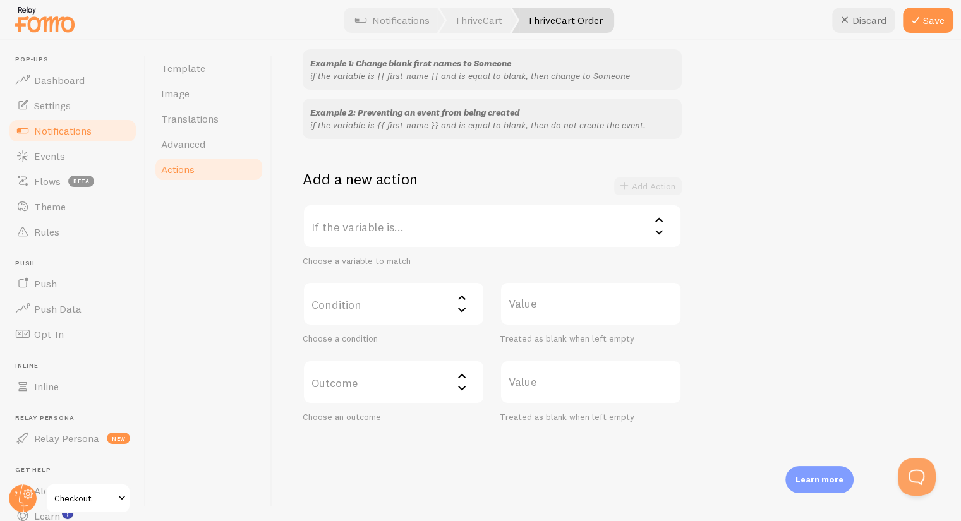
scroll to position [126, 0]
click at [378, 226] on label "If the variable is..." at bounding box center [492, 225] width 379 height 44
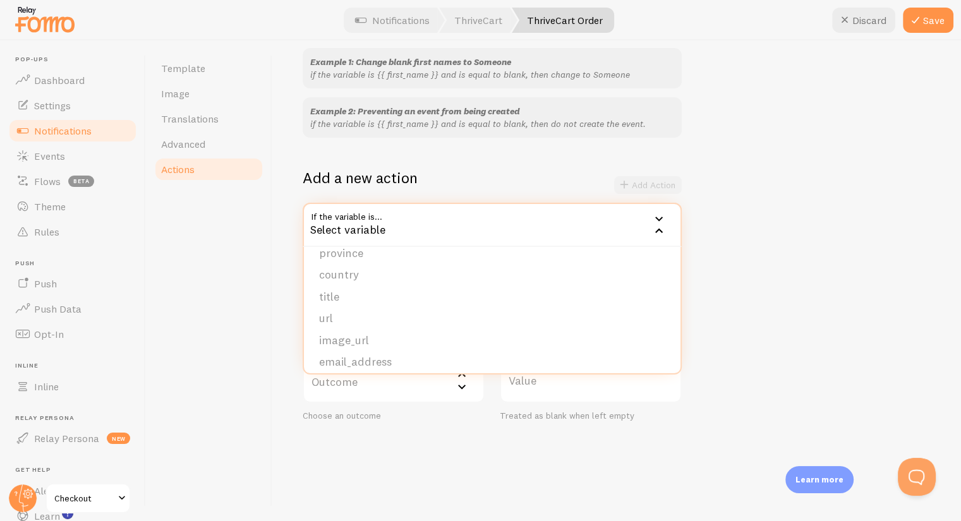
scroll to position [107, 0]
click at [250, 306] on div "Template Image Translations Advanced Actions" at bounding box center [209, 280] width 126 height 481
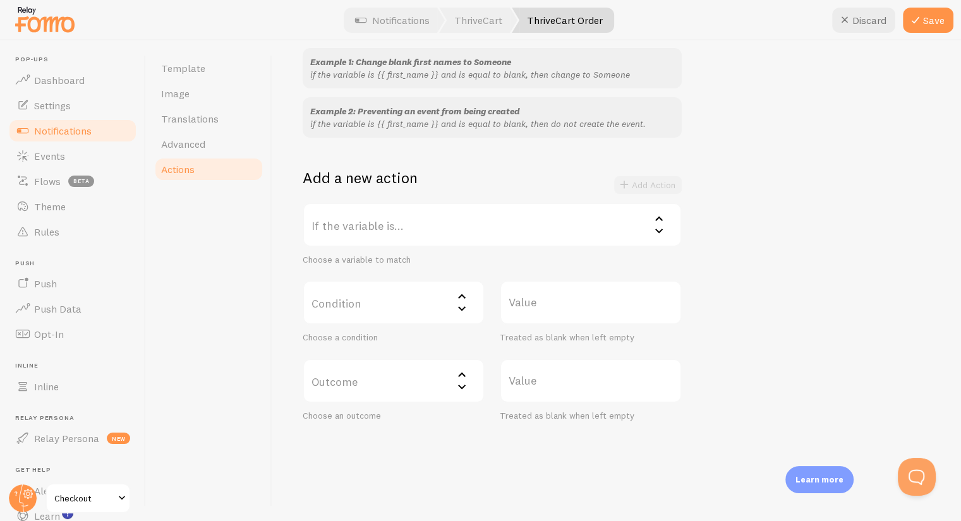
drag, startPoint x: 365, startPoint y: 236, endPoint x: 372, endPoint y: 245, distance: 10.9
click at [365, 236] on label "If the variable is..." at bounding box center [492, 225] width 379 height 44
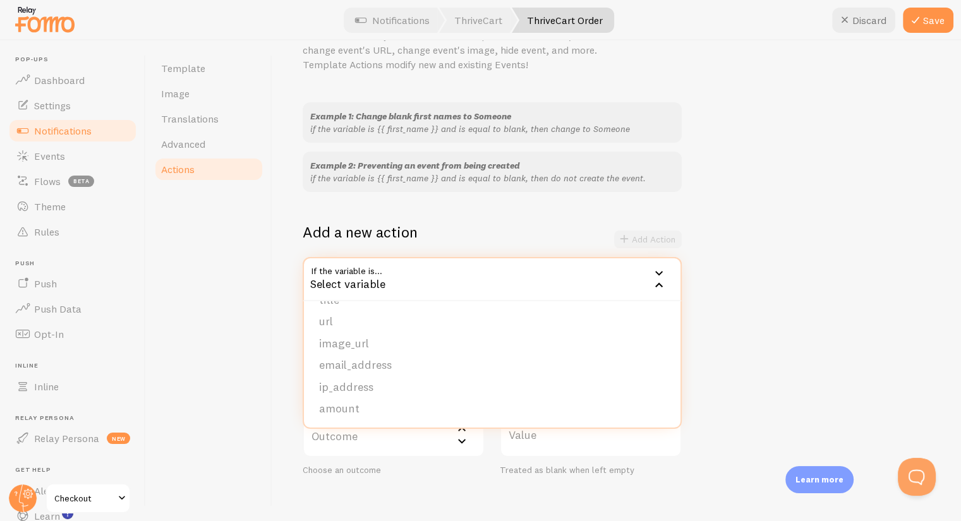
click at [246, 339] on div "Template Image Translations Advanced Actions" at bounding box center [209, 280] width 126 height 481
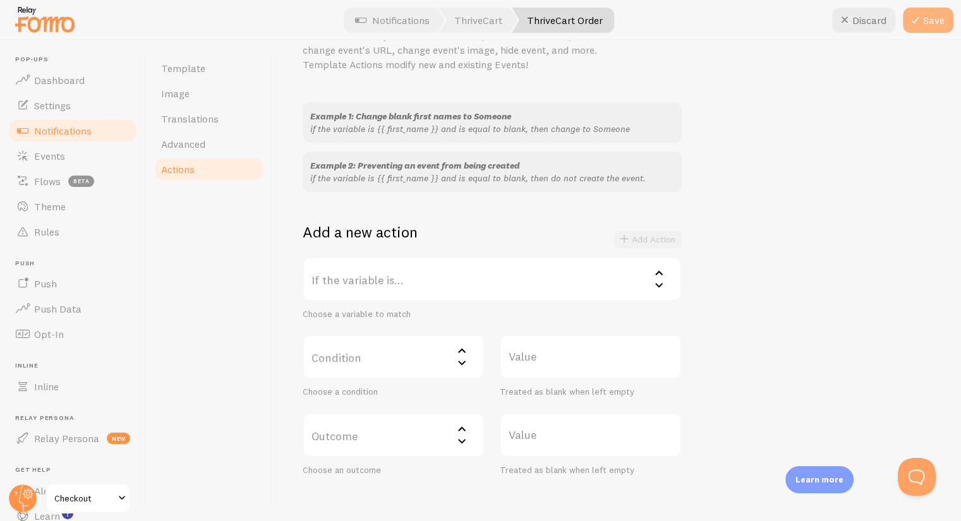
click at [917, 27] on icon at bounding box center [915, 20] width 15 height 15
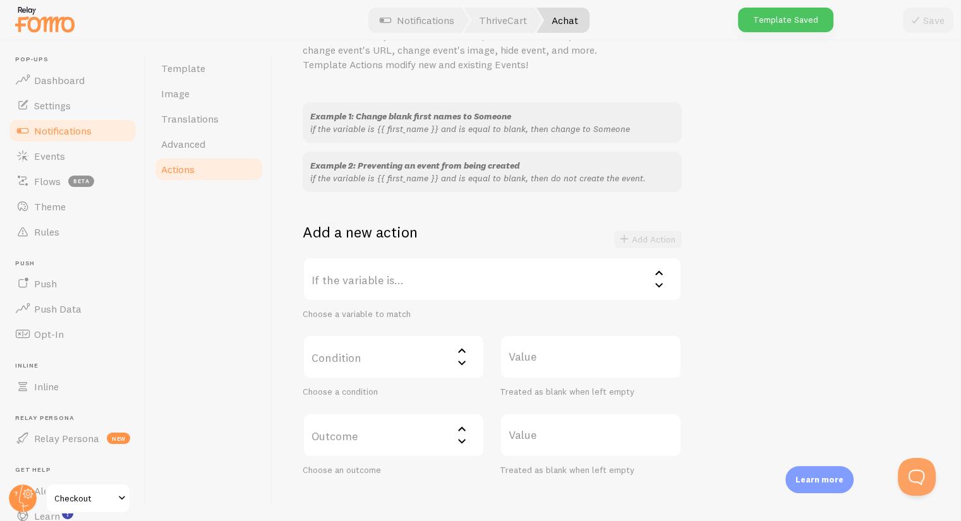
click at [394, 288] on label "If the variable is..." at bounding box center [492, 279] width 379 height 44
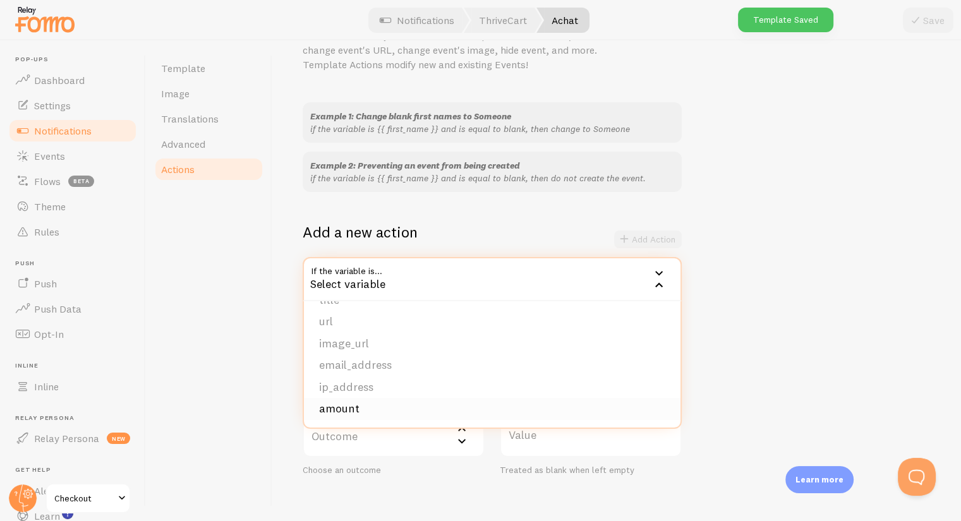
click at [372, 411] on li "amount" at bounding box center [492, 409] width 377 height 22
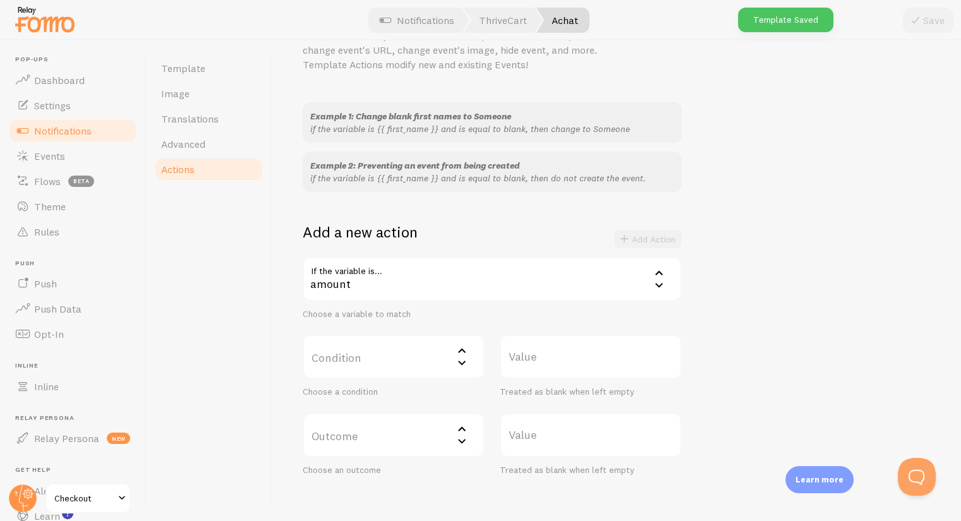
click at [370, 351] on label "Condition" at bounding box center [394, 357] width 182 height 44
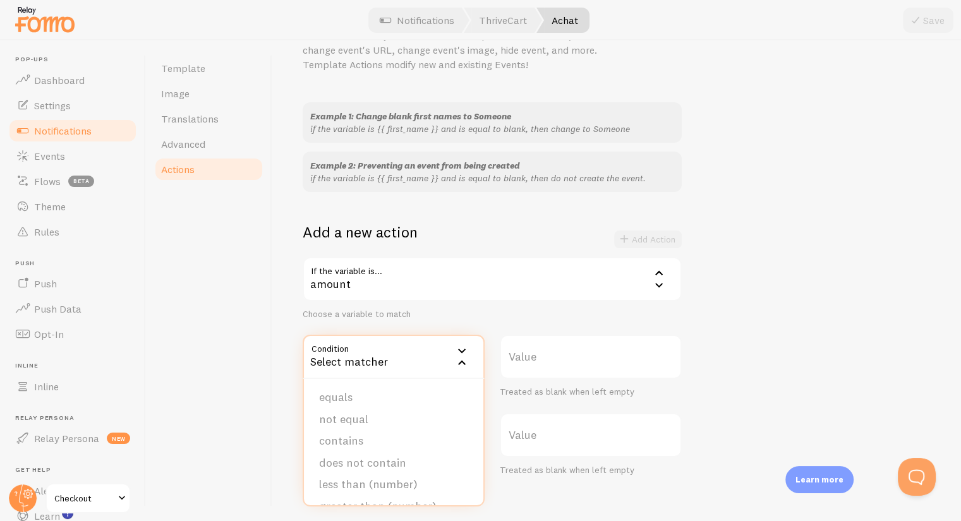
drag, startPoint x: 334, startPoint y: 419, endPoint x: 402, endPoint y: 401, distance: 69.9
click at [335, 419] on li "not equal" at bounding box center [393, 420] width 179 height 22
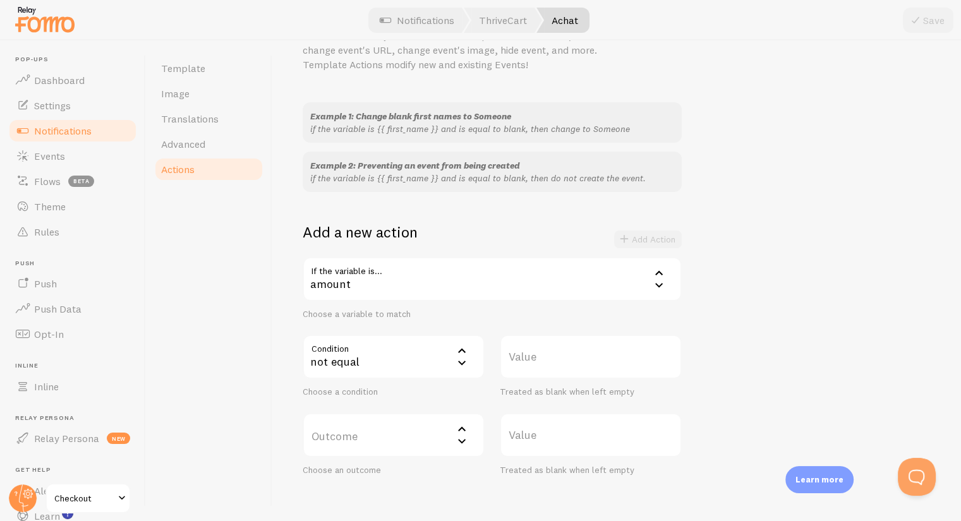
click at [415, 360] on div "not equal" at bounding box center [394, 357] width 182 height 44
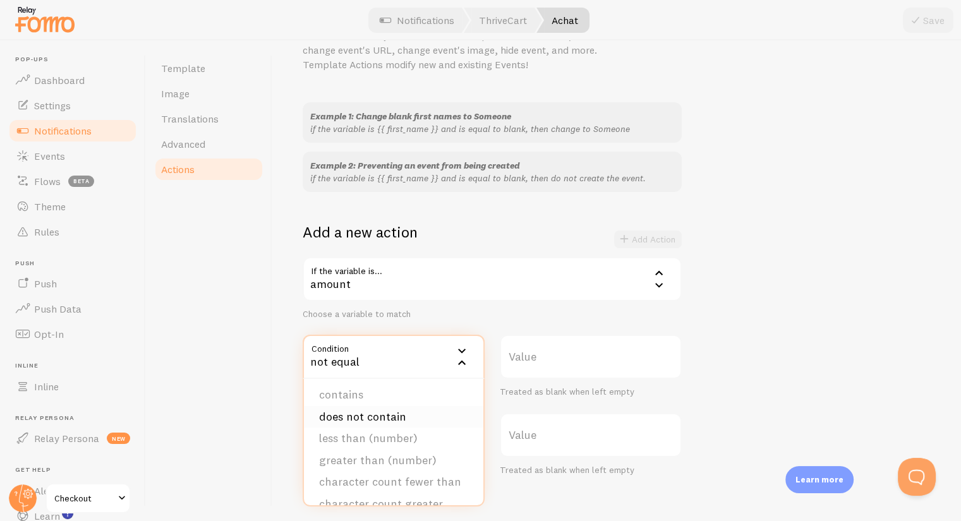
scroll to position [63, 0]
drag, startPoint x: 257, startPoint y: 368, endPoint x: 275, endPoint y: 357, distance: 21.8
click at [257, 367] on div "Template Image Translations Advanced Actions" at bounding box center [209, 280] width 126 height 481
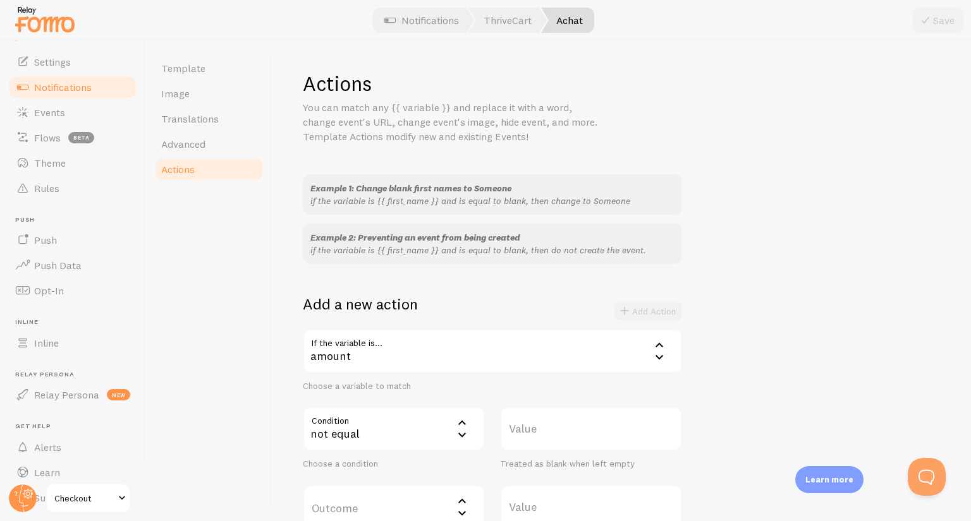
scroll to position [78, 0]
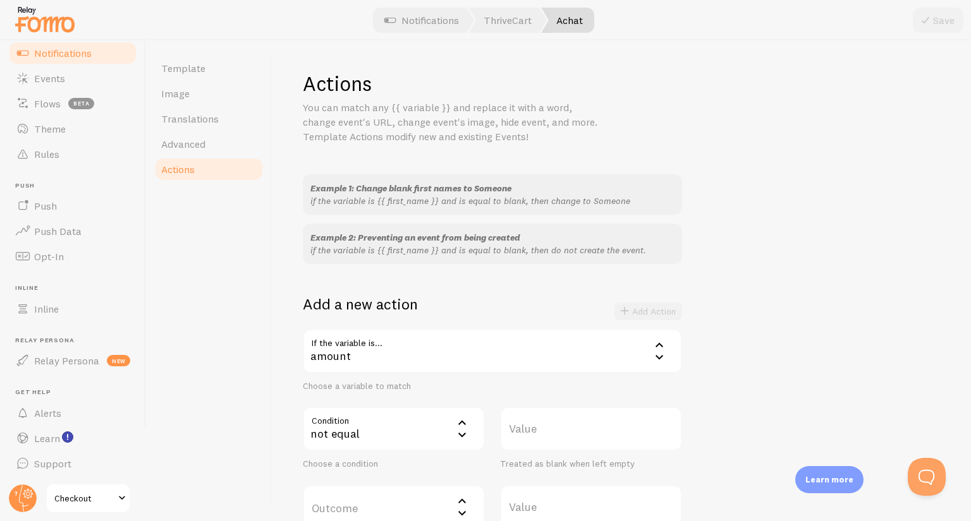
click at [62, 496] on span "Checkout" at bounding box center [84, 498] width 60 height 15
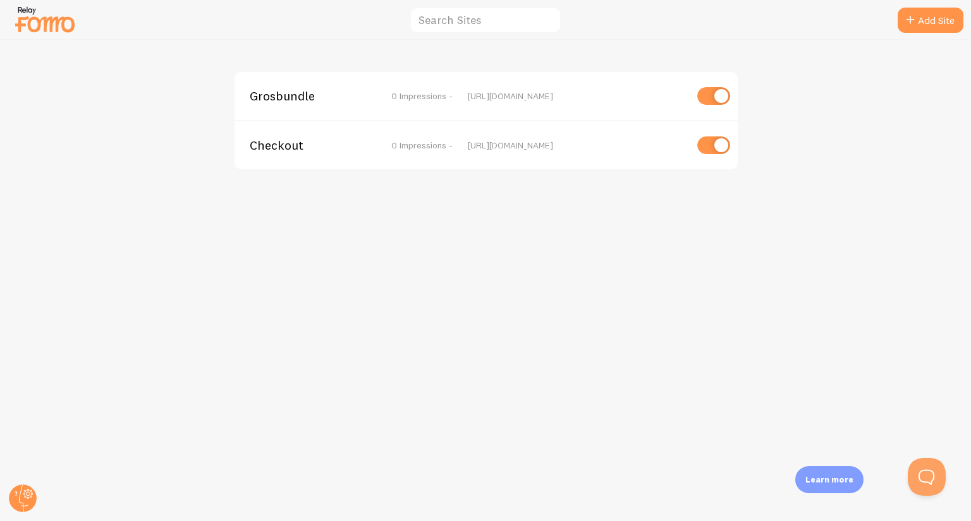
click at [411, 99] on span "0 Impressions -" at bounding box center [421, 95] width 61 height 11
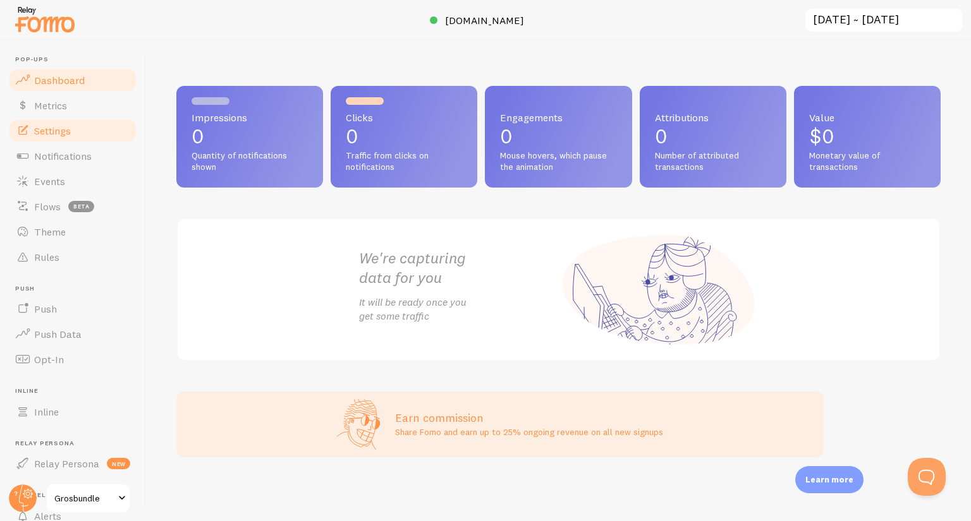
click at [59, 133] on span "Settings" at bounding box center [52, 130] width 37 height 13
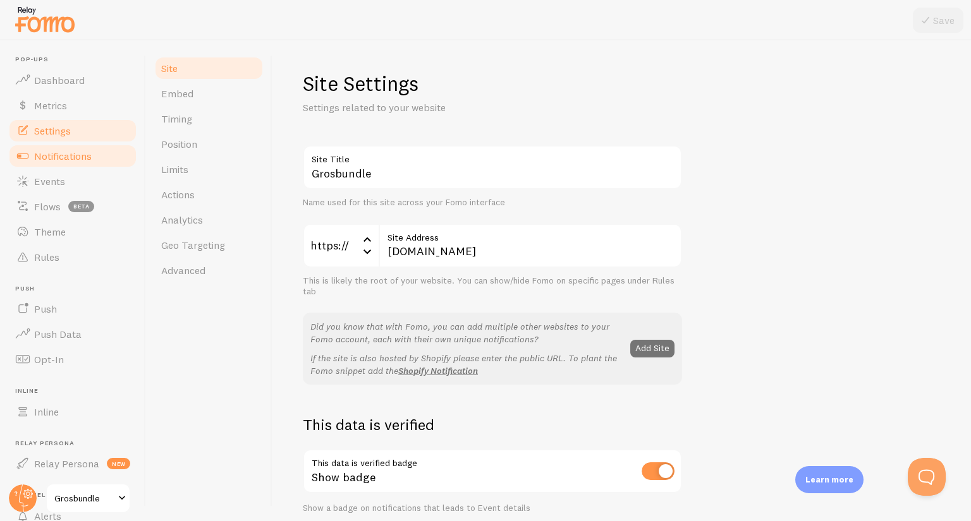
click at [59, 156] on span "Notifications" at bounding box center [63, 156] width 58 height 13
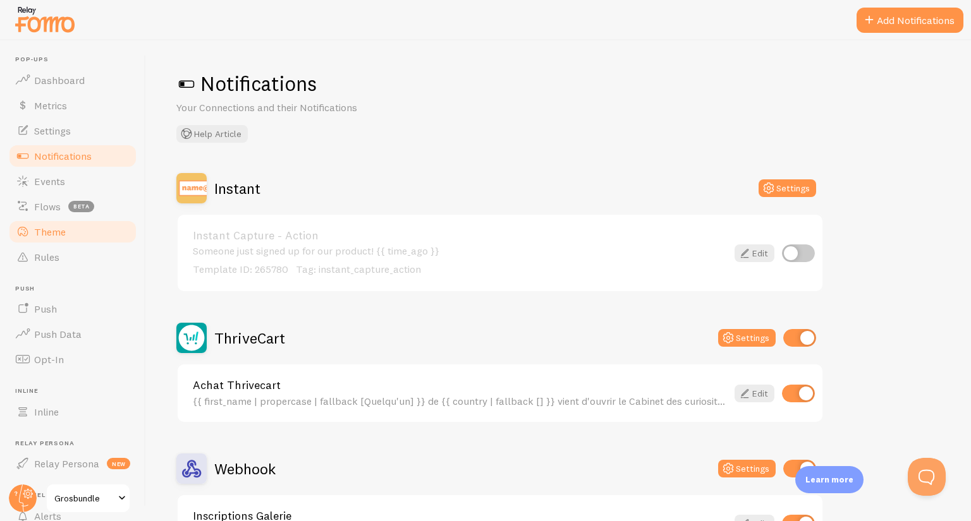
click at [56, 231] on span "Theme" at bounding box center [50, 232] width 32 height 13
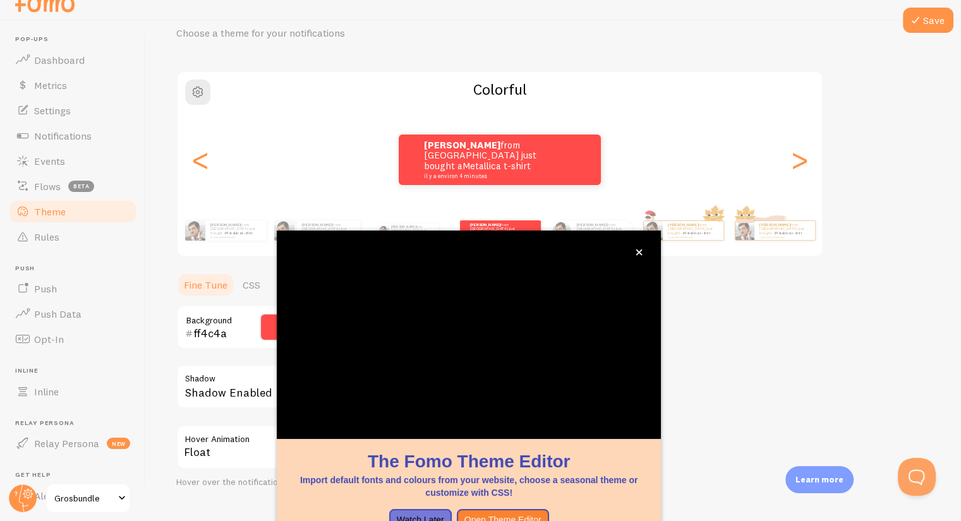
scroll to position [78, 0]
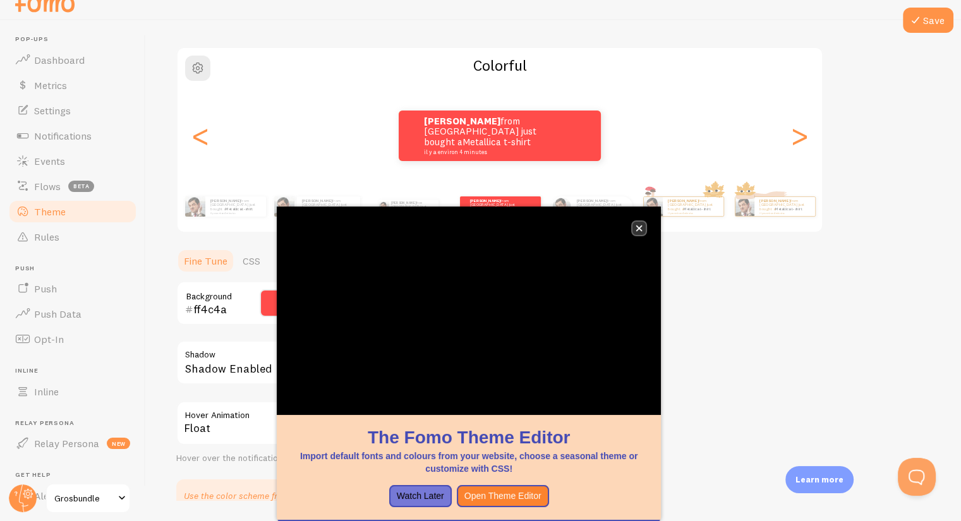
click at [641, 230] on icon "close," at bounding box center [639, 229] width 6 height 6
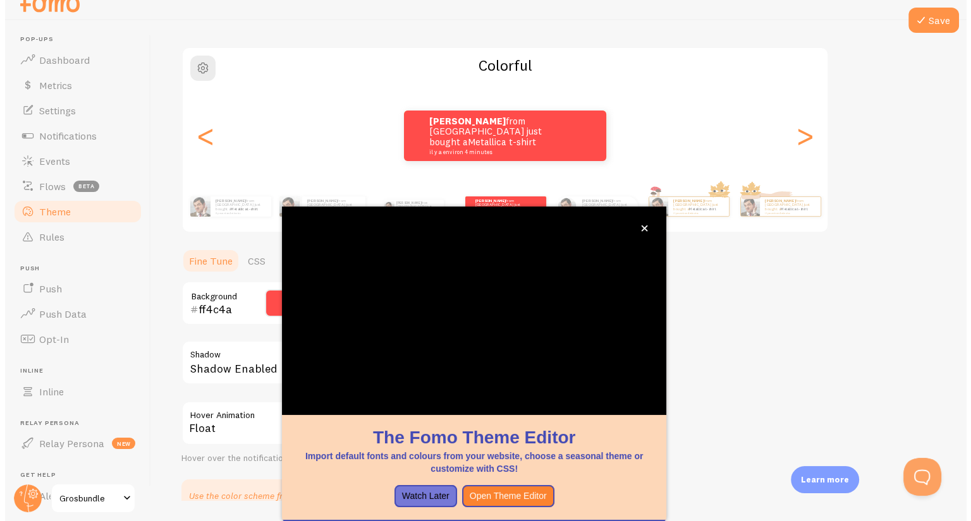
scroll to position [0, 0]
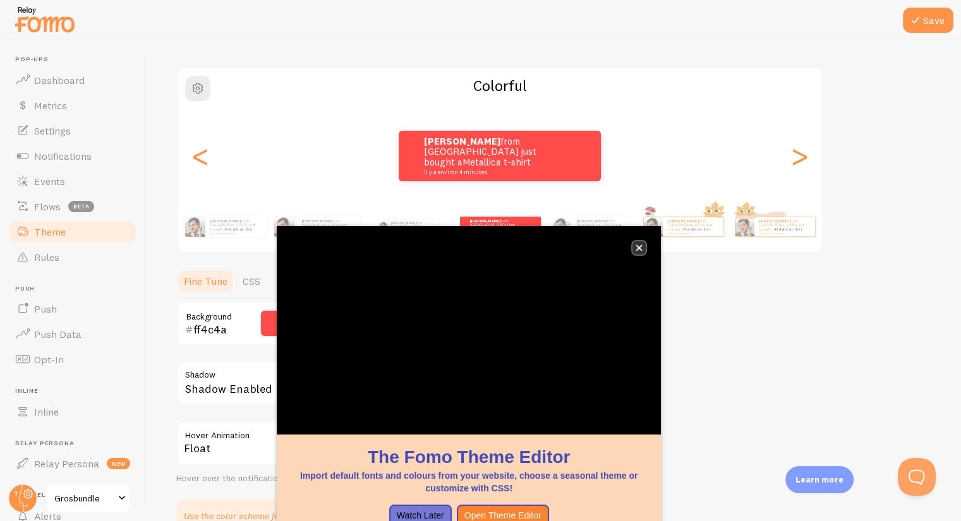
click at [636, 248] on icon "close," at bounding box center [639, 248] width 7 height 7
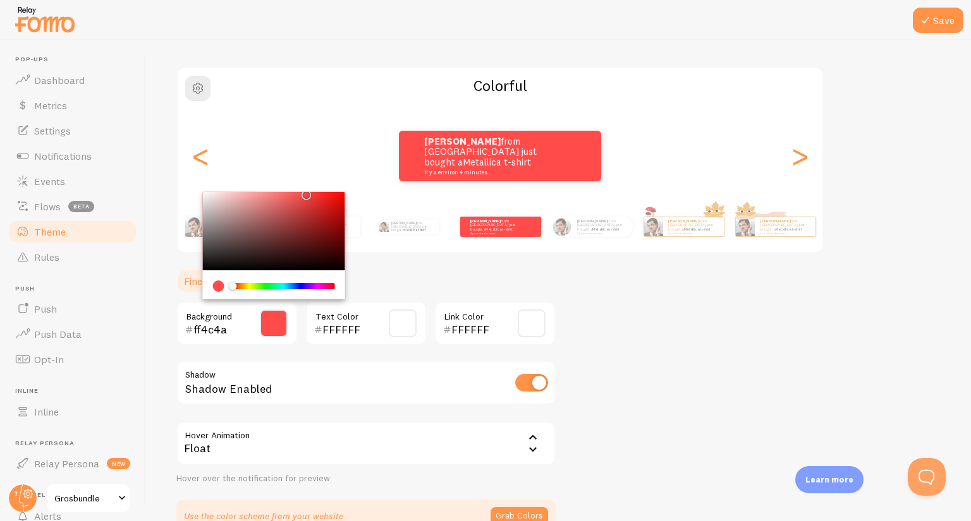
click at [221, 336] on input "ff4c4a" at bounding box center [218, 329] width 51 height 15
paste input "6339"
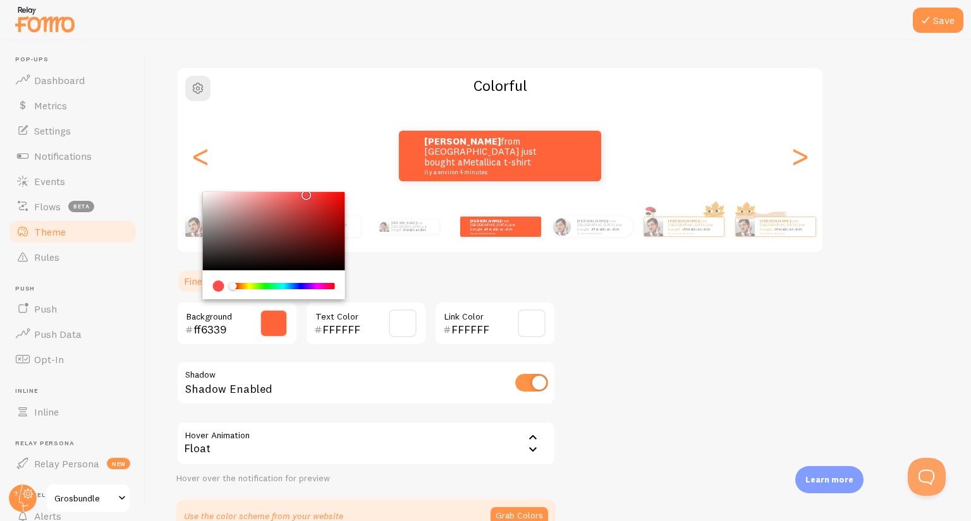
type input "ff6339"
click at [221, 349] on div "ff6339 Background FFFFFF Text Color FFFFFF Link Color Shadow Shadow Enabled Hov…" at bounding box center [365, 392] width 379 height 183
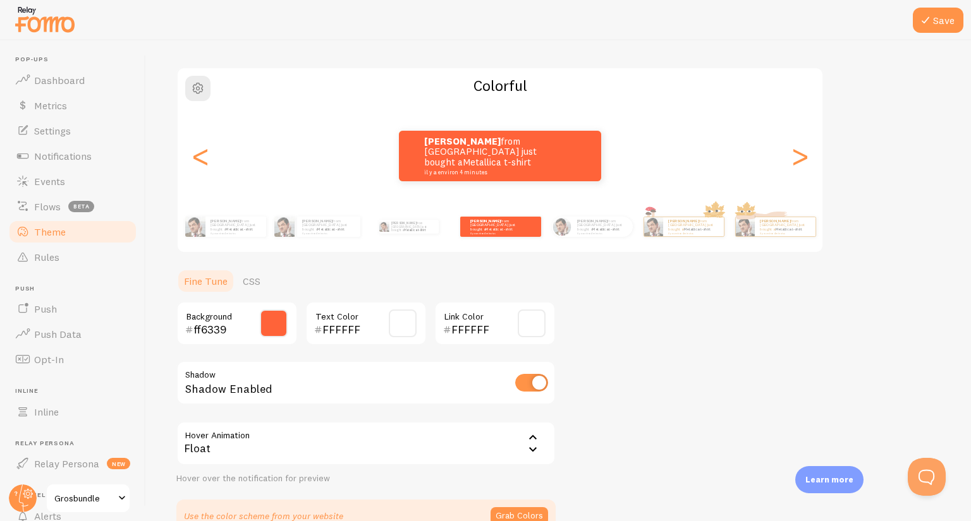
click at [748, 341] on div "Theme Choose a theme for your notifications Colorful Charles from Greece just b…" at bounding box center [558, 262] width 764 height 540
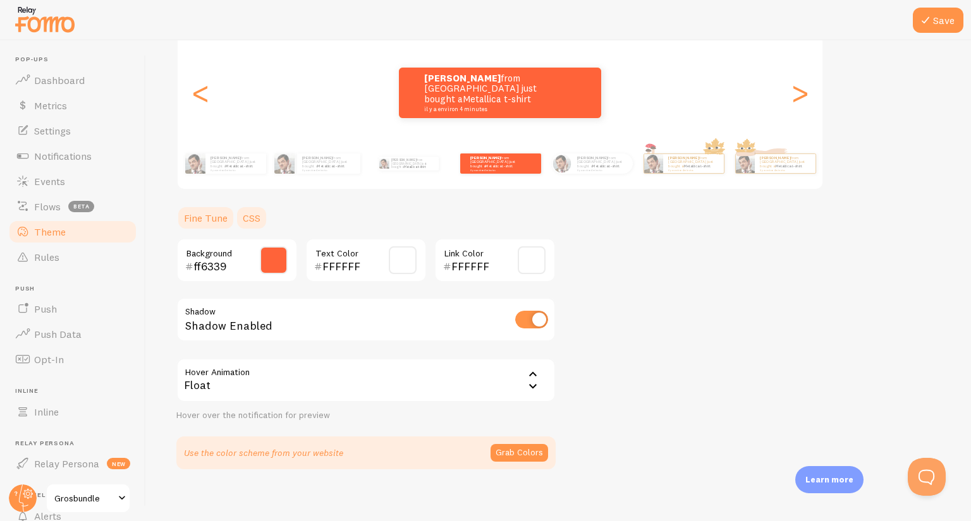
click at [245, 217] on link "CSS" at bounding box center [251, 217] width 33 height 25
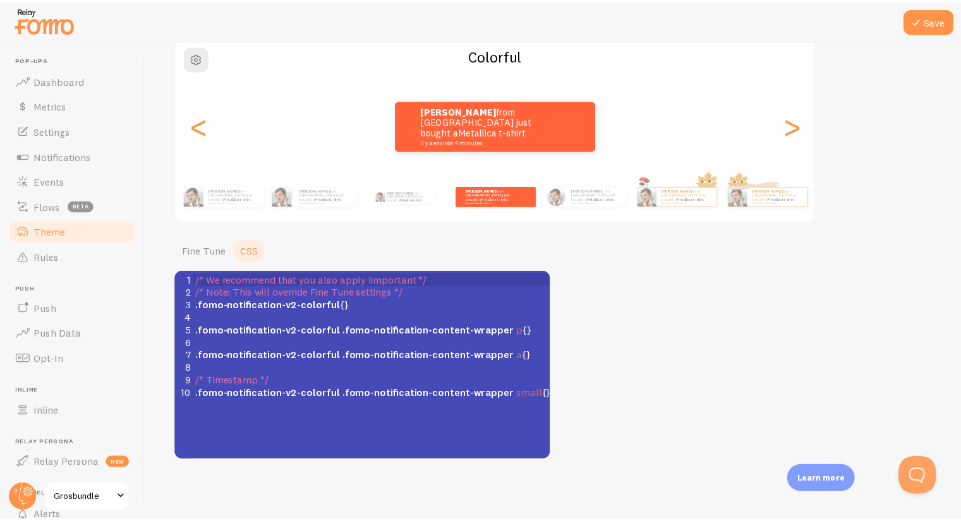
scroll to position [108, 0]
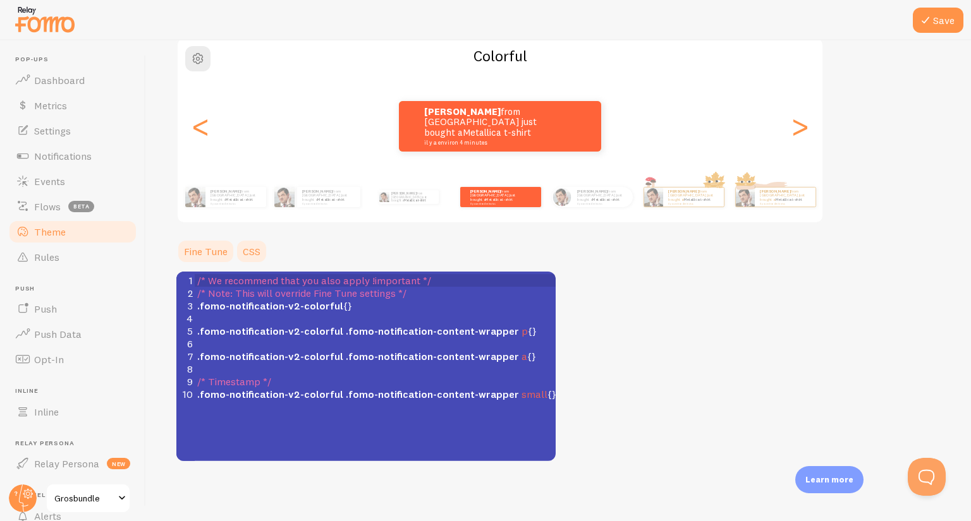
click at [208, 251] on link "Fine Tune" at bounding box center [205, 251] width 59 height 25
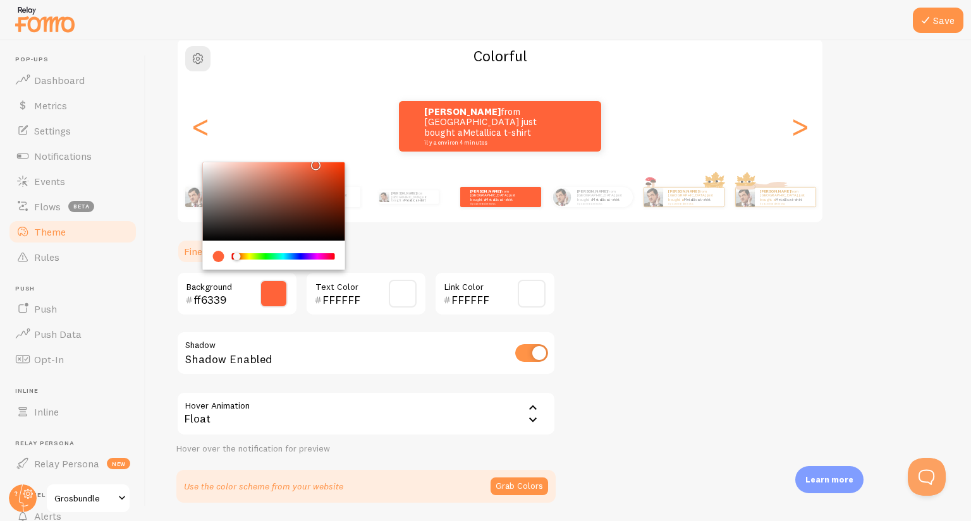
click at [231, 298] on input "ff6339" at bounding box center [218, 300] width 51 height 15
drag, startPoint x: 710, startPoint y: 332, endPoint x: 720, endPoint y: 322, distance: 14.8
click at [711, 331] on div "Theme Choose a theme for your notifications Colorful Charles from Greece just b…" at bounding box center [558, 233] width 764 height 540
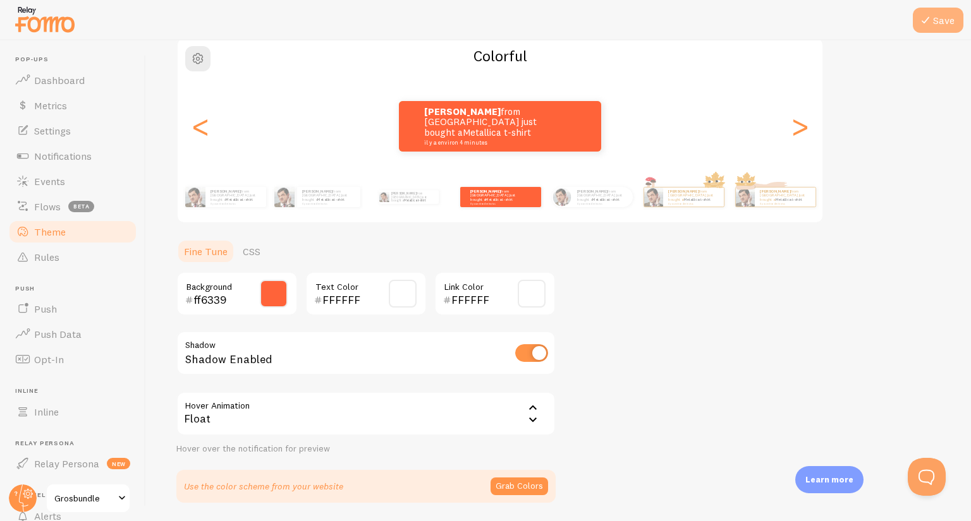
click at [931, 20] on icon at bounding box center [924, 20] width 15 height 15
click at [78, 495] on span "Grosbundle" at bounding box center [84, 498] width 60 height 15
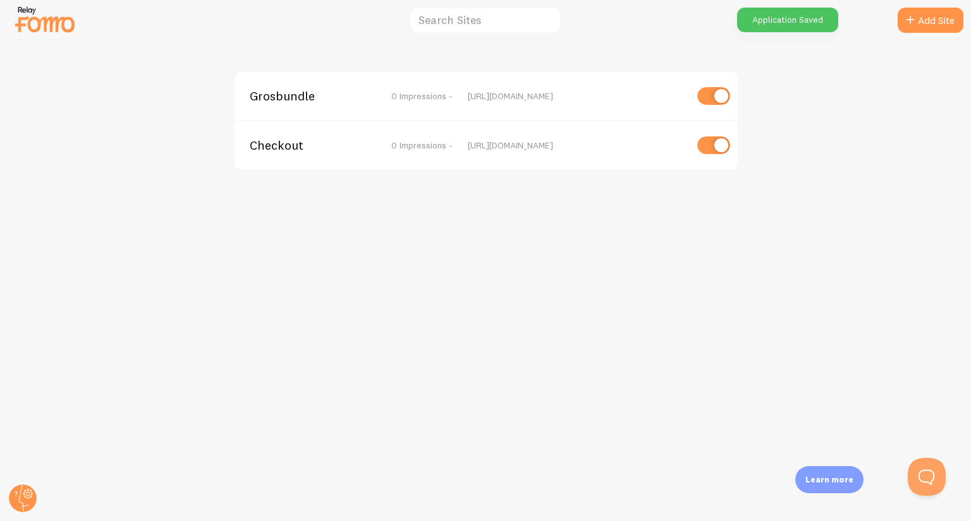
click at [277, 145] on span "Checkout" at bounding box center [301, 145] width 102 height 11
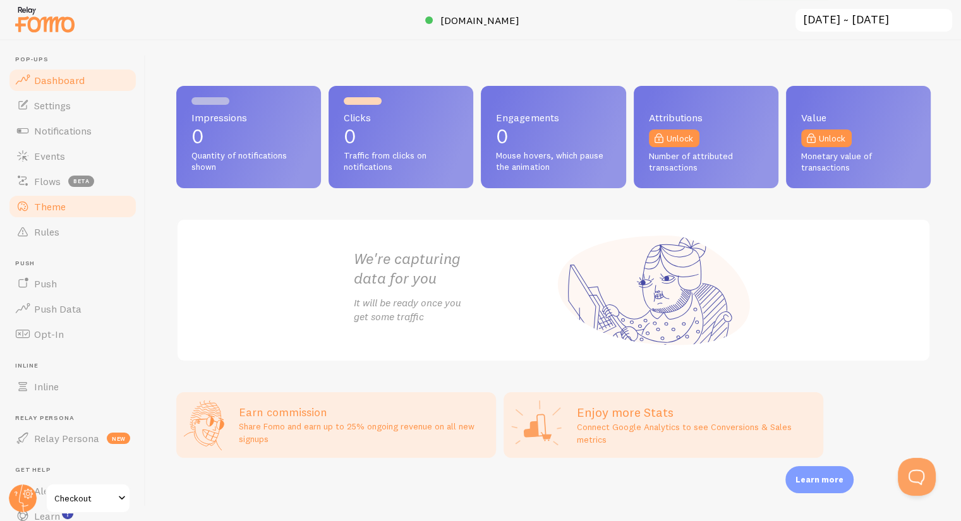
click at [57, 208] on span "Theme" at bounding box center [50, 206] width 32 height 13
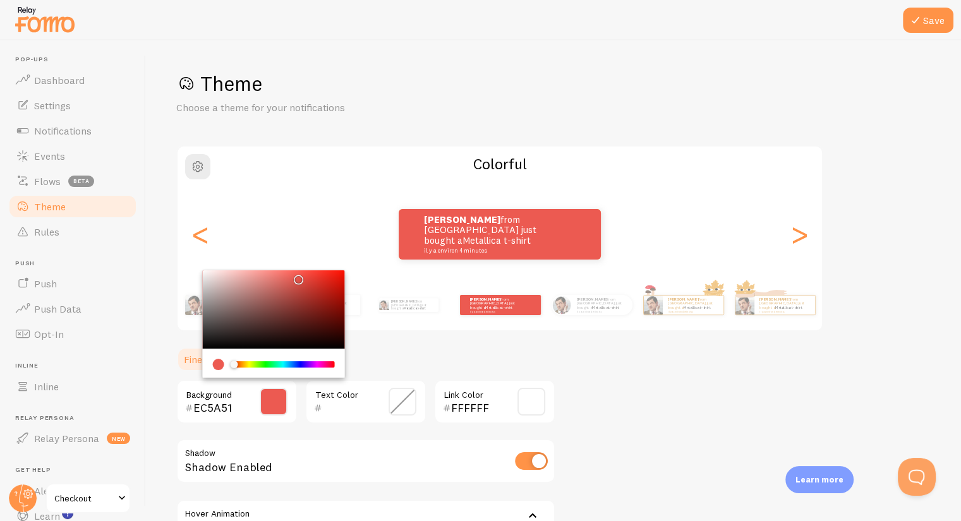
click at [229, 409] on input "EC5A51" at bounding box center [218, 408] width 51 height 15
paste input "ff6339"
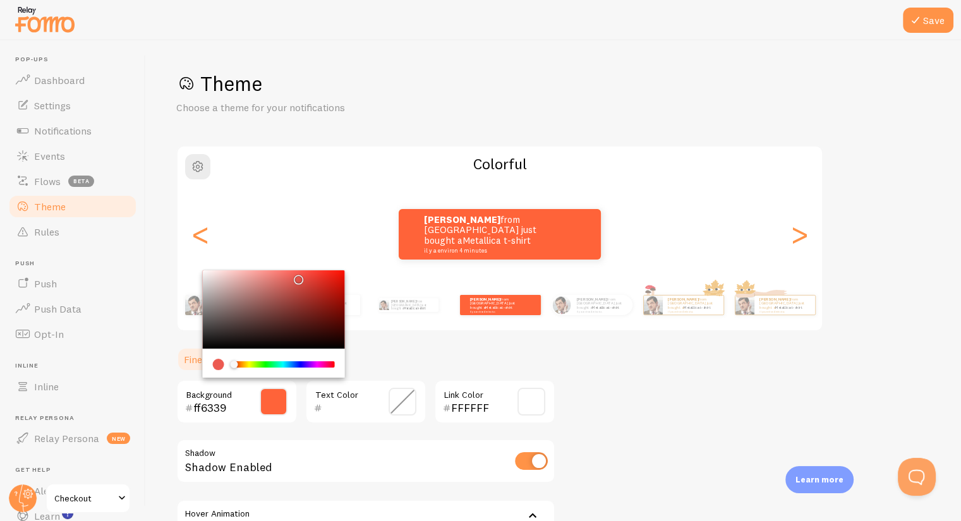
type input "ff6339"
click at [655, 406] on div "Theme Choose a theme for your notifications Colorful Charles from Greece just b…" at bounding box center [553, 341] width 754 height 540
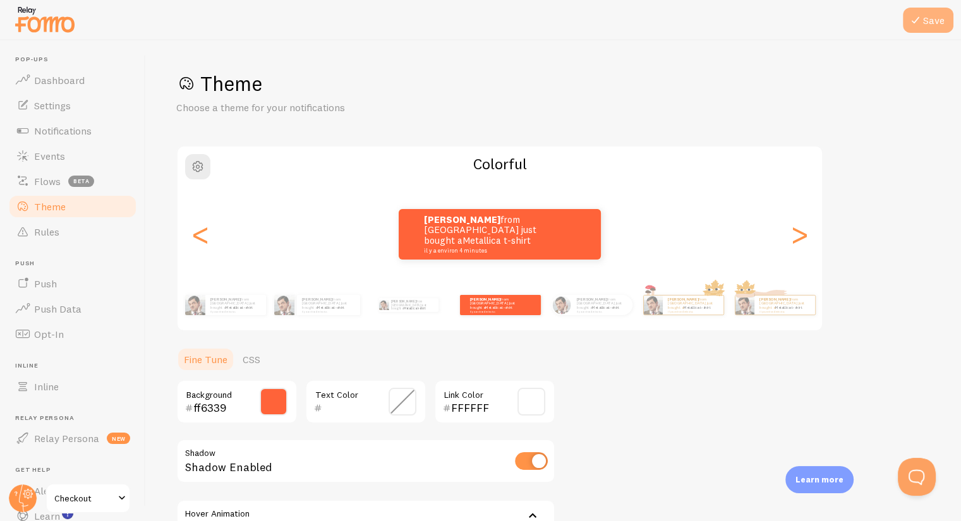
click at [925, 27] on button "Save" at bounding box center [928, 20] width 51 height 25
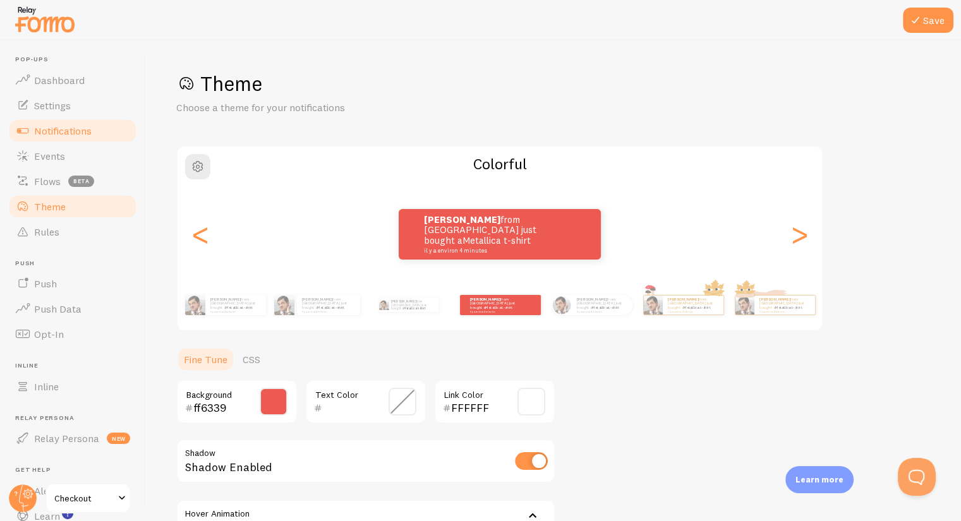
click at [63, 123] on link "Notifications" at bounding box center [73, 130] width 130 height 25
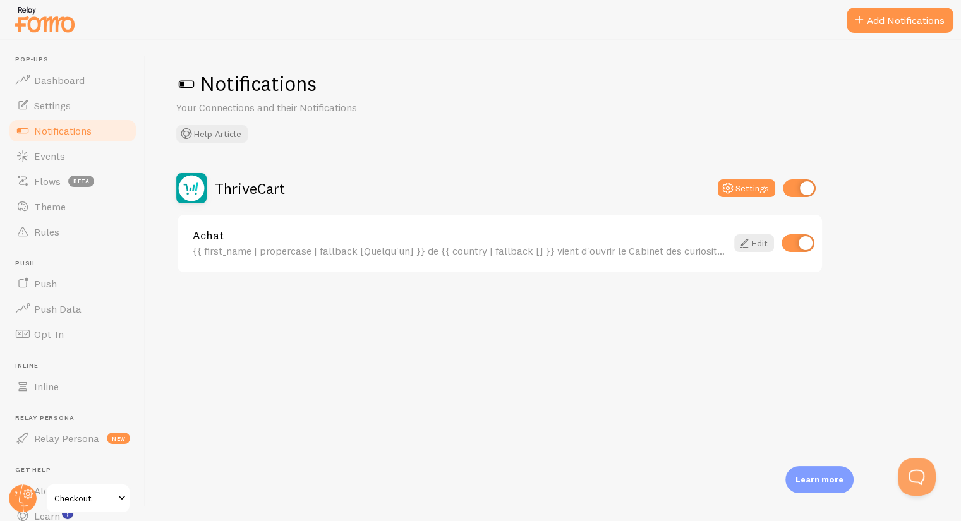
click at [117, 494] on span at bounding box center [121, 498] width 15 height 15
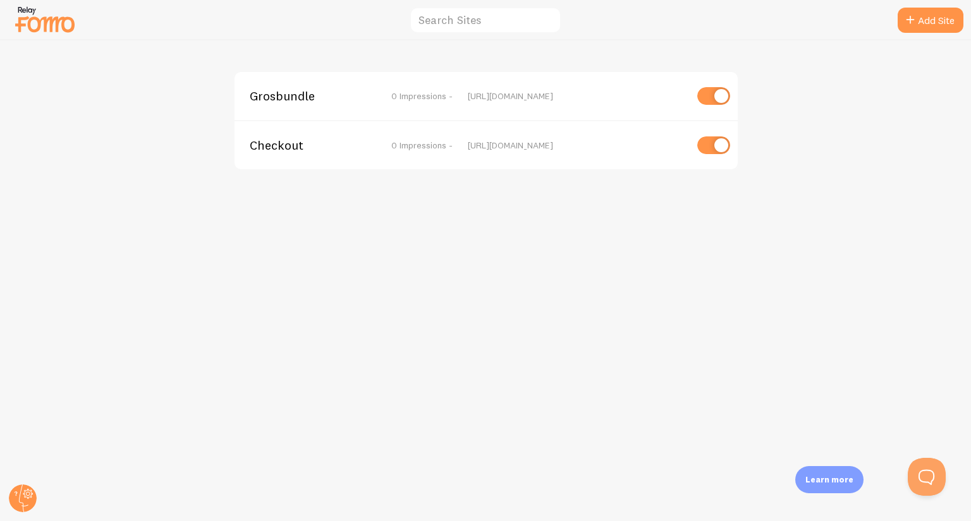
click at [306, 97] on span "Grosbundle" at bounding box center [301, 95] width 102 height 11
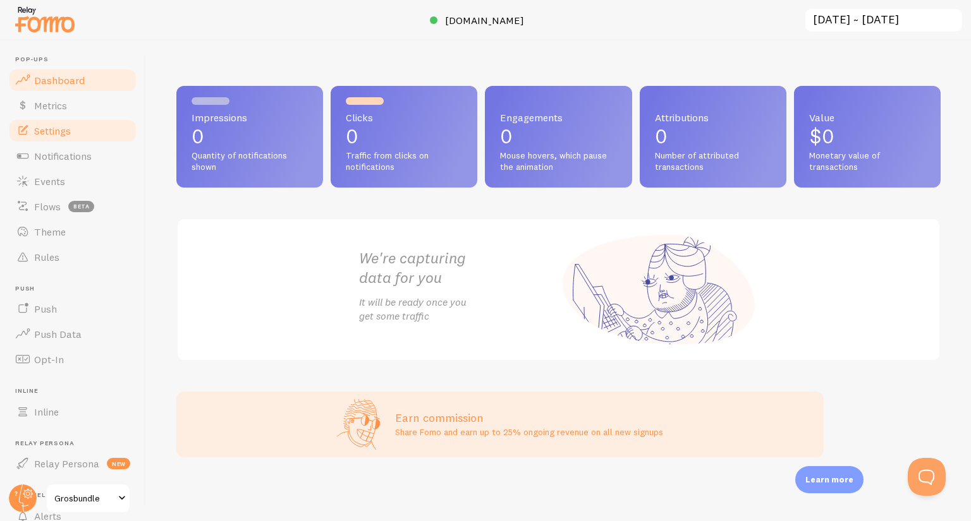
click at [63, 142] on link "Settings" at bounding box center [73, 130] width 130 height 25
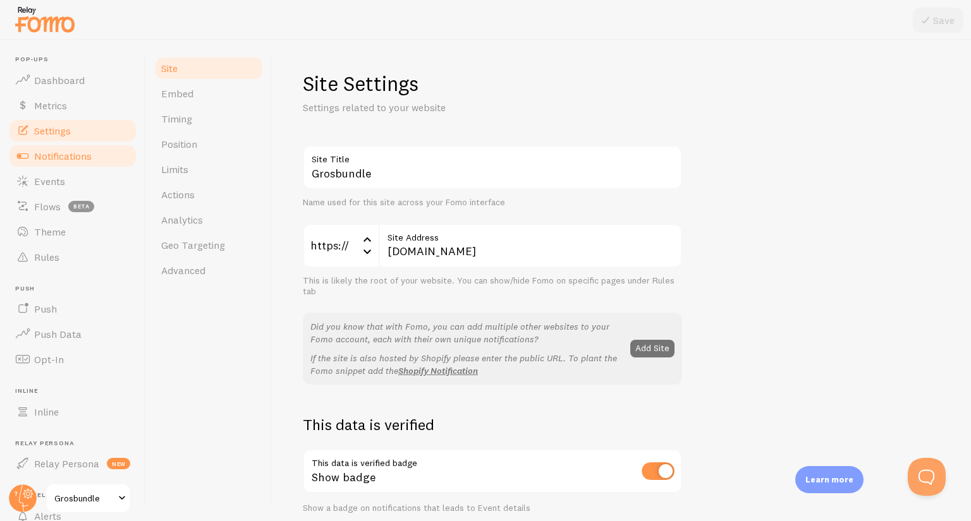
click at [64, 154] on span "Notifications" at bounding box center [63, 156] width 58 height 13
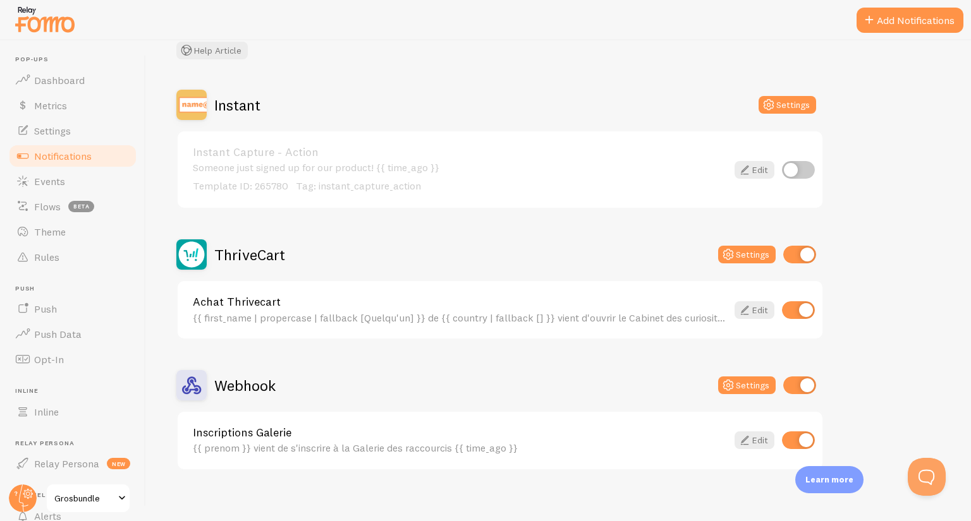
scroll to position [93, 0]
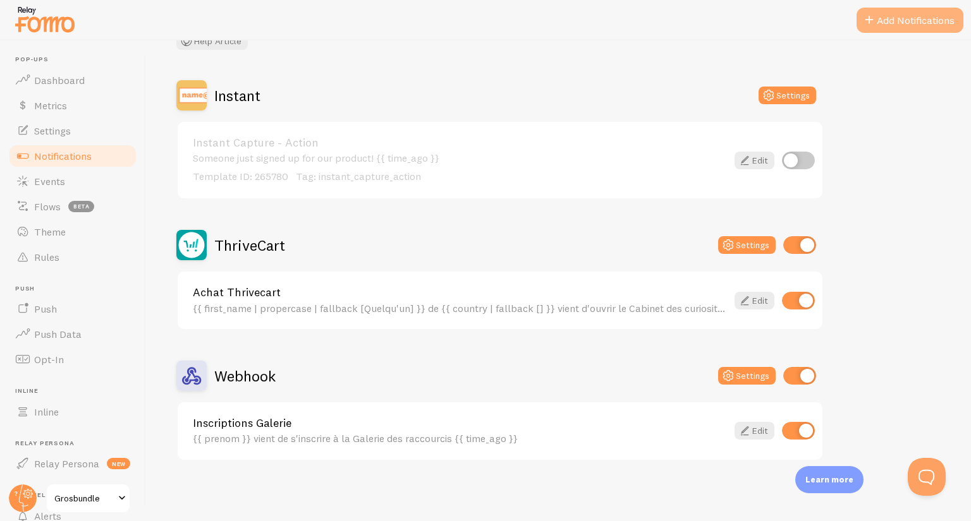
click at [881, 15] on button "Add Notifications" at bounding box center [909, 20] width 107 height 25
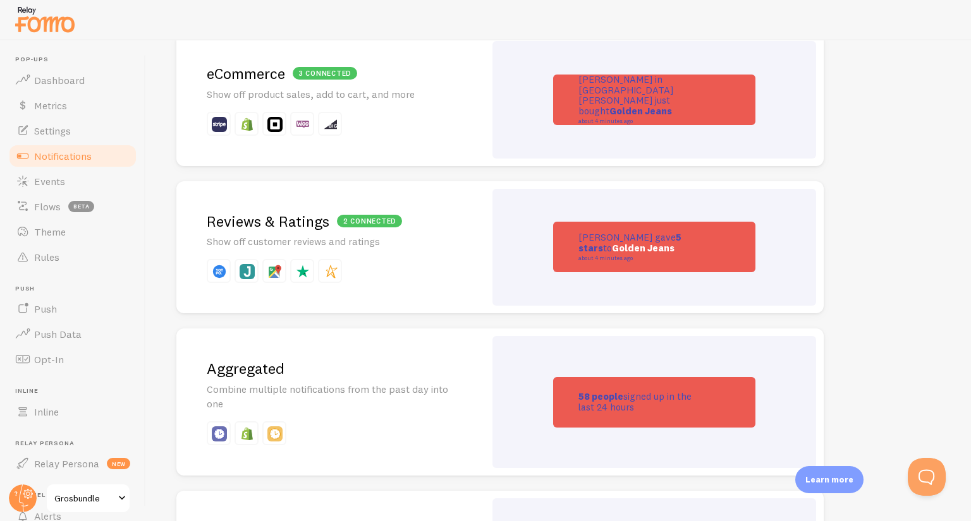
scroll to position [569, 0]
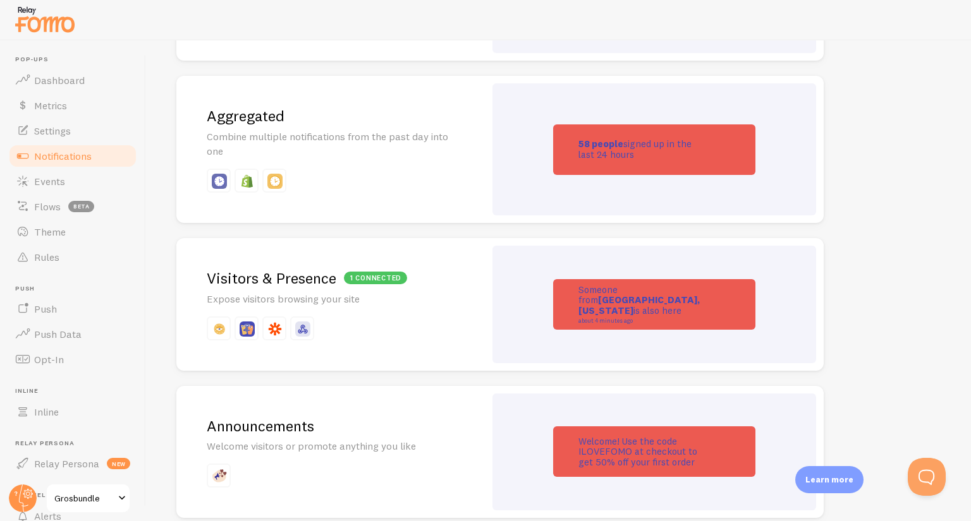
click at [361, 150] on p "Combine multiple notifications from the past day into one" at bounding box center [331, 144] width 248 height 29
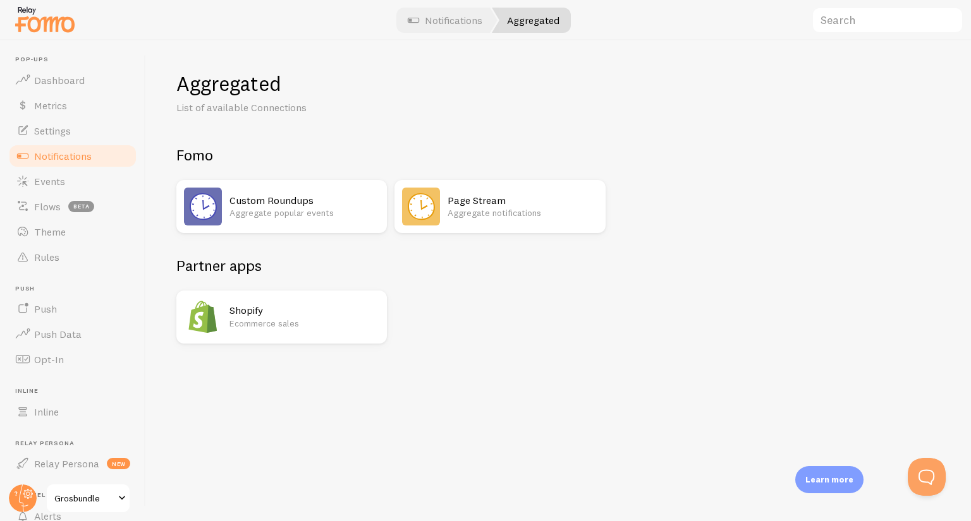
click at [265, 209] on p "Aggregate popular events" at bounding box center [304, 213] width 150 height 13
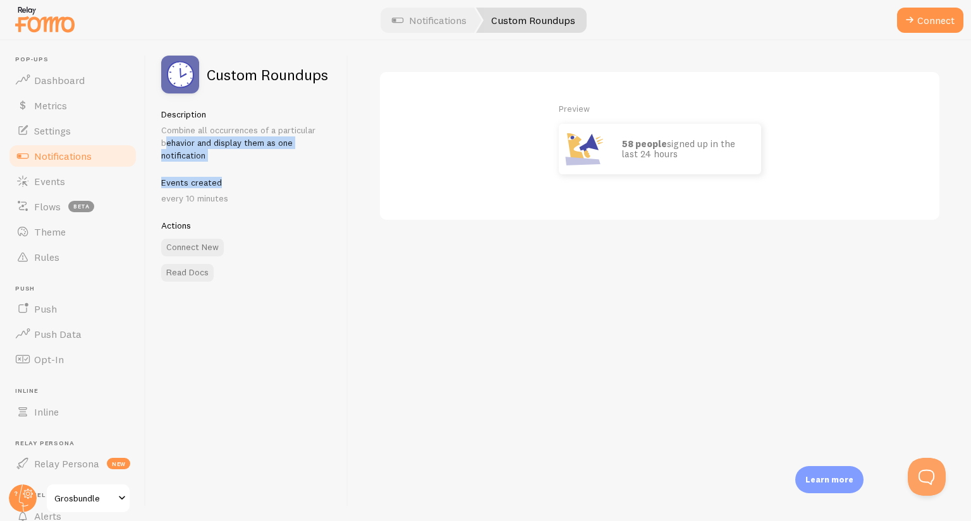
drag, startPoint x: 278, startPoint y: 164, endPoint x: 253, endPoint y: 124, distance: 47.2
click at [253, 124] on div "Description Combine all occurrences of a particular behavior and display them a…" at bounding box center [246, 157] width 171 height 96
click at [253, 124] on p "Combine all occurrences of a particular behavior and display them as one notifi…" at bounding box center [246, 143] width 171 height 38
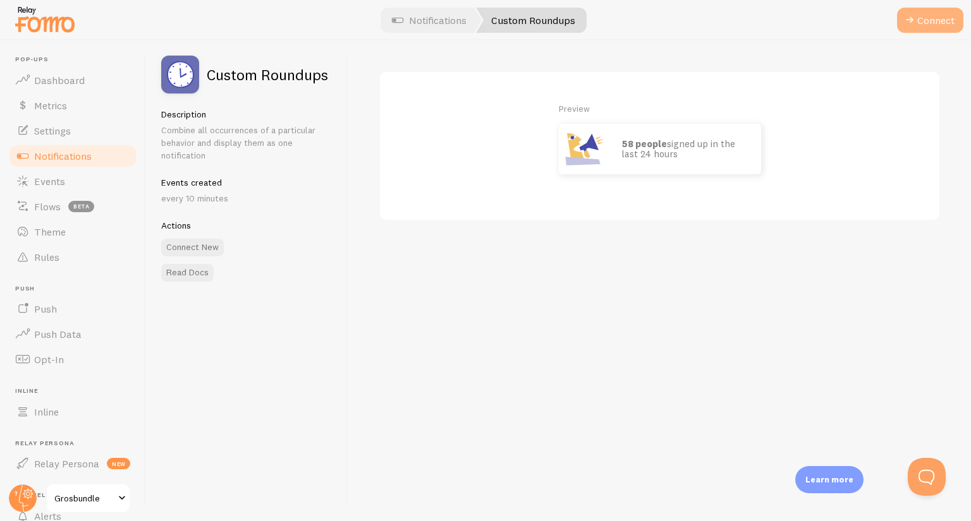
click at [931, 23] on button "Connect" at bounding box center [930, 20] width 66 height 25
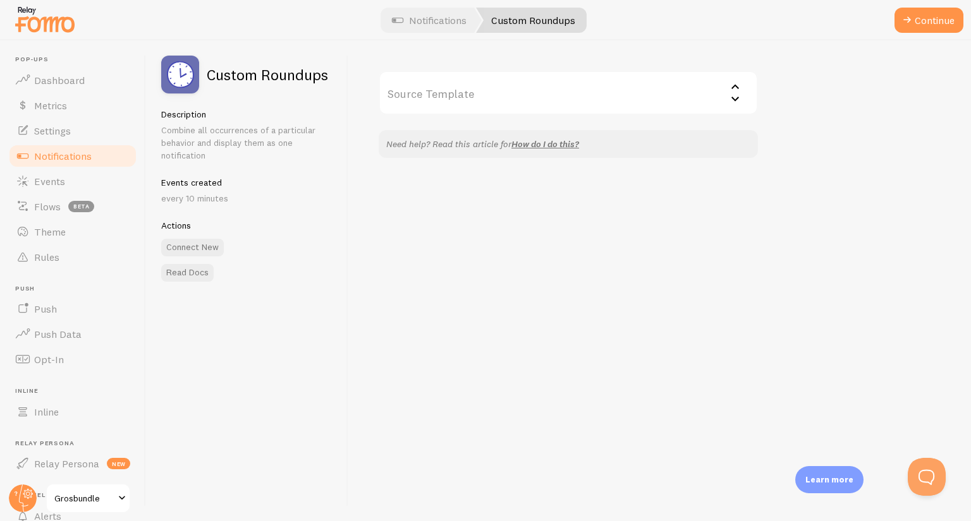
click at [501, 91] on input "Source Template" at bounding box center [567, 93] width 379 height 44
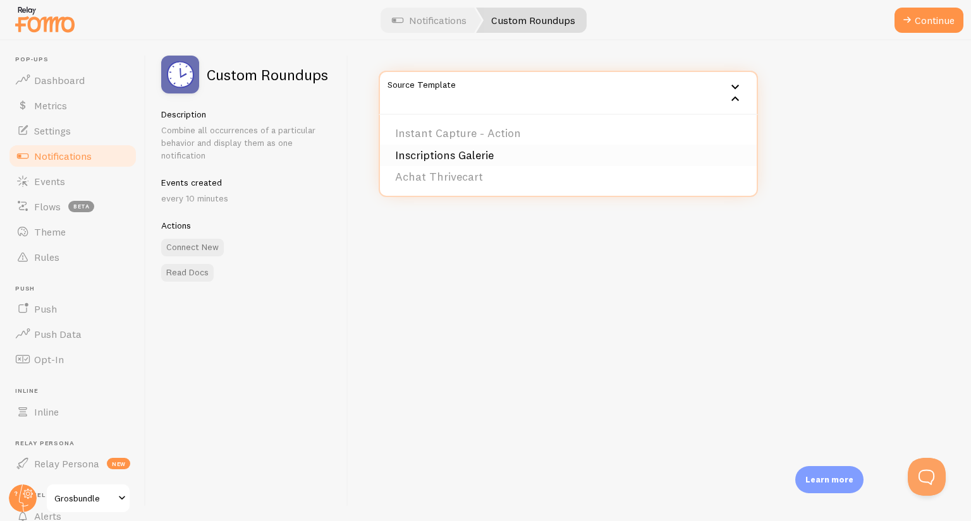
click at [435, 153] on li "Inscriptions Galerie" at bounding box center [568, 156] width 377 height 22
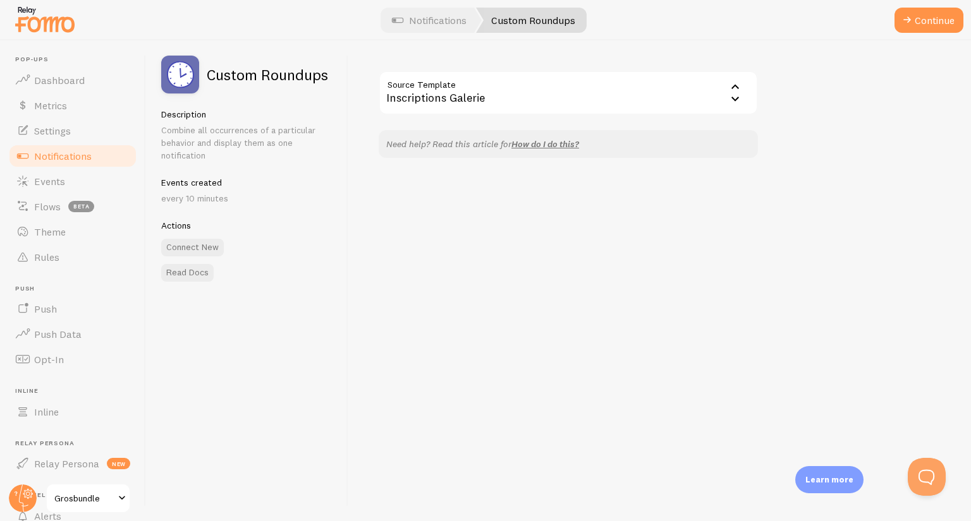
click at [507, 231] on div "Source Template Inscriptions Galerie Instant Capture - Action Inscriptions Gale…" at bounding box center [659, 280] width 622 height 481
click at [909, 25] on span at bounding box center [906, 20] width 15 height 15
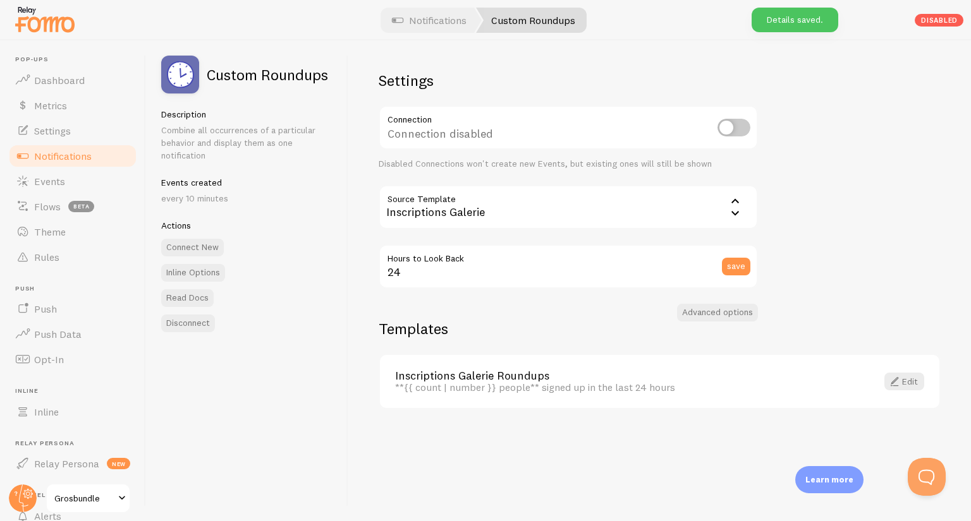
click at [730, 126] on input "checkbox" at bounding box center [733, 128] width 33 height 18
checkbox input "true"
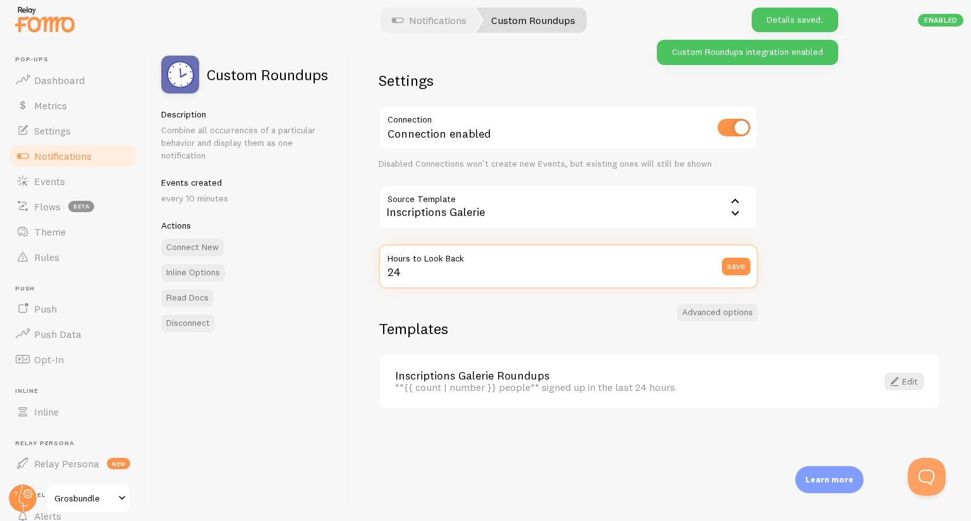
drag, startPoint x: 428, startPoint y: 272, endPoint x: 342, endPoint y: 272, distance: 85.9
click at [342, 272] on div "Custom Roundups Description Combine all occurrences of a particular behavior an…" at bounding box center [558, 280] width 825 height 481
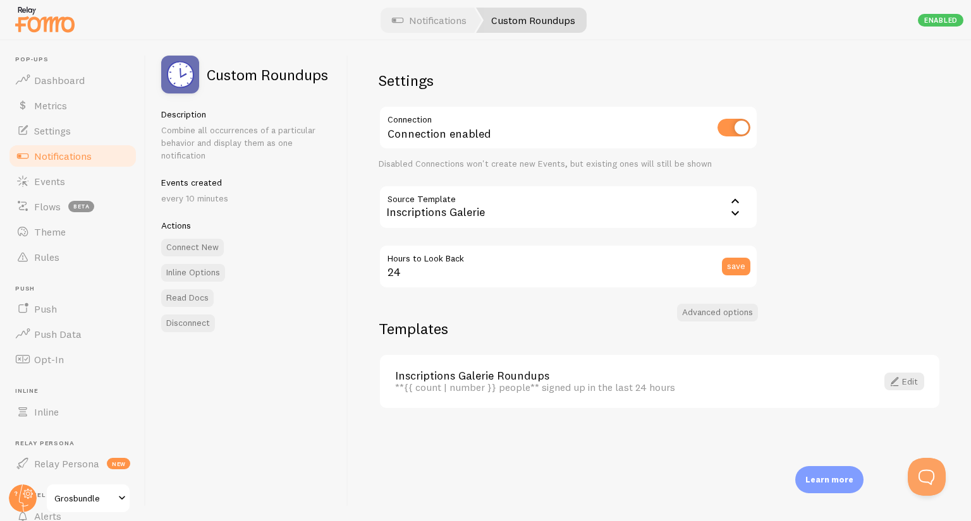
drag, startPoint x: 545, startPoint y: 387, endPoint x: 584, endPoint y: 388, distance: 39.2
click at [545, 387] on div "**{{ count | number }} people** signed up in the last 24 hours" at bounding box center [628, 387] width 466 height 11
click at [895, 382] on span at bounding box center [894, 381] width 15 height 15
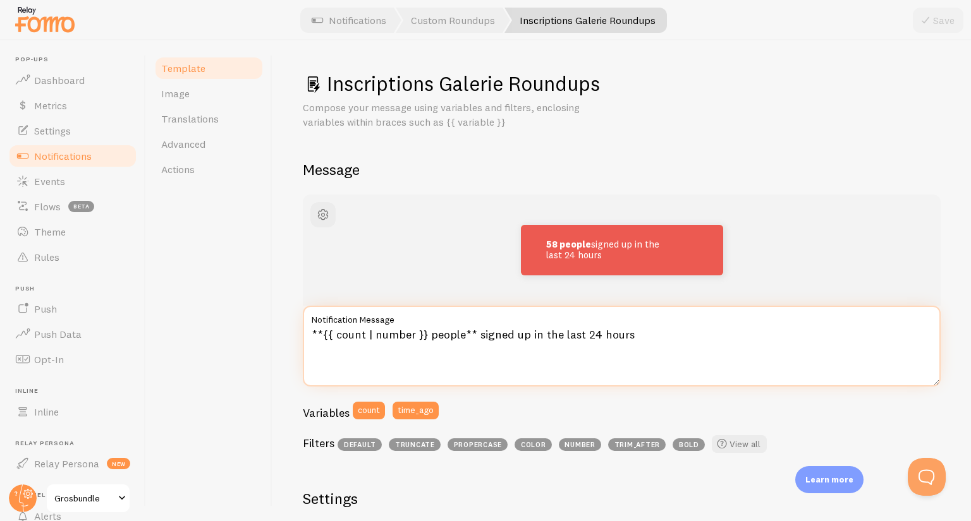
click at [435, 336] on textarea "**{{ count | number }} people** signed up in the last 24 hours" at bounding box center [622, 346] width 638 height 81
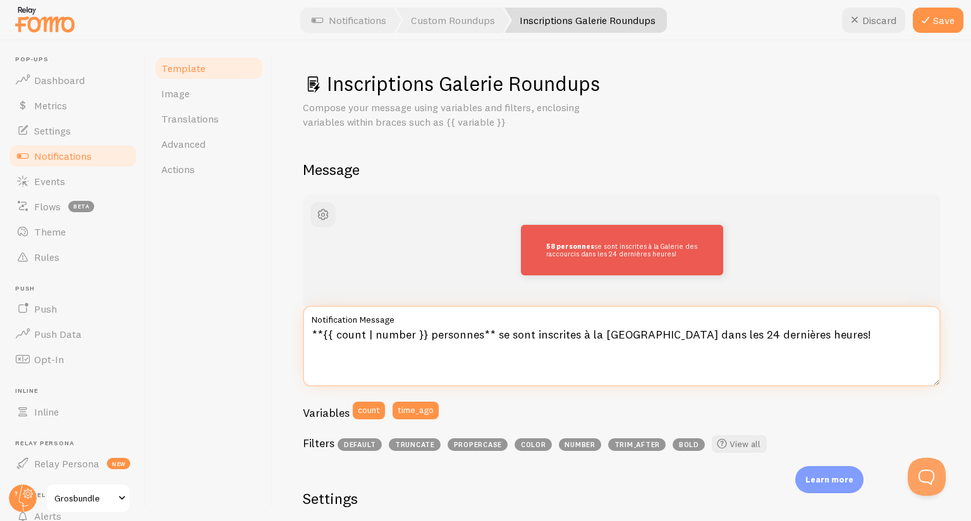
type textarea "**{{ count | number }} personnes** se sont inscrites à la [GEOGRAPHIC_DATA] dan…"
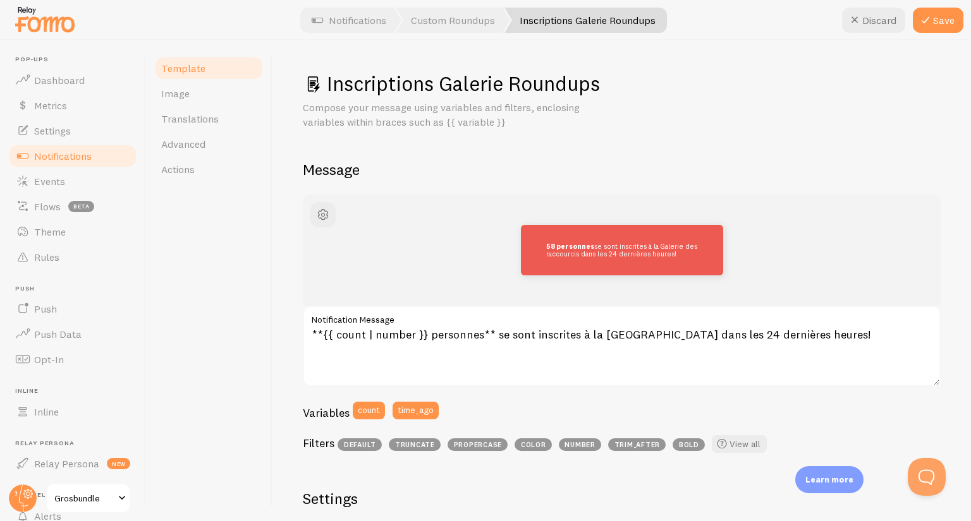
click at [871, 252] on div "58 personnes se sont inscrites à la Galerie des raccourcis dans les 24 dernière…" at bounding box center [621, 250] width 577 height 51
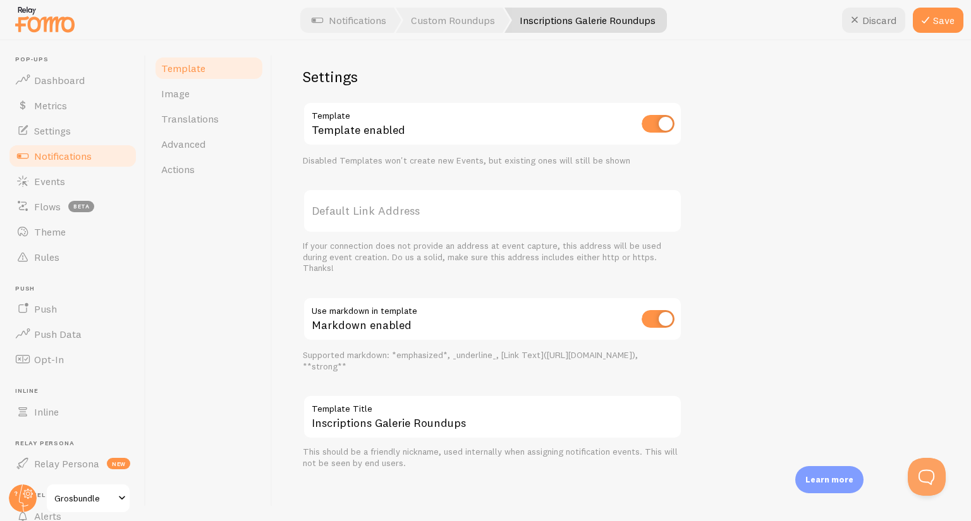
scroll to position [423, 0]
click at [855, 282] on div "58 personnes se sont inscrites à la Galerie des raccourcis dans les 24 dernière…" at bounding box center [622, 120] width 638 height 697
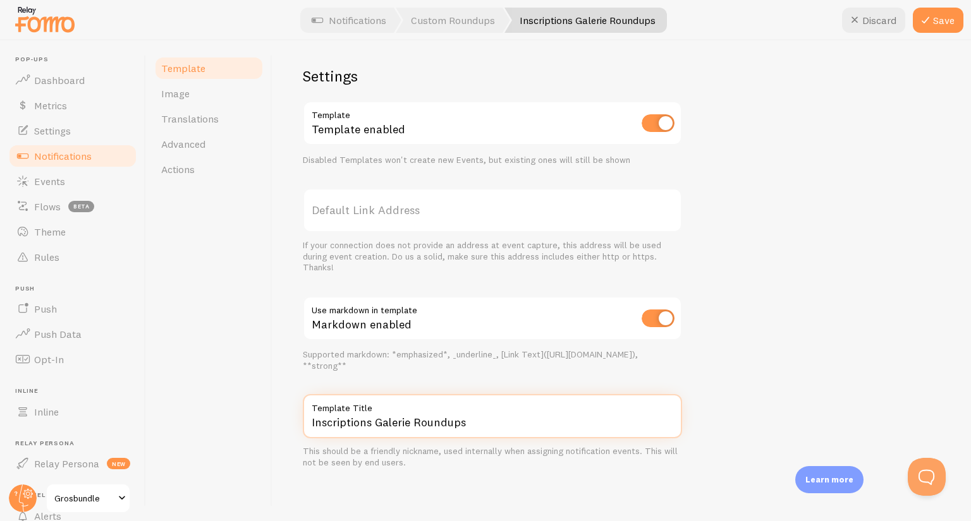
click at [501, 422] on input "Inscriptions Galerie Roundups" at bounding box center [492, 416] width 379 height 44
click at [500, 423] on input "Inscriptions Galerie Roundups" at bounding box center [492, 416] width 379 height 44
type input "Inscriptions Galerie Derniers 24h"
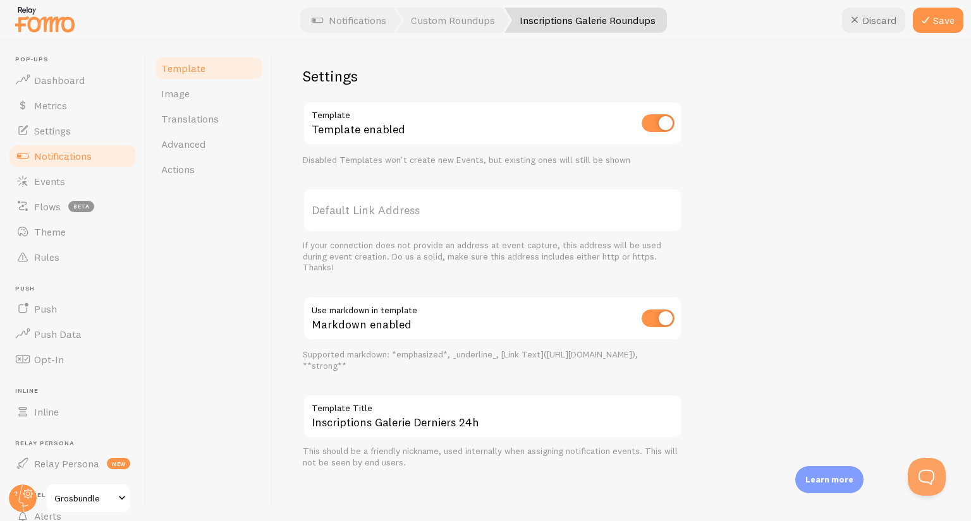
click at [771, 290] on div "58 personnes se sont inscrites à la Galerie des raccourcis dans les 24 dernière…" at bounding box center [622, 120] width 638 height 697
click at [929, 26] on icon at bounding box center [924, 20] width 15 height 15
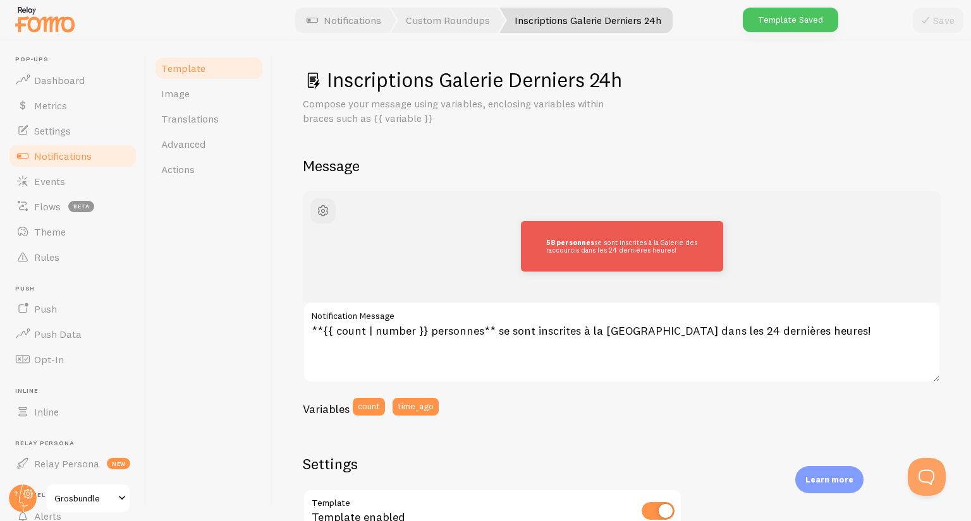
scroll to position [0, 0]
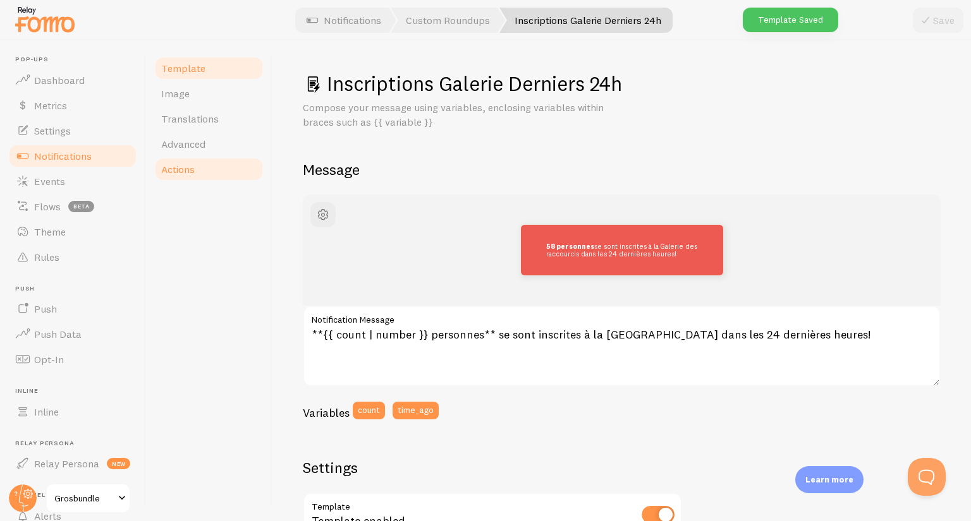
click at [174, 173] on span "Actions" at bounding box center [177, 169] width 33 height 13
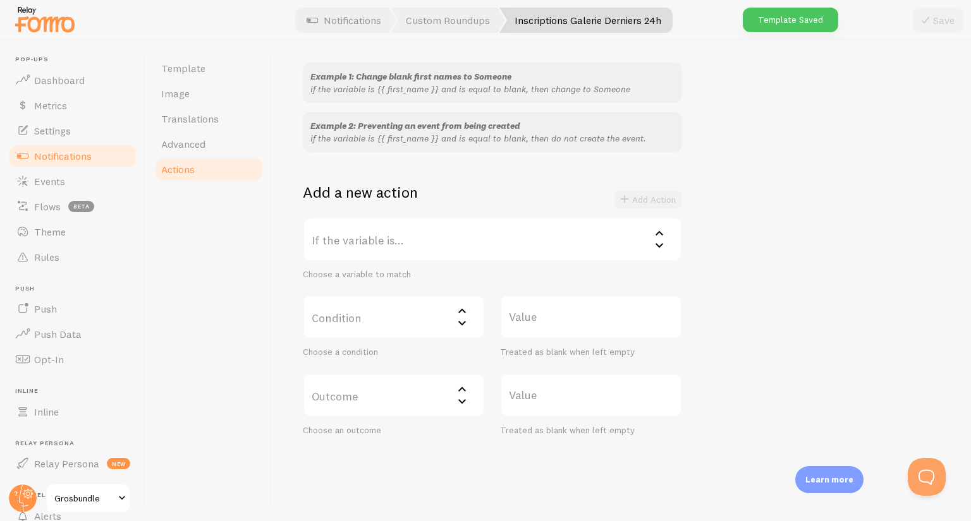
scroll to position [126, 0]
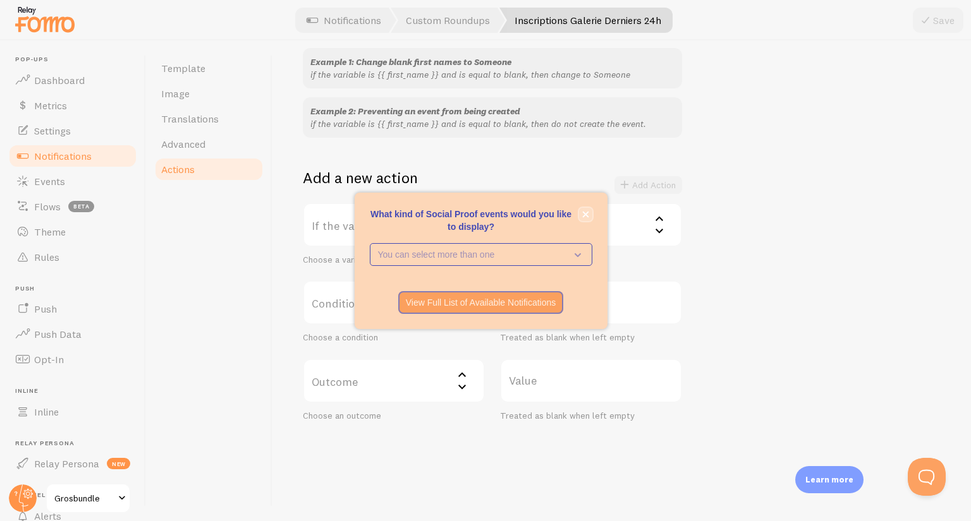
click at [583, 214] on icon "close," at bounding box center [585, 214] width 7 height 7
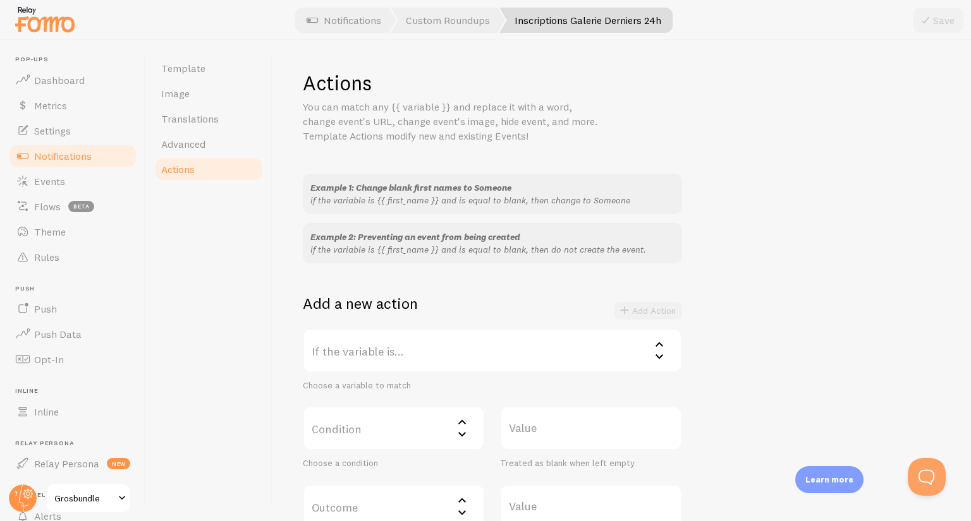
scroll to position [0, 0]
click at [49, 186] on span "Events" at bounding box center [49, 181] width 31 height 13
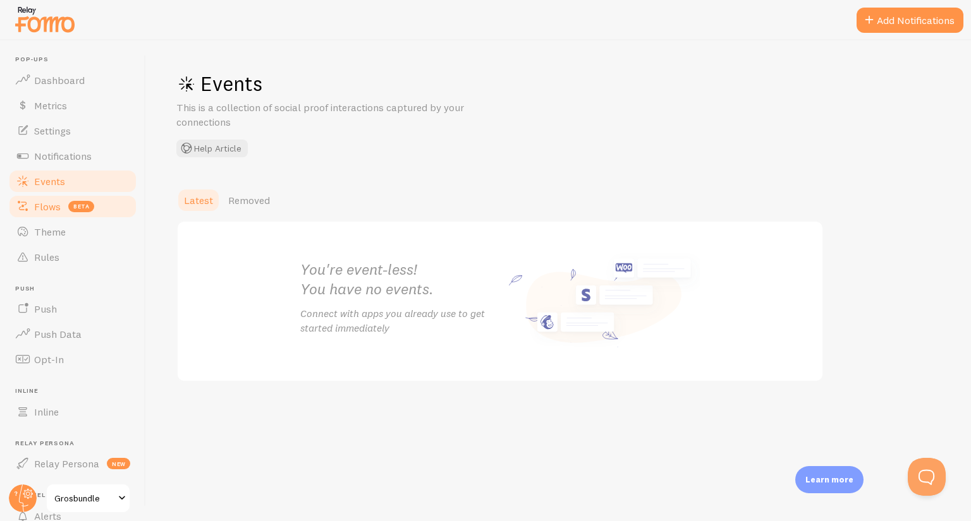
click at [44, 206] on span "Flows" at bounding box center [47, 206] width 27 height 13
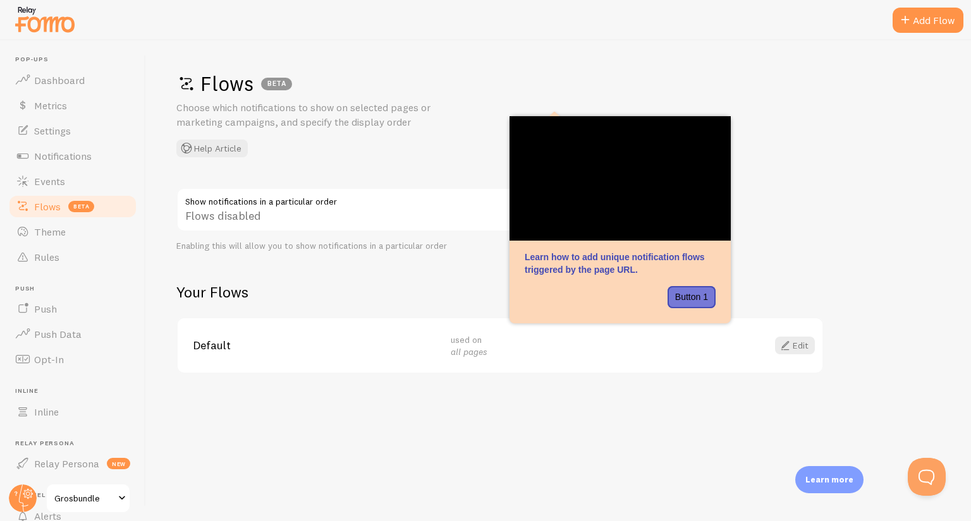
click at [823, 255] on div "Flows BETA Choose which notifications to show on selected pages or marketing ca…" at bounding box center [558, 280] width 825 height 481
click at [61, 159] on span "Notifications" at bounding box center [63, 156] width 58 height 13
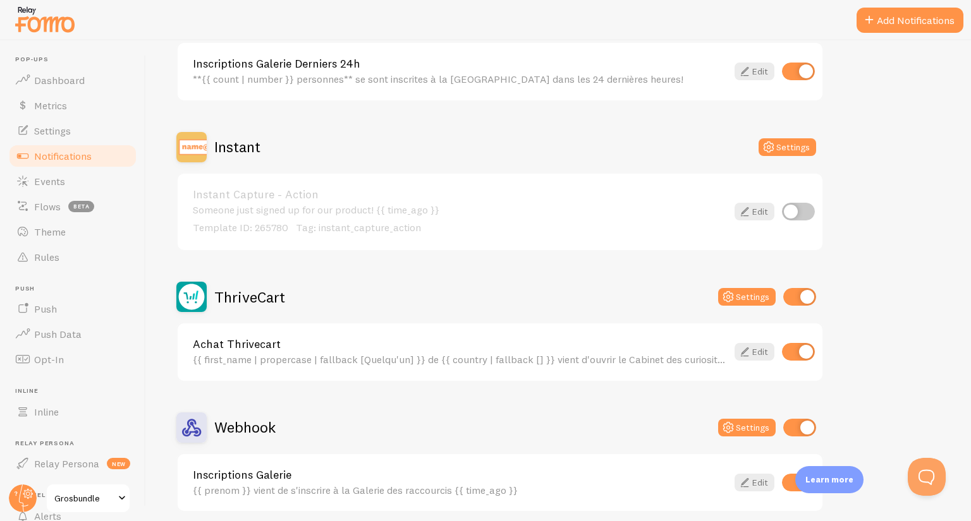
scroll to position [224, 0]
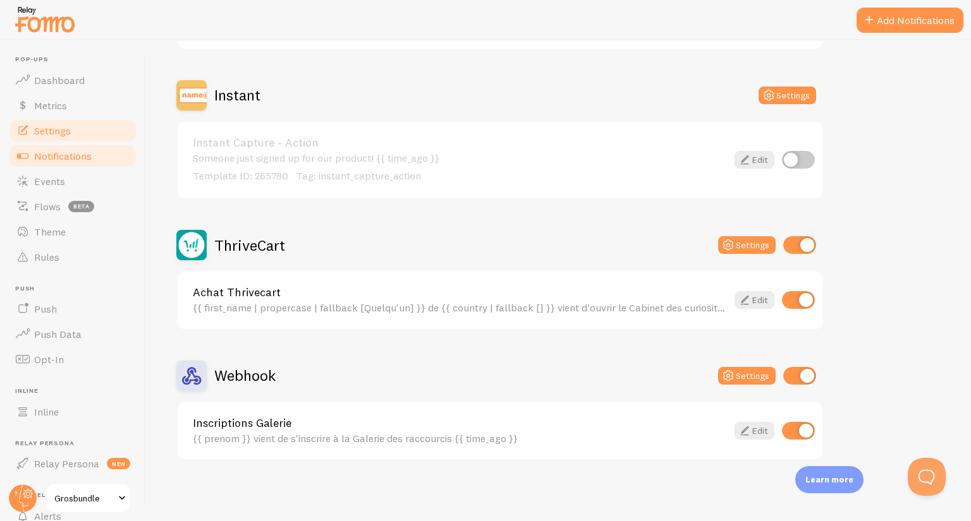
click at [52, 133] on span "Settings" at bounding box center [52, 130] width 37 height 13
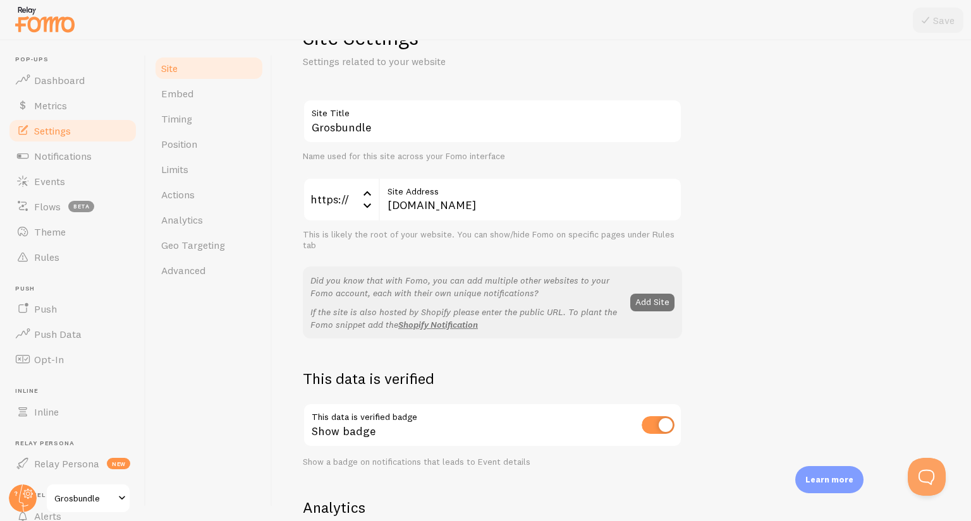
scroll to position [63, 0]
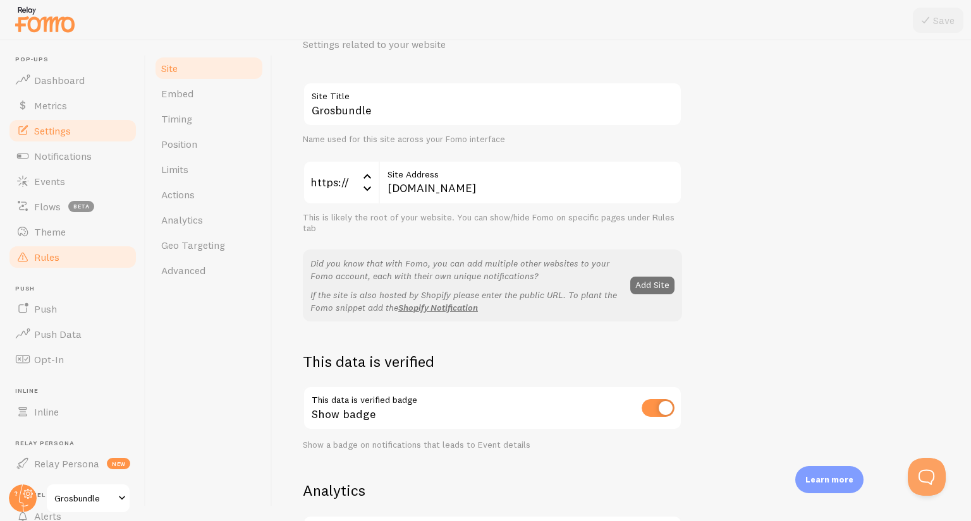
click at [38, 263] on link "Rules" at bounding box center [73, 257] width 130 height 25
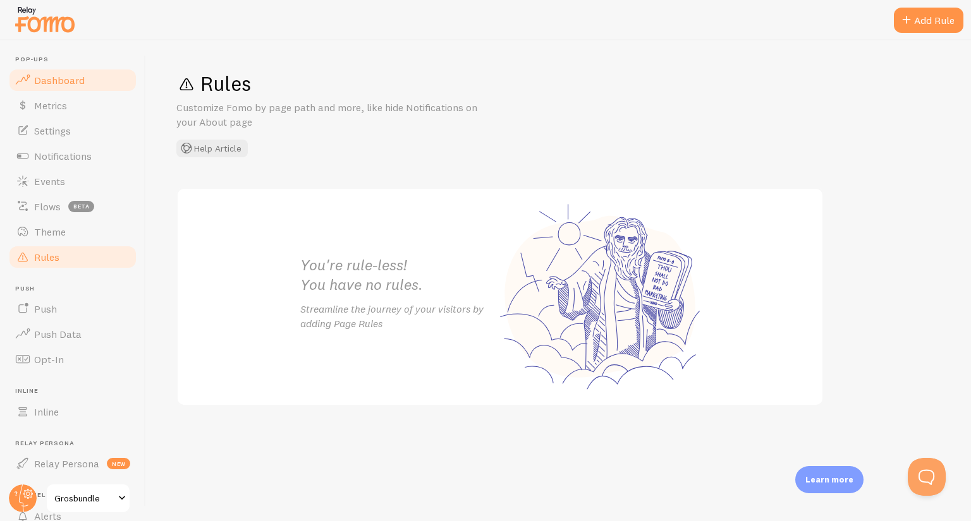
click at [44, 80] on span "Dashboard" at bounding box center [59, 80] width 51 height 13
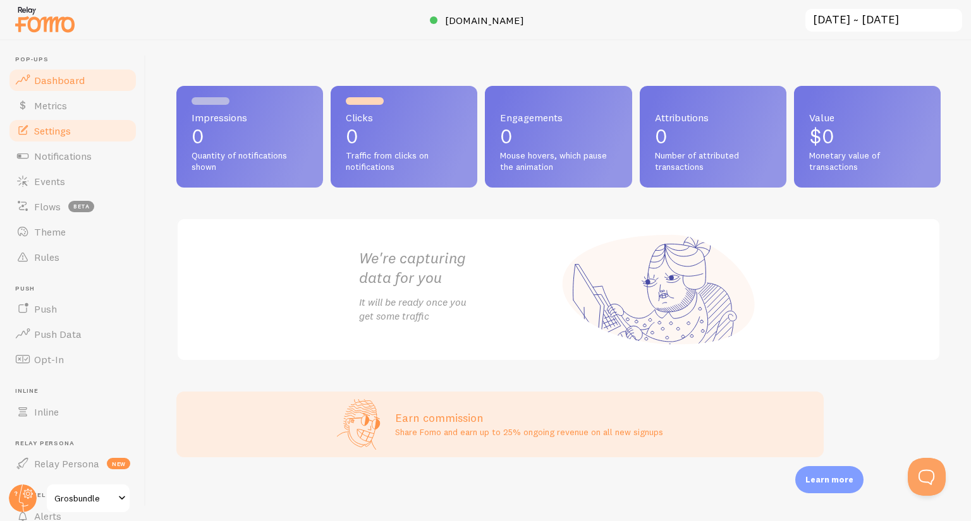
click at [44, 133] on span "Settings" at bounding box center [52, 130] width 37 height 13
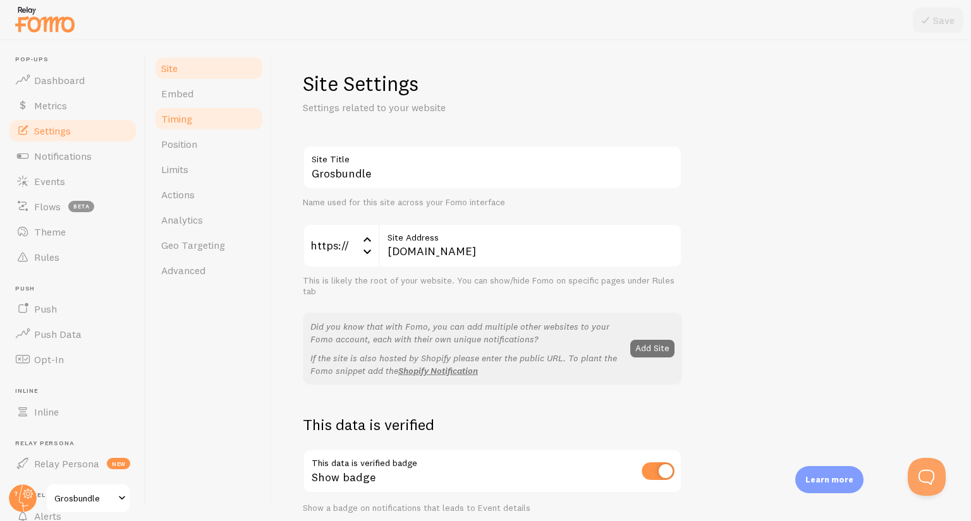
click at [212, 117] on link "Timing" at bounding box center [209, 118] width 111 height 25
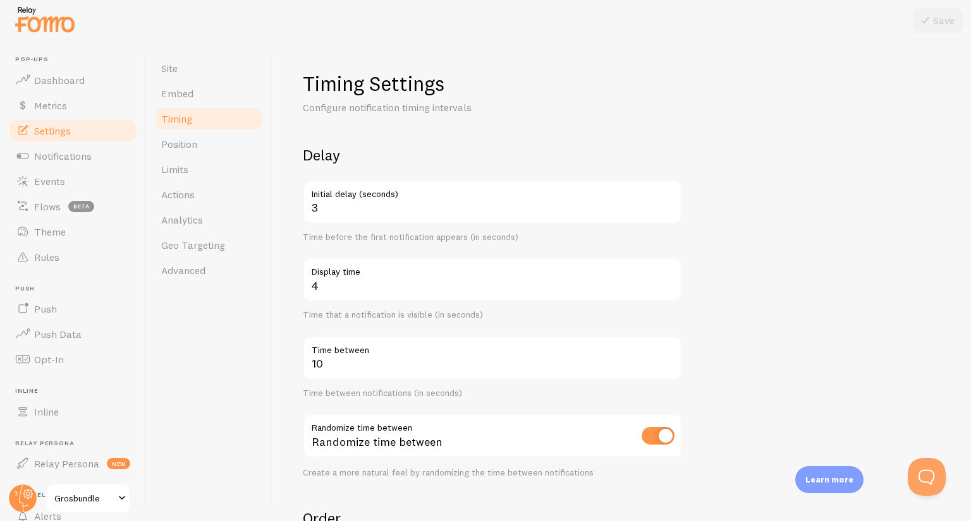
click at [394, 152] on h2 "Delay" at bounding box center [492, 155] width 379 height 20
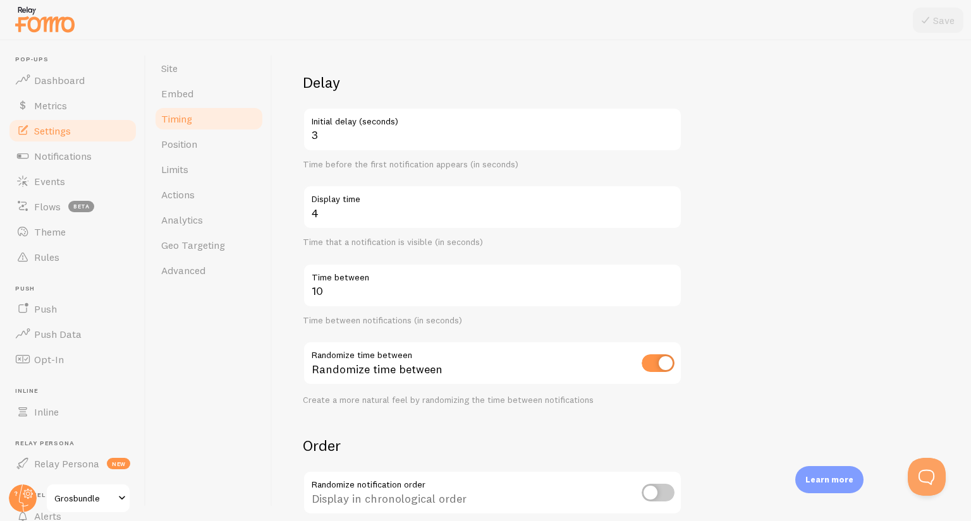
scroll to position [126, 0]
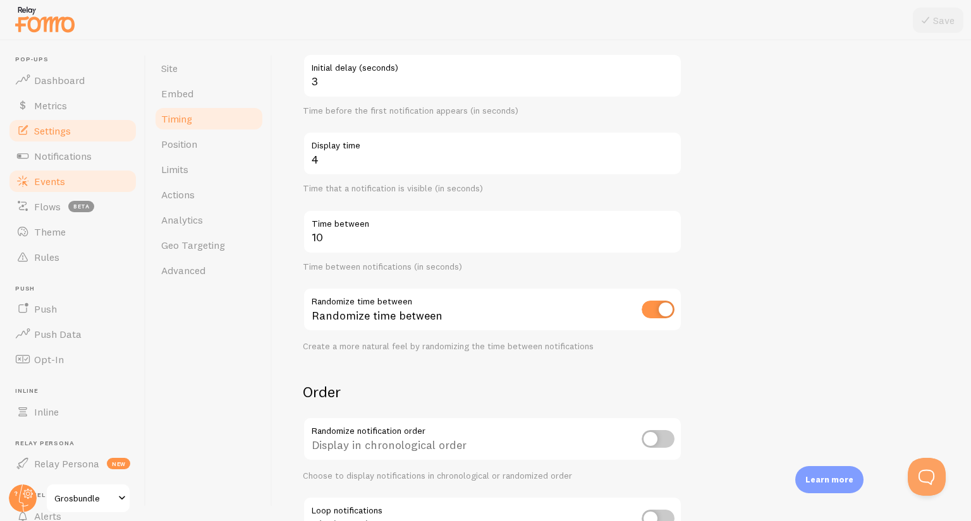
click at [42, 184] on span "Events" at bounding box center [49, 181] width 31 height 13
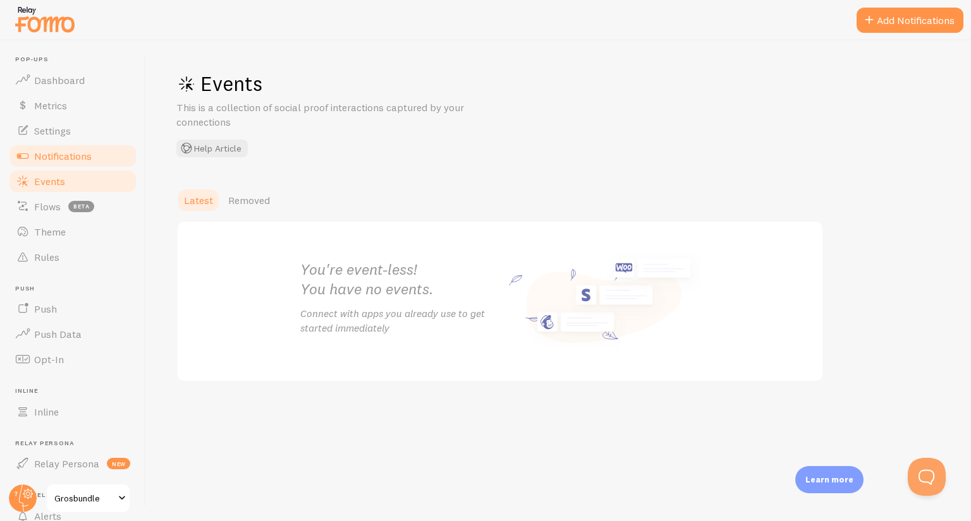
click at [68, 160] on span "Notifications" at bounding box center [63, 156] width 58 height 13
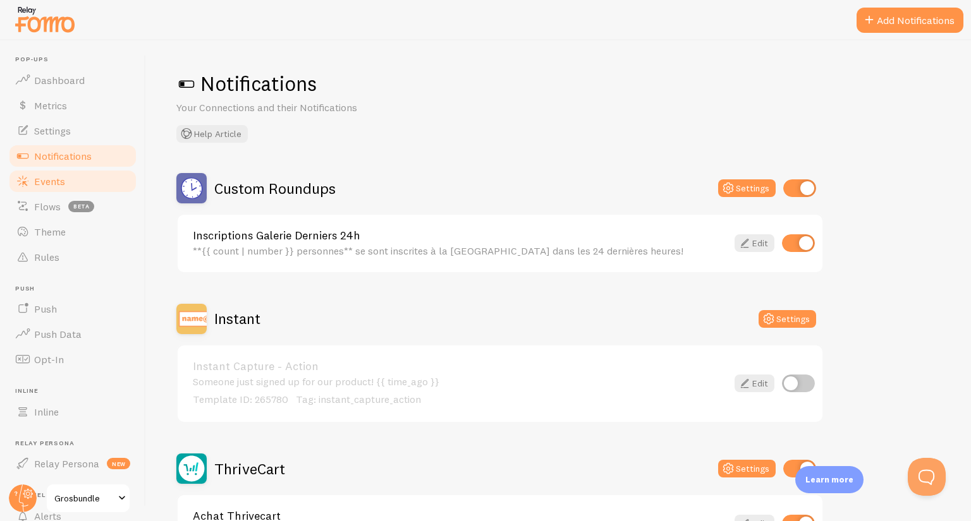
click at [61, 176] on span "Events" at bounding box center [49, 181] width 31 height 13
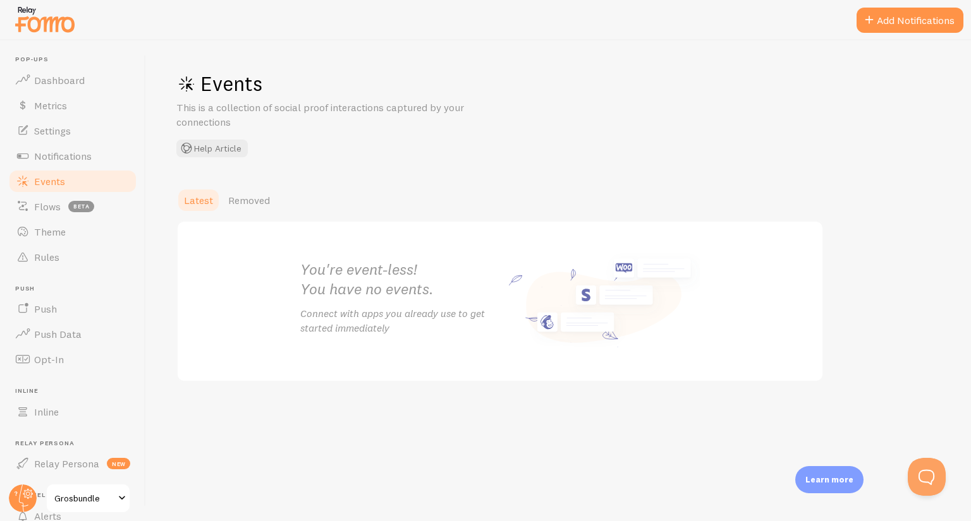
click at [493, 98] on div "Events This is a collection of social proof interactions captured by your conne…" at bounding box center [365, 114] width 379 height 87
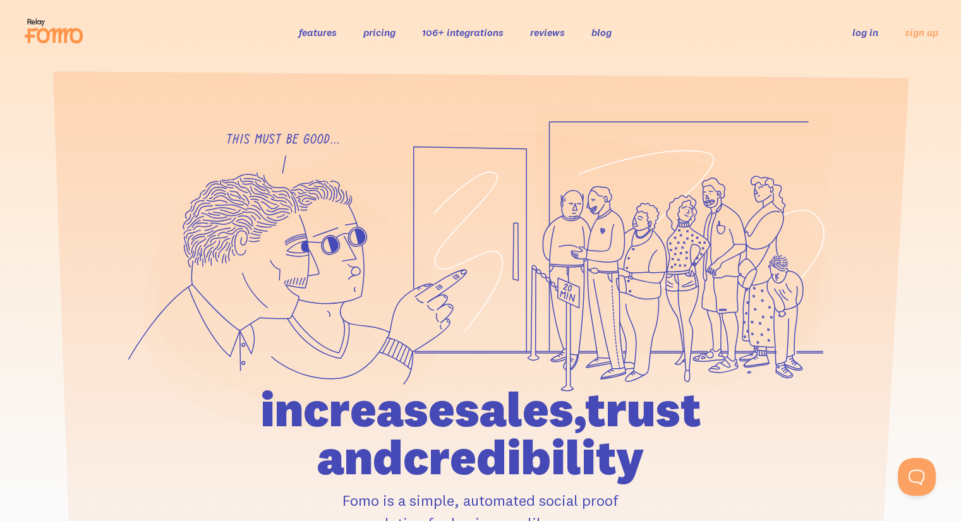
click at [863, 30] on link "log in" at bounding box center [865, 32] width 26 height 13
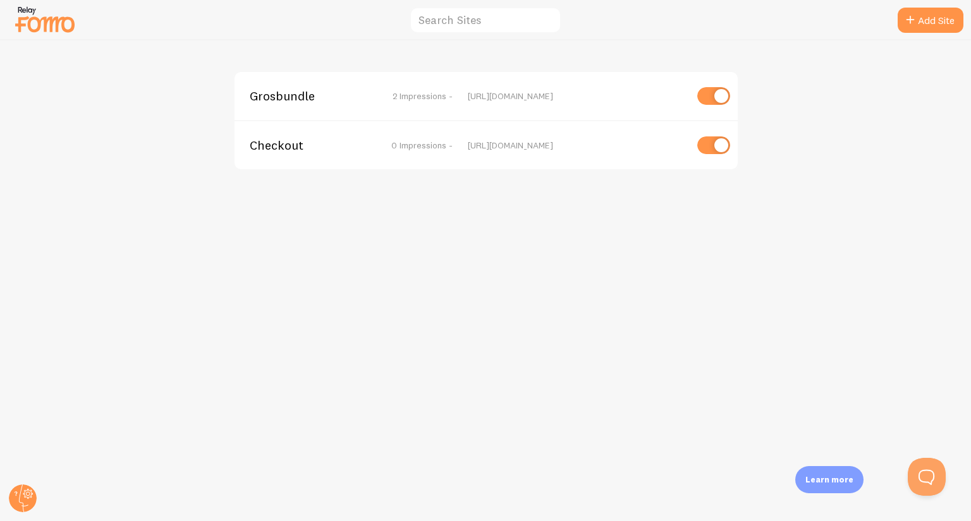
click at [294, 96] on span "Grosbundle" at bounding box center [301, 95] width 102 height 11
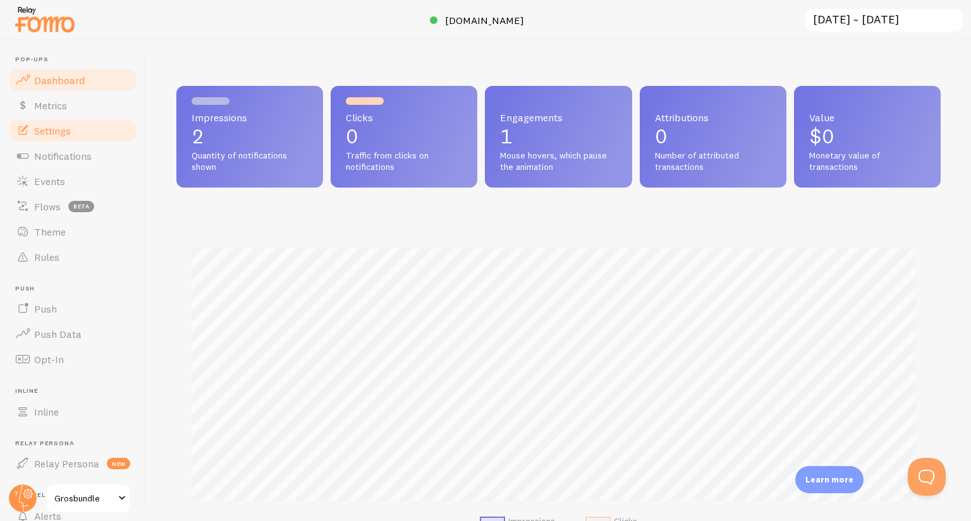
scroll to position [332, 754]
click at [61, 179] on span "Events" at bounding box center [49, 181] width 31 height 13
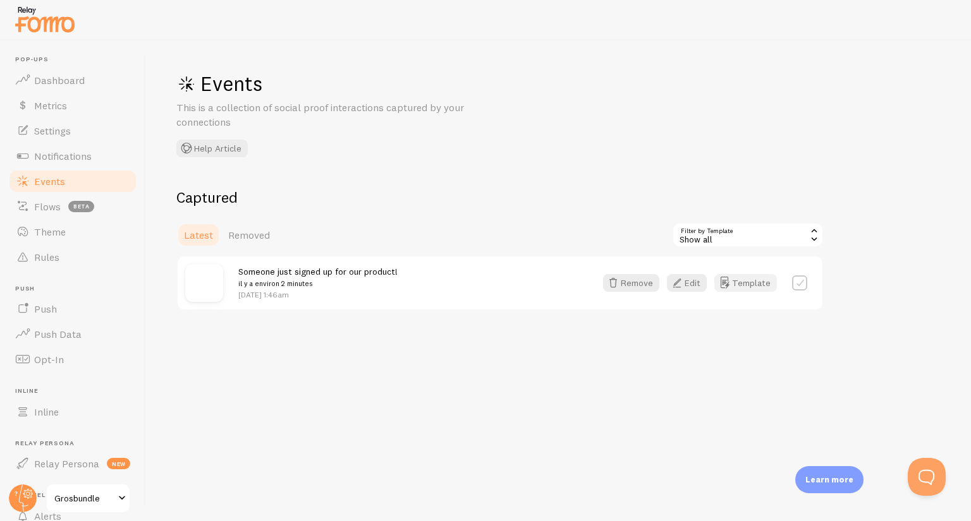
click at [733, 286] on button "Template" at bounding box center [745, 283] width 63 height 18
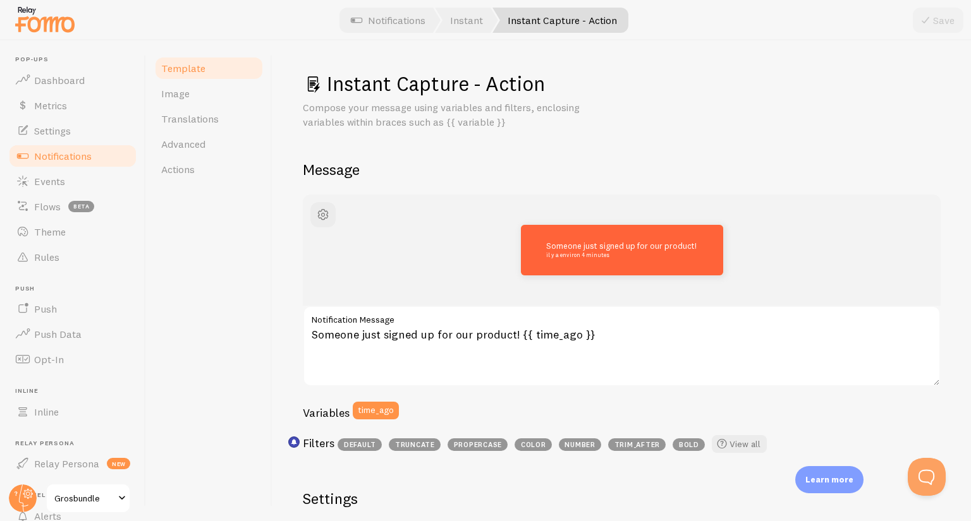
click at [94, 154] on link "Notifications" at bounding box center [73, 155] width 130 height 25
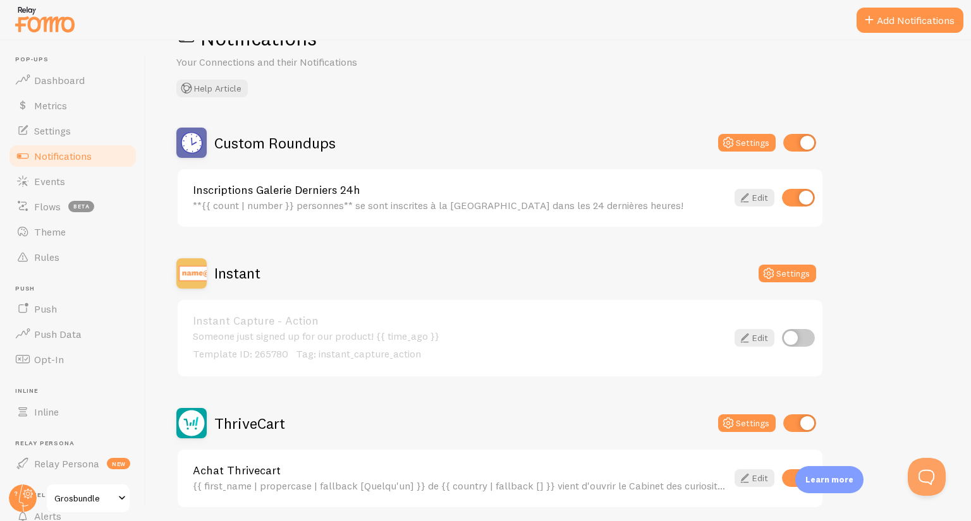
scroll to position [63, 0]
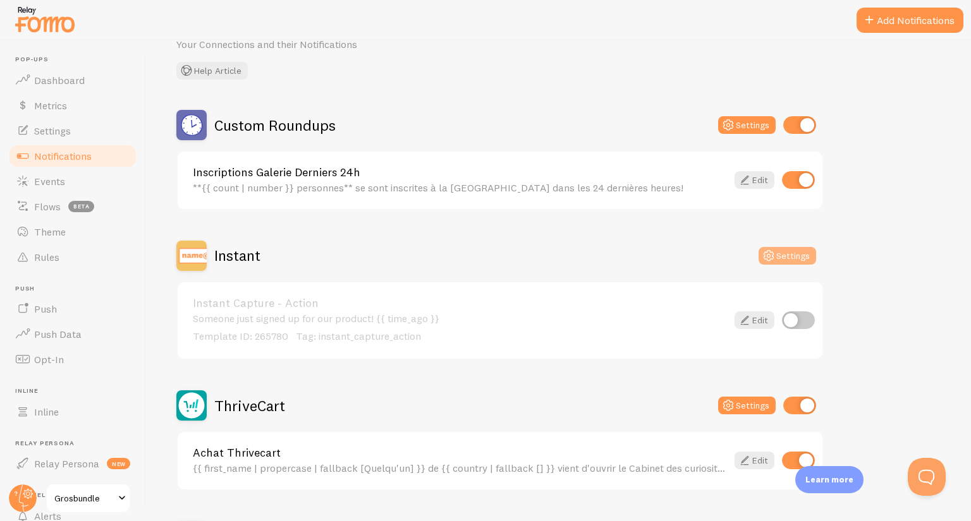
click at [768, 251] on icon at bounding box center [768, 255] width 15 height 15
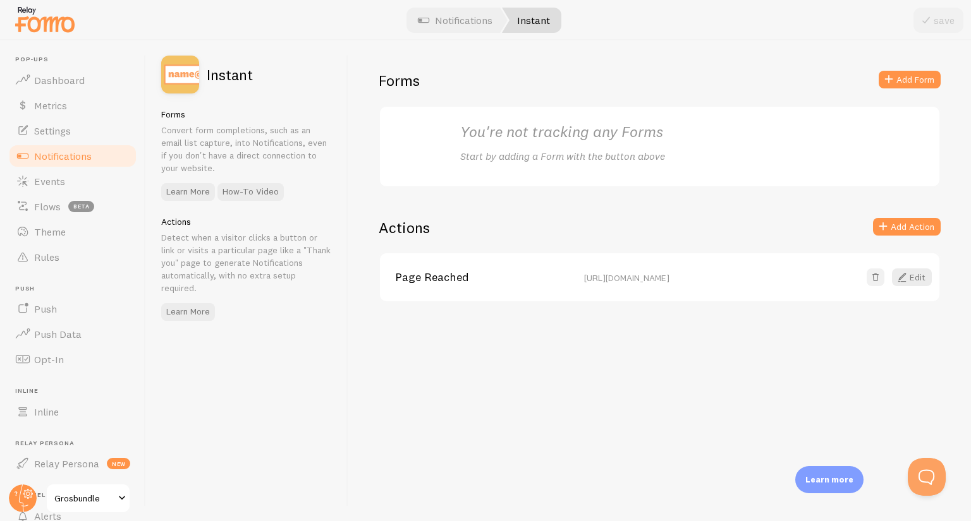
click at [872, 281] on span at bounding box center [875, 277] width 13 height 13
click at [868, 275] on button "Remove (irreversible)" at bounding box center [883, 278] width 96 height 18
click at [469, 27] on link "Notifications" at bounding box center [455, 20] width 105 height 25
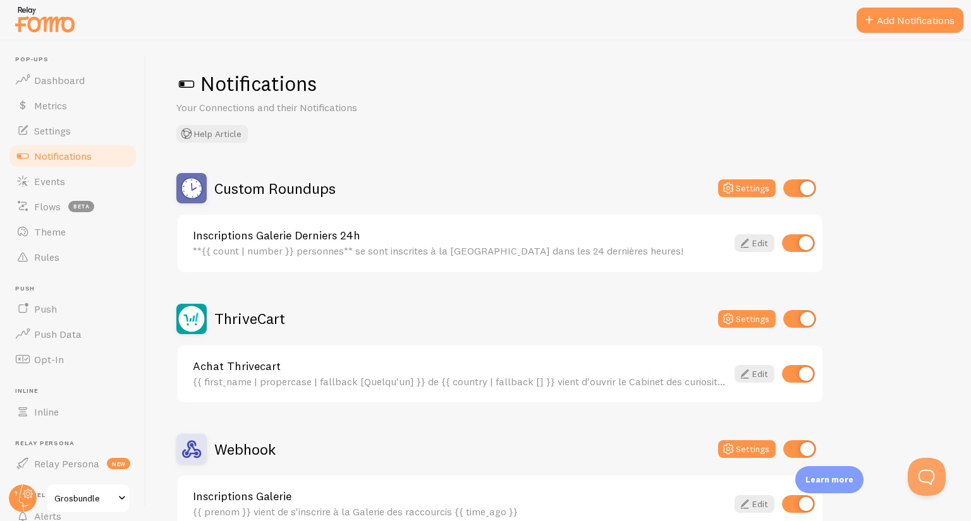
scroll to position [73, 0]
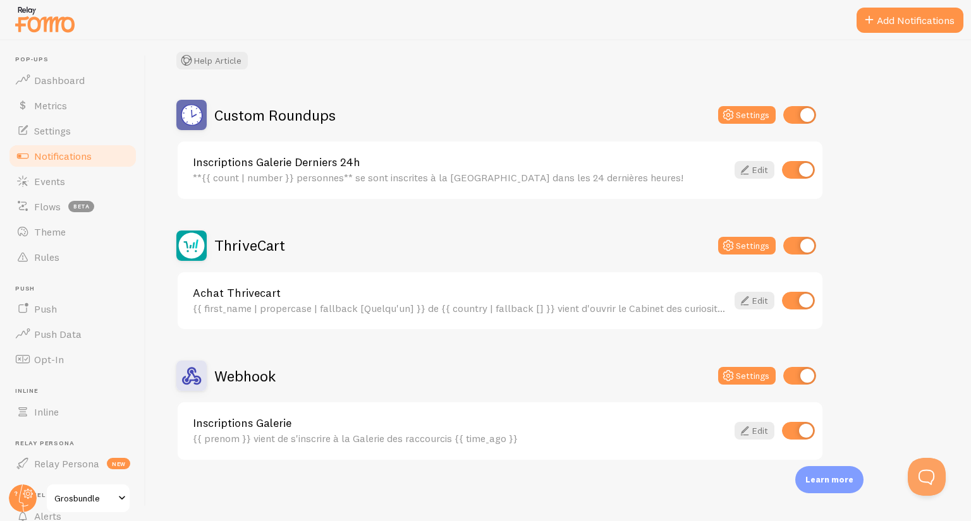
click at [47, 150] on span "Notifications" at bounding box center [63, 156] width 58 height 13
click at [62, 187] on link "Events" at bounding box center [73, 181] width 130 height 25
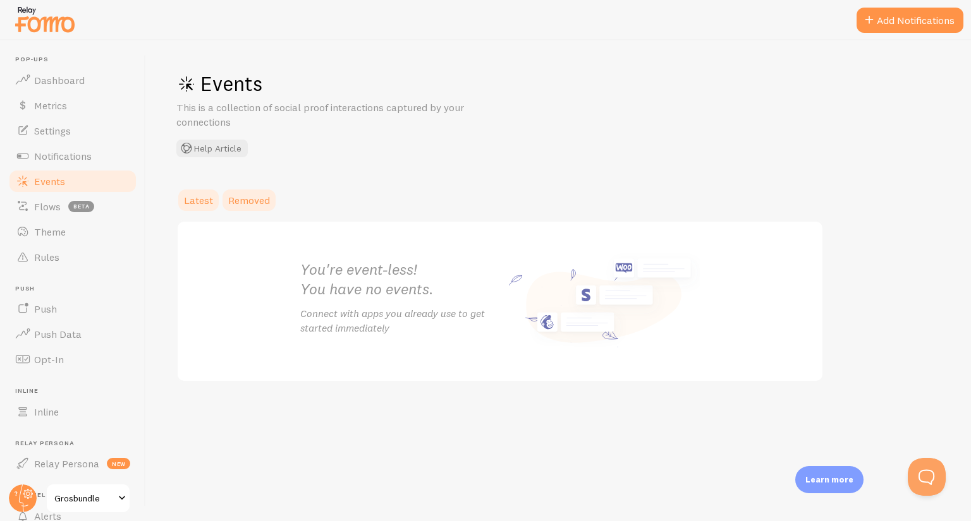
click at [226, 212] on link "Removed" at bounding box center [249, 200] width 57 height 25
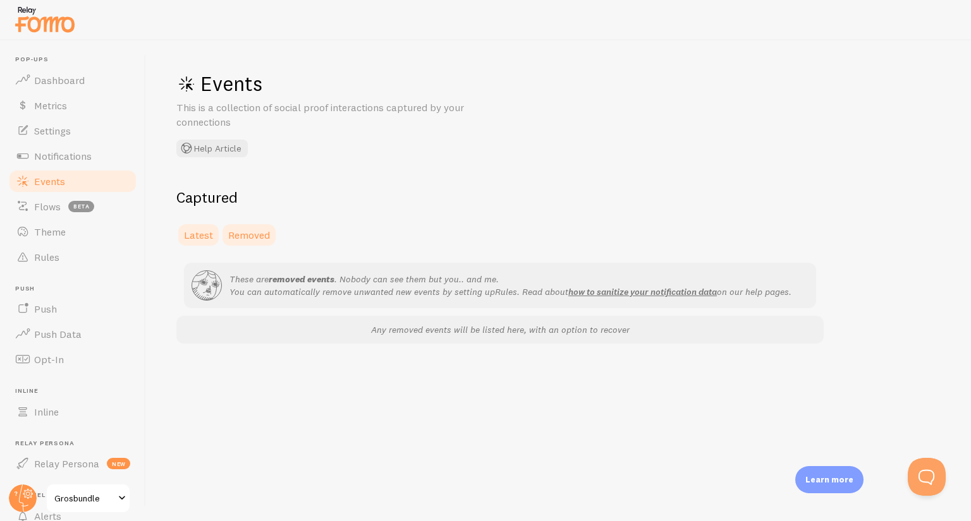
click at [190, 238] on span "Latest" at bounding box center [198, 235] width 29 height 13
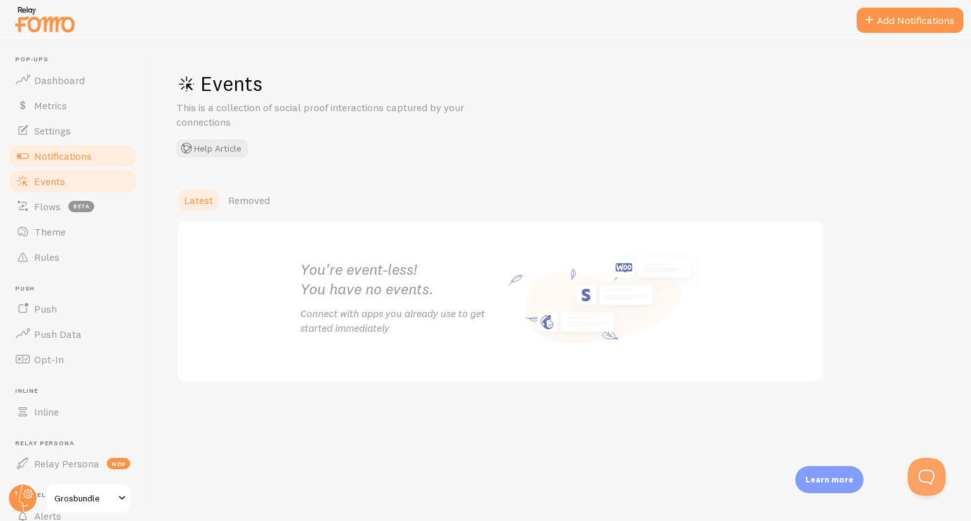
click at [66, 159] on span "Notifications" at bounding box center [63, 156] width 58 height 13
